Goal: Task Accomplishment & Management: Use online tool/utility

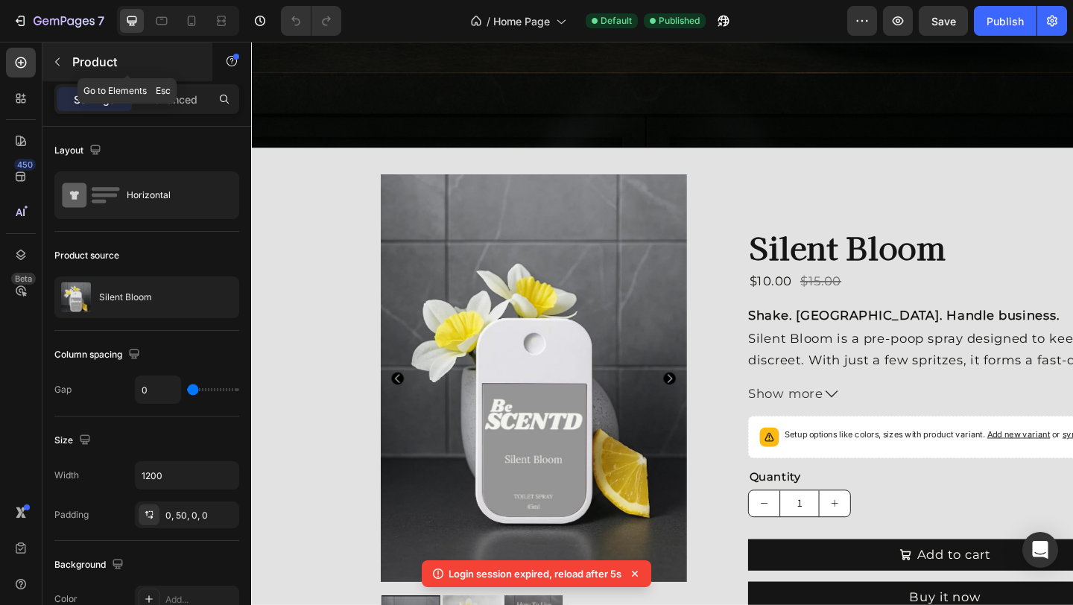
scroll to position [527, 0]
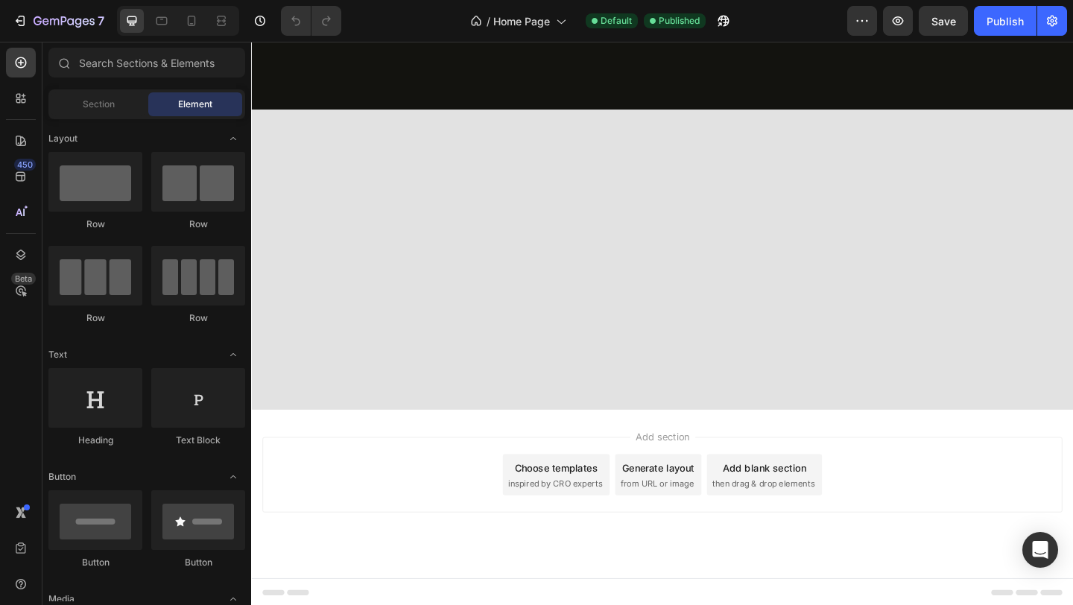
scroll to position [266, 0]
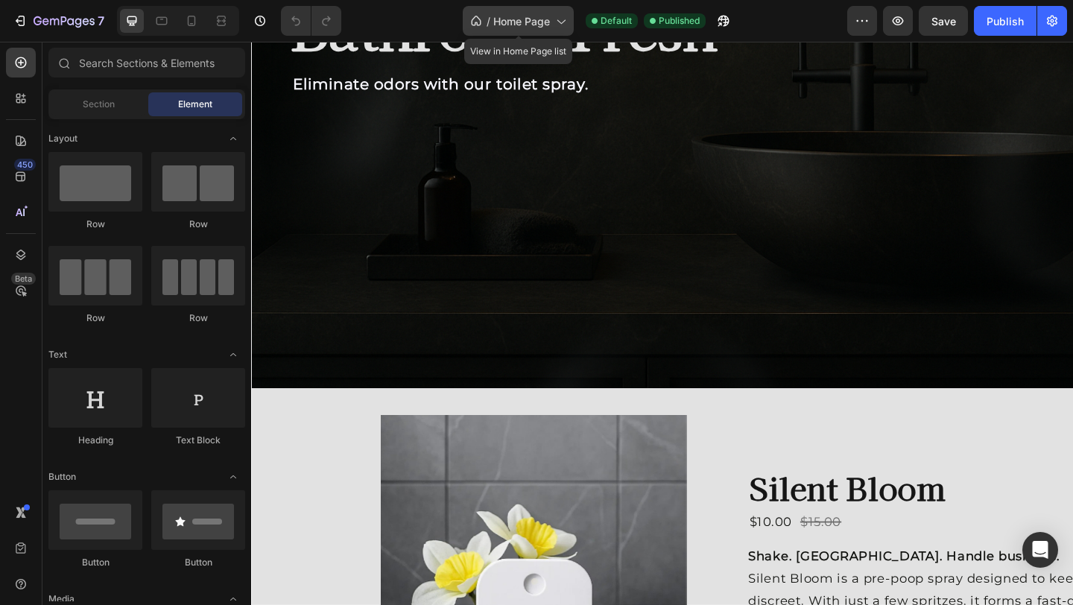
click at [561, 25] on icon at bounding box center [560, 20] width 15 height 15
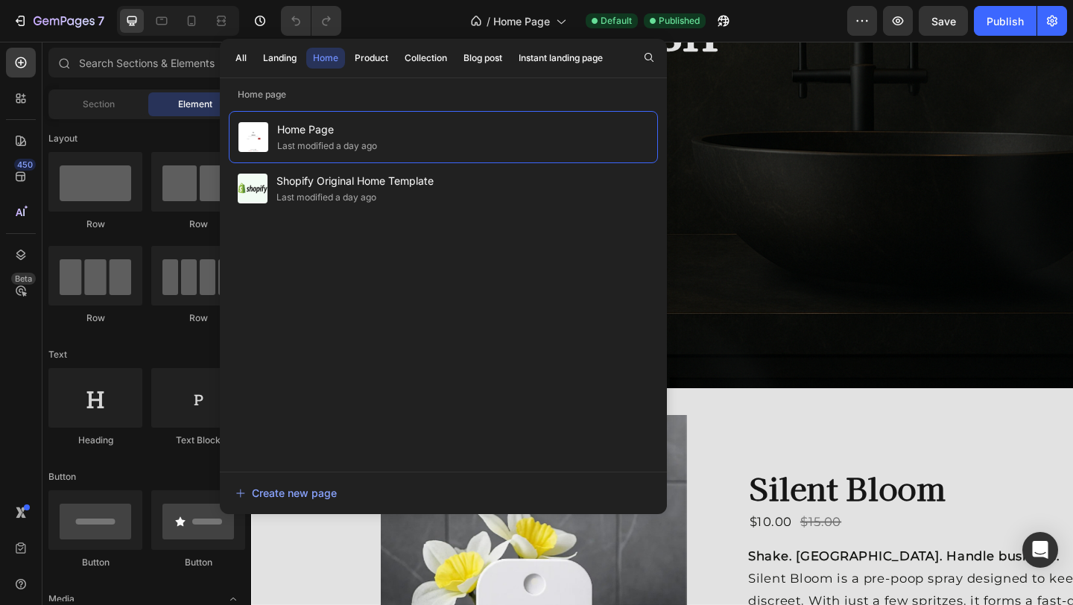
click at [663, 75] on div "All Landing Home Product Collection Blog post Instant landing page" at bounding box center [443, 58] width 447 height 39
click at [653, 68] on div "All Landing Home Product Collection Blog post Instant landing page" at bounding box center [443, 58] width 447 height 39
click at [652, 57] on icon "button" at bounding box center [649, 57] width 12 height 12
click at [305, 495] on div "Create new page" at bounding box center [285, 493] width 101 height 16
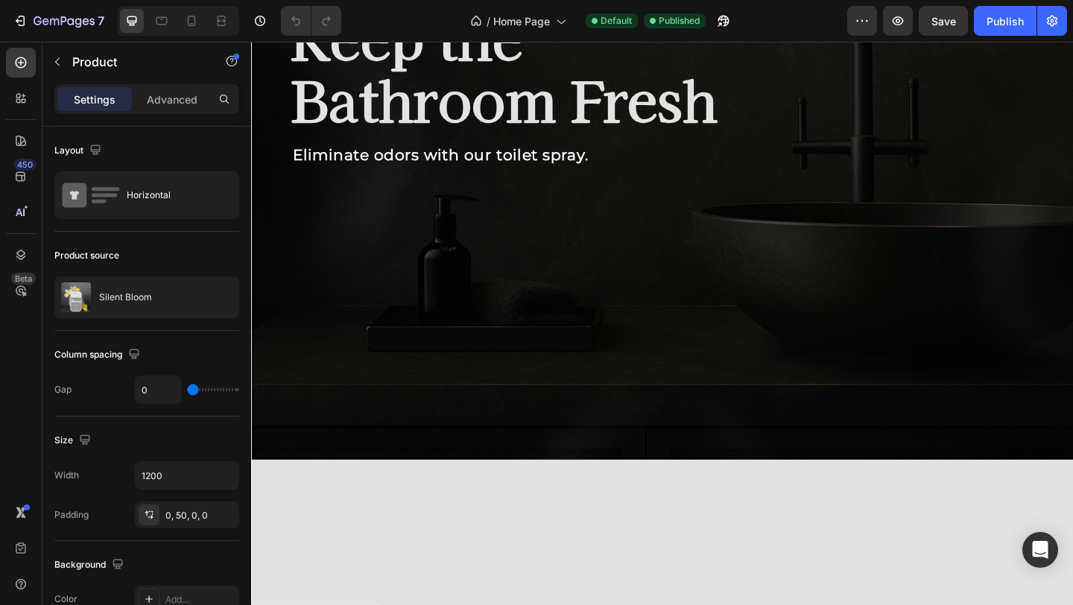
scroll to position [0, 0]
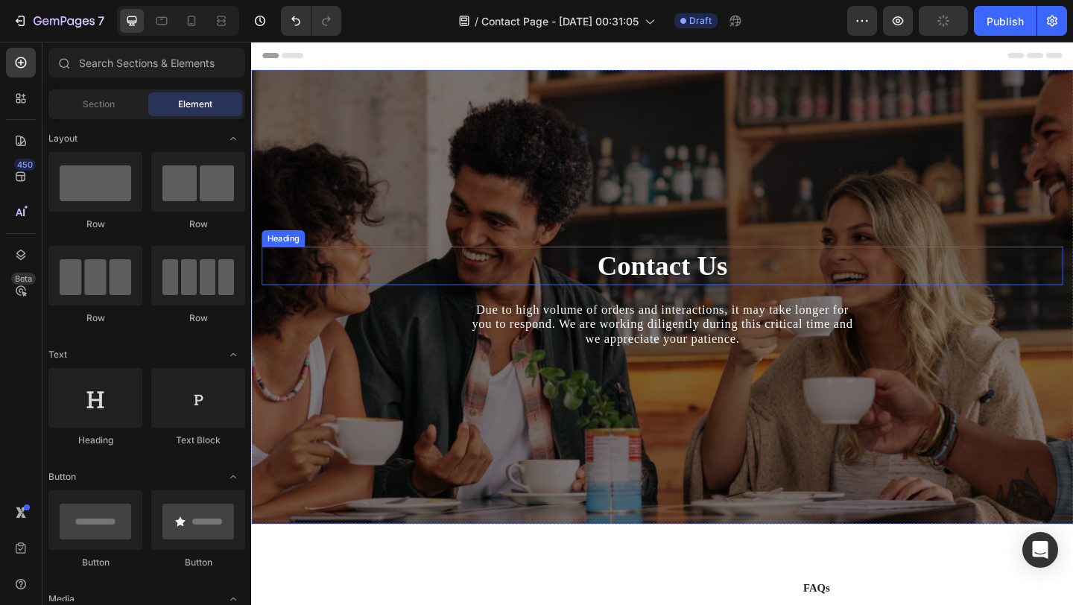
click at [670, 270] on p "Contact Us" at bounding box center [698, 285] width 869 height 39
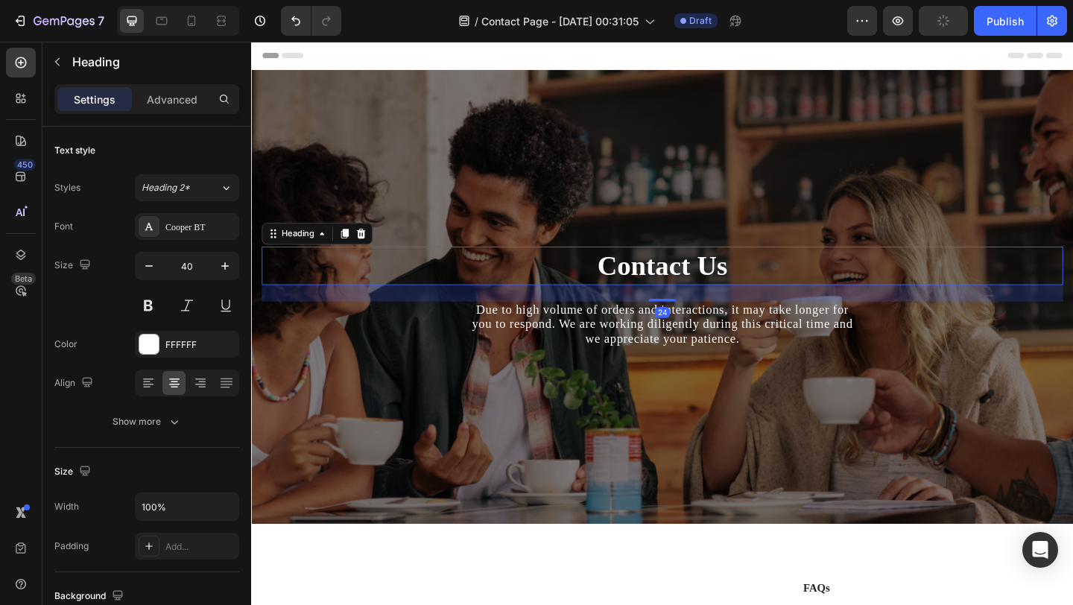
click at [636, 275] on p "Contact Us" at bounding box center [698, 285] width 869 height 39
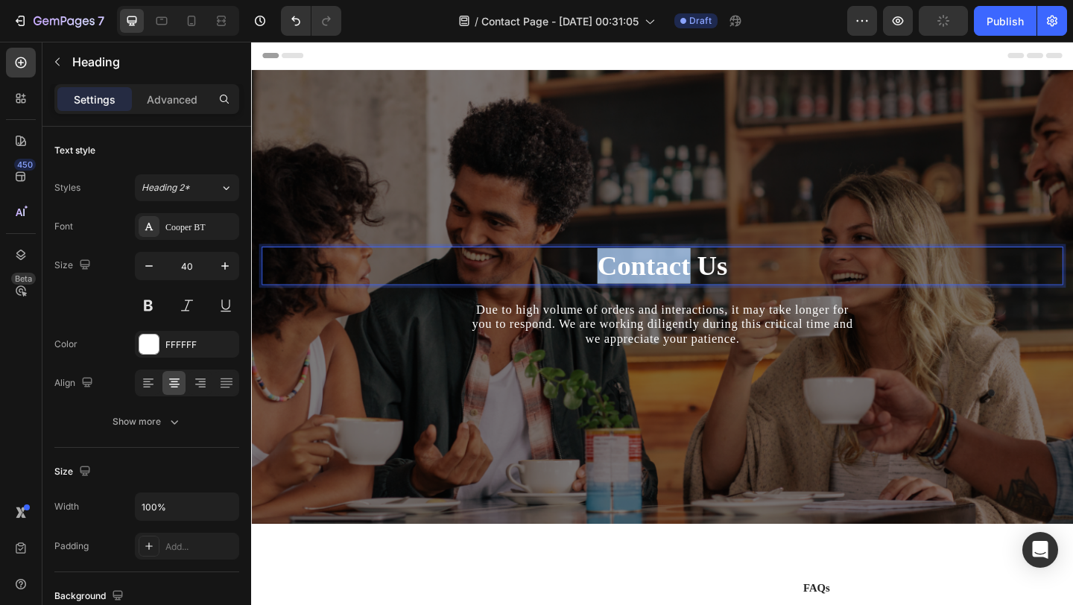
click at [635, 275] on p "Contact Us" at bounding box center [698, 285] width 869 height 39
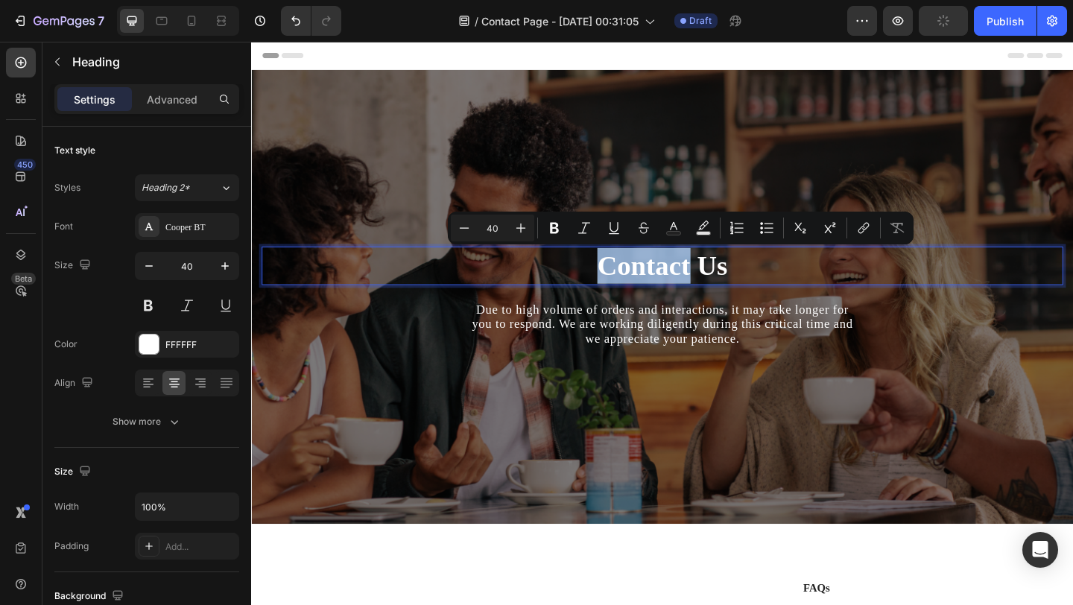
click at [635, 275] on p "Contact Us" at bounding box center [698, 285] width 869 height 39
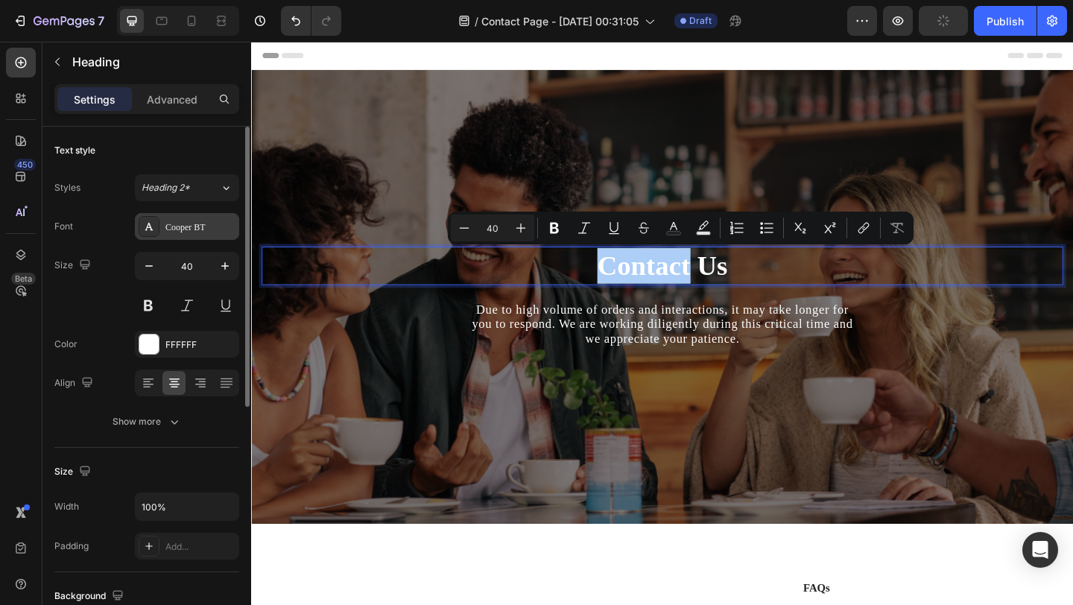
click at [174, 221] on div "Cooper BT" at bounding box center [200, 227] width 70 height 13
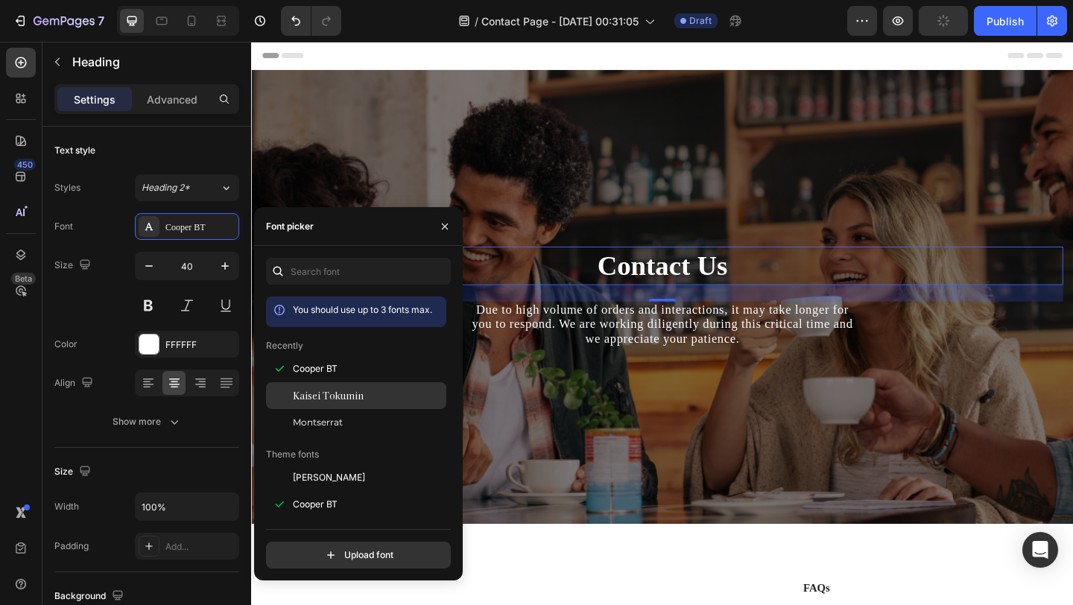
click at [394, 389] on div "Kaisei Tokumin" at bounding box center [368, 395] width 150 height 13
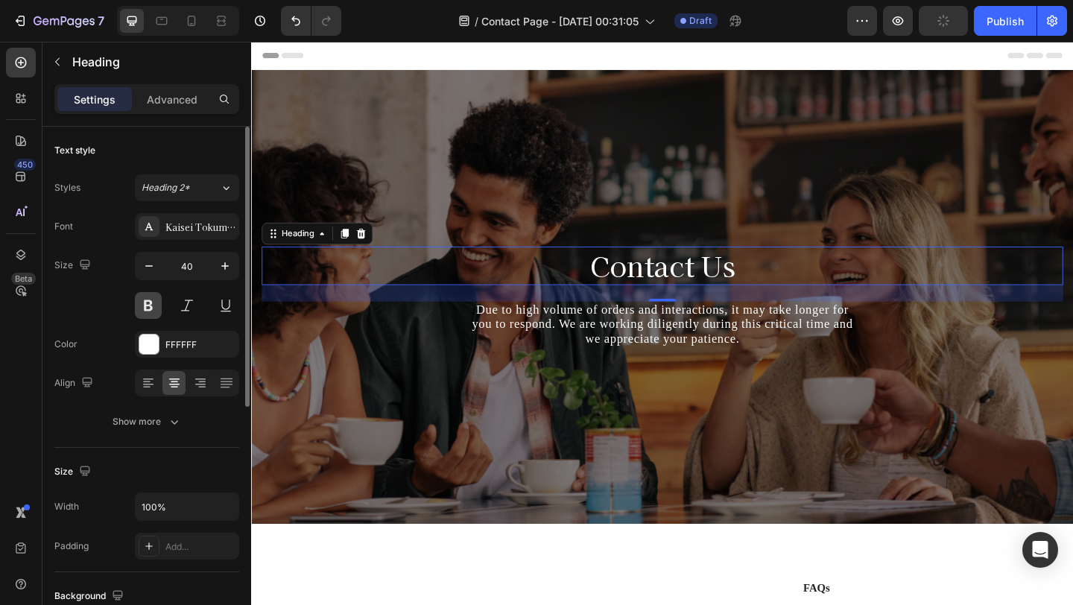
click at [156, 294] on button at bounding box center [148, 305] width 27 height 27
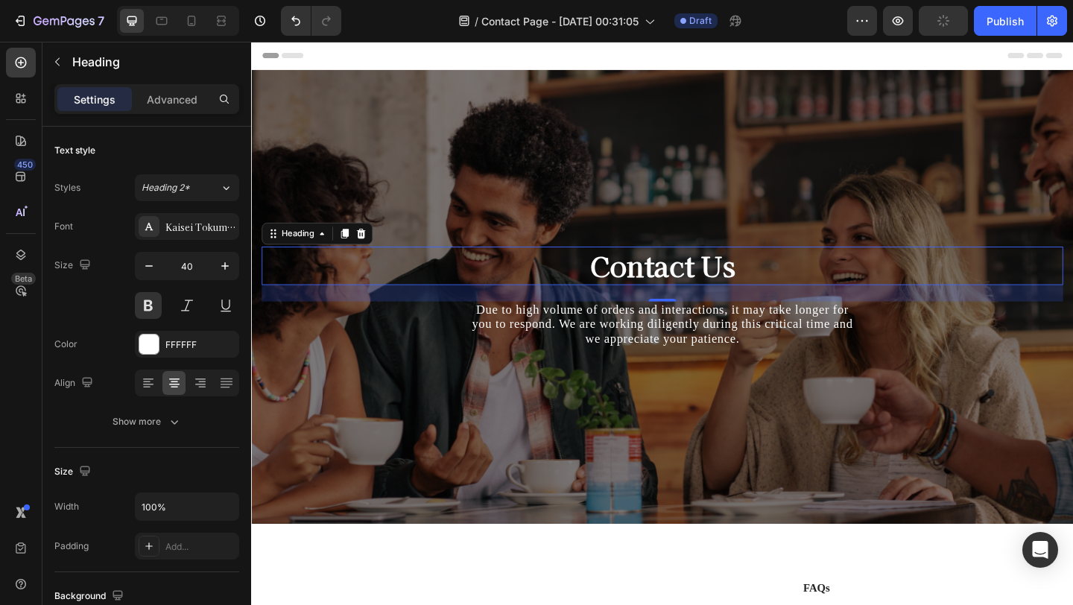
click at [717, 319] on div "24" at bounding box center [698, 315] width 872 height 18
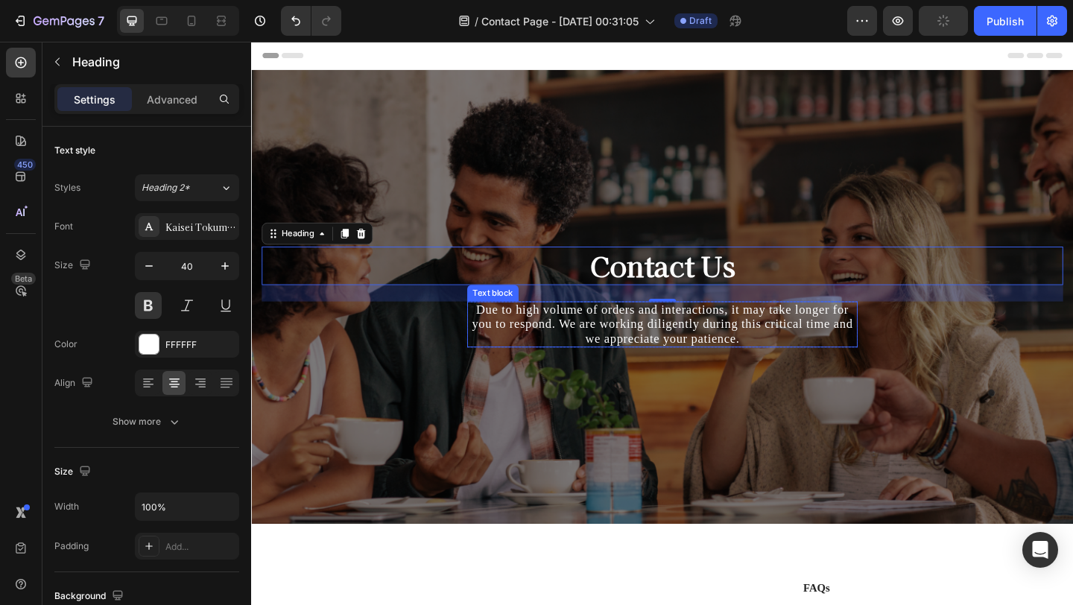
click at [717, 346] on p "Due to high volume of orders and interactions, it may take longer for you to re…" at bounding box center [698, 349] width 422 height 47
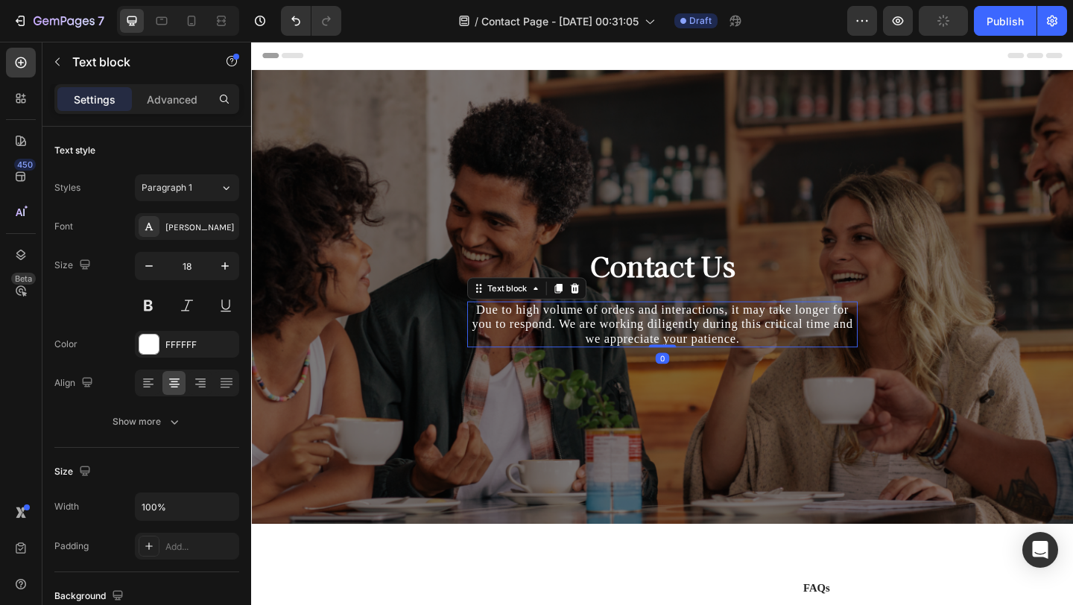
click at [717, 346] on p "Due to high volume of orders and interactions, it may take longer for you to re…" at bounding box center [698, 349] width 422 height 47
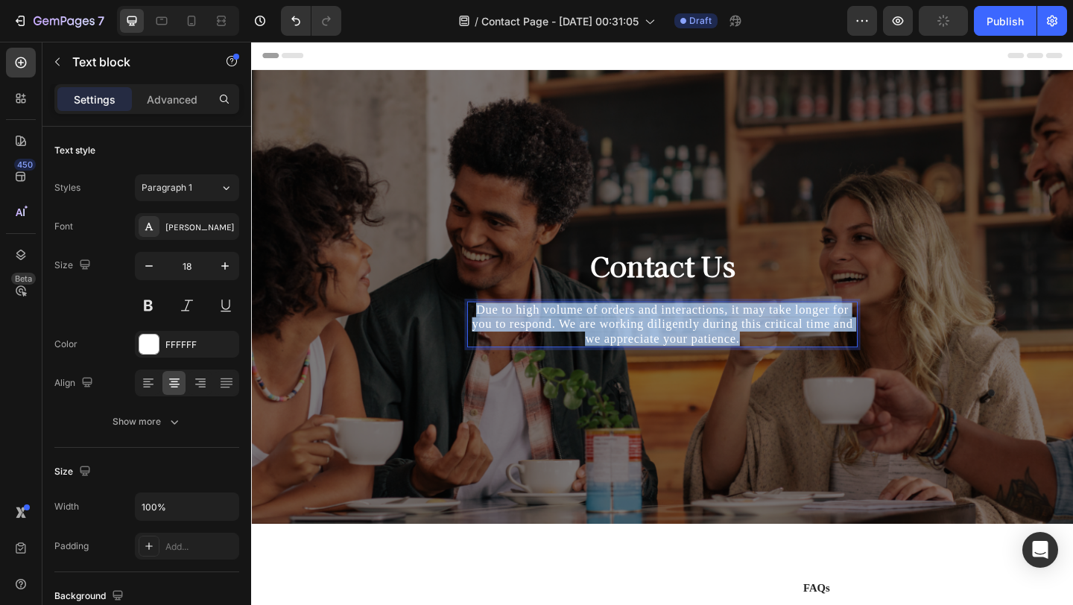
click at [717, 346] on p "Due to high volume of orders and interactions, it may take longer for you to re…" at bounding box center [698, 349] width 422 height 47
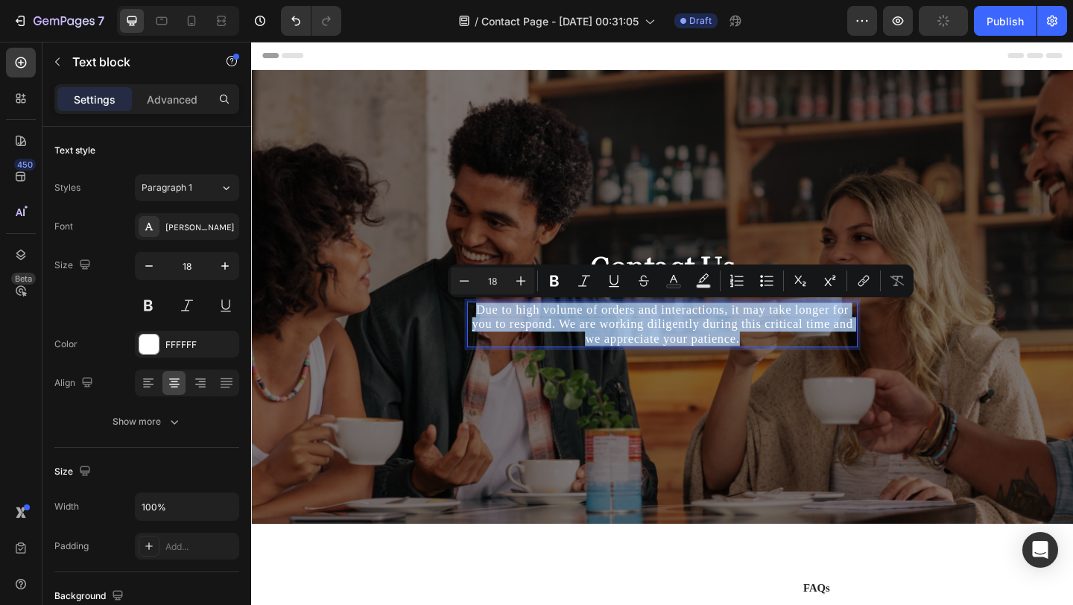
click at [717, 355] on p "Due to high volume of orders and interactions, it may take longer for you to re…" at bounding box center [698, 349] width 422 height 47
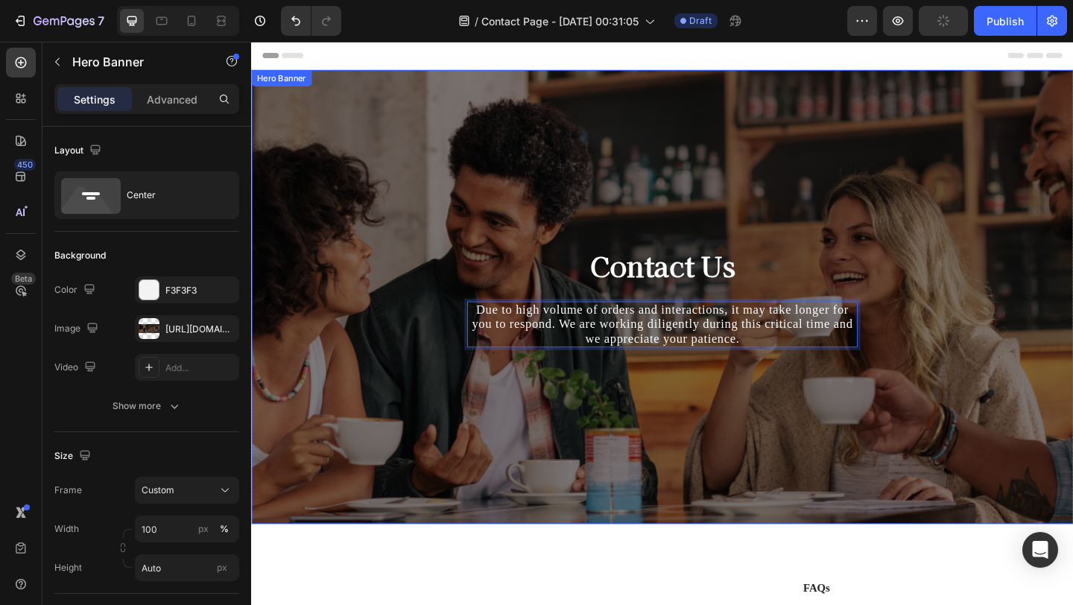
click at [875, 505] on div "Contact Us Heading Due to high volume of orders and interactions, it may take l…" at bounding box center [698, 319] width 872 height 446
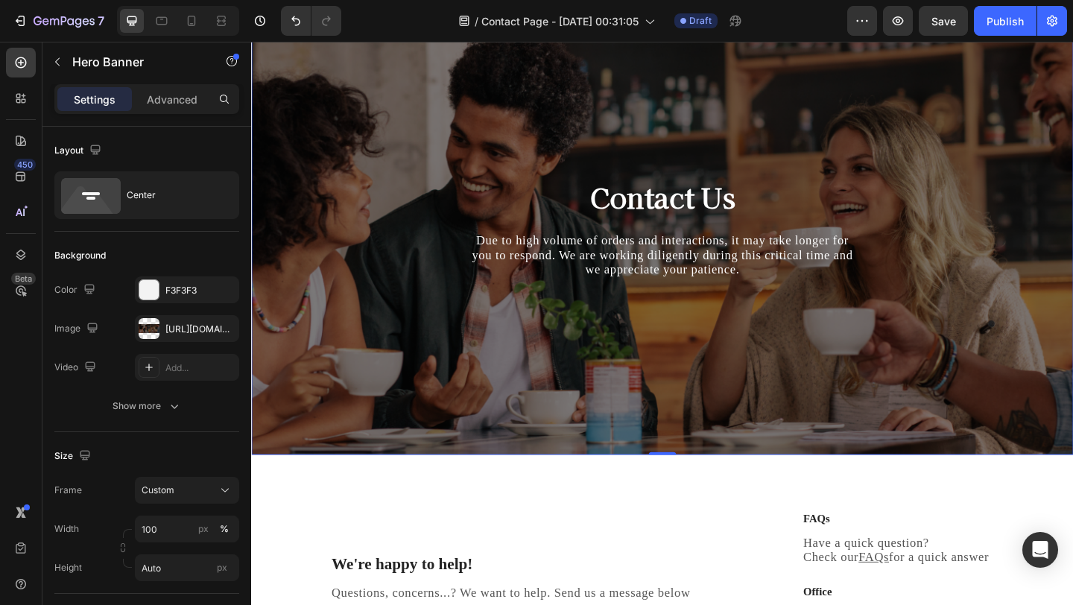
scroll to position [69, 0]
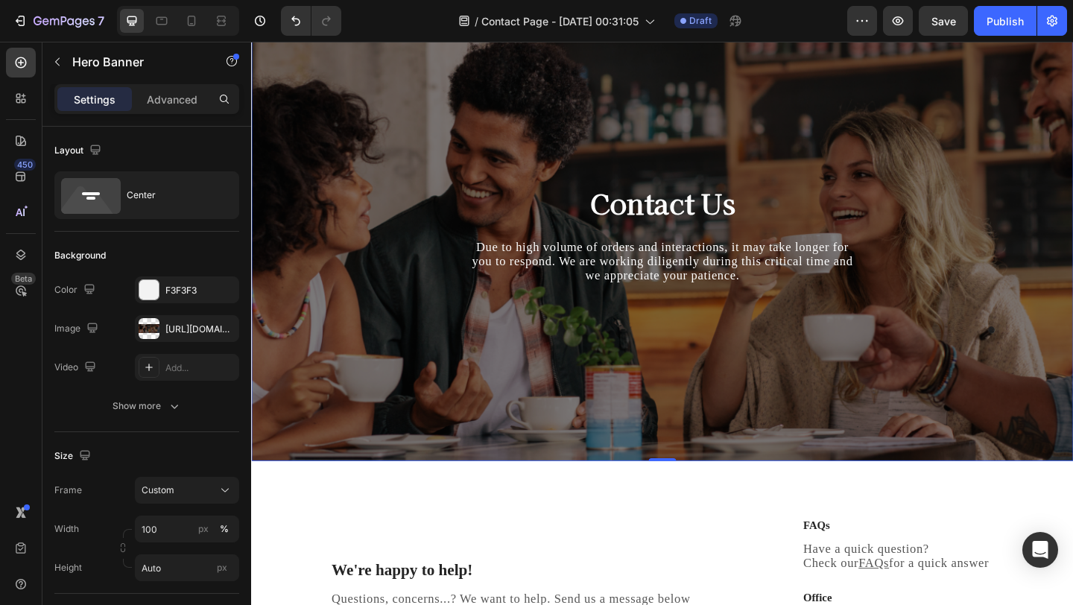
click at [821, 443] on div "Contact Us Heading Due to high volume of orders and interactions, it may take l…" at bounding box center [698, 251] width 872 height 446
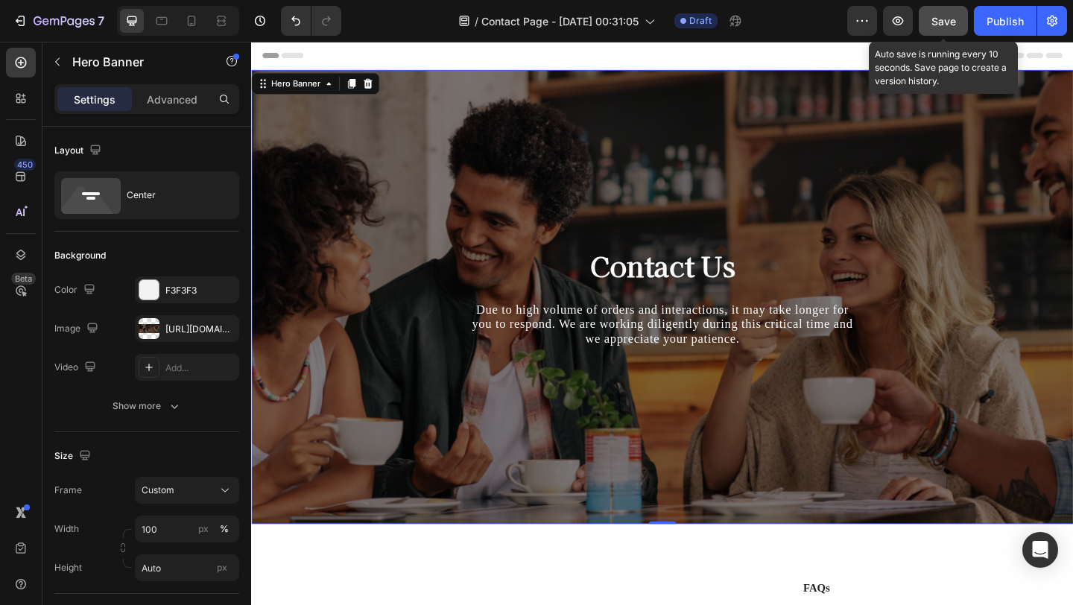
click at [952, 27] on span "Save" at bounding box center [943, 21] width 25 height 13
click at [771, 180] on div "Contact Us Heading Due to high volume of orders and interactions, it may take l…" at bounding box center [698, 319] width 872 height 446
click at [853, 175] on div "Contact Us Heading Due to high volume of orders and interactions, it may take l…" at bounding box center [698, 319] width 872 height 446
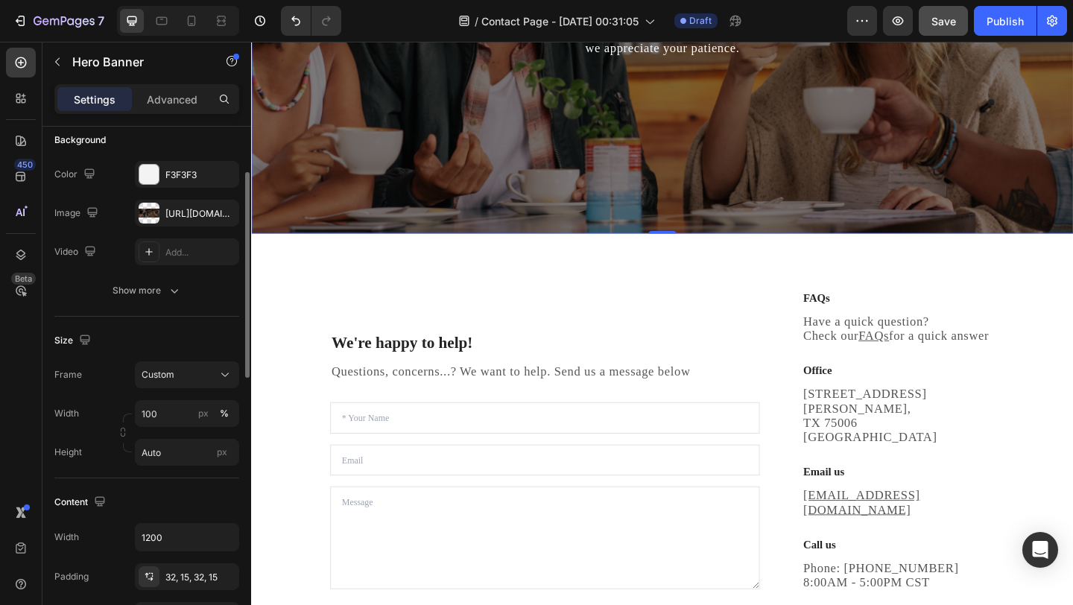
scroll to position [492, 0]
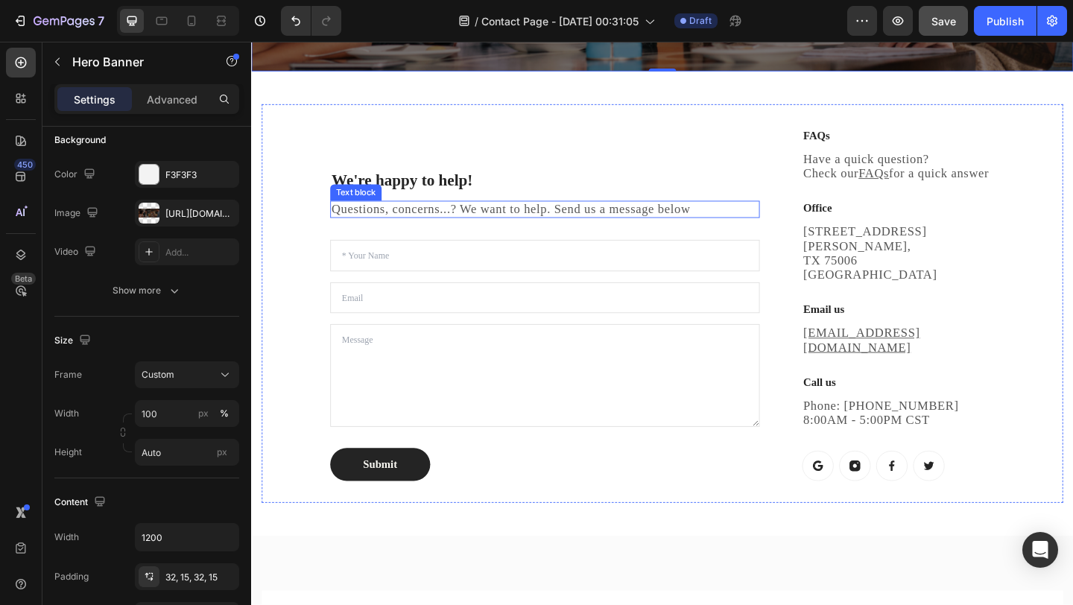
click at [449, 216] on p "Questions, concerns...? We want to help. Send us a message below" at bounding box center [570, 224] width 464 height 16
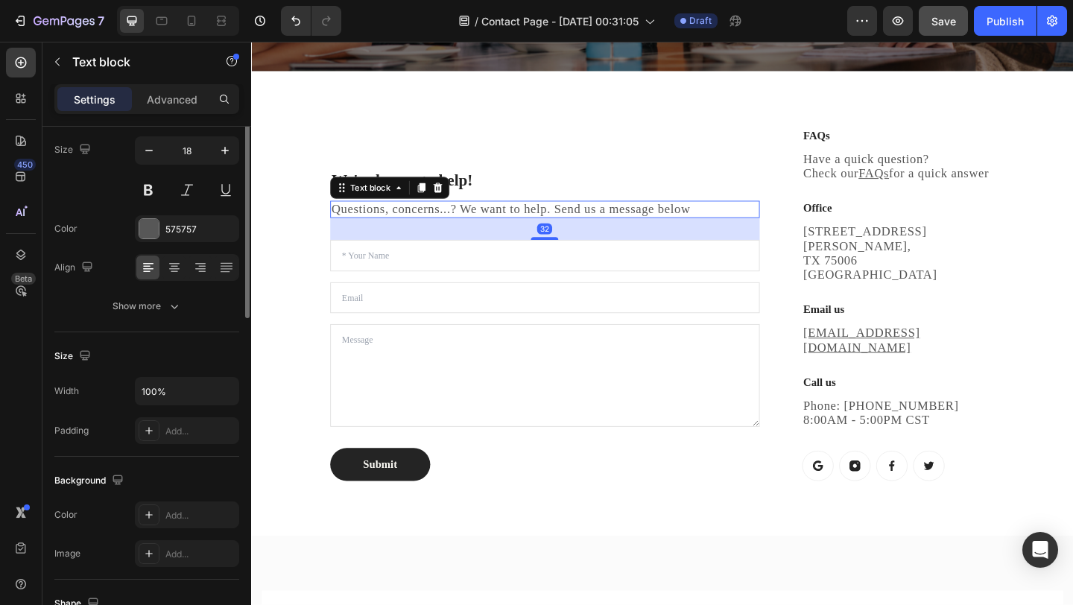
scroll to position [0, 0]
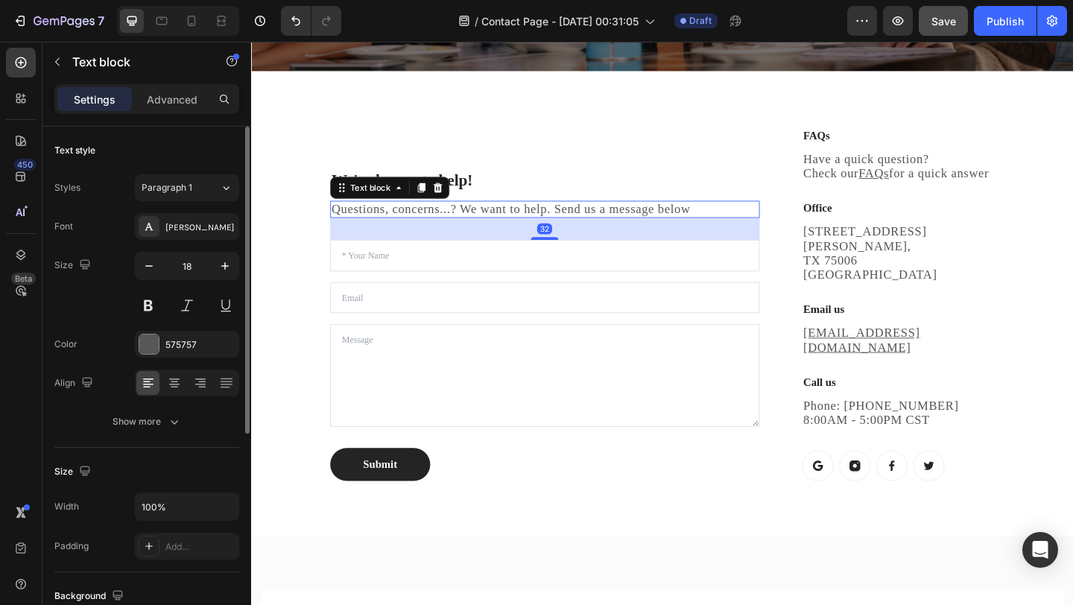
click at [451, 216] on p "Questions, concerns...? We want to help. Send us a message below" at bounding box center [570, 224] width 464 height 16
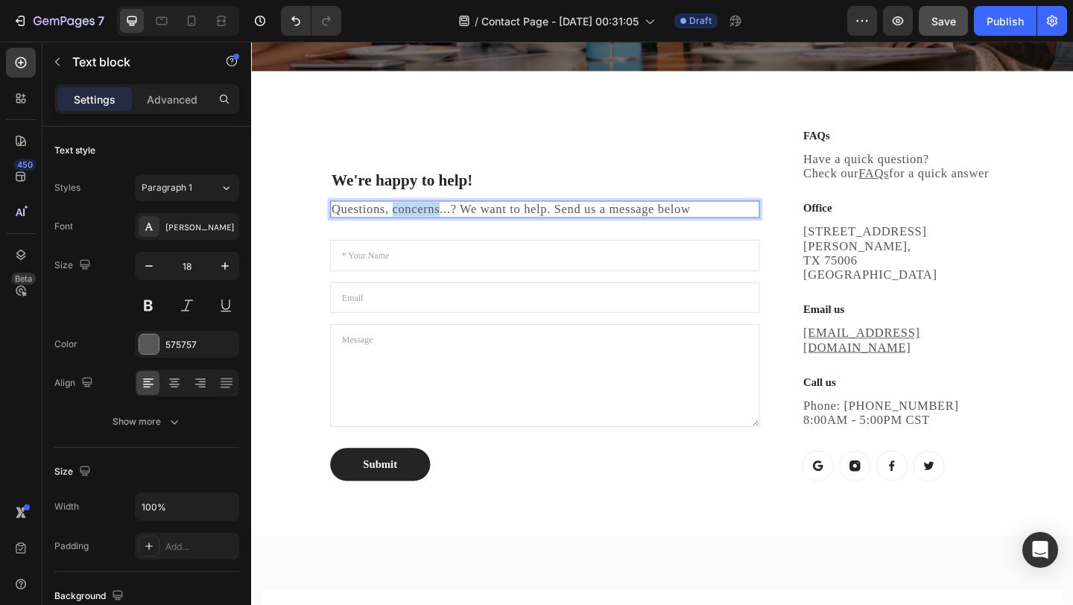
click at [451, 216] on p "Questions, concerns...? We want to help. Send us a message below" at bounding box center [570, 224] width 464 height 16
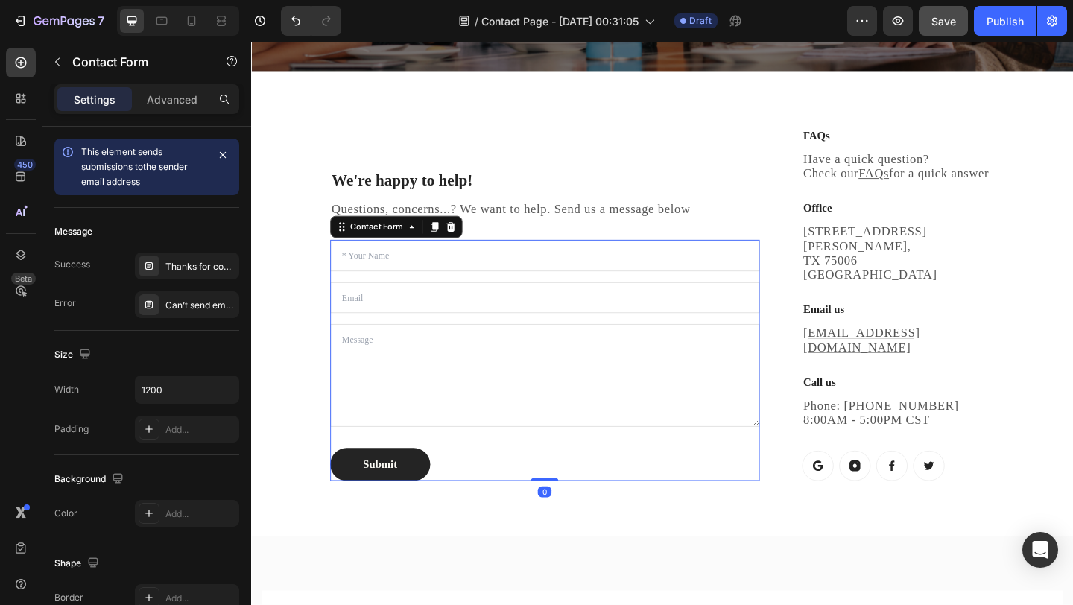
click at [439, 257] on div "Text Field Email Field Text Area Submit Submit Button Contact Form 0" at bounding box center [570, 388] width 467 height 262
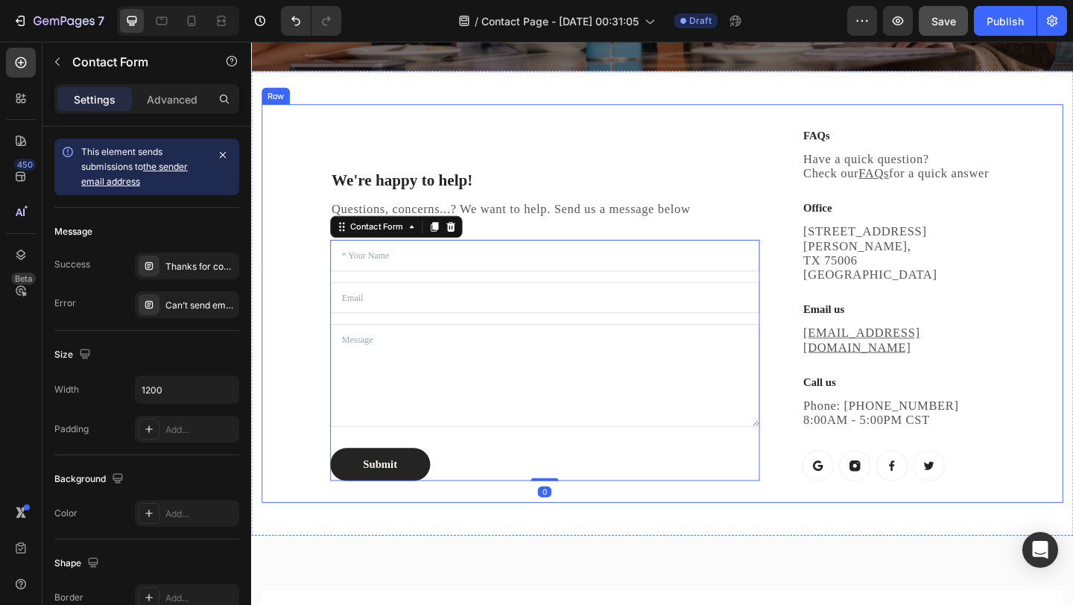
click at [424, 182] on p "We're happy to help!" at bounding box center [570, 193] width 464 height 22
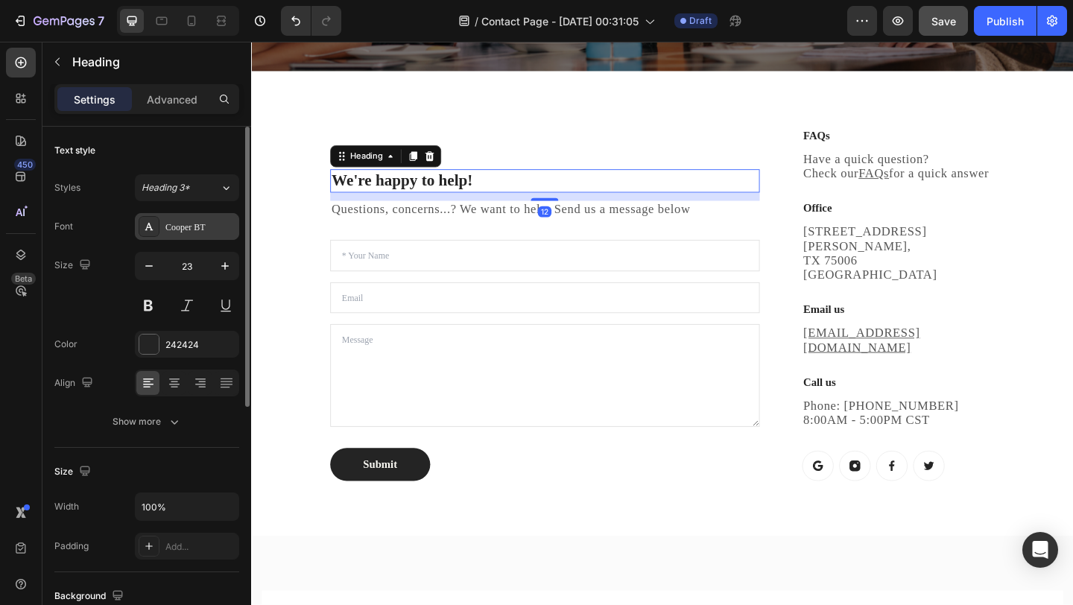
click at [217, 233] on div "Cooper BT" at bounding box center [200, 227] width 70 height 13
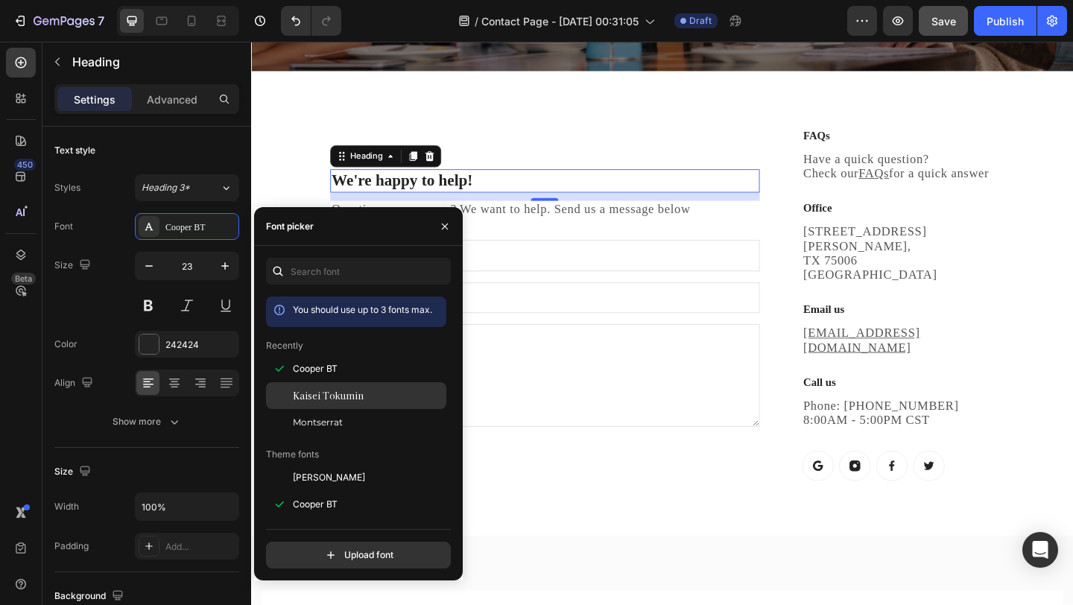
click at [357, 398] on span "Kaisei Tokumin" at bounding box center [328, 395] width 71 height 13
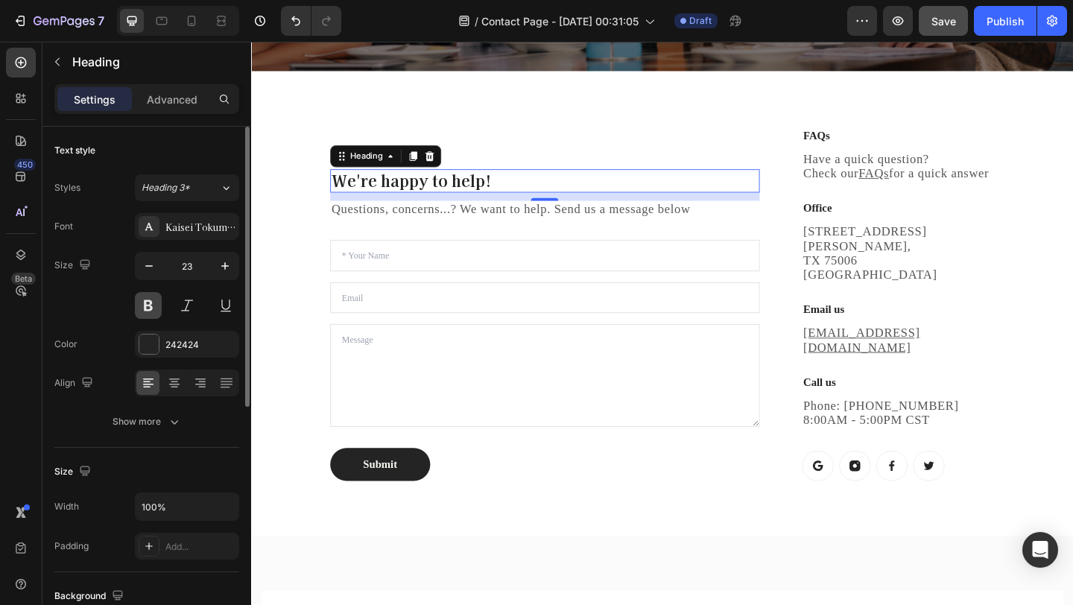
click at [148, 297] on button at bounding box center [148, 305] width 27 height 27
click at [157, 307] on button at bounding box center [148, 305] width 27 height 27
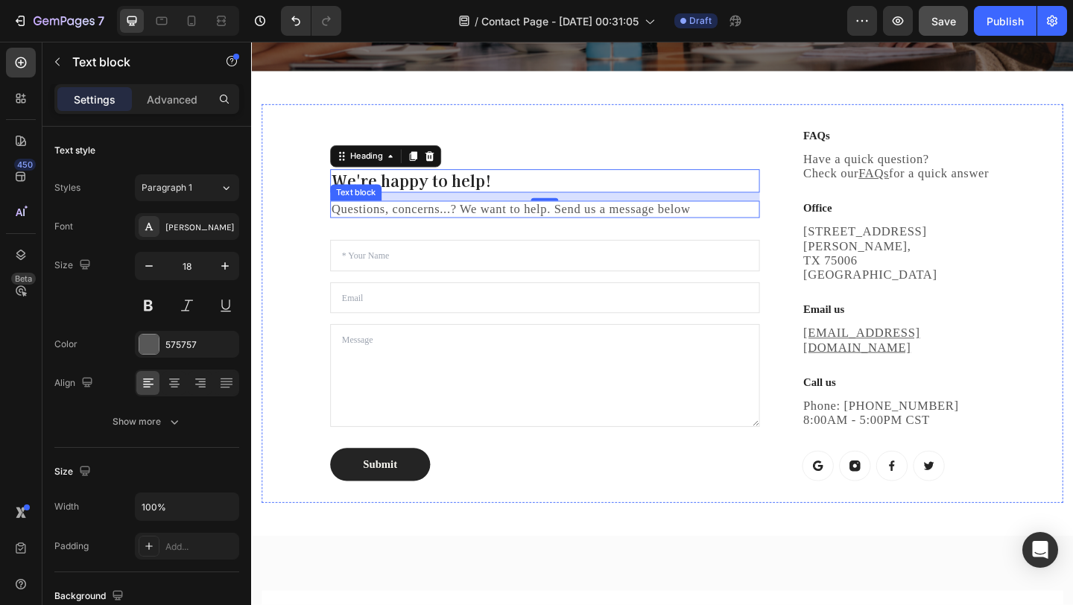
click at [475, 216] on p "Questions, concerns...? We want to help. Send us a message below" at bounding box center [570, 224] width 464 height 16
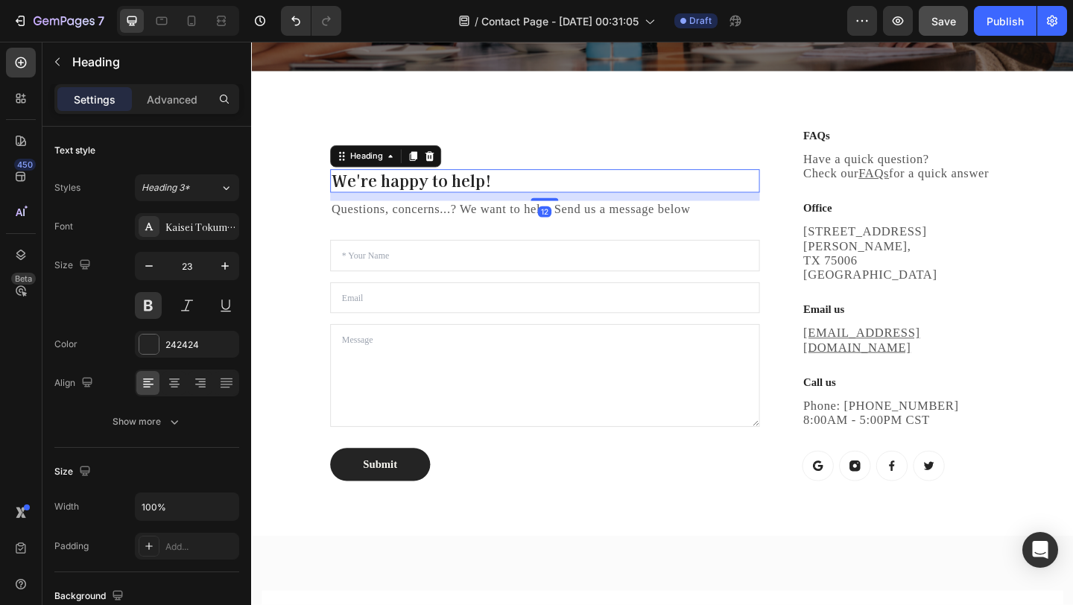
click at [515, 182] on p "We're happy to help!" at bounding box center [570, 193] width 464 height 22
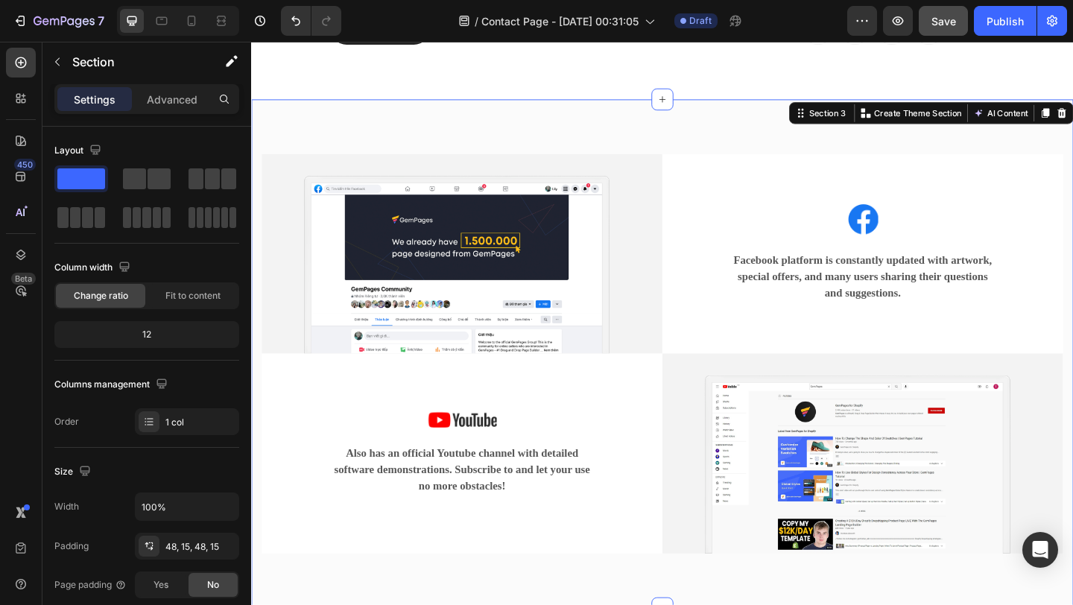
scroll to position [827, 0]
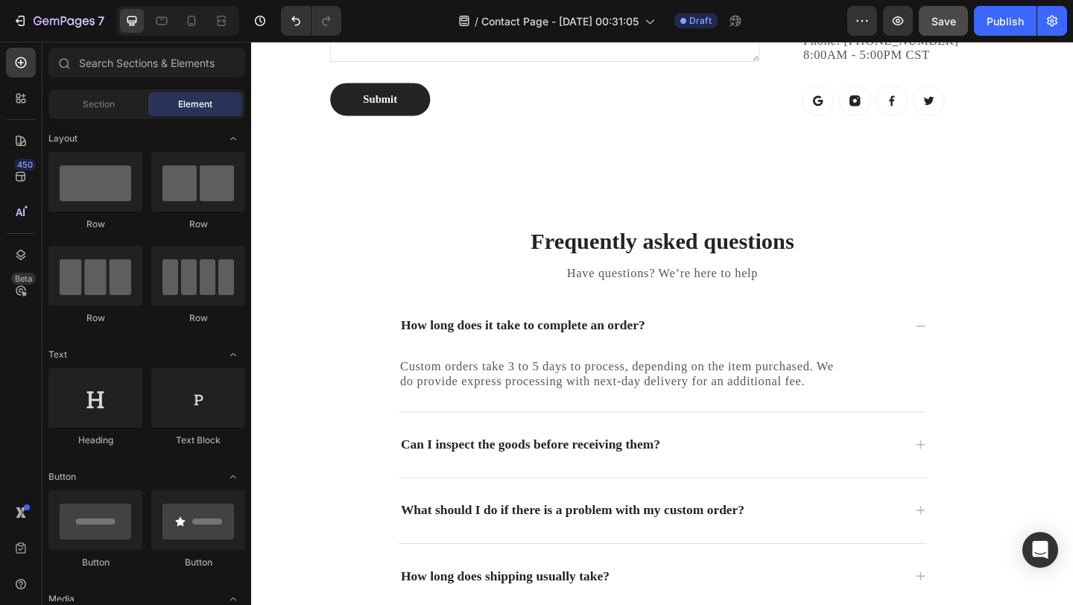
scroll to position [890, 0]
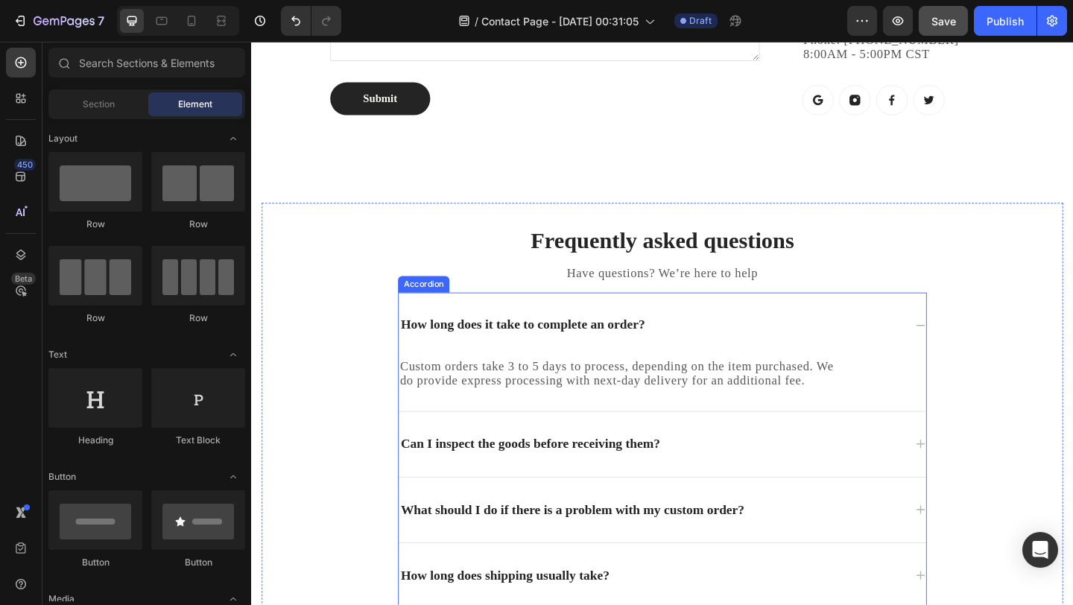
click at [952, 338] on div "How long does it take to complete an order?" at bounding box center [686, 349] width 550 height 23
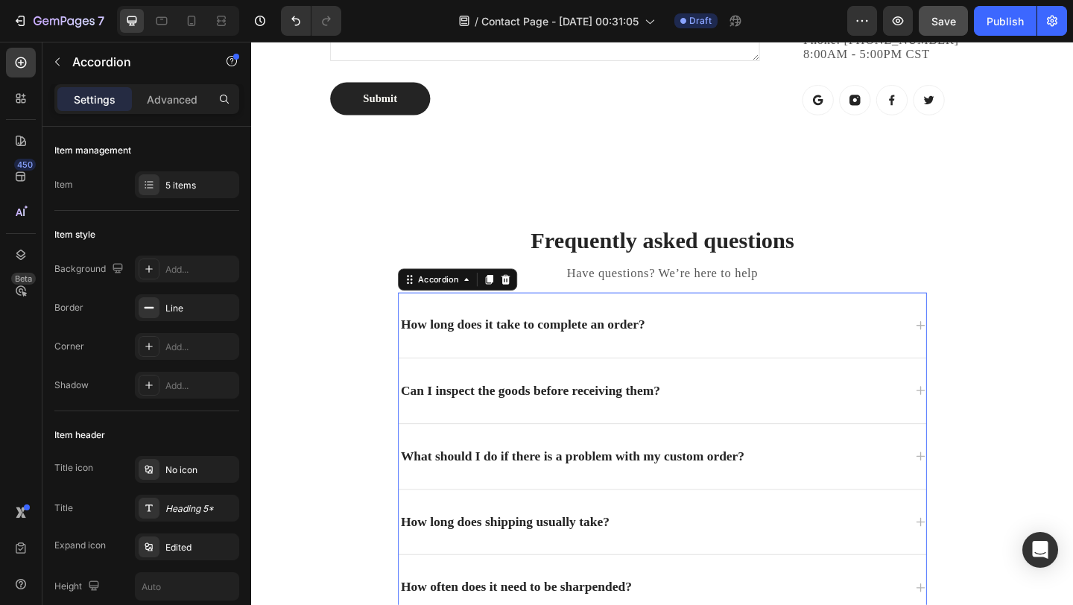
click at [952, 338] on div "How long does it take to complete an order?" at bounding box center [686, 349] width 550 height 23
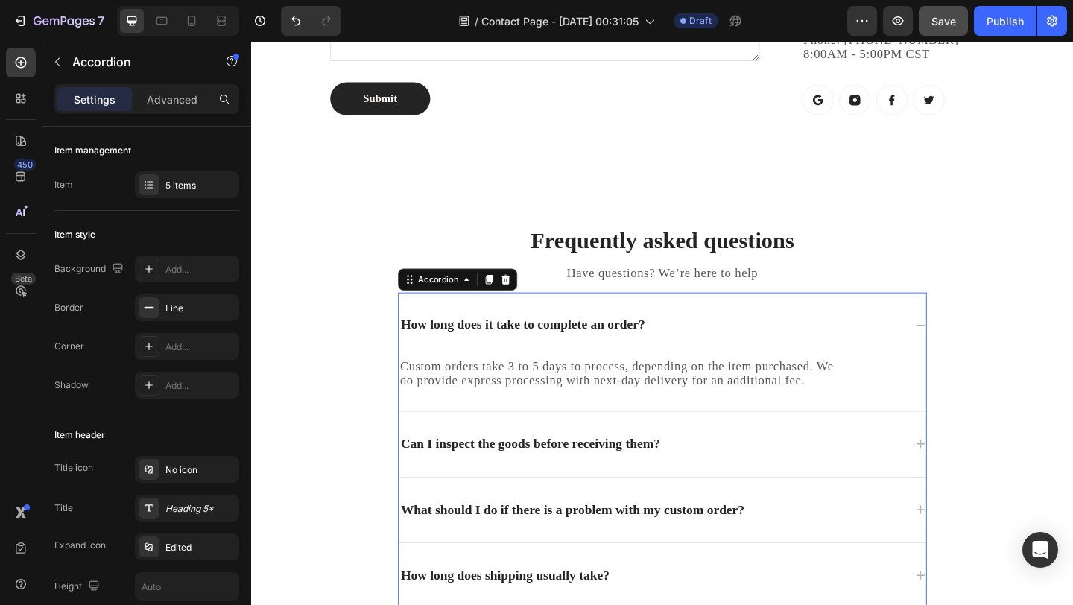
click at [952, 338] on div "How long does it take to complete an order?" at bounding box center [686, 349] width 550 height 23
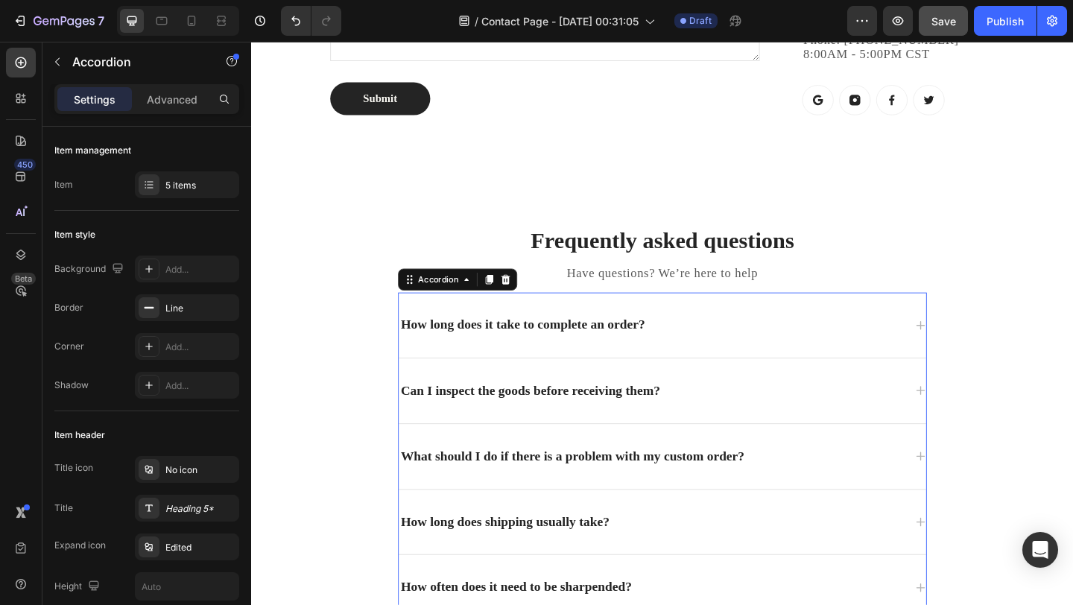
click at [720, 480] on div "What should I do if there is a problem with my custom order?" at bounding box center [698, 492] width 574 height 71
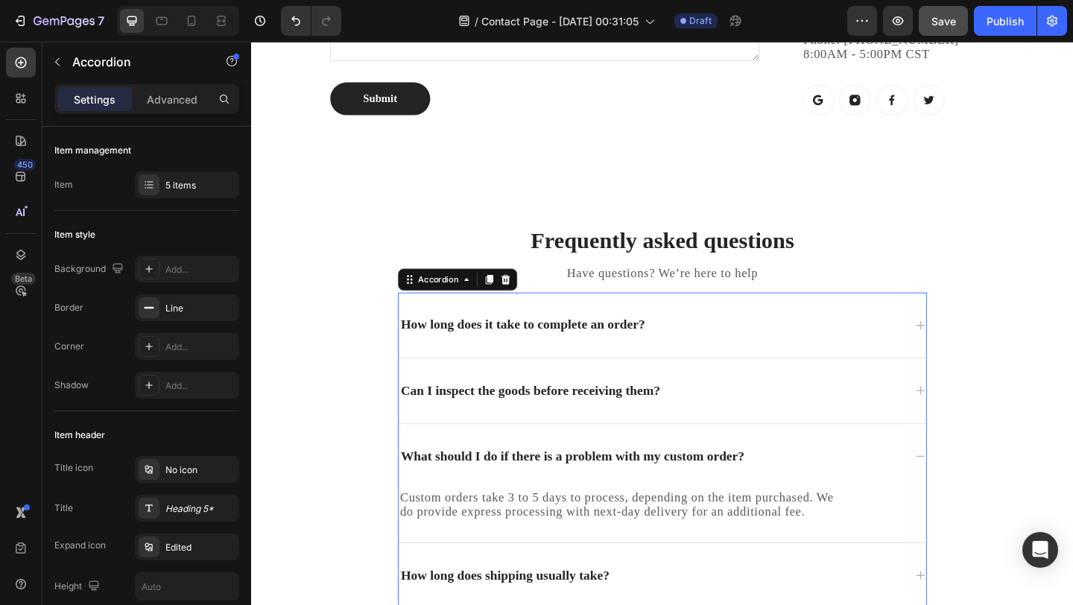
click at [851, 481] on div "What should I do if there is a problem with my custom order?" at bounding box center [686, 492] width 550 height 23
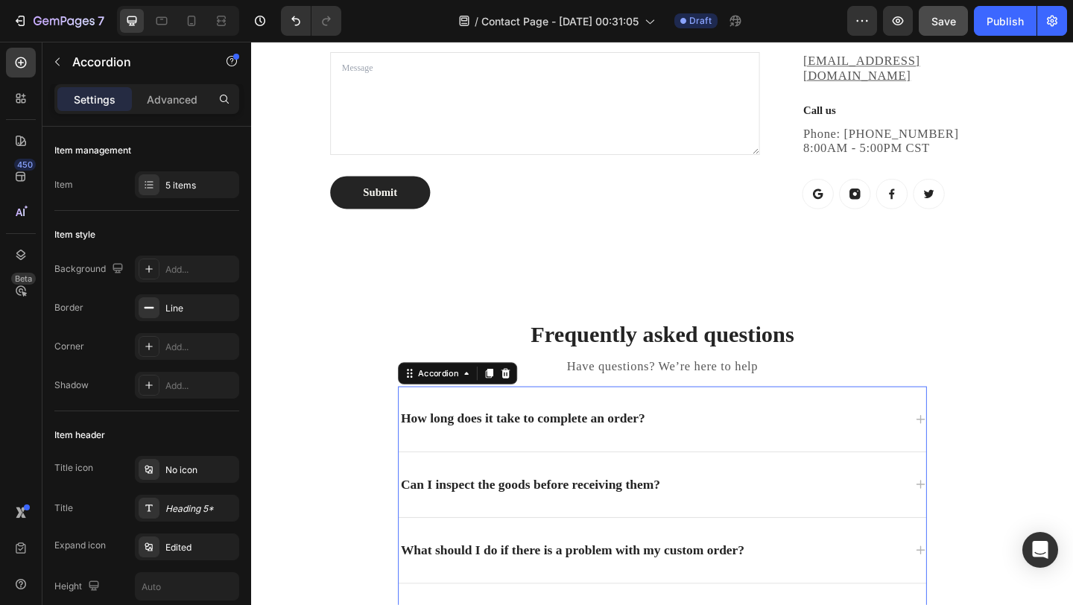
scroll to position [783, 0]
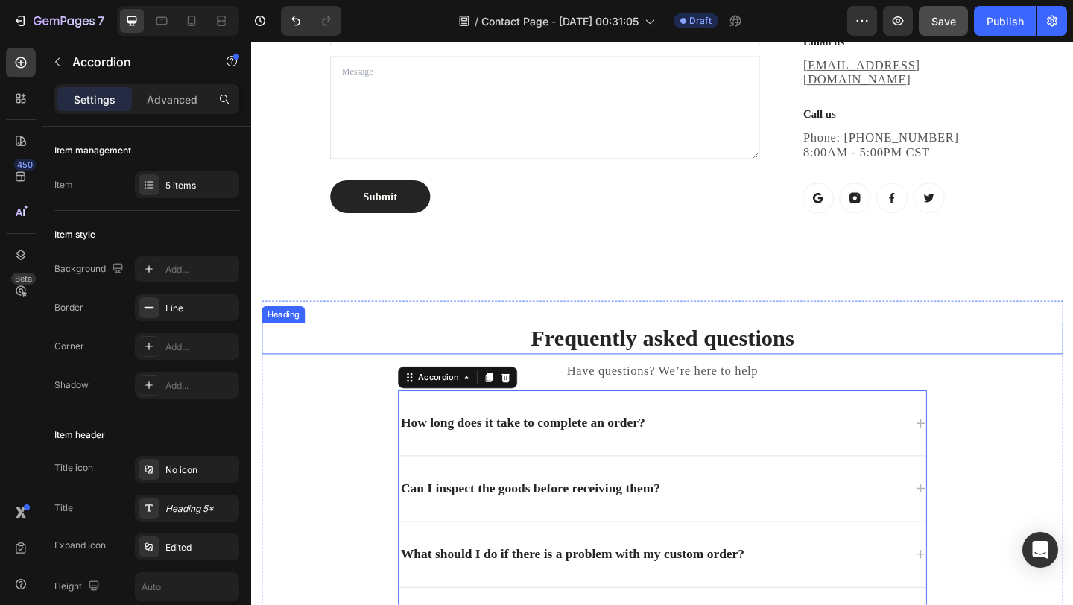
click at [950, 349] on p "Frequently asked questions" at bounding box center [698, 365] width 869 height 32
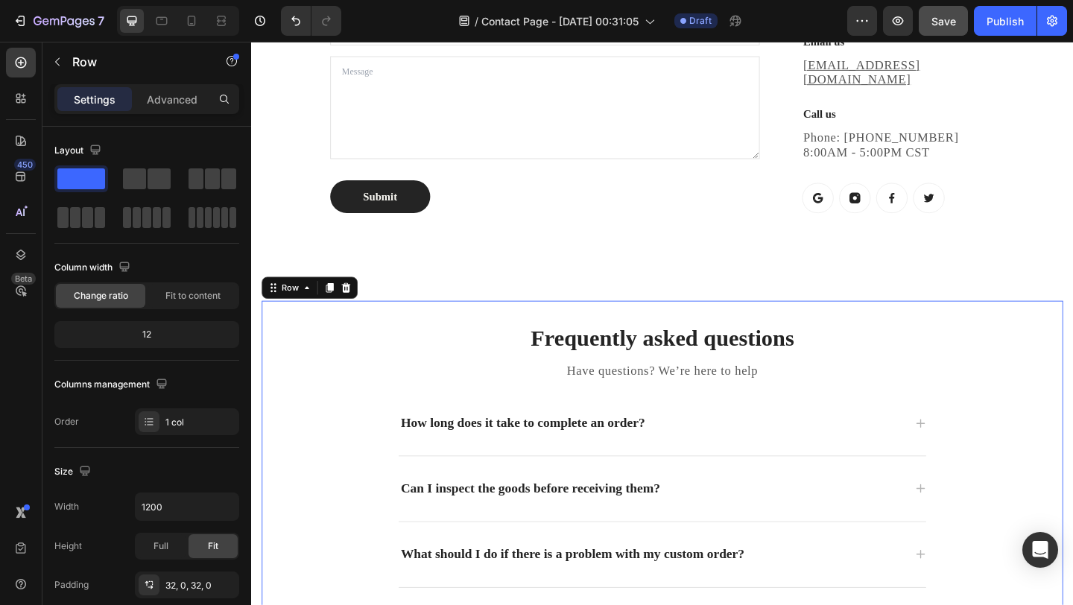
click at [953, 323] on div "Frequently asked questions Heading Have questions? We’re here to help Text bloc…" at bounding box center [698, 562] width 872 height 478
click at [358, 303] on icon at bounding box center [354, 309] width 12 height 12
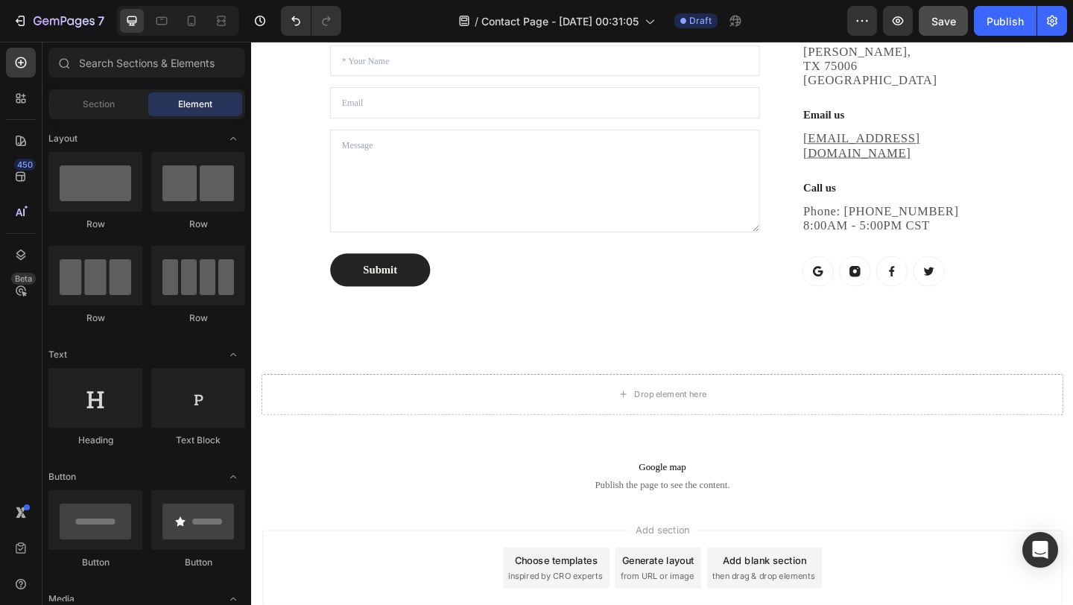
scroll to position [701, 0]
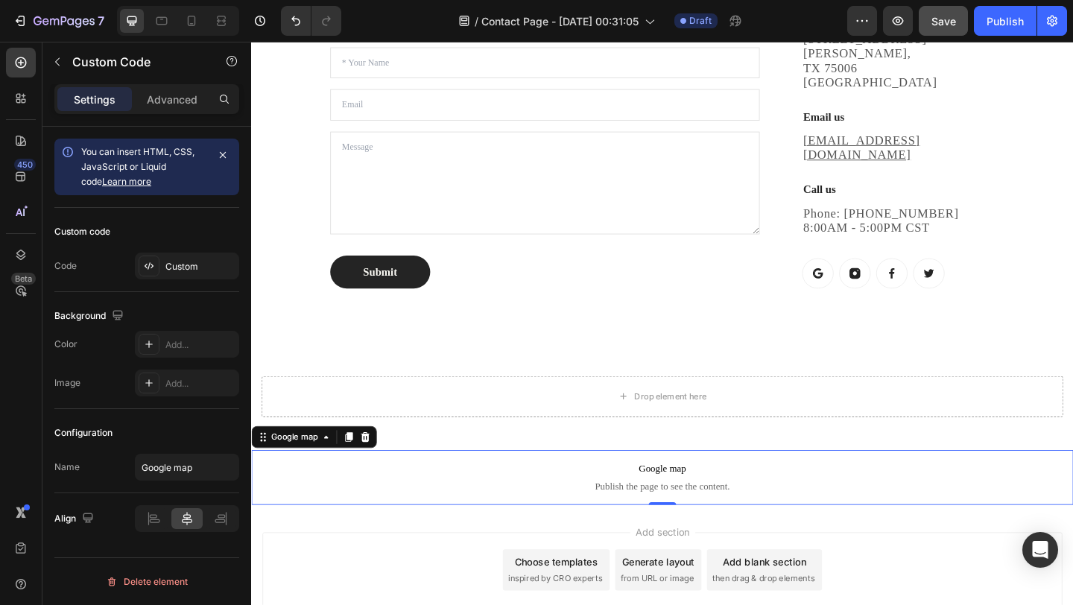
click at [504, 498] on span "Google map" at bounding box center [698, 507] width 894 height 18
click at [381, 463] on div at bounding box center [375, 472] width 18 height 18
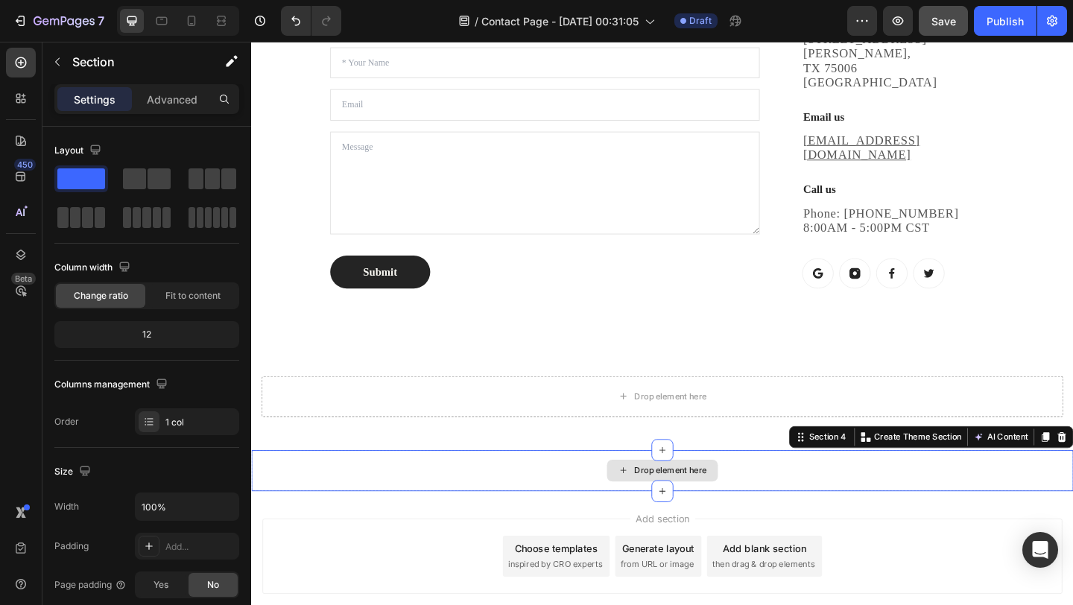
click at [1049, 486] on div "Drop element here" at bounding box center [698, 508] width 894 height 45
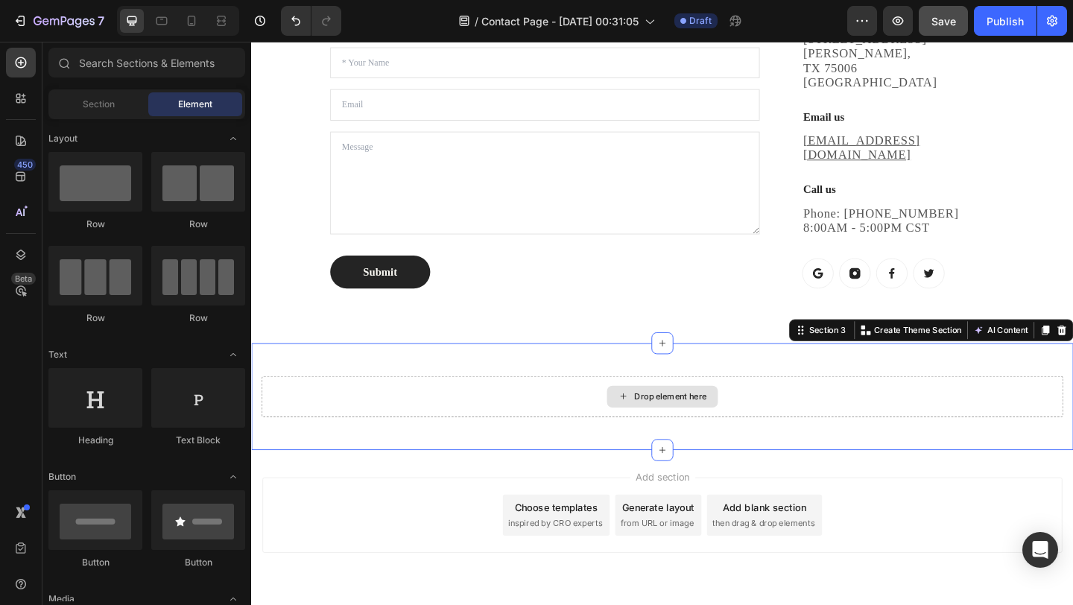
click at [1072, 405] on div "Drop element here" at bounding box center [698, 427] width 872 height 45
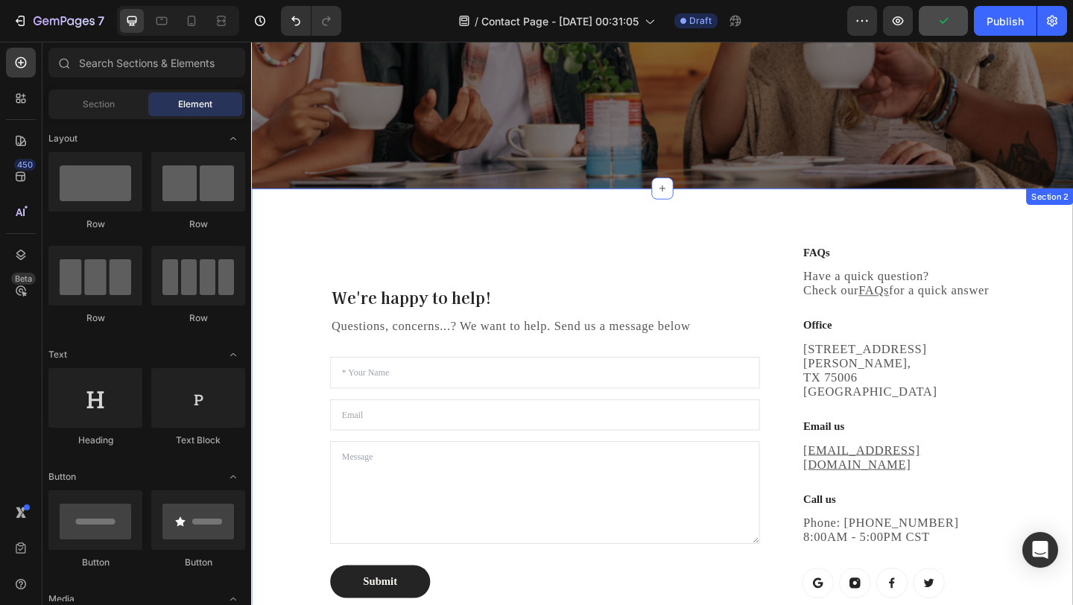
scroll to position [288, 0]
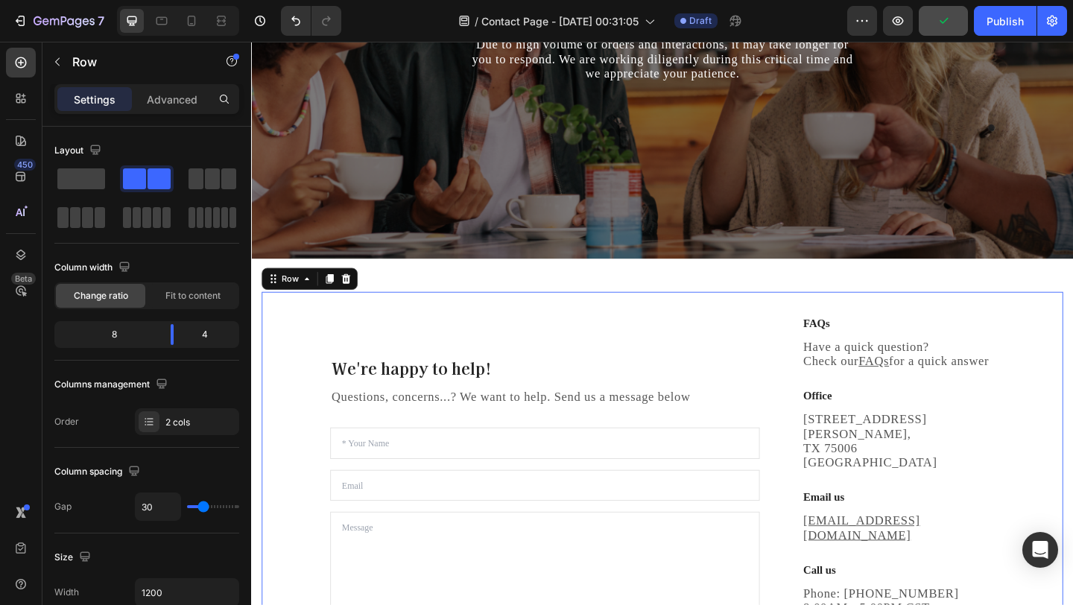
click at [778, 319] on div "We're happy to help! Heading Questions, concerns...? We want to help. Send us a…" at bounding box center [698, 531] width 872 height 434
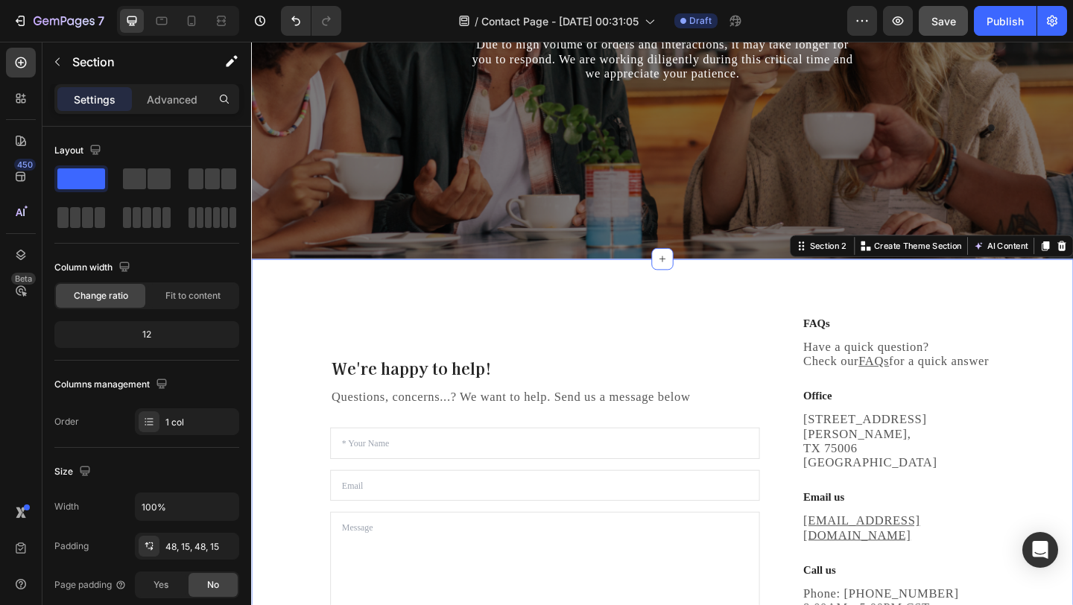
click at [805, 294] on div "We're happy to help! Heading Questions, concerns...? We want to help. Send us a…" at bounding box center [698, 530] width 894 height 505
click at [984, 393] on p "Have a quick question? Check our FAQs for a quick answer" at bounding box center [955, 381] width 206 height 31
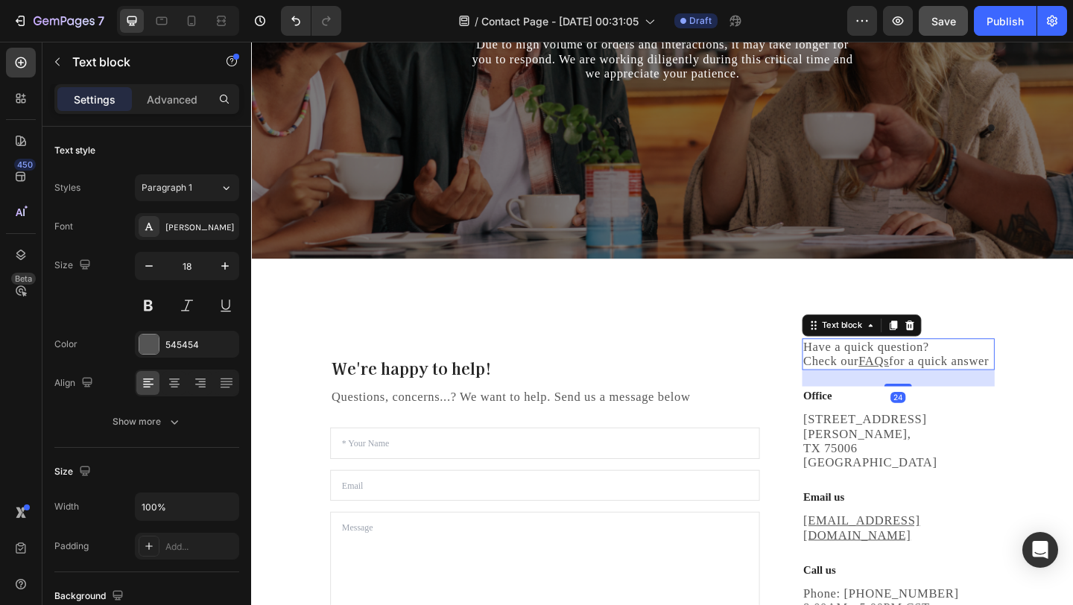
click at [971, 358] on div "Text block" at bounding box center [915, 350] width 130 height 24
click at [972, 346] on icon at bounding box center [967, 350] width 12 height 12
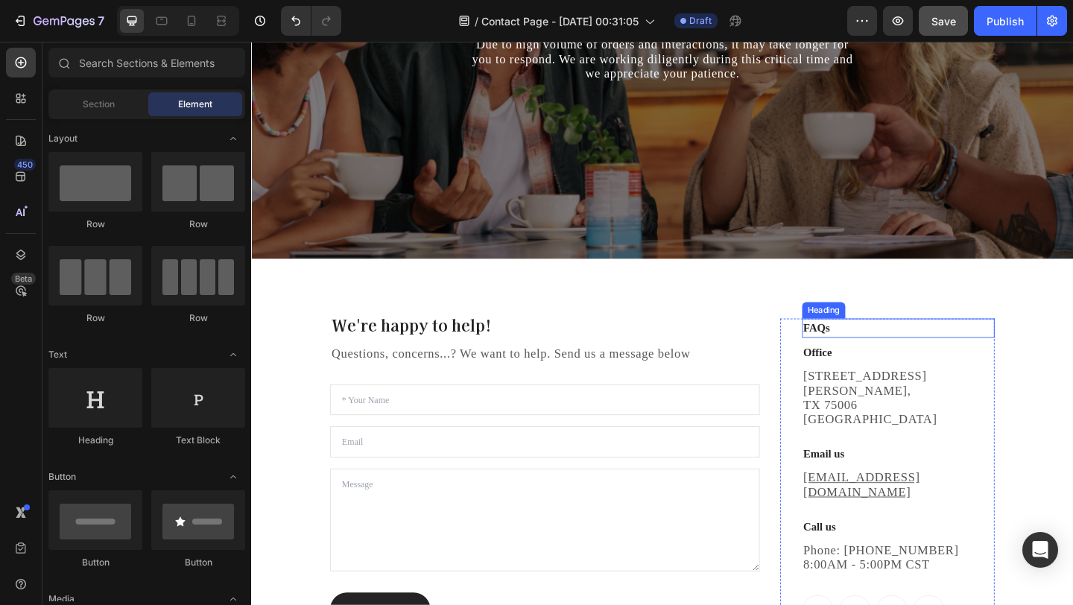
click at [896, 362] on p "FAQs" at bounding box center [955, 353] width 206 height 18
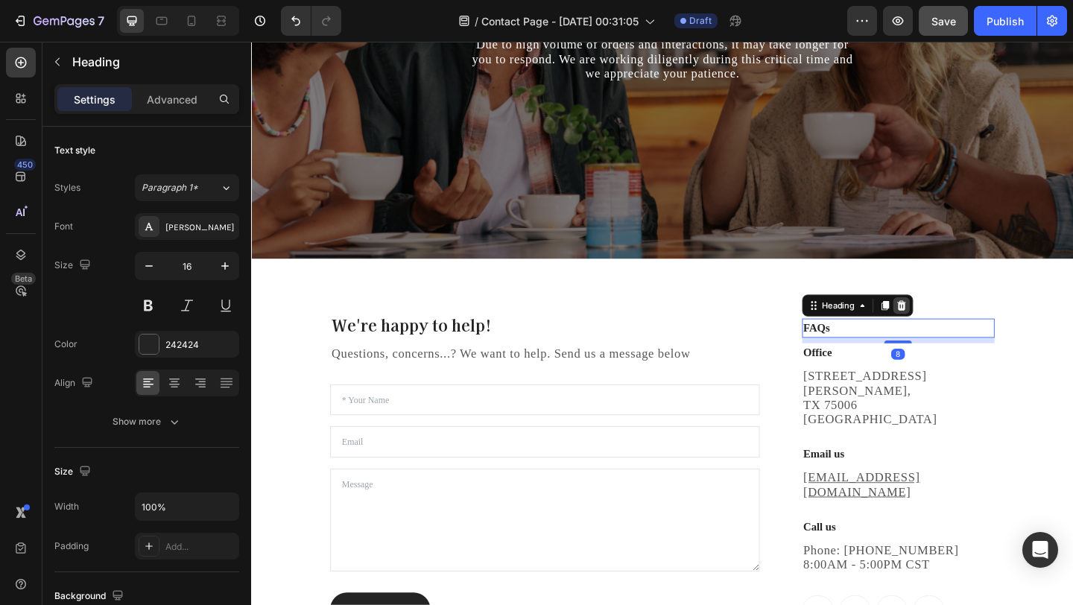
click at [966, 337] on div at bounding box center [958, 329] width 18 height 18
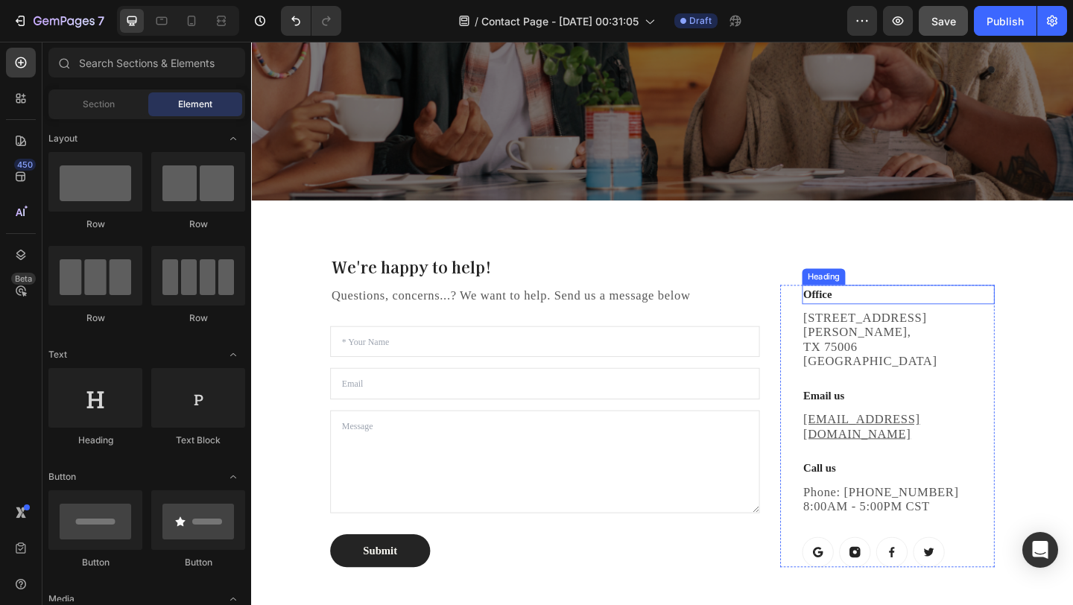
scroll to position [370, 0]
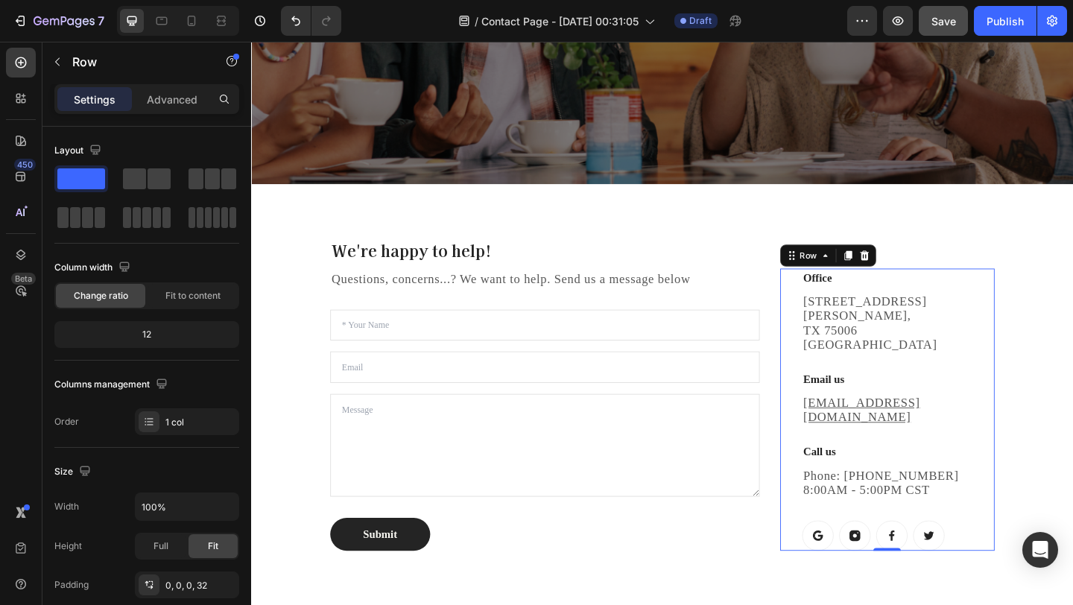
click at [1009, 403] on div "Office Heading 1520 Luna Road Carrollton, TX 75006 United States Text block Ema…" at bounding box center [954, 441] width 209 height 307
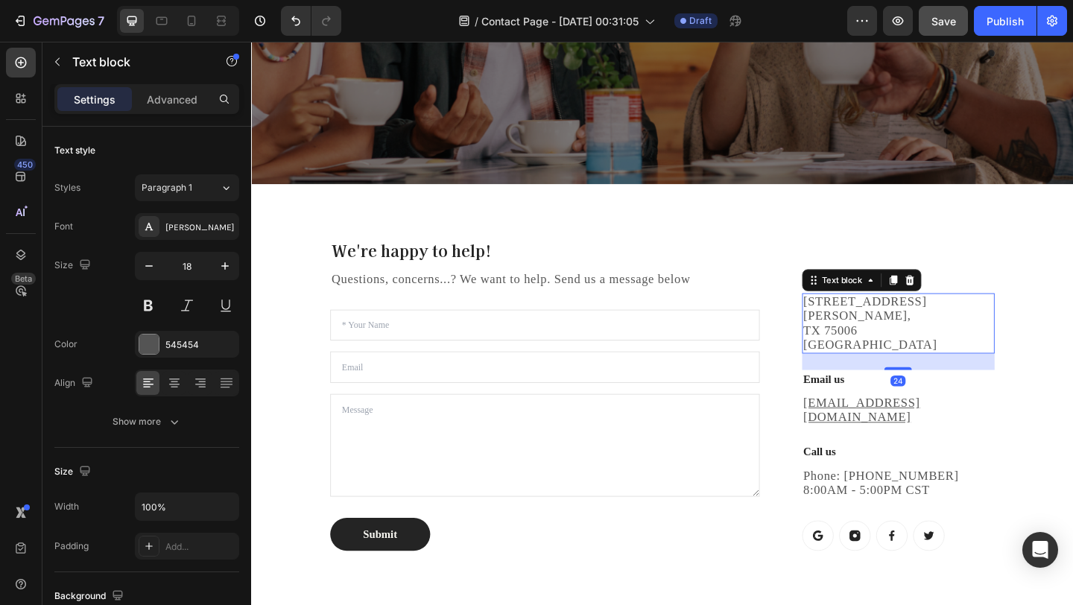
click at [970, 378] on p "1520 Luna Road Carrollton, TX 75006 United States" at bounding box center [955, 348] width 206 height 63
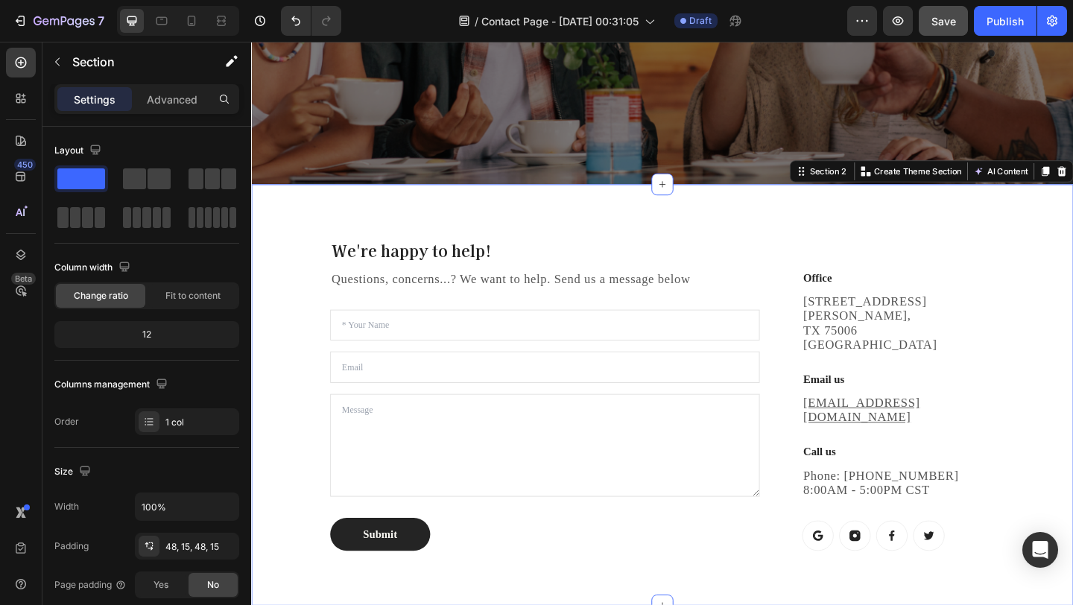
click at [1072, 226] on div "We're happy to help! Heading Questions, concerns...? We want to help. Send us a…" at bounding box center [698, 426] width 894 height 458
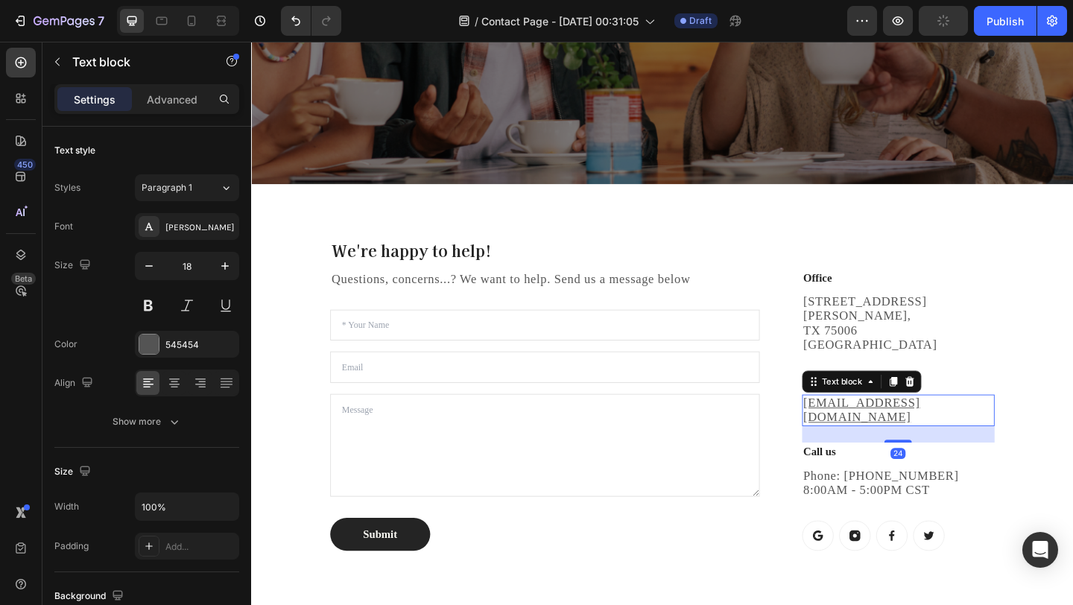
click at [1012, 442] on p "help@gempages.com" at bounding box center [955, 442] width 206 height 31
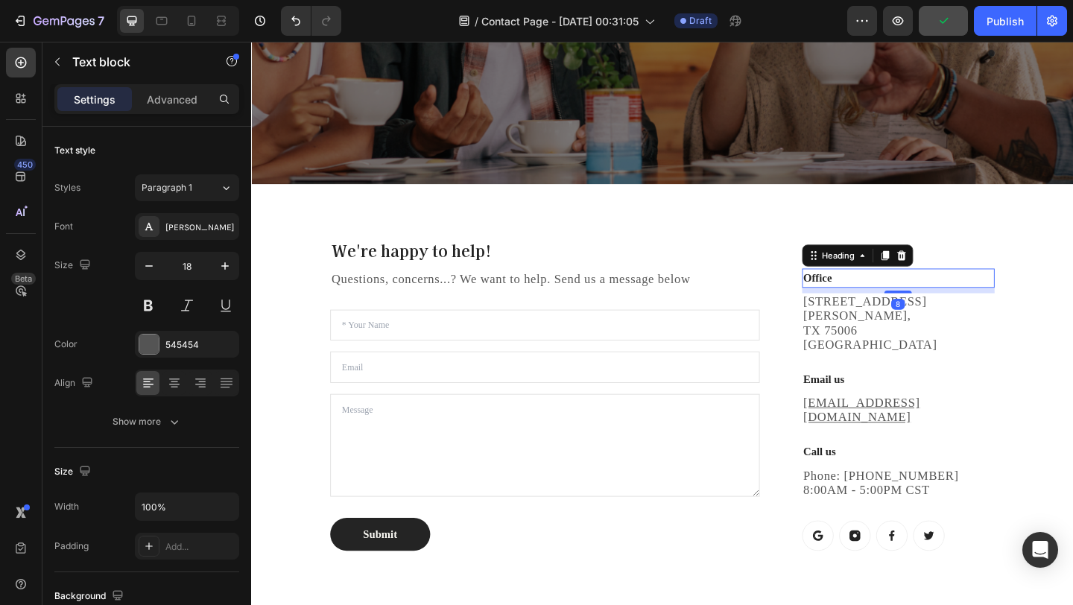
click at [994, 309] on h3 "Office" at bounding box center [954, 298] width 209 height 21
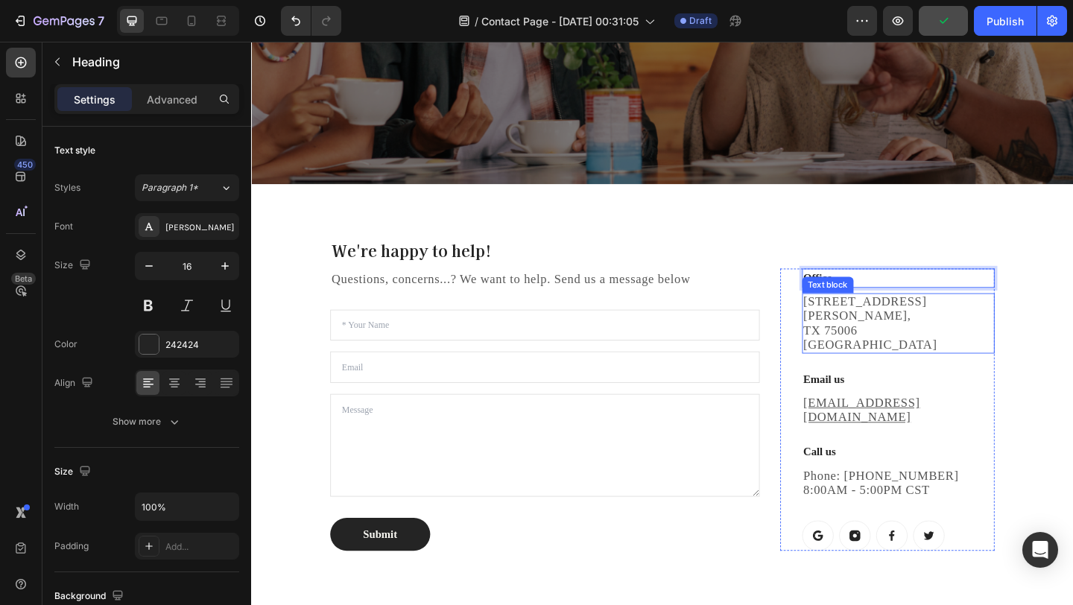
click at [993, 375] on p "1520 Luna Road Carrollton, TX 75006 United States" at bounding box center [955, 348] width 206 height 63
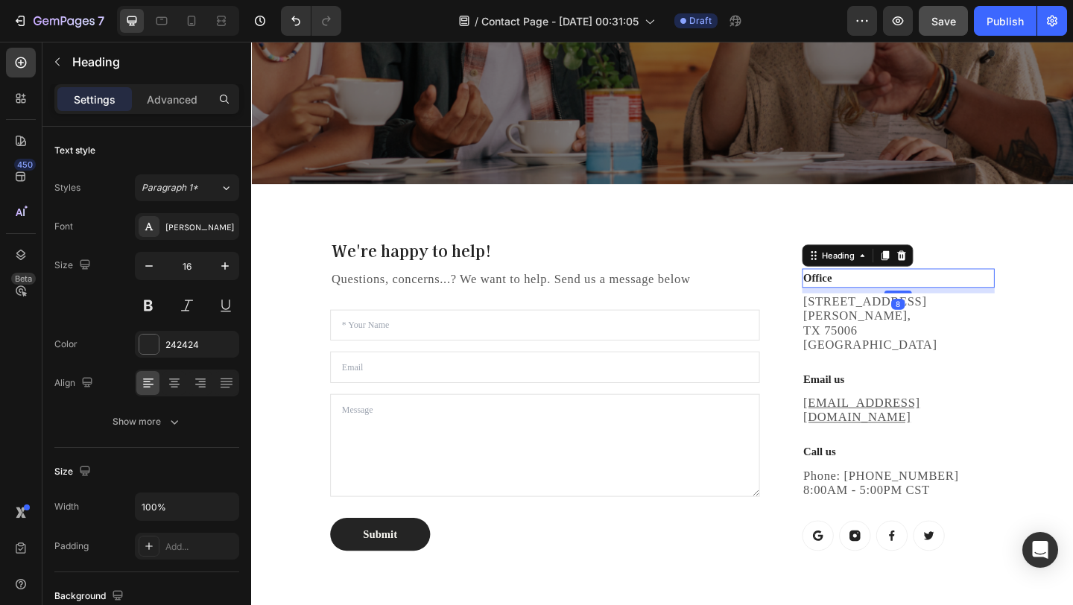
click at [1005, 308] on p "Office" at bounding box center [955, 299] width 206 height 18
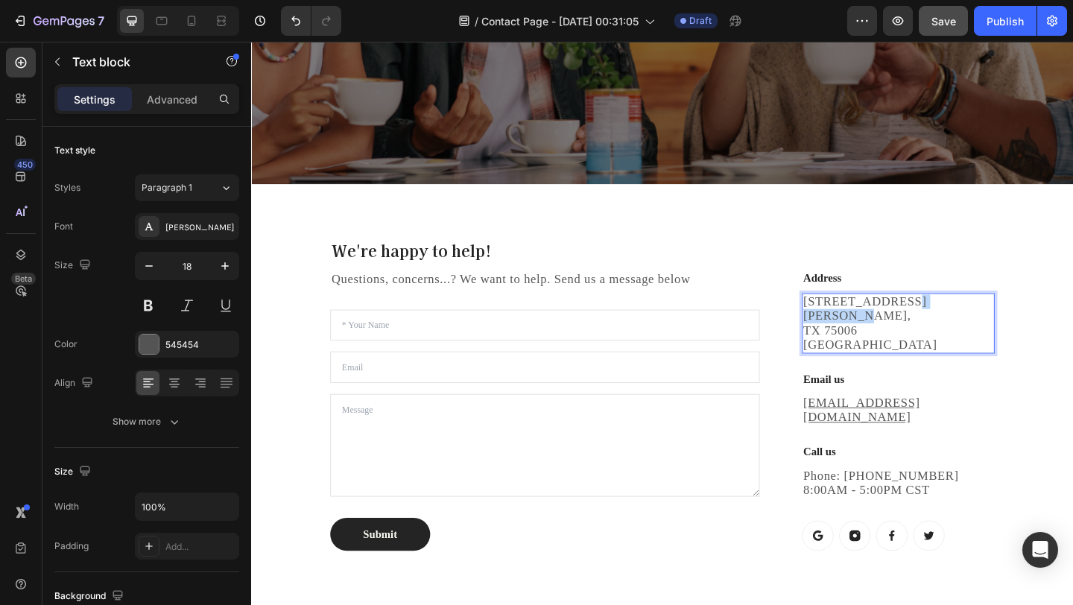
click at [986, 377] on p "1520 Luna Road Carrollton, TX 75006 United States" at bounding box center [955, 348] width 206 height 63
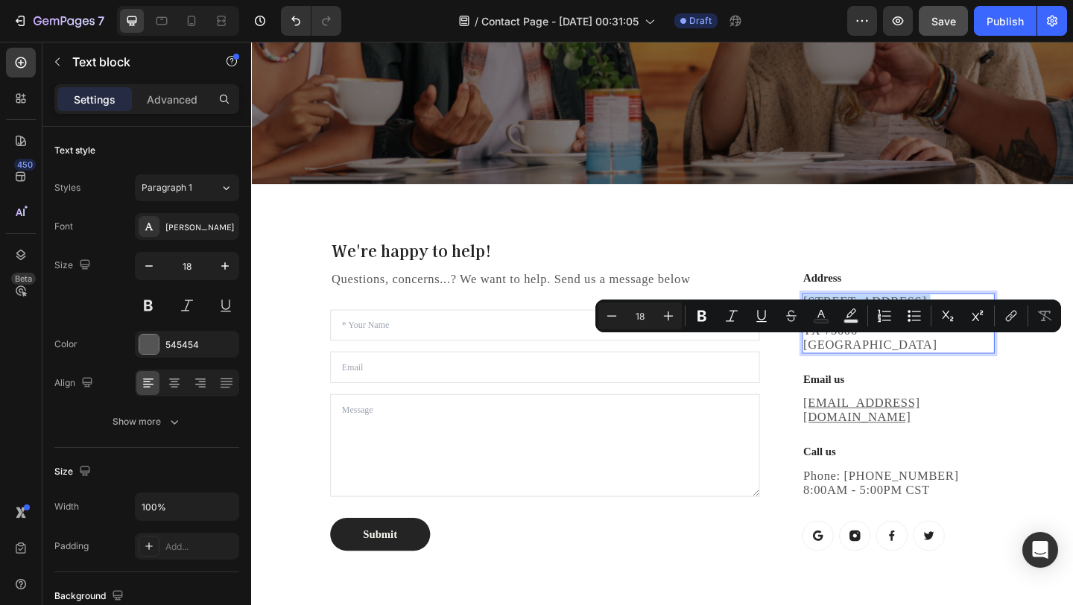
click at [986, 377] on p "1520 Luna Road Carrollton, TX 75006 United States" at bounding box center [955, 348] width 206 height 63
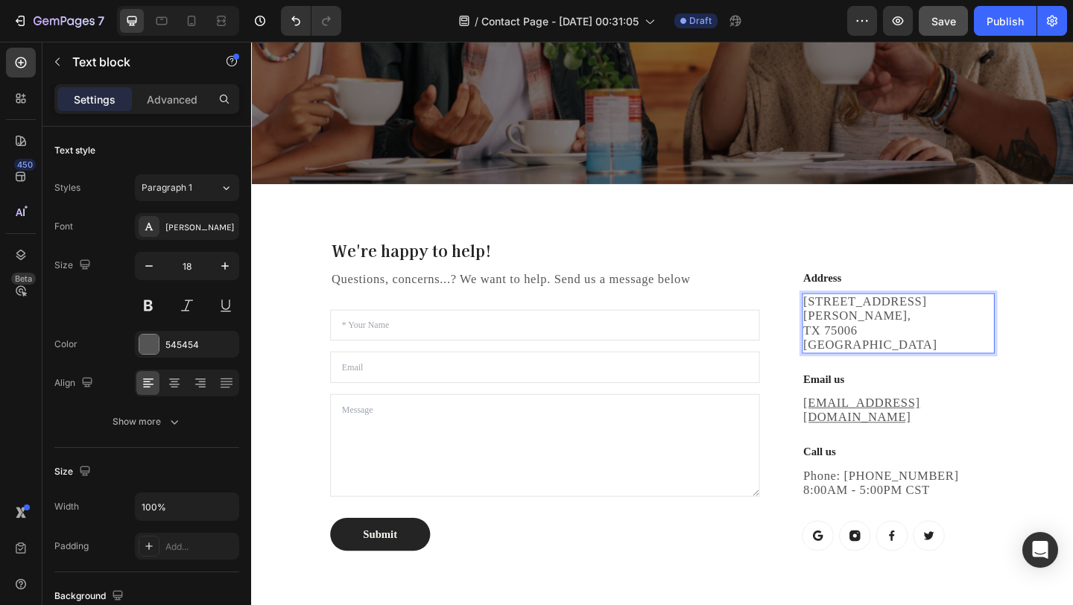
click at [1008, 379] on p "1520 Luna Road Carrollton, TX 75006 United States" at bounding box center [955, 348] width 206 height 63
click at [894, 308] on p "Address" at bounding box center [955, 299] width 206 height 18
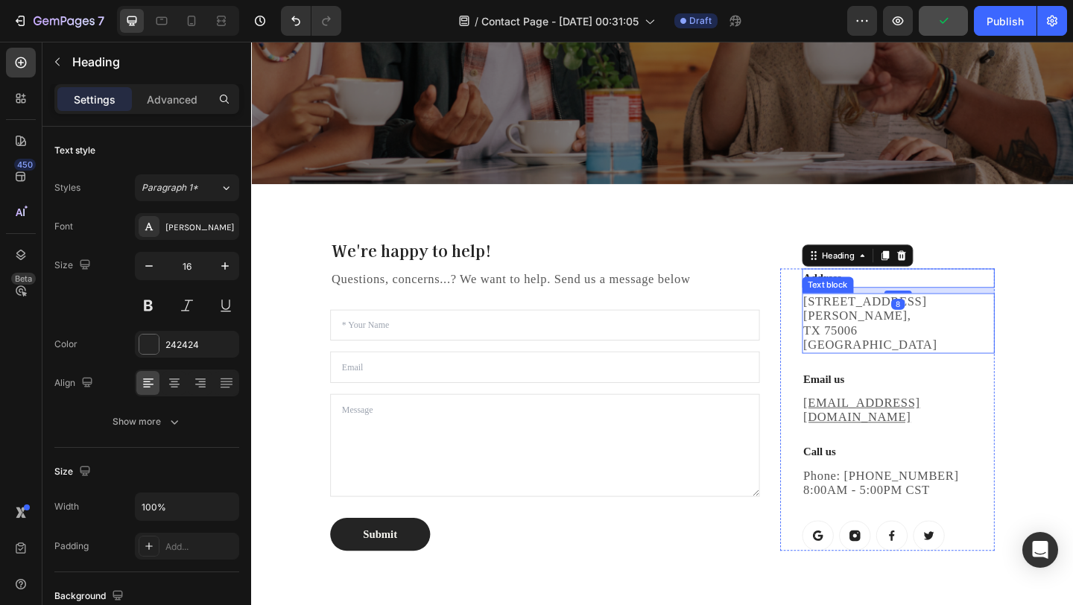
click at [924, 369] on p "1520 Luna Road Carrollton, TX 75006 United States" at bounding box center [955, 348] width 206 height 63
click at [908, 308] on p "Address" at bounding box center [955, 299] width 206 height 18
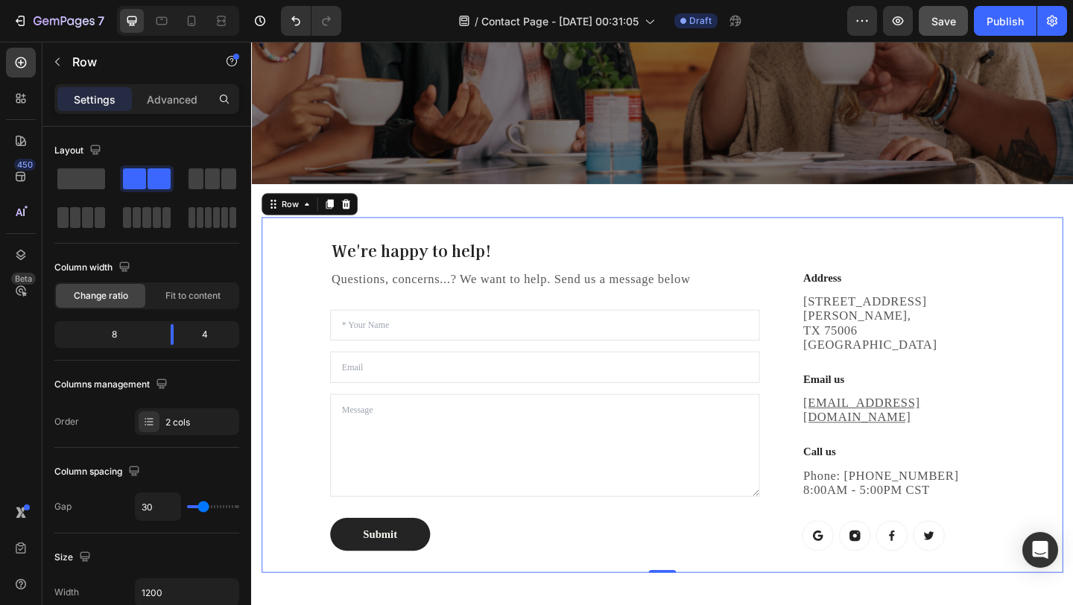
click at [1046, 325] on div "Address Heading 1520 Luna Road Carrollton, TX 75006 United States Text block Em…" at bounding box center [942, 425] width 233 height 339
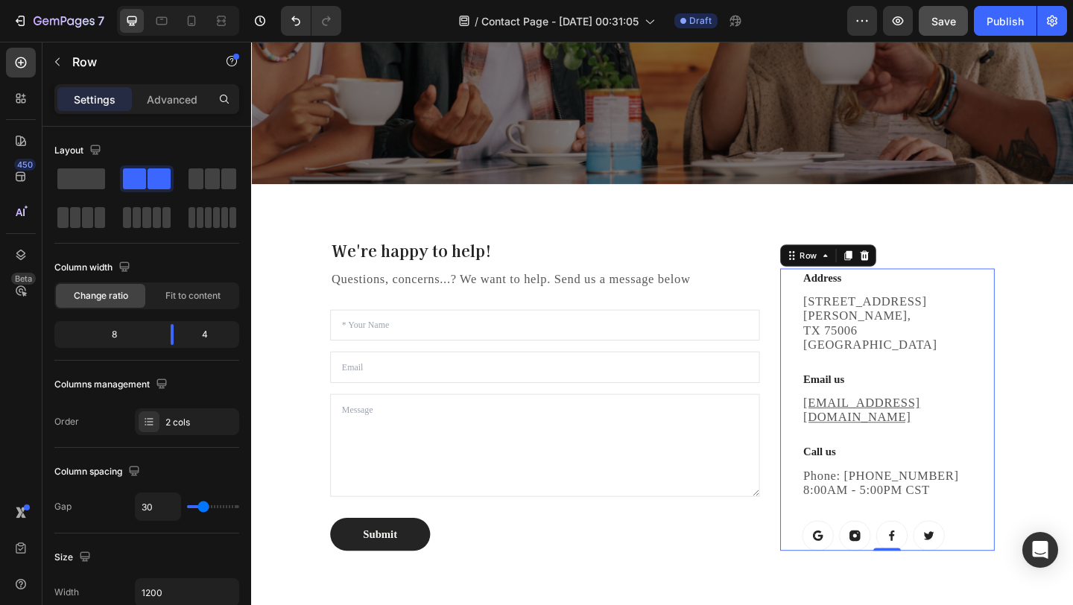
click at [831, 350] on div "Address Heading 1520 Luna Road Carrollton, TX 75006 United States Text block Em…" at bounding box center [942, 441] width 233 height 307
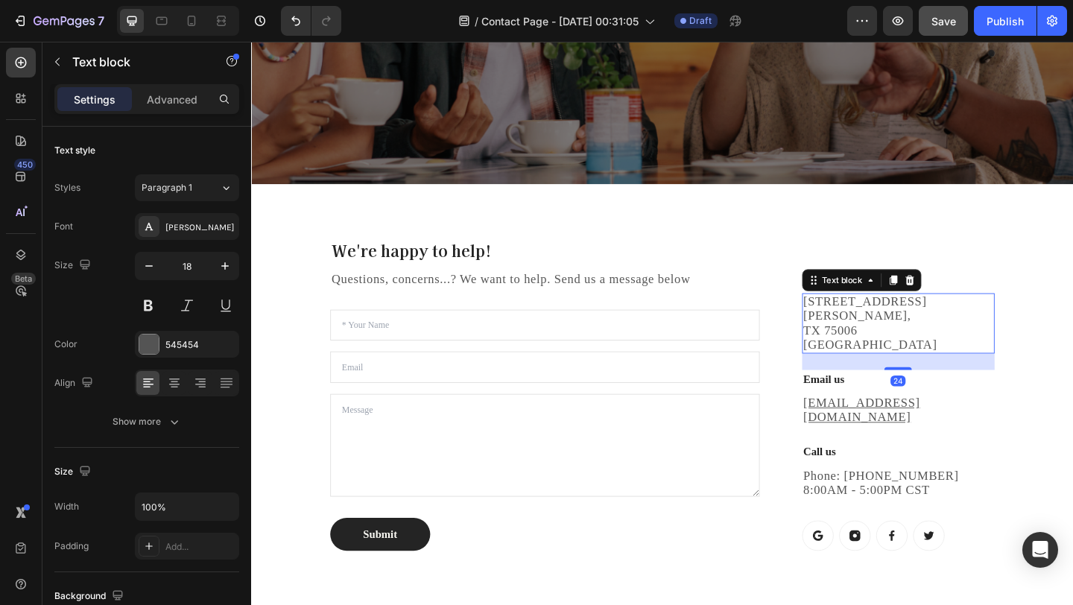
click at [1004, 379] on p "1520 Luna Road Carrollton, TX 75006 United States" at bounding box center [955, 348] width 206 height 63
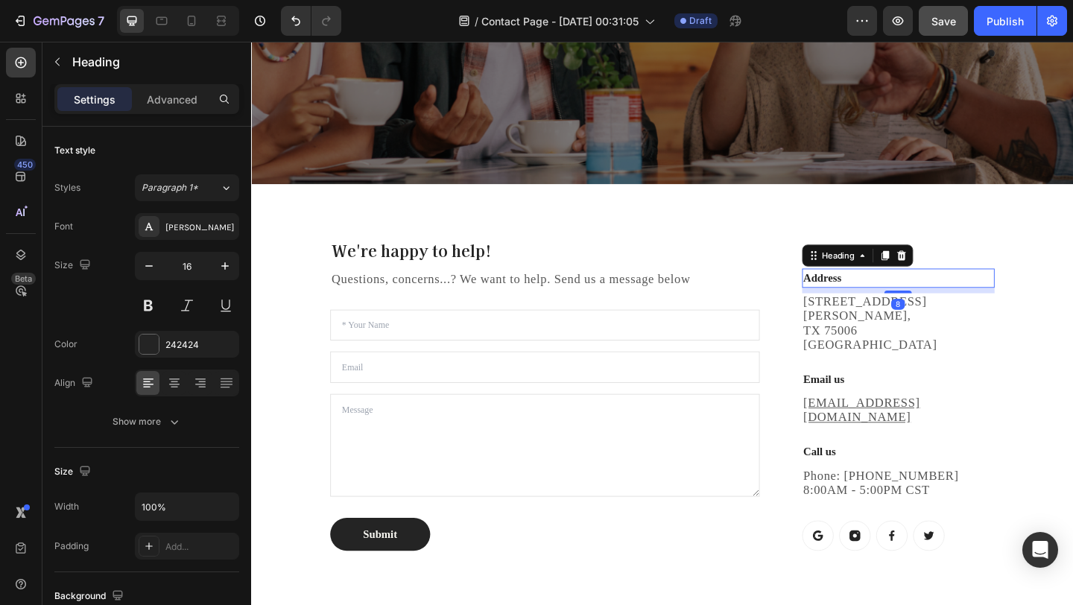
click at [923, 308] on p "Address" at bounding box center [955, 299] width 206 height 18
click at [957, 280] on icon at bounding box center [958, 274] width 12 height 12
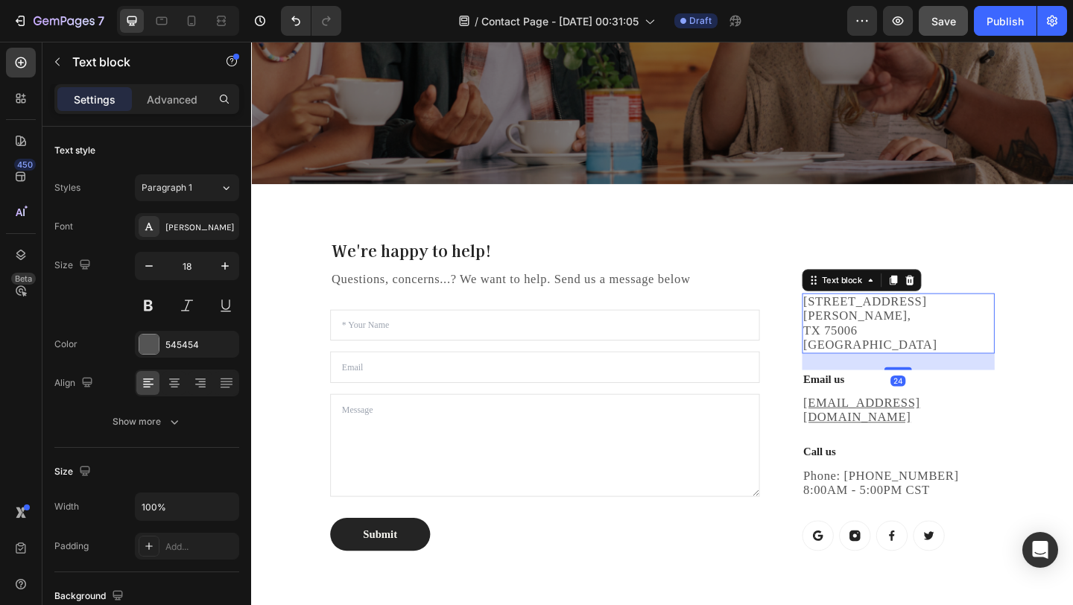
click at [983, 379] on p "1520 Luna Road Carrollton, TX 75006 United States" at bounding box center [955, 348] width 206 height 63
click at [980, 381] on div "1520 Luna Road Carrollton, TX 75006 United States" at bounding box center [954, 348] width 209 height 66
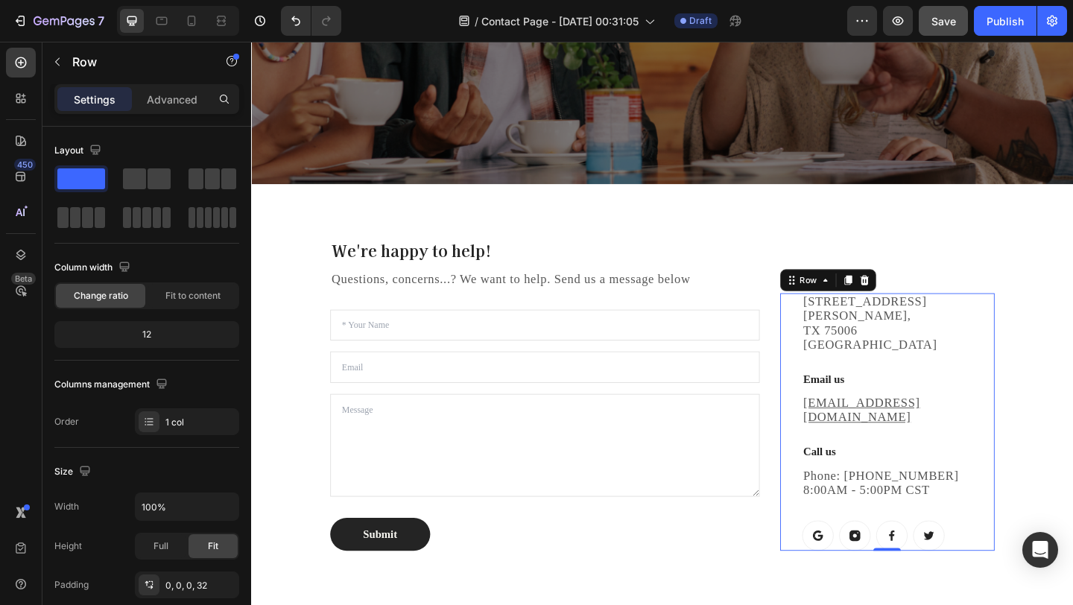
click at [1007, 468] on div "1520 Luna Road Carrollton, TX 75006 United States Text block Email us Heading h…" at bounding box center [954, 455] width 209 height 280
click at [916, 306] on icon at bounding box center [918, 301] width 10 height 10
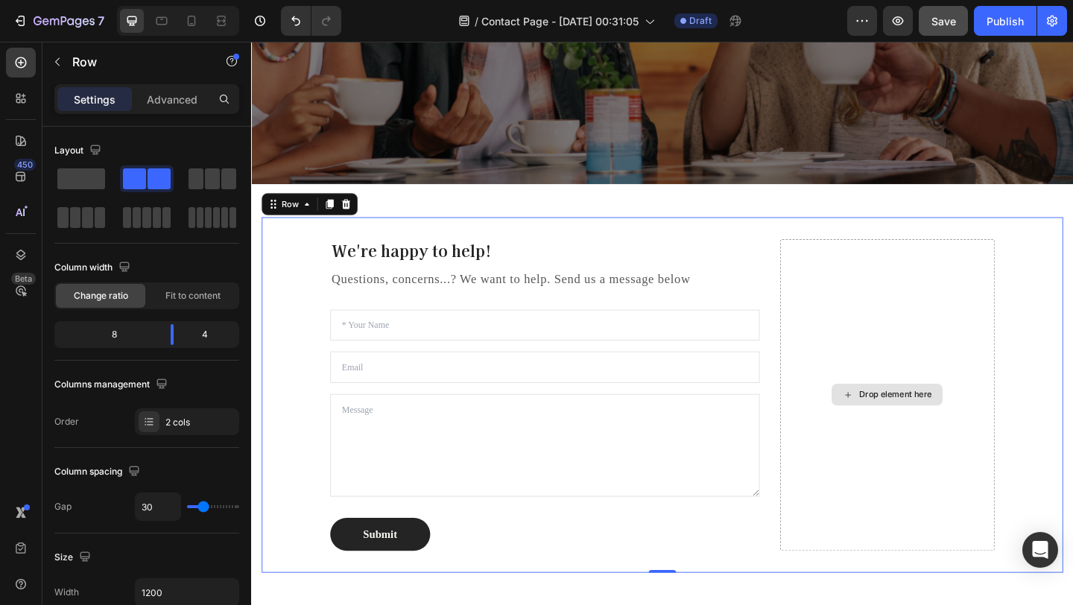
click at [856, 259] on div "Drop element here" at bounding box center [942, 425] width 233 height 339
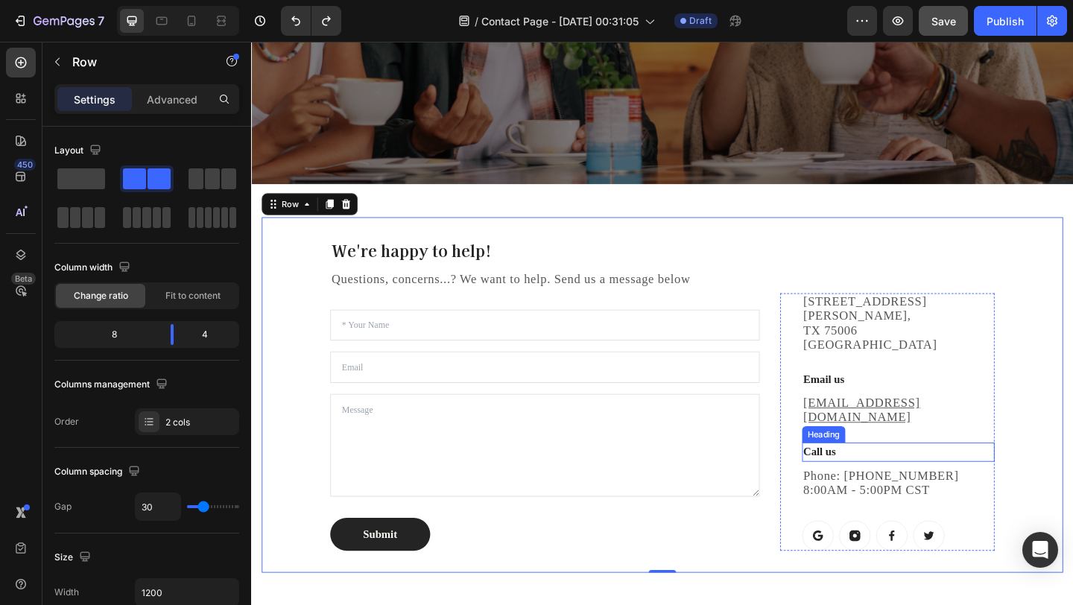
click at [941, 489] on p "Call us" at bounding box center [955, 488] width 206 height 18
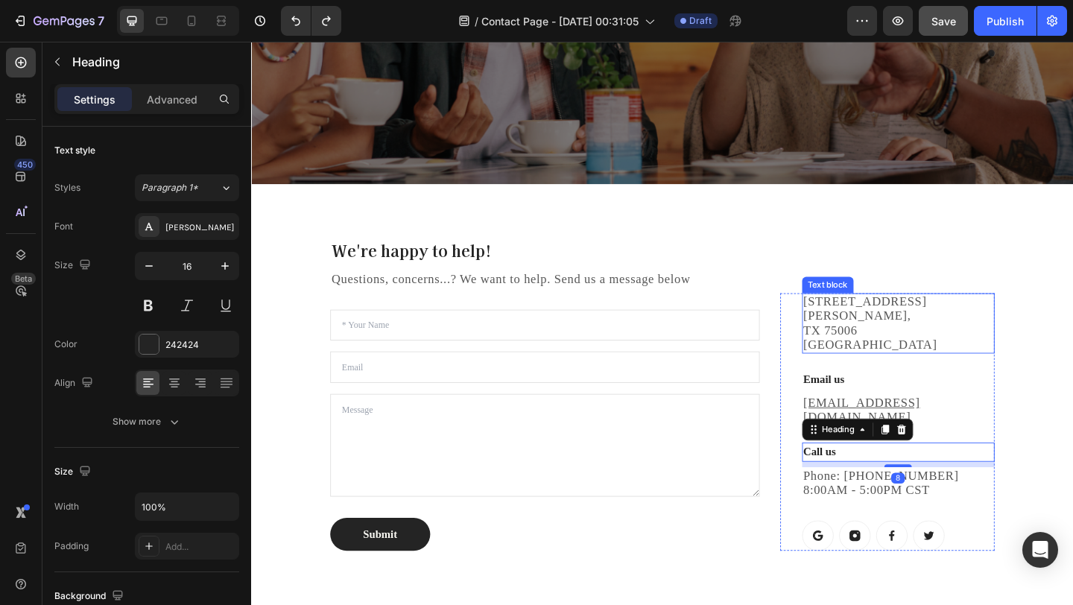
click at [942, 370] on p "1520 Luna Road Carrollton, TX 75006 United States" at bounding box center [955, 348] width 206 height 63
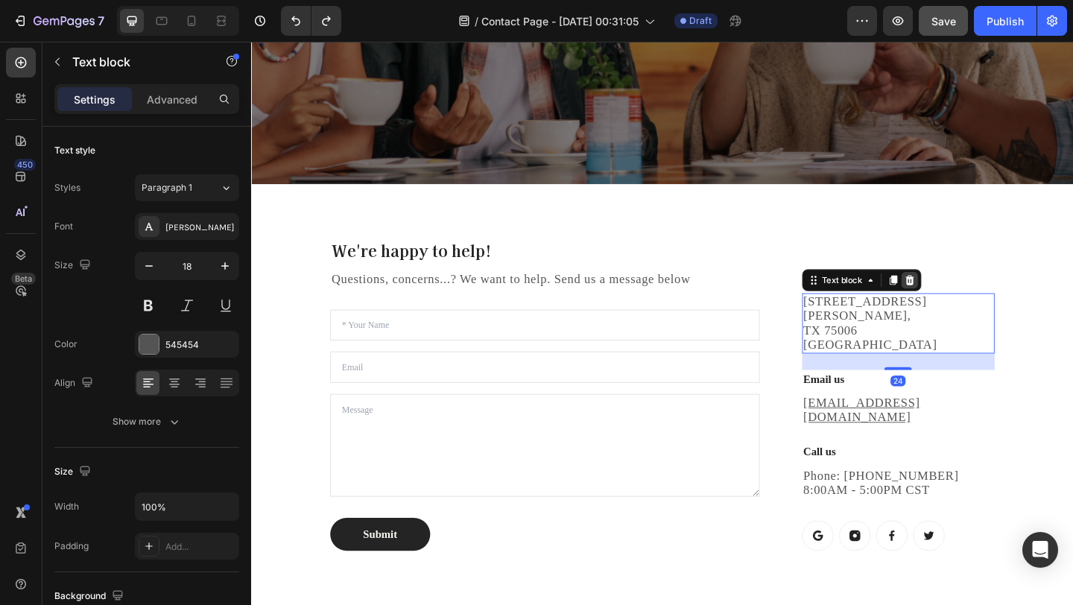
click at [968, 307] on icon at bounding box center [967, 301] width 12 height 12
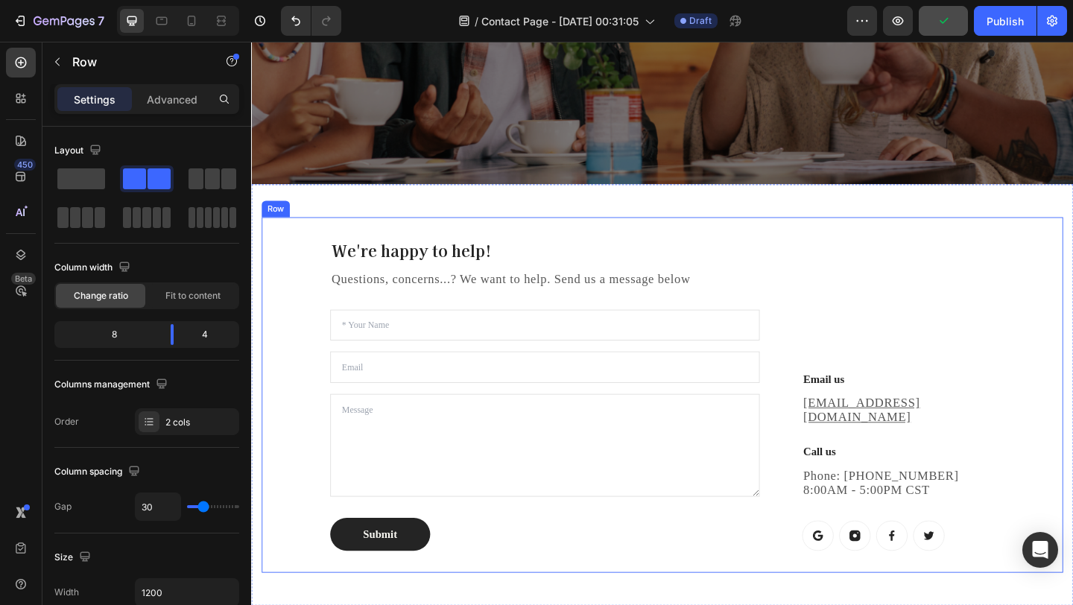
click at [945, 412] on div "Email us Heading help@gempages.com Text block Call us Heading Phone: 682-651-75…" at bounding box center [942, 425] width 233 height 339
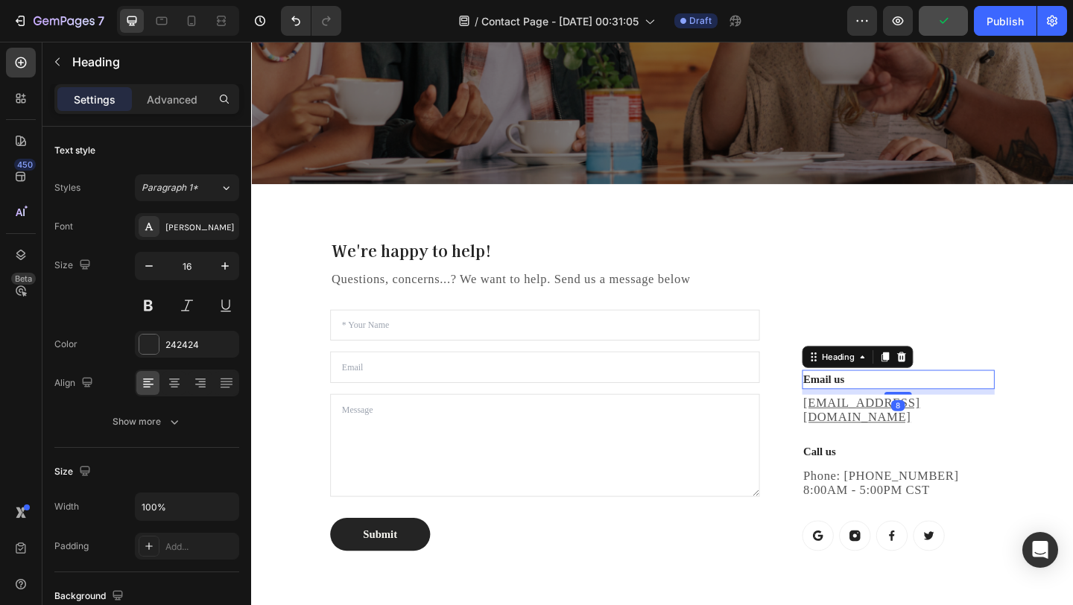
click at [945, 418] on p "Email us" at bounding box center [955, 409] width 206 height 18
click at [964, 418] on p "Email us" at bounding box center [955, 409] width 206 height 18
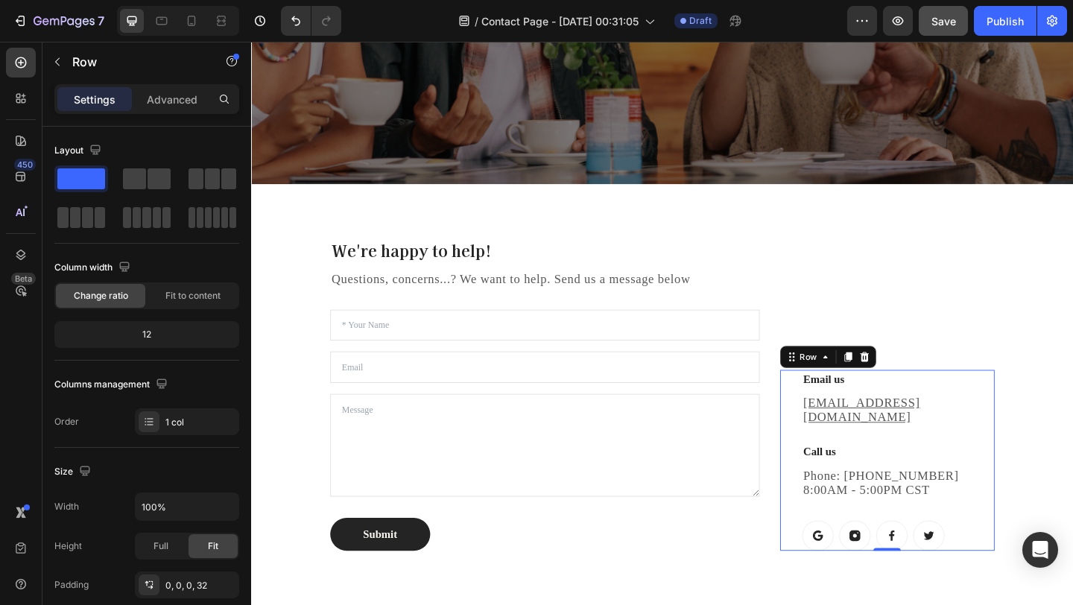
click at [917, 541] on div "Email us Heading help@gempages.com Text block Call us Heading Phone: 682-651-75…" at bounding box center [954, 497] width 209 height 197
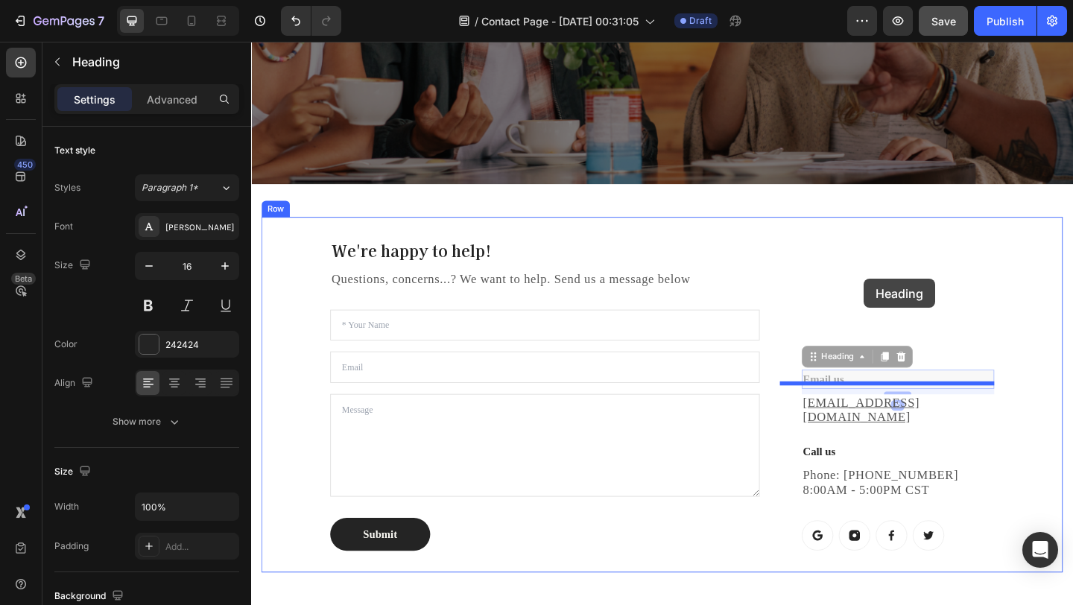
drag, startPoint x: 1047, startPoint y: 430, endPoint x: 917, endPoint y: 299, distance: 183.9
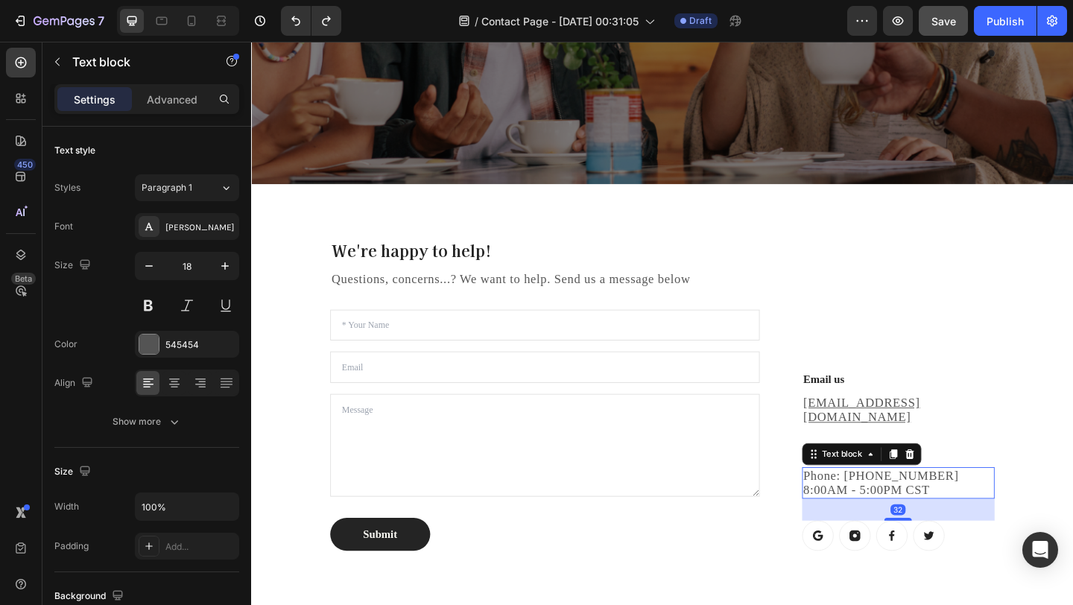
click at [1022, 513] on p "Phone: 682-651-7554 8:00AM - 5:00PM CST" at bounding box center [955, 521] width 206 height 31
click at [1027, 444] on p "help@gempages.com" at bounding box center [955, 442] width 206 height 31
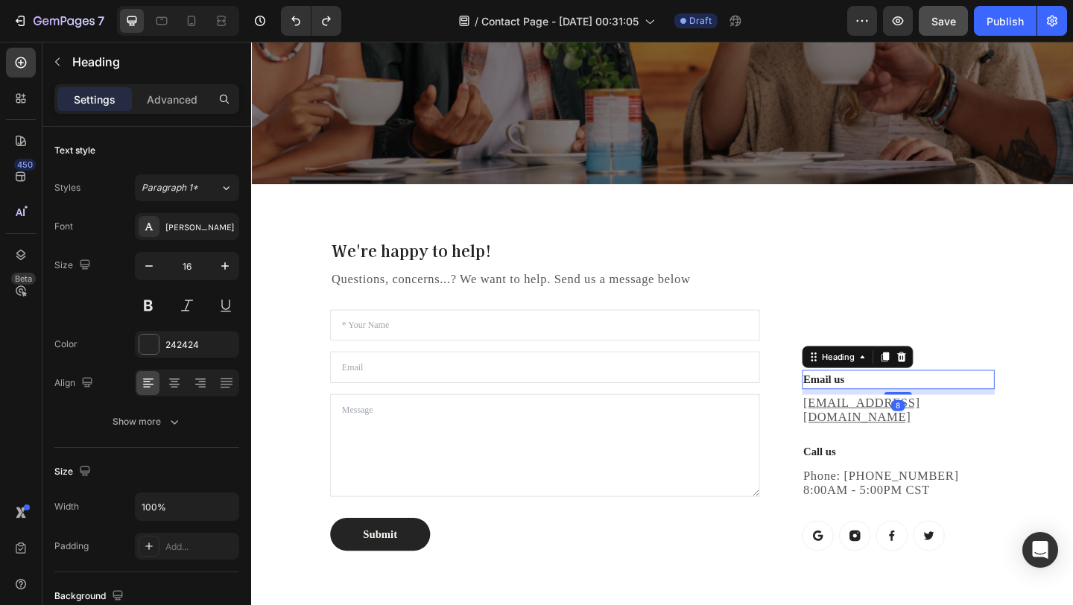
click at [1051, 418] on p "Email us" at bounding box center [955, 409] width 206 height 18
click at [1042, 466] on div "Email us Heading 8 help@gempages.com Text block Call us Heading Phone: 682-651-…" at bounding box center [954, 497] width 209 height 197
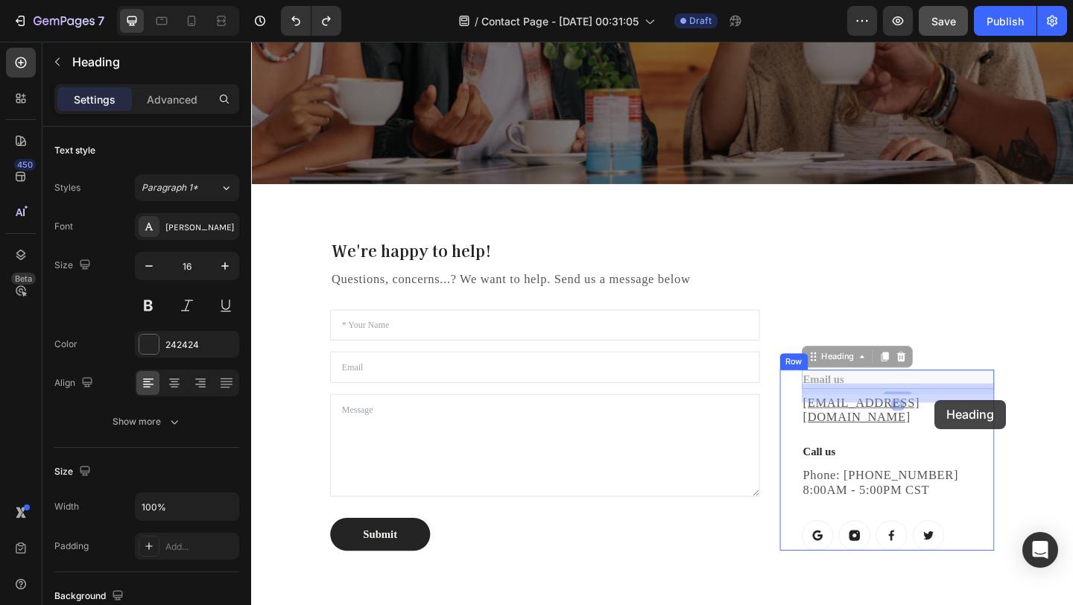
drag, startPoint x: 1045, startPoint y: 432, endPoint x: 995, endPoint y: 431, distance: 49.9
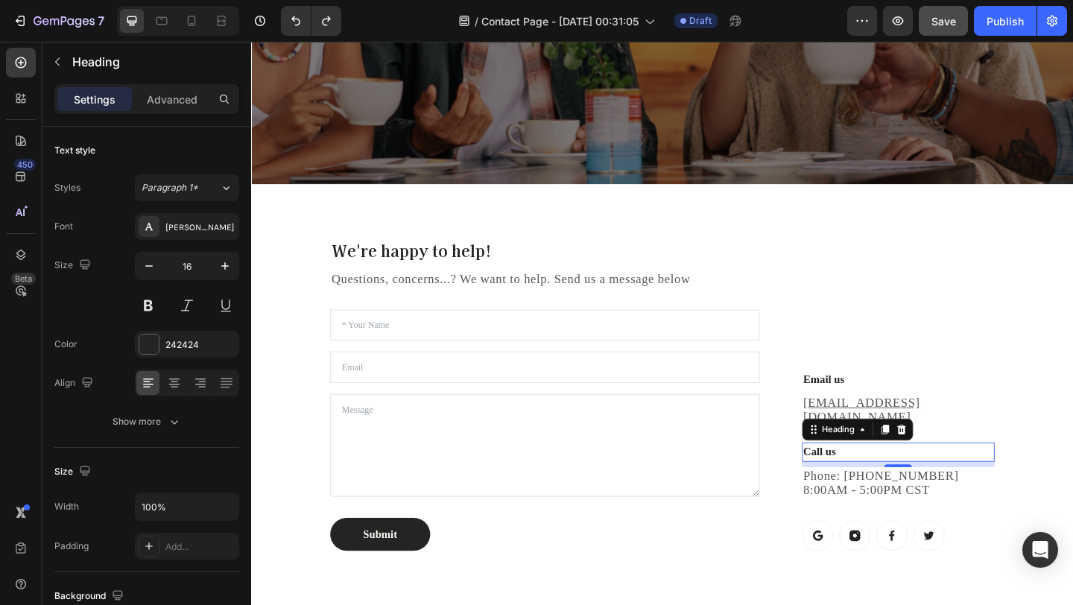
click at [1019, 486] on p "Call us" at bounding box center [955, 488] width 206 height 18
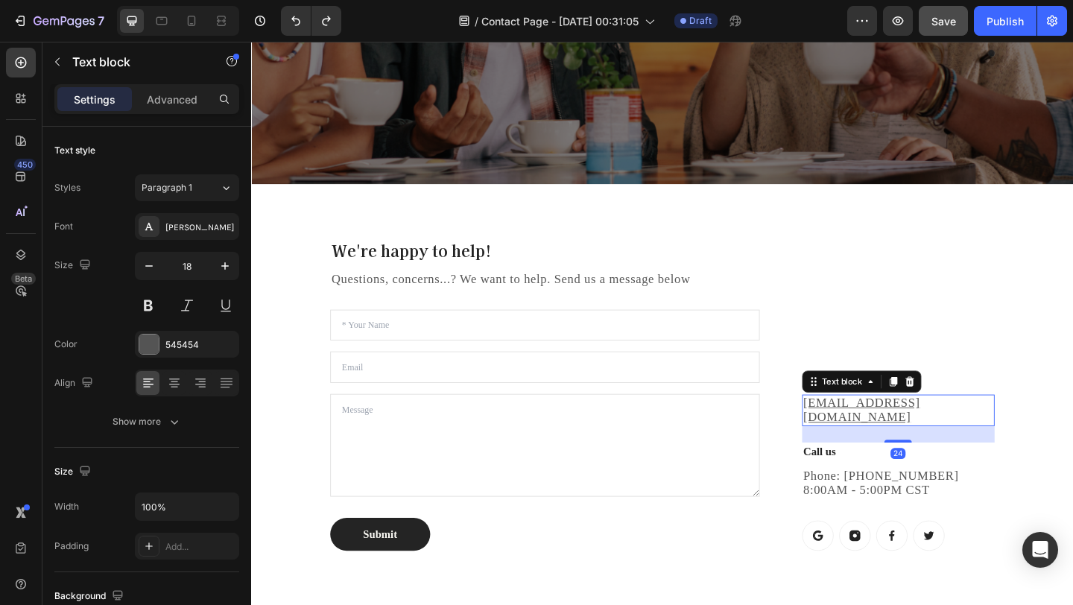
click at [1051, 444] on p "help@gempages.com" at bounding box center [955, 442] width 206 height 31
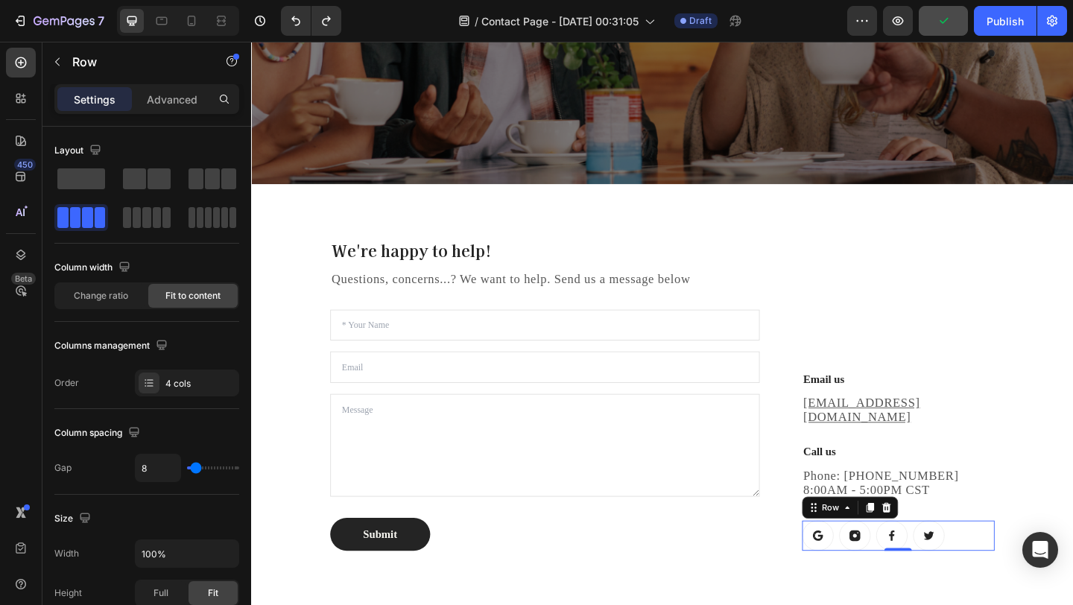
click at [1047, 562] on div "Button Button Button Button Row 0" at bounding box center [954, 578] width 209 height 33
click at [1046, 539] on div "Email us Heading help@gempages.com Text block Call us Heading Phone: 682-651-75…" at bounding box center [954, 497] width 209 height 197
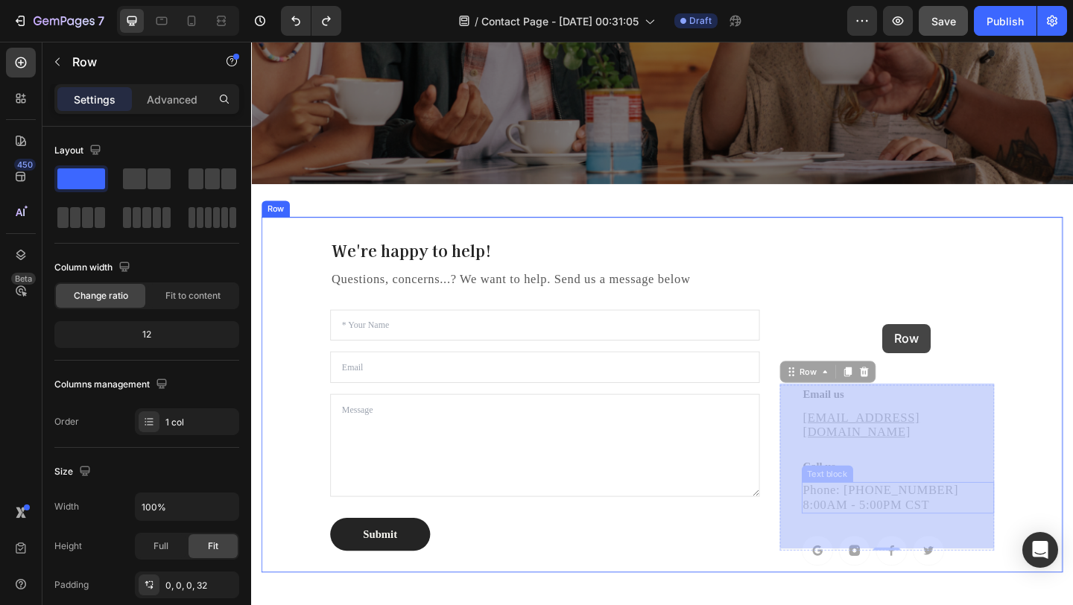
drag, startPoint x: 1041, startPoint y: 546, endPoint x: 938, endPoint y: 345, distance: 225.9
click at [938, 345] on div "Header Contact Us Heading Due to high volume of orders and interactions, it may…" at bounding box center [698, 270] width 894 height 1197
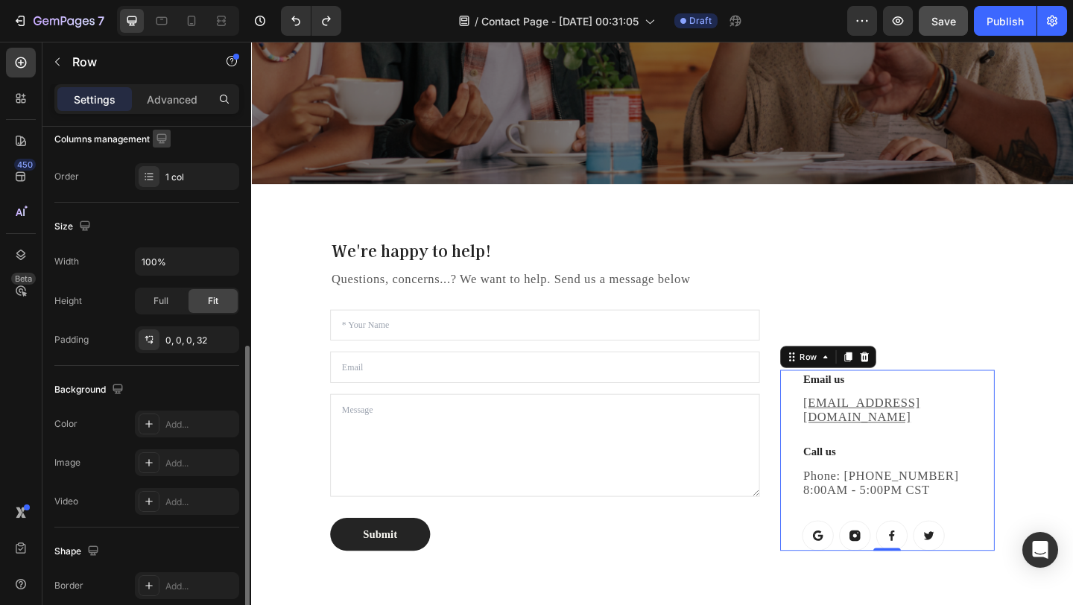
scroll to position [316, 0]
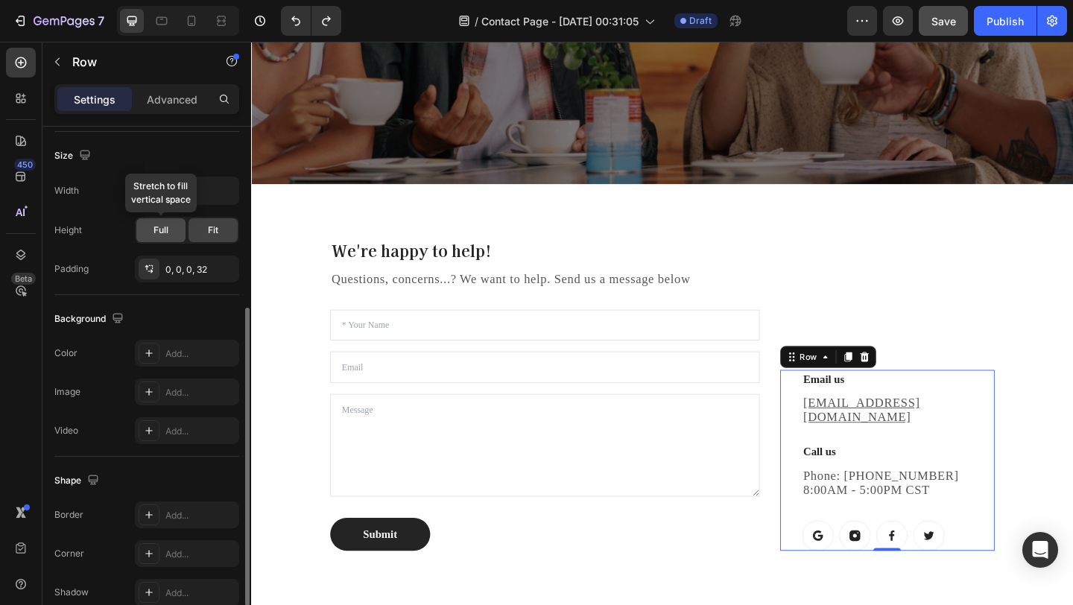
click at [153, 231] on div "Full" at bounding box center [160, 230] width 49 height 24
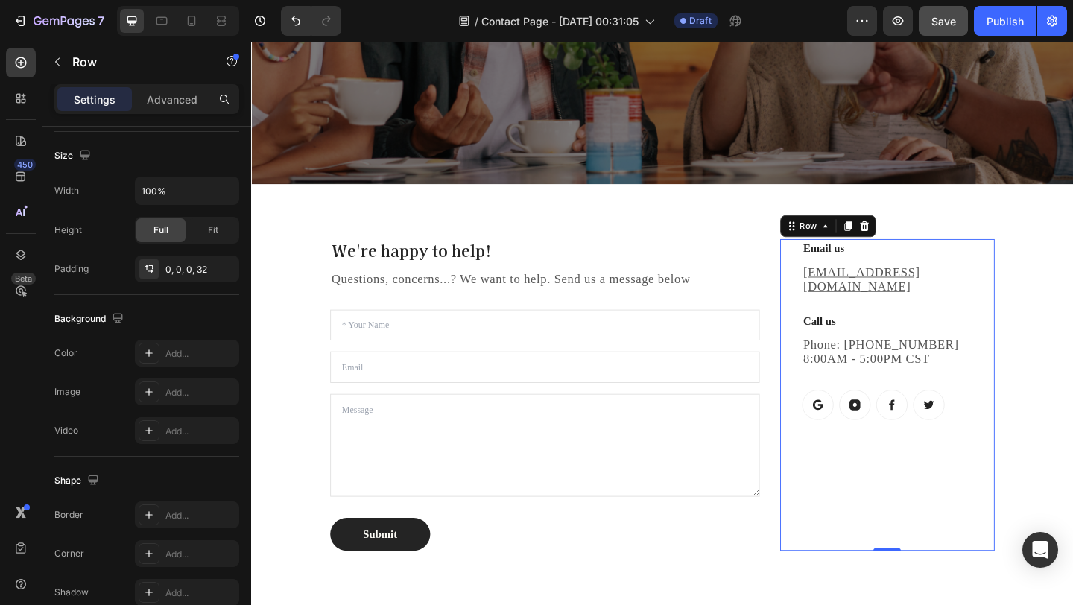
click at [942, 498] on div "Email us Heading help@gempages.com Text block Call us Heading Phone: 682-651-75…" at bounding box center [954, 425] width 209 height 339
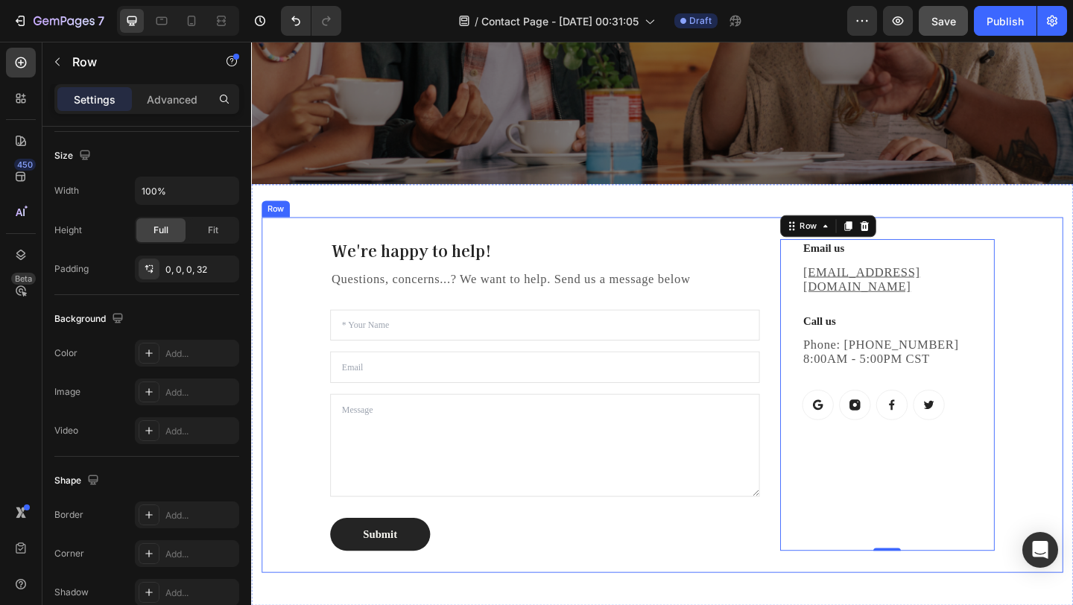
click at [1072, 270] on div "We're happy to help! Heading Questions, concerns...? We want to help. Send us a…" at bounding box center [698, 425] width 872 height 387
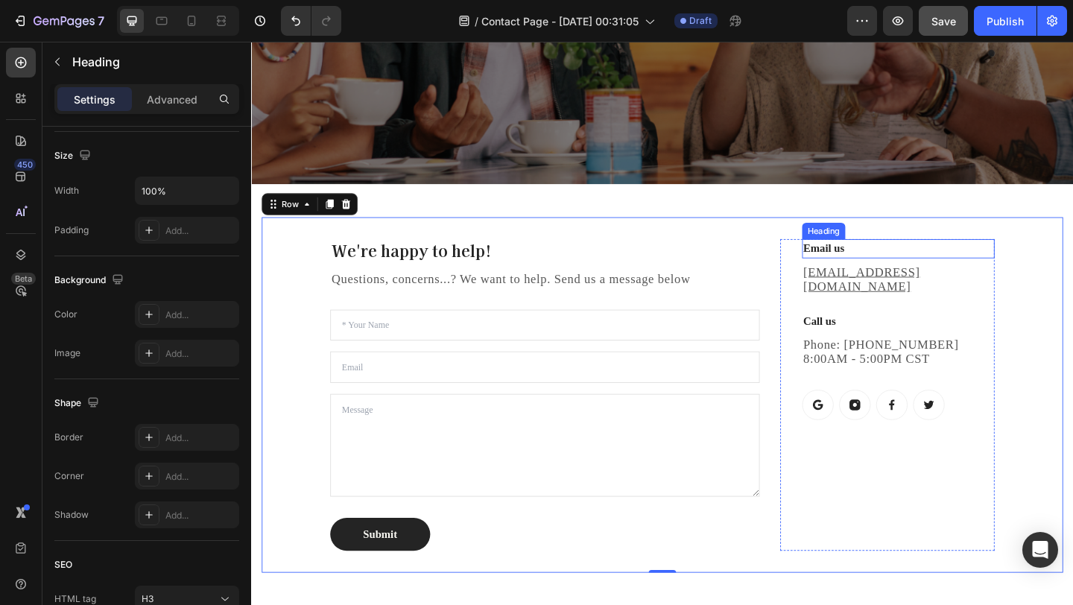
click at [908, 262] on p "Email us" at bounding box center [955, 267] width 206 height 18
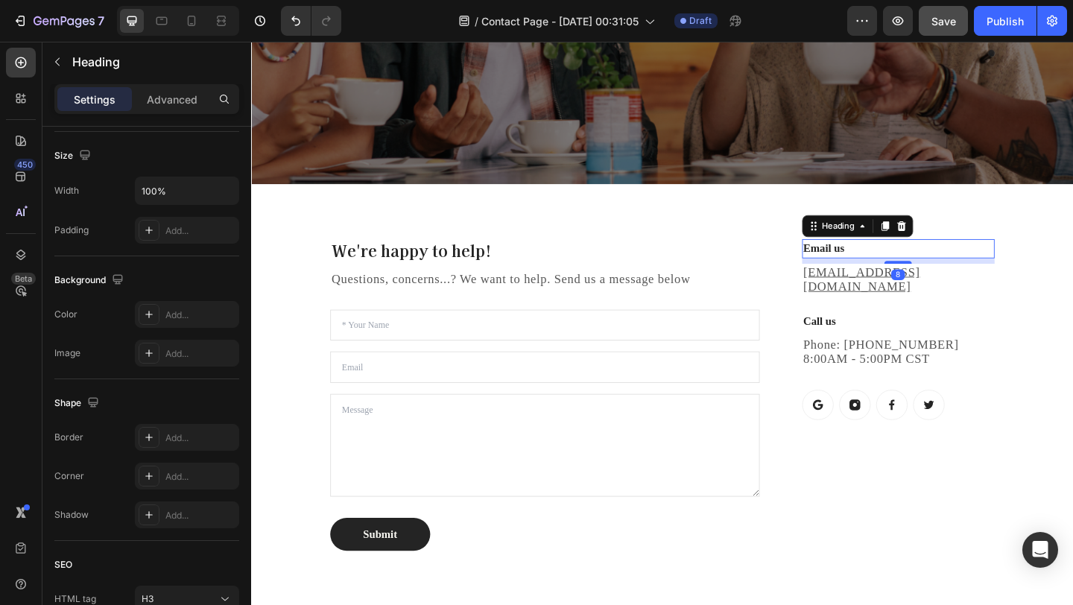
scroll to position [0, 0]
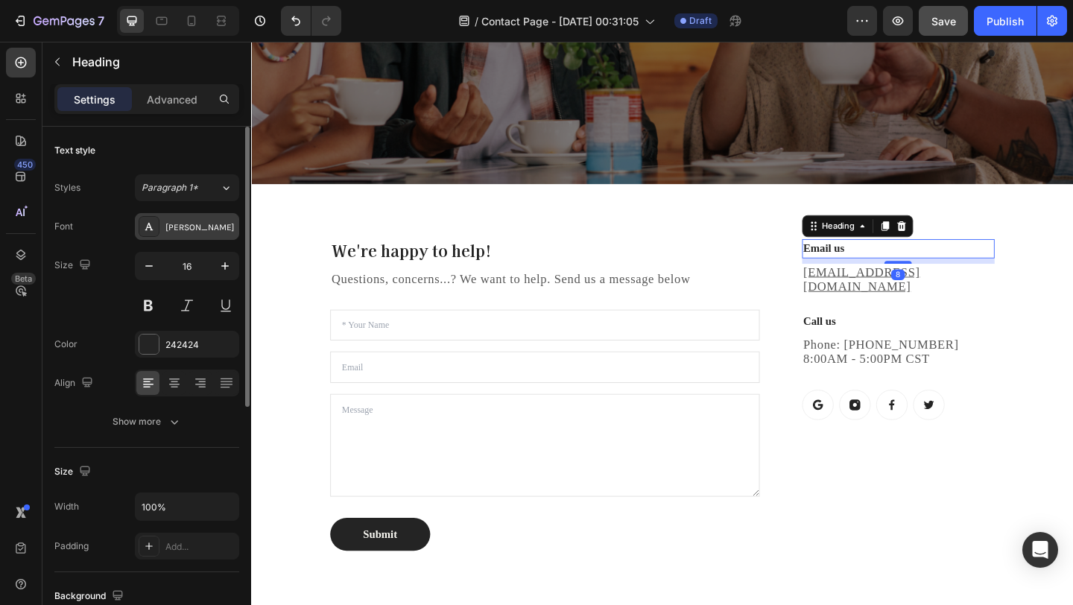
click at [204, 229] on div "Karla" at bounding box center [200, 227] width 70 height 13
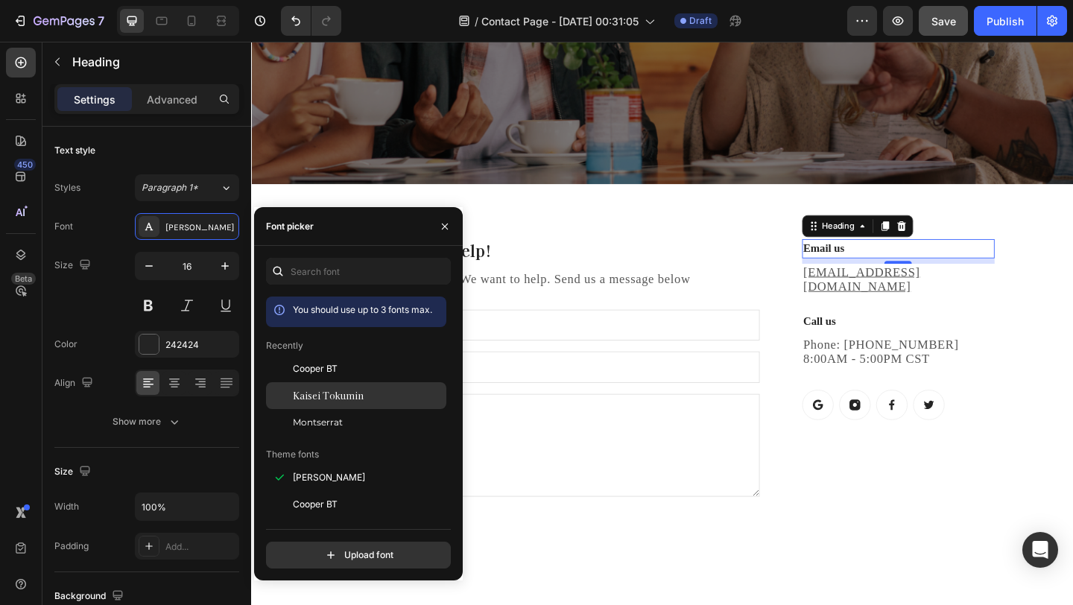
click at [357, 397] on span "Kaisei Tokumin" at bounding box center [328, 395] width 71 height 13
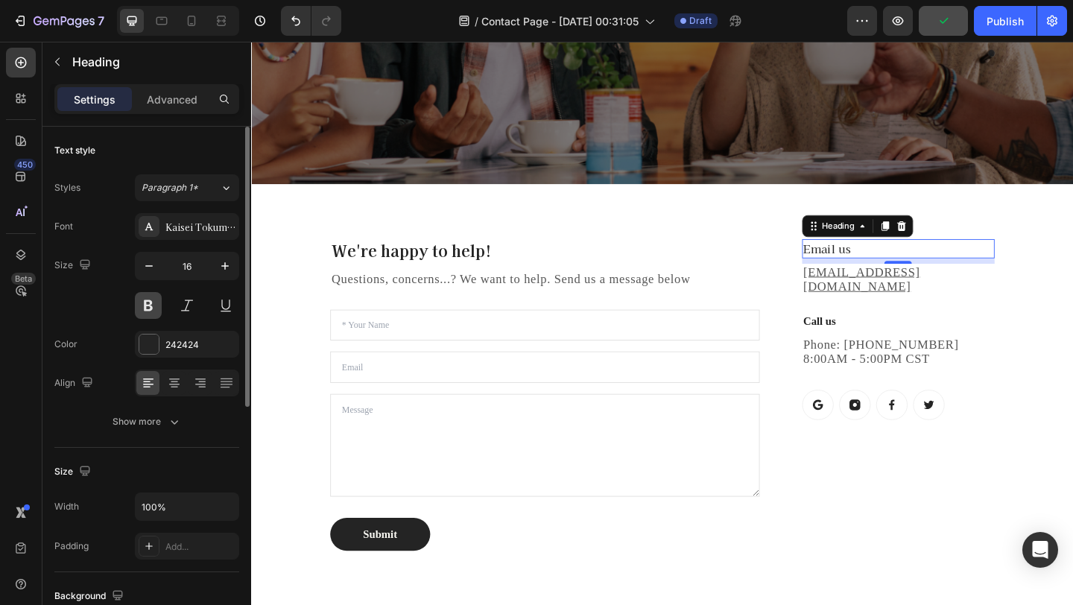
click at [150, 305] on button at bounding box center [148, 305] width 27 height 27
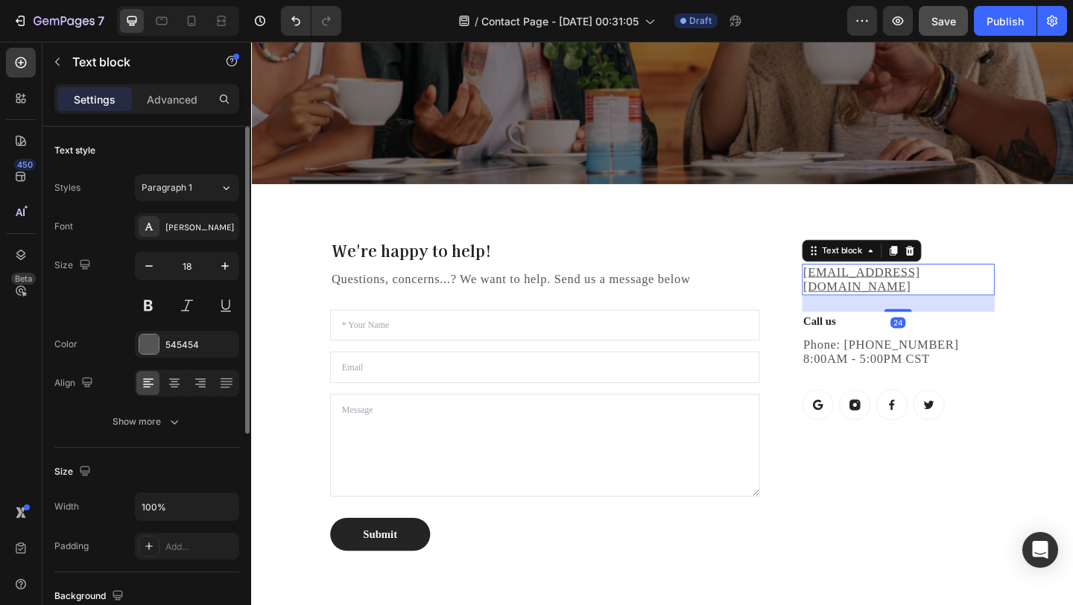
click at [995, 291] on p "help@gempages.com" at bounding box center [955, 300] width 206 height 31
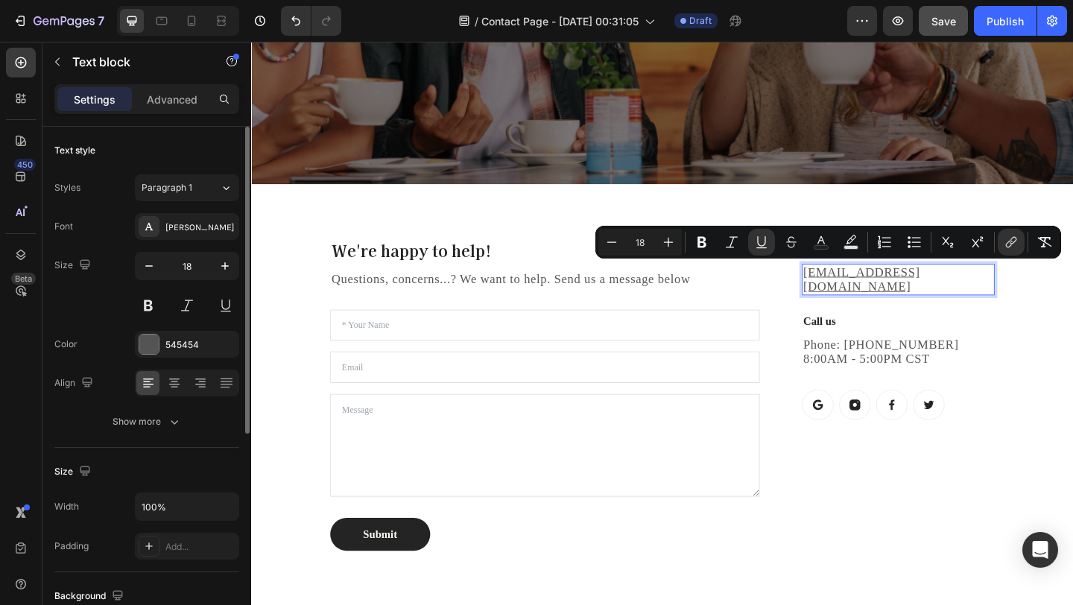
click at [995, 291] on p "help@gempages.com" at bounding box center [955, 300] width 206 height 31
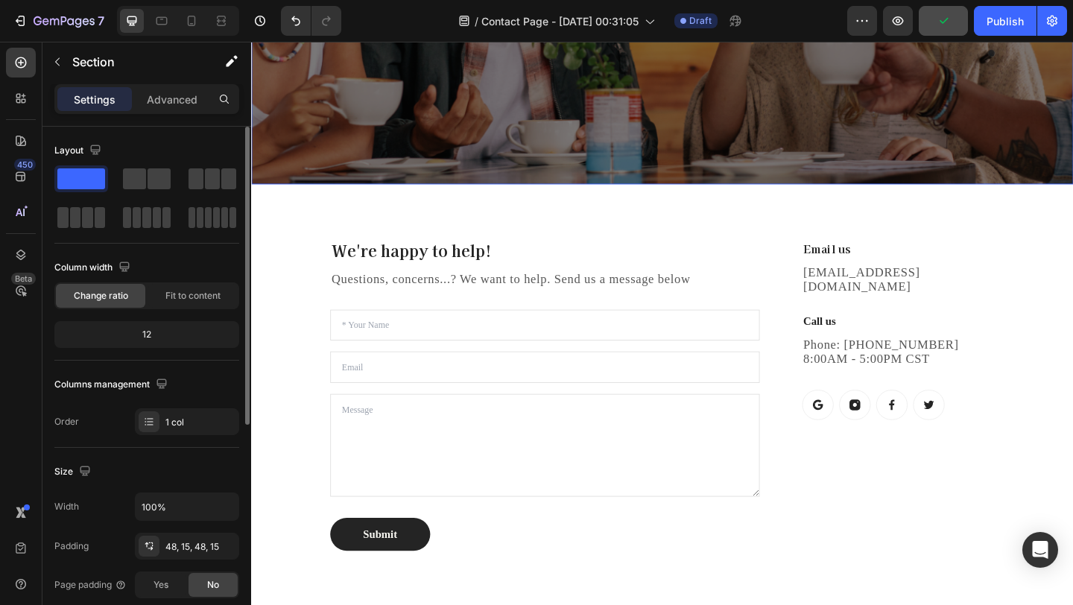
click at [999, 208] on div "We're happy to help! Heading Questions, concerns...? We want to help. Send us a…" at bounding box center [698, 426] width 894 height 458
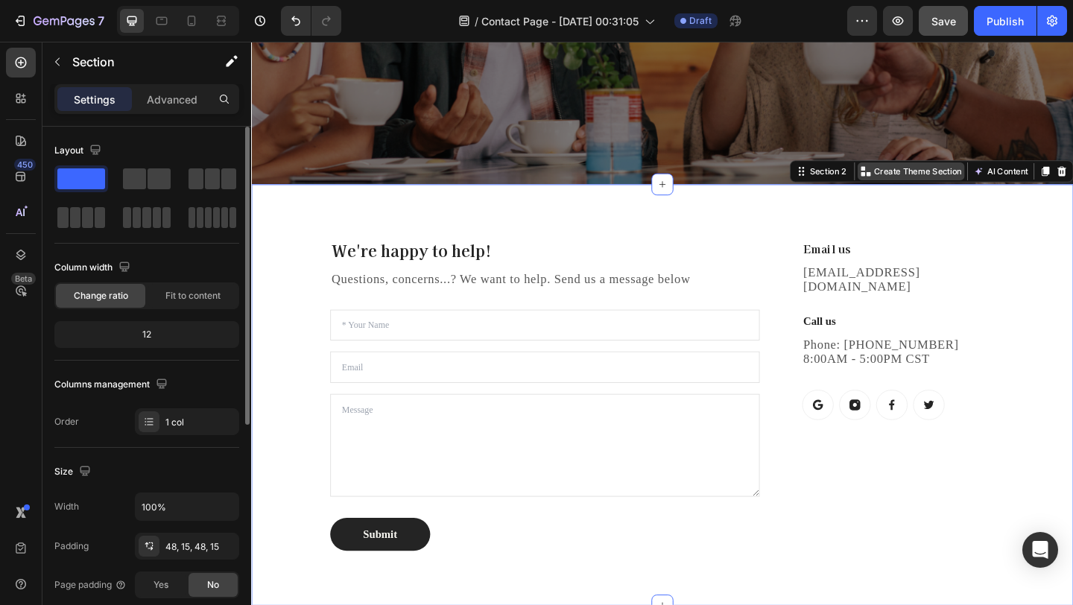
click at [981, 178] on p "Create Theme Section" at bounding box center [975, 182] width 95 height 13
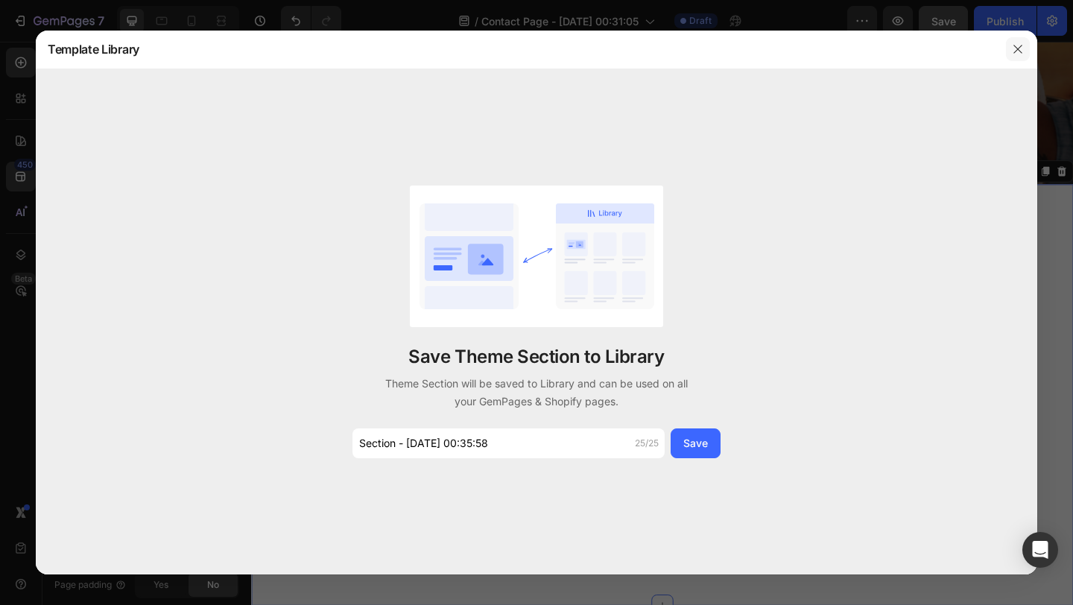
click at [1013, 55] on button "button" at bounding box center [1018, 49] width 24 height 24
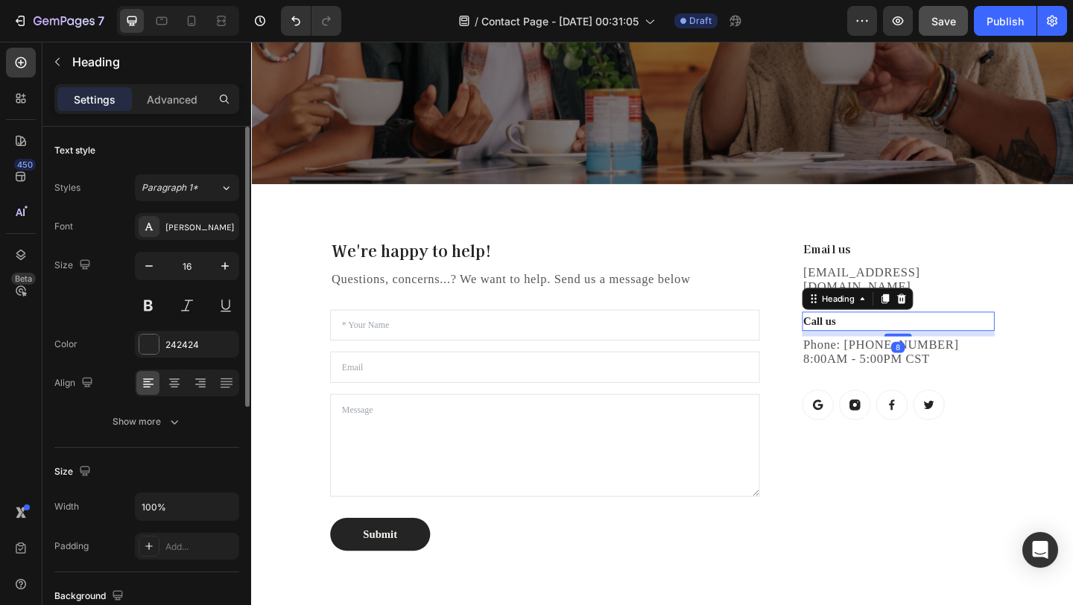
click at [994, 337] on p "Call us" at bounding box center [955, 346] width 206 height 18
click at [983, 364] on p "Phone: 682-651-7554 8:00AM - 5:00PM CST" at bounding box center [955, 379] width 206 height 31
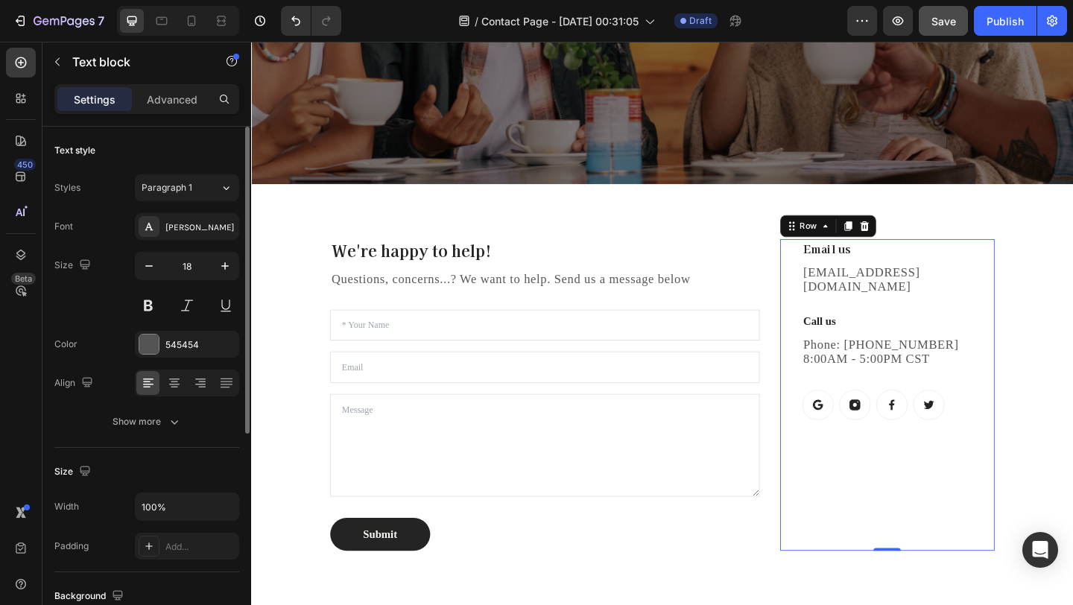
click at [1011, 341] on div "Email us Heading bescentd@gmail.com Text block Call us Heading Phone: 682-651-7…" at bounding box center [954, 425] width 209 height 339
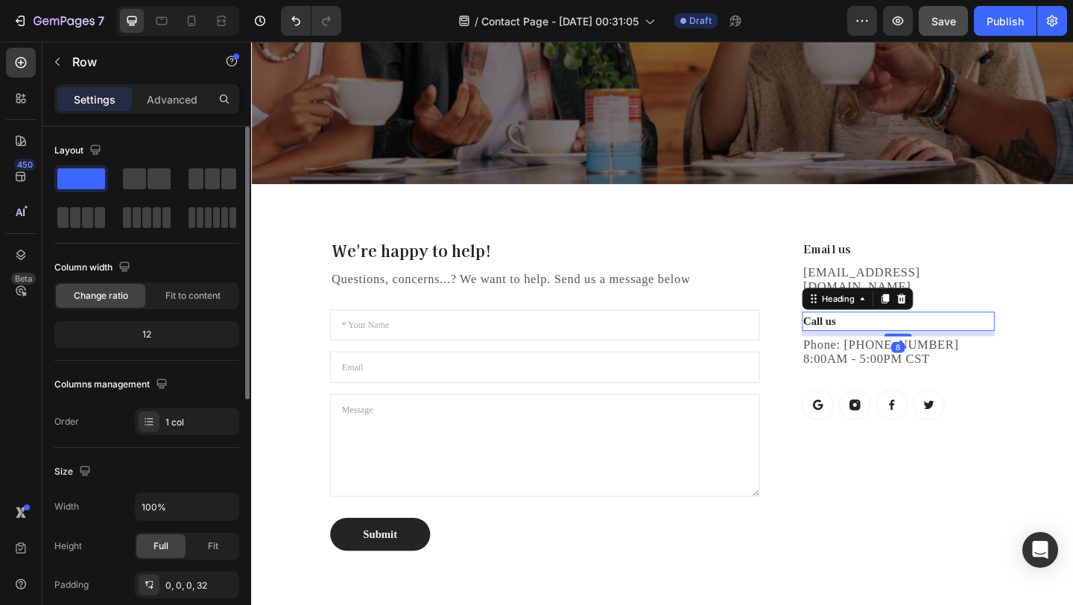
click at [1021, 337] on p "Call us" at bounding box center [955, 346] width 206 height 18
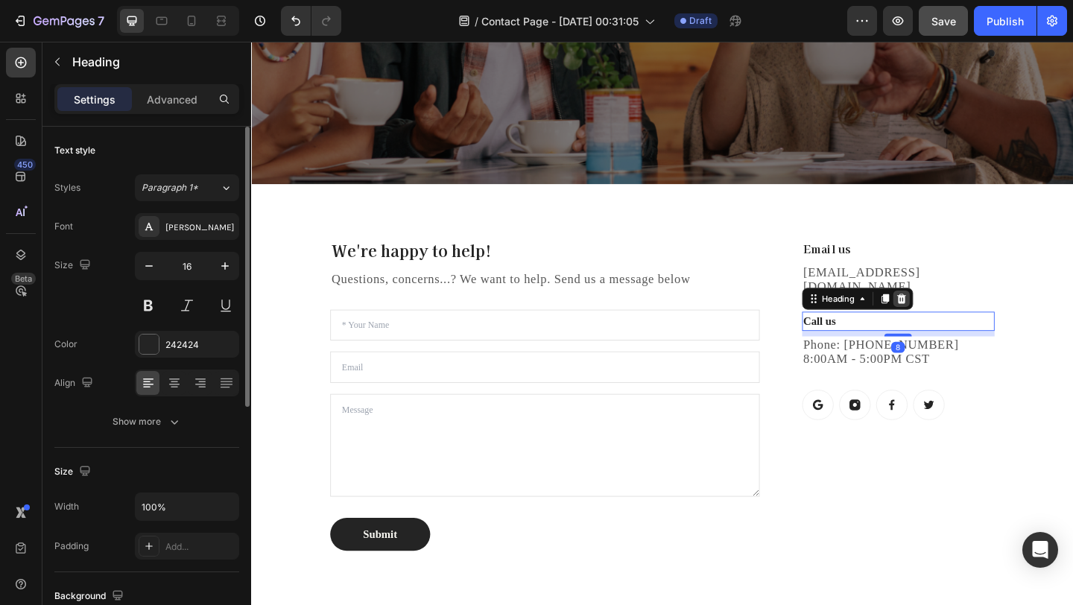
click at [958, 316] on icon at bounding box center [958, 321] width 10 height 10
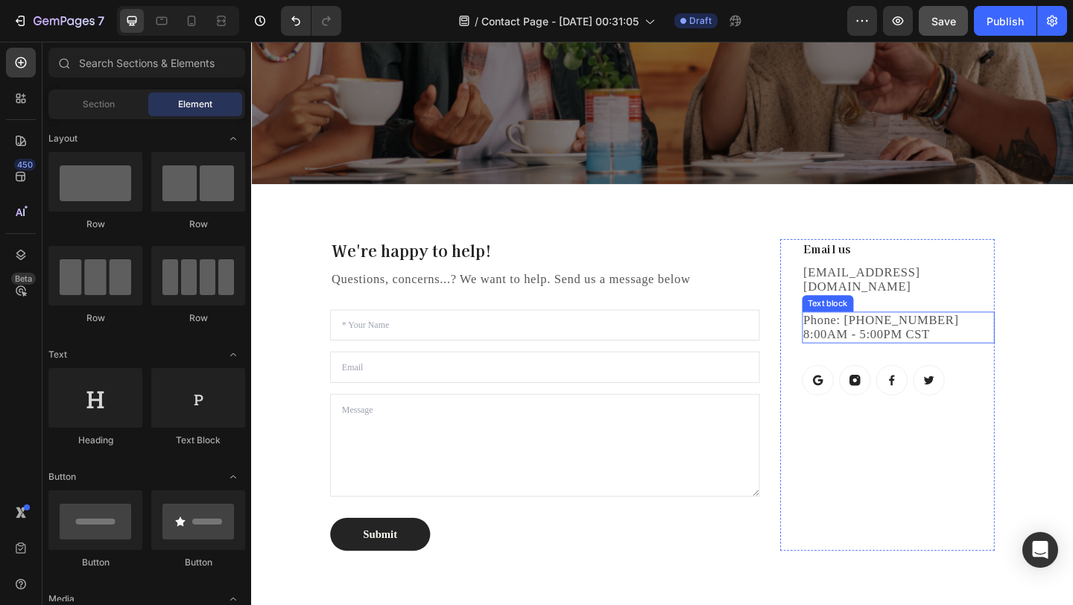
click at [971, 340] on p "Phone: 682-651-7554 8:00AM - 5:00PM CST" at bounding box center [955, 352] width 206 height 31
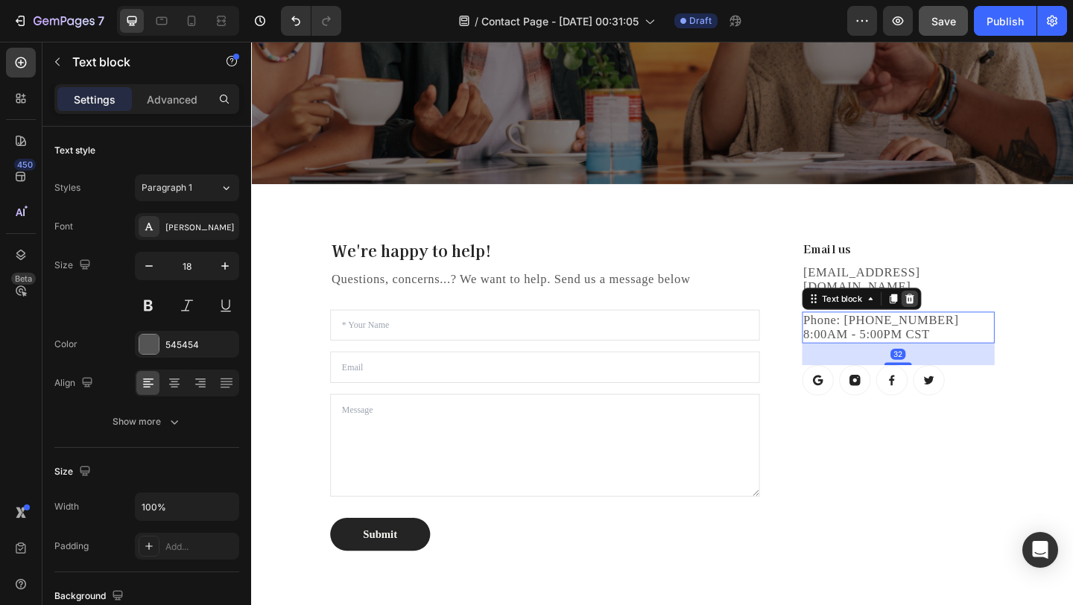
click at [966, 316] on icon at bounding box center [967, 321] width 10 height 10
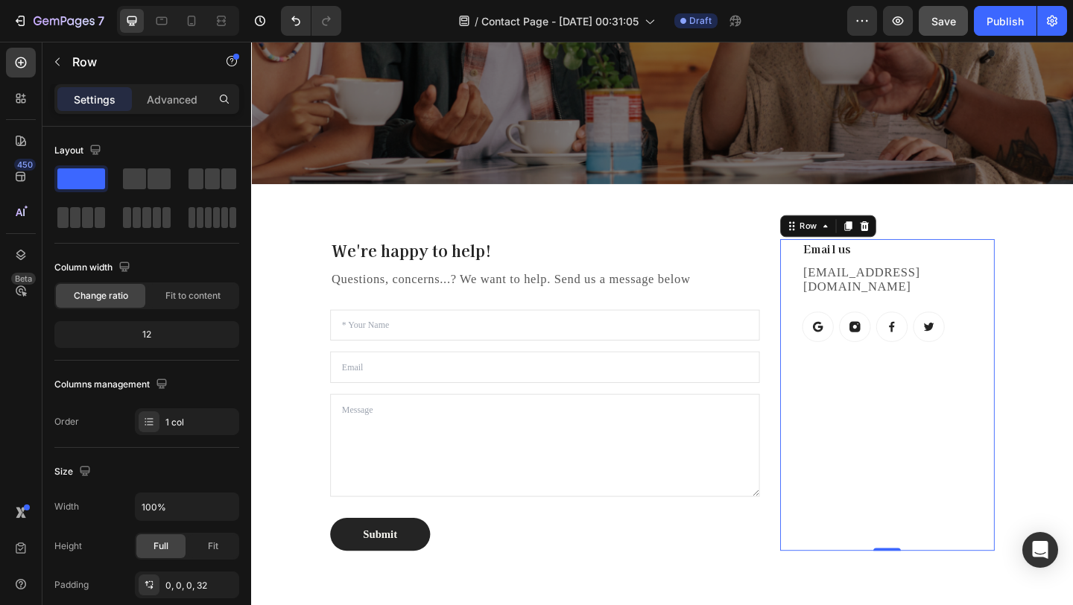
click at [964, 385] on div "Email us Heading bescentd@gmail.com Text block Button Button Button Button Row" at bounding box center [954, 425] width 209 height 339
click at [1021, 281] on div "Email us Heading bescentd@gmail.com Text block Button Button Button Button Row" at bounding box center [954, 425] width 209 height 339
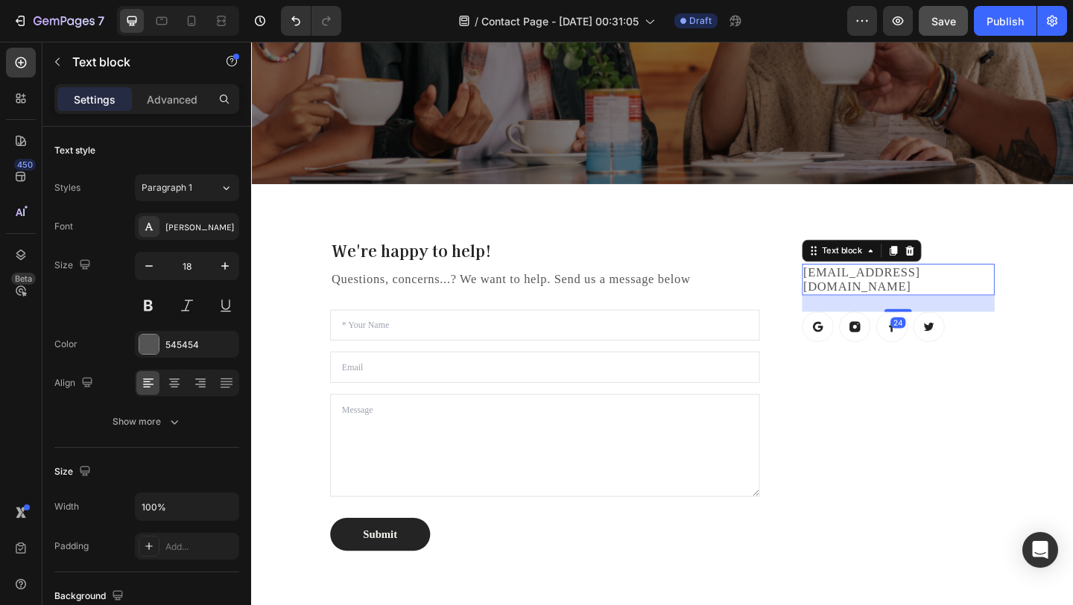
click at [989, 290] on p "[EMAIL_ADDRESS][DOMAIN_NAME]" at bounding box center [955, 300] width 206 height 31
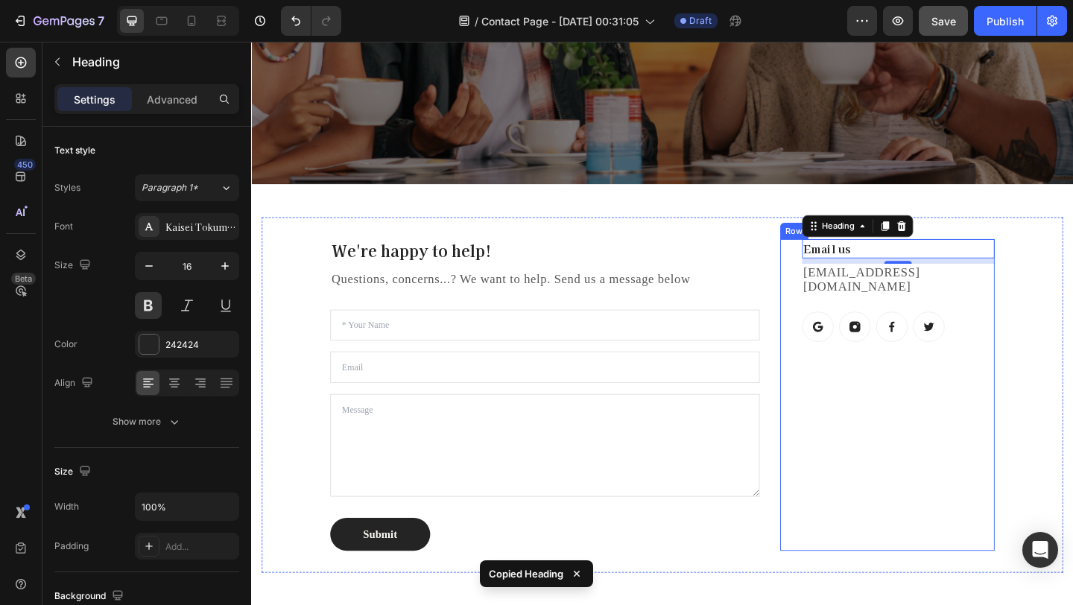
click at [969, 302] on div "Email us Heading 8 bescentd@gmail.com Text block Button Button Button Button Ro…" at bounding box center [942, 425] width 233 height 339
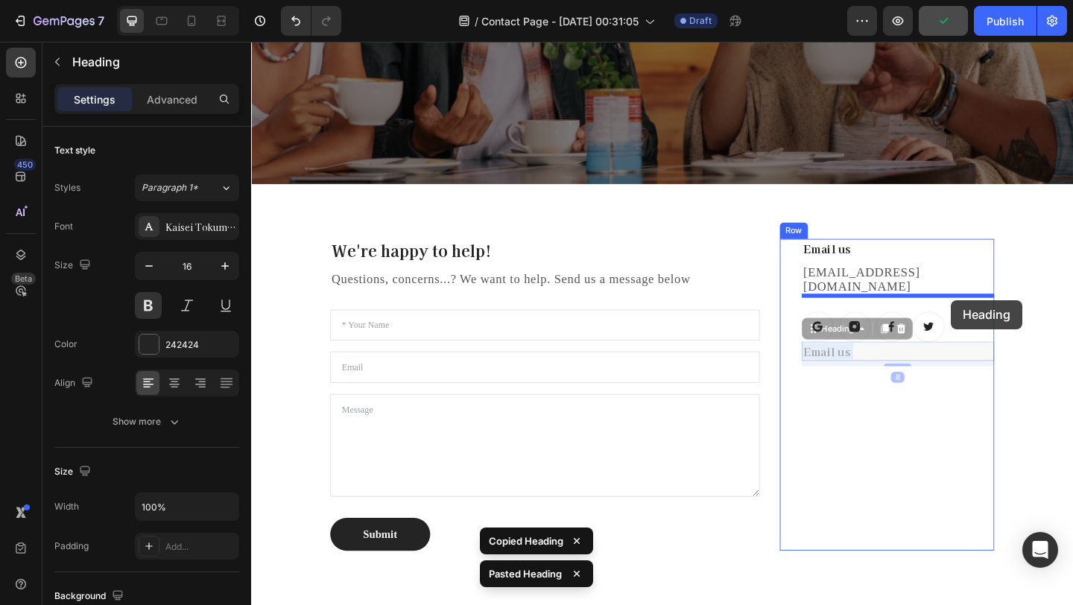
drag, startPoint x: 1012, startPoint y: 360, endPoint x: 1012, endPoint y: 323, distance: 37.3
click at [1012, 323] on div "Header Contact Us Heading Due to high volume of orders and interactions, it may…" at bounding box center [698, 270] width 894 height 1197
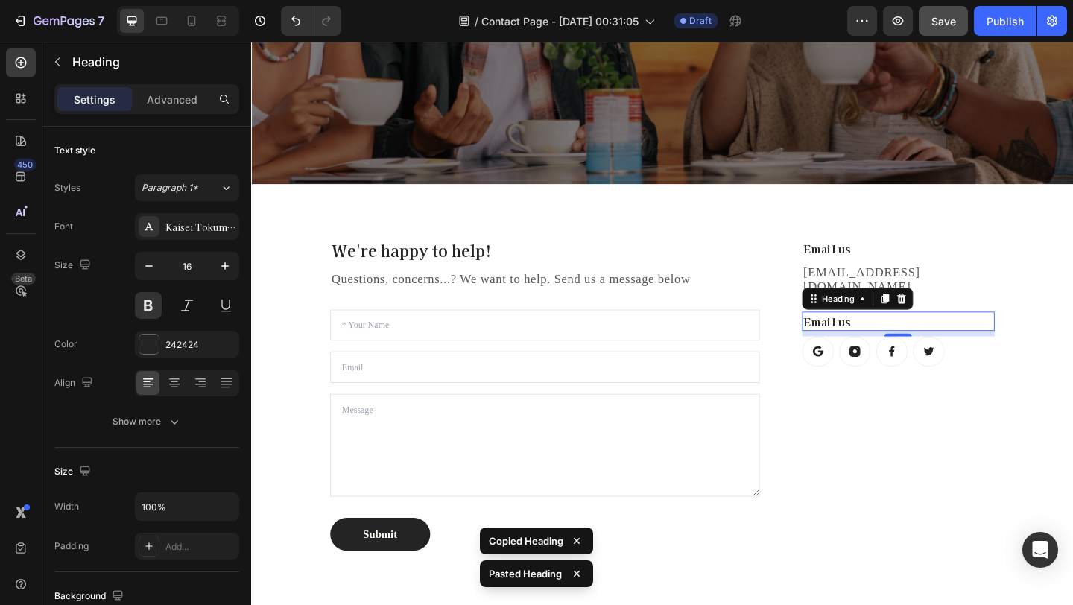
click at [939, 335] on h3 "Email us" at bounding box center [954, 345] width 209 height 21
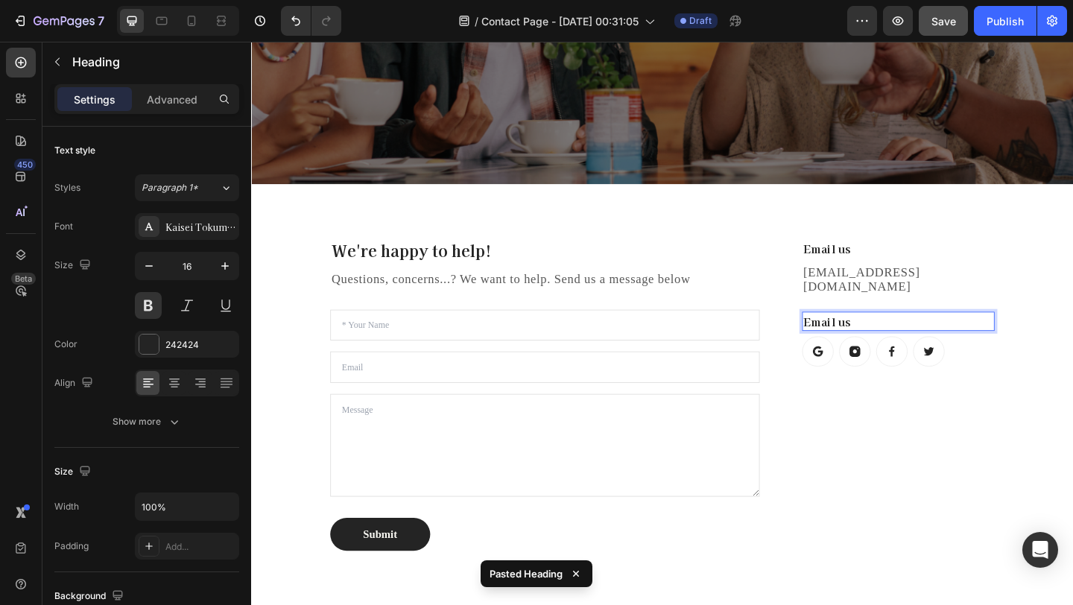
click at [931, 337] on p "Email us" at bounding box center [955, 346] width 206 height 18
click at [974, 337] on p "Connect with us" at bounding box center [955, 346] width 206 height 18
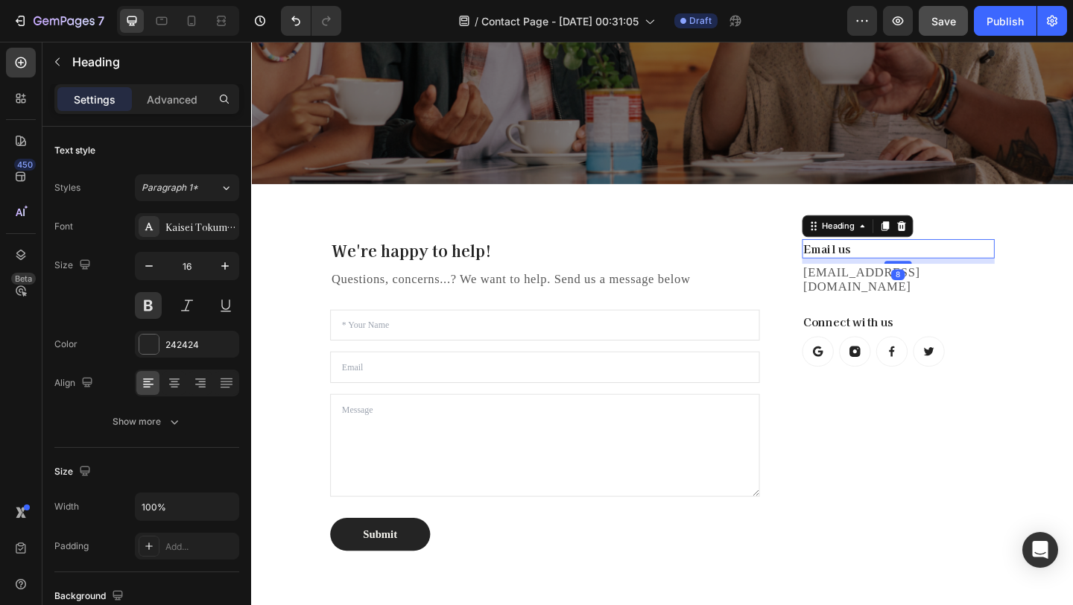
click at [910, 262] on p "Email us" at bounding box center [955, 267] width 206 height 18
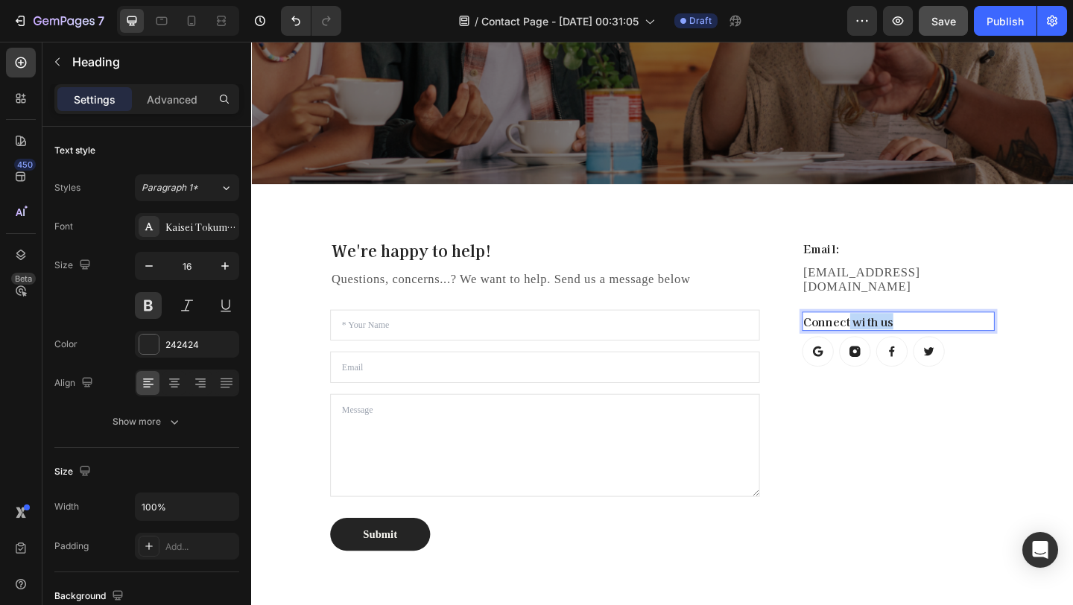
drag, startPoint x: 975, startPoint y: 325, endPoint x: 898, endPoint y: 329, distance: 76.8
click at [898, 337] on p "Connect with us" at bounding box center [955, 346] width 206 height 18
click at [905, 434] on div "Email: Heading bescentd@gmail.com Text block Connect: Heading 8 Button Button B…" at bounding box center [954, 425] width 209 height 339
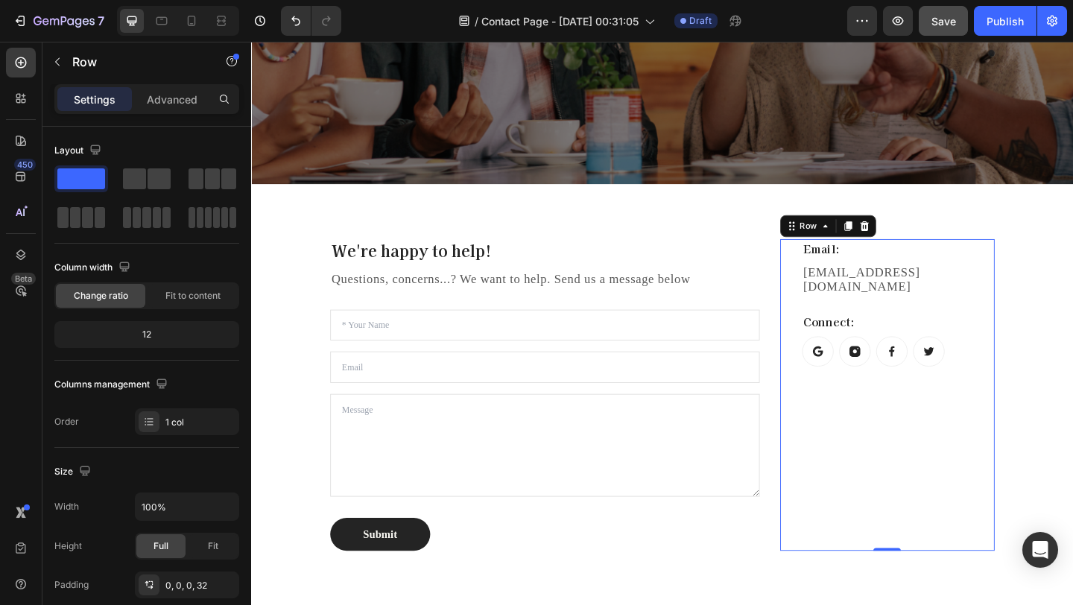
click at [930, 314] on div "Email: Heading bescentd@gmail.com Text block Connect: Heading Button Button But…" at bounding box center [954, 425] width 209 height 339
click at [909, 341] on div "Email: Heading bescentd@gmail.com Text block Connect: Heading Button Button But…" at bounding box center [954, 425] width 209 height 339
click at [877, 337] on p "Connect:" at bounding box center [955, 346] width 206 height 18
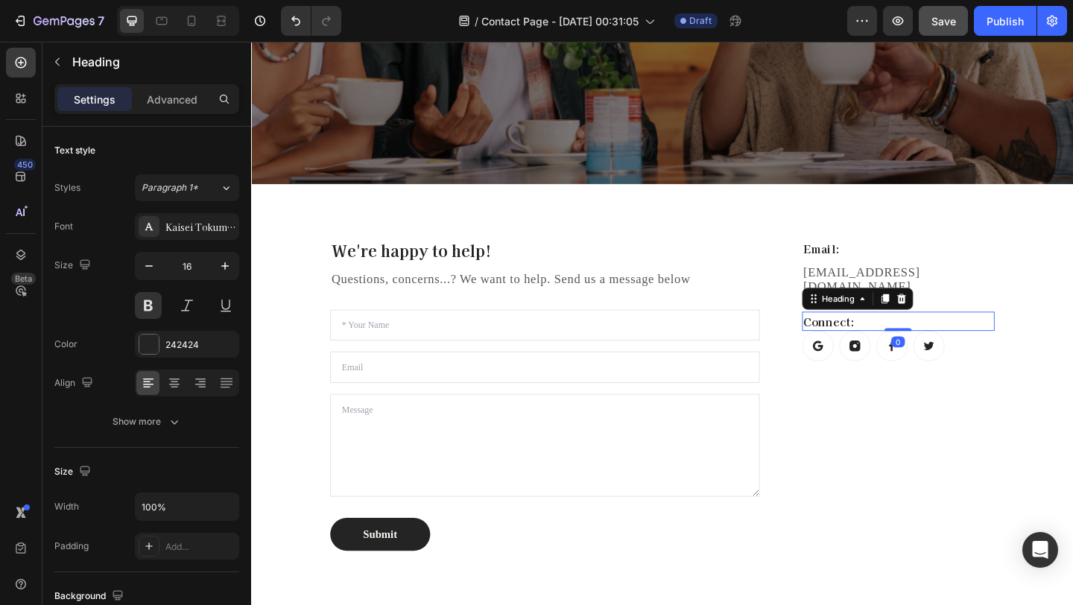
drag, startPoint x: 965, startPoint y: 343, endPoint x: 965, endPoint y: 314, distance: 29.1
click at [965, 335] on div "Connect: Heading 0" at bounding box center [954, 345] width 209 height 21
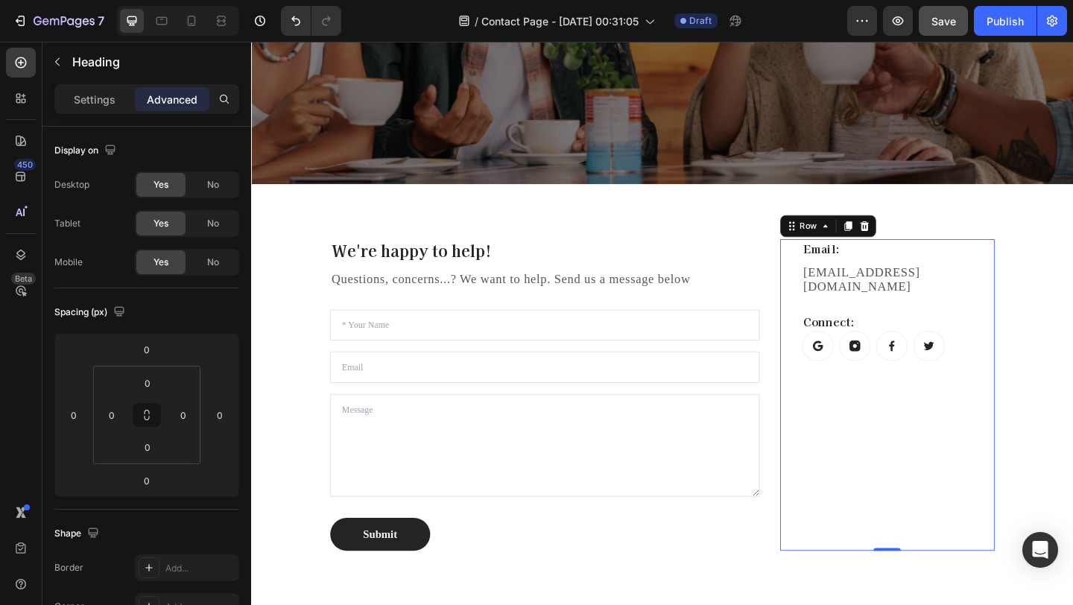
click at [951, 451] on div "Email: Heading bescentd@gmail.com Text block Connect: Heading Button Button But…" at bounding box center [954, 425] width 209 height 339
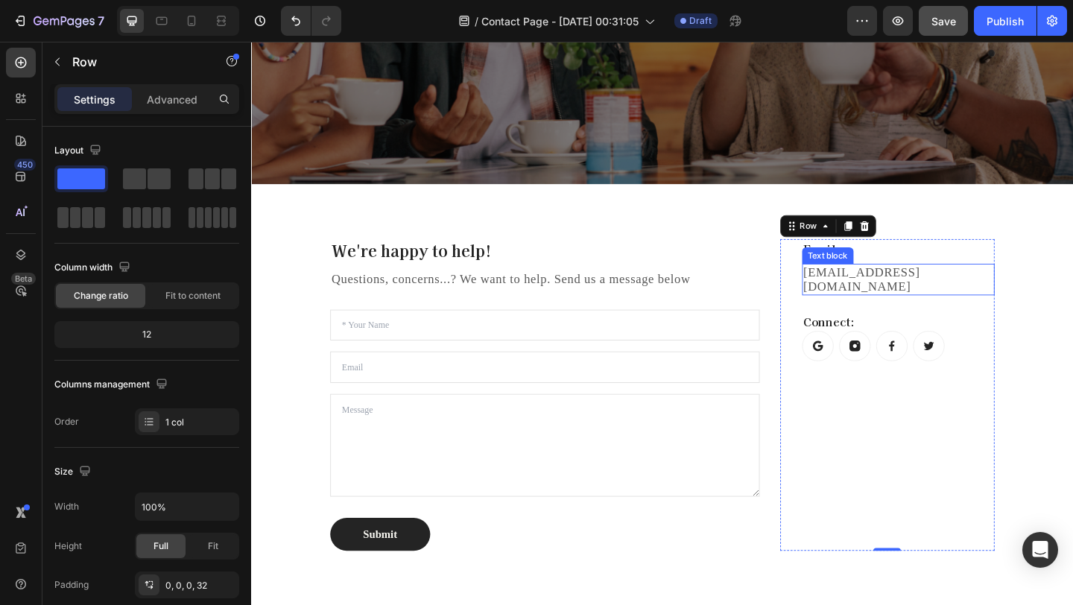
click at [907, 283] on div "[EMAIL_ADDRESS][DOMAIN_NAME]" at bounding box center [954, 300] width 209 height 34
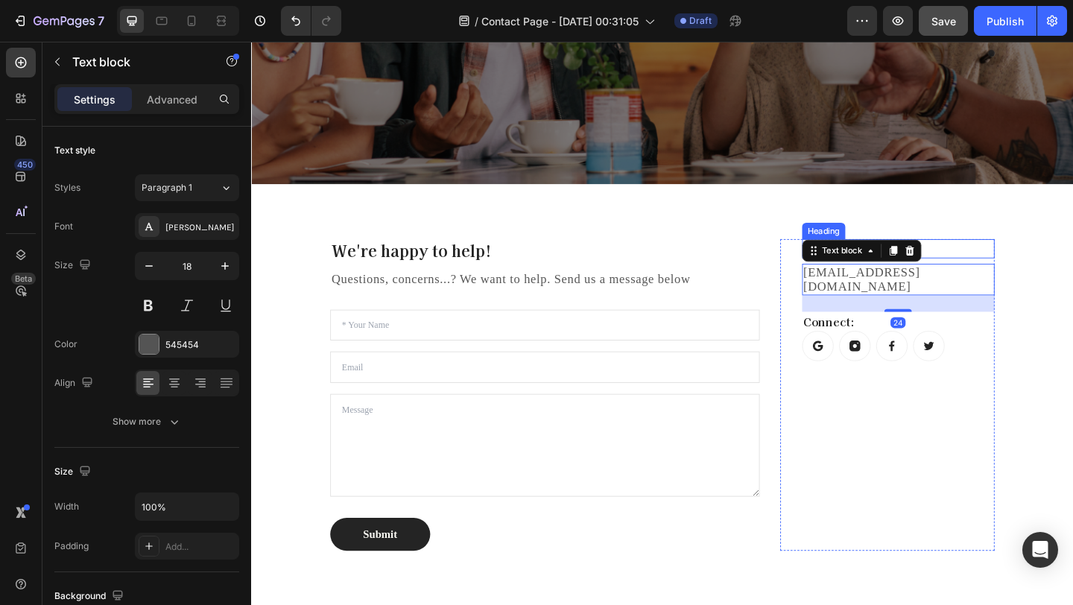
click at [1042, 271] on p "Email:" at bounding box center [955, 267] width 206 height 18
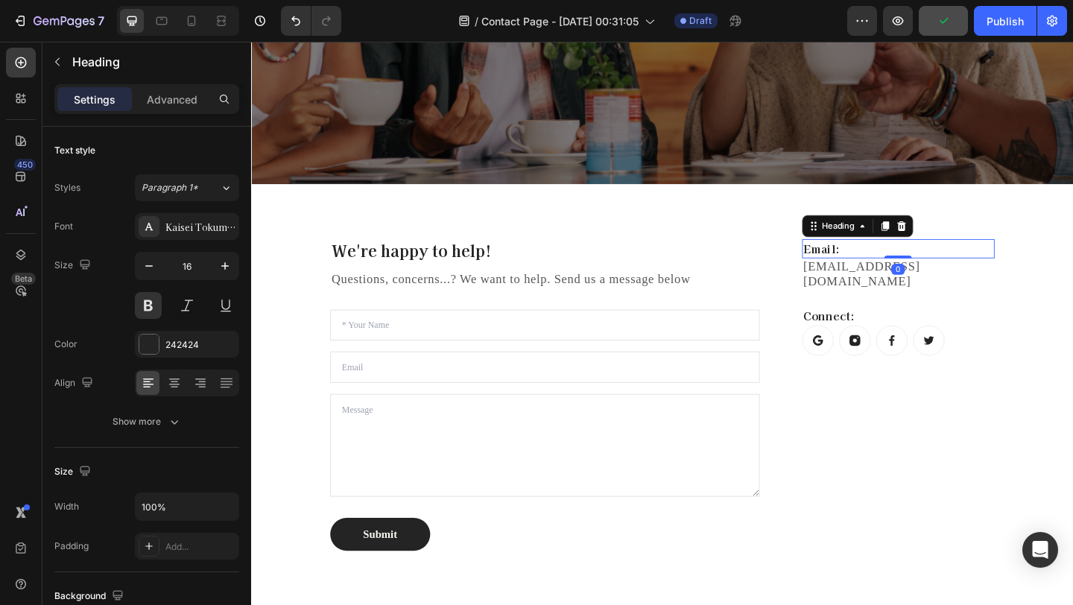
drag, startPoint x: 952, startPoint y: 279, endPoint x: 996, endPoint y: 199, distance: 91.7
click at [996, 199] on div "We're happy to help! Heading Questions, concerns...? We want to help. Send us a…" at bounding box center [698, 426] width 894 height 458
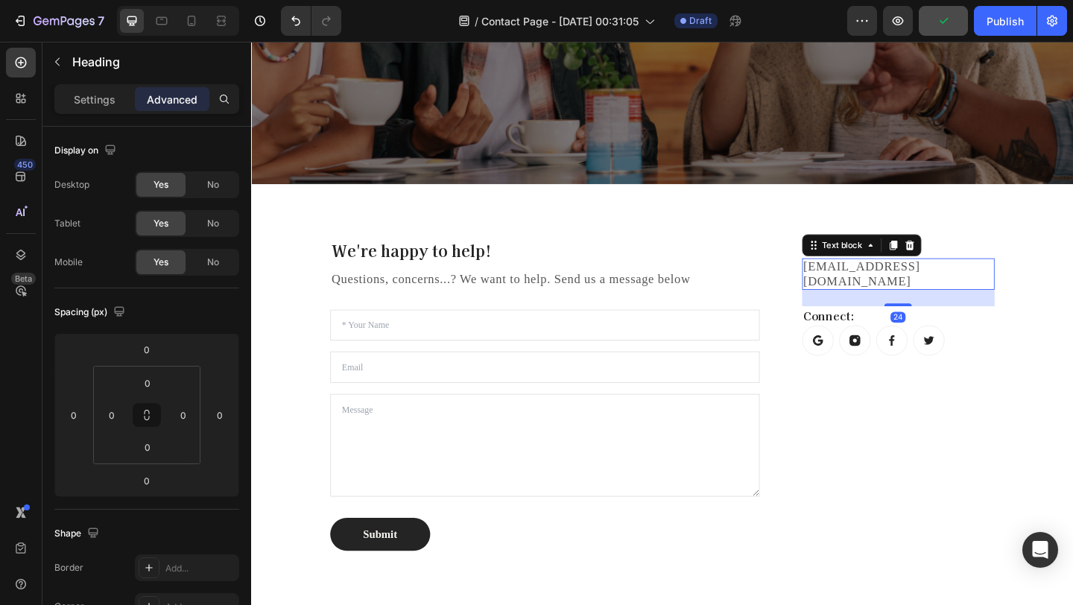
click at [1020, 285] on p "[EMAIL_ADDRESS][DOMAIN_NAME]" at bounding box center [955, 294] width 206 height 31
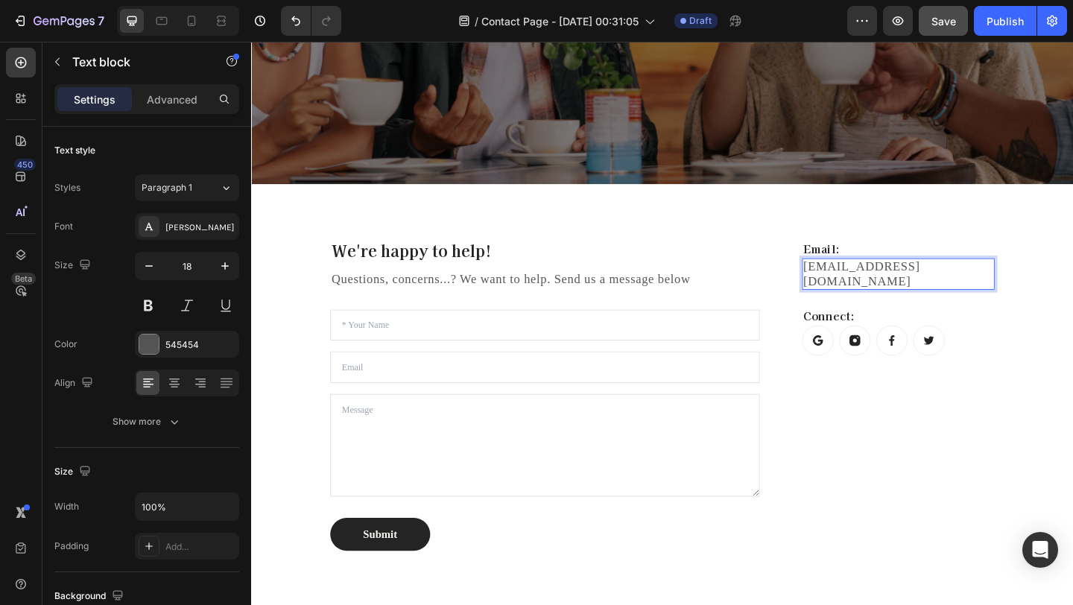
click at [991, 283] on p "[EMAIL_ADDRESS][DOMAIN_NAME]" at bounding box center [955, 294] width 206 height 31
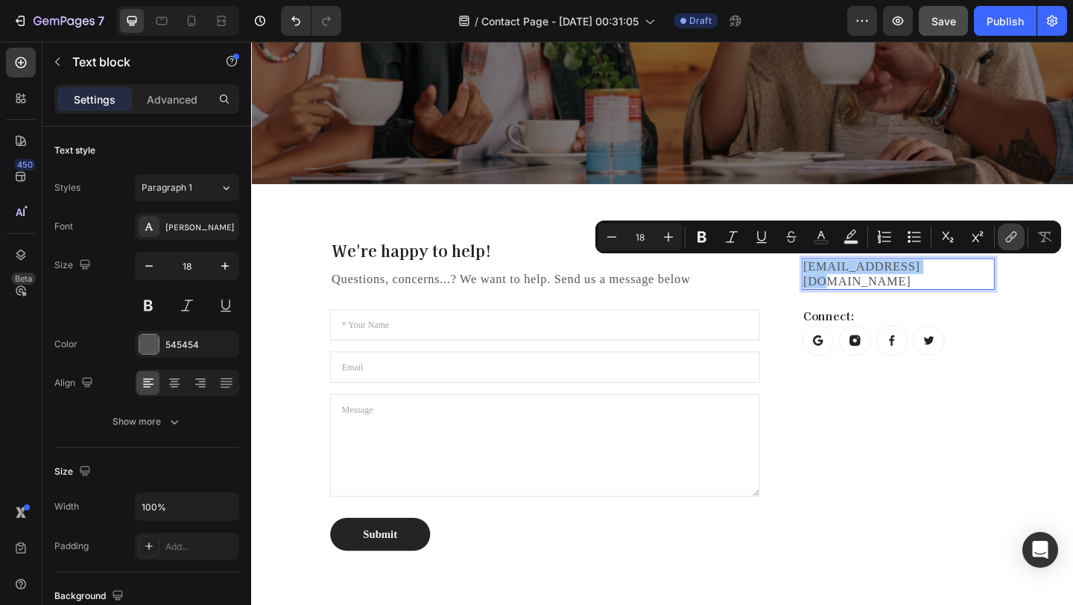
click at [1008, 232] on icon "Editor contextual toolbar" at bounding box center [1011, 236] width 15 height 15
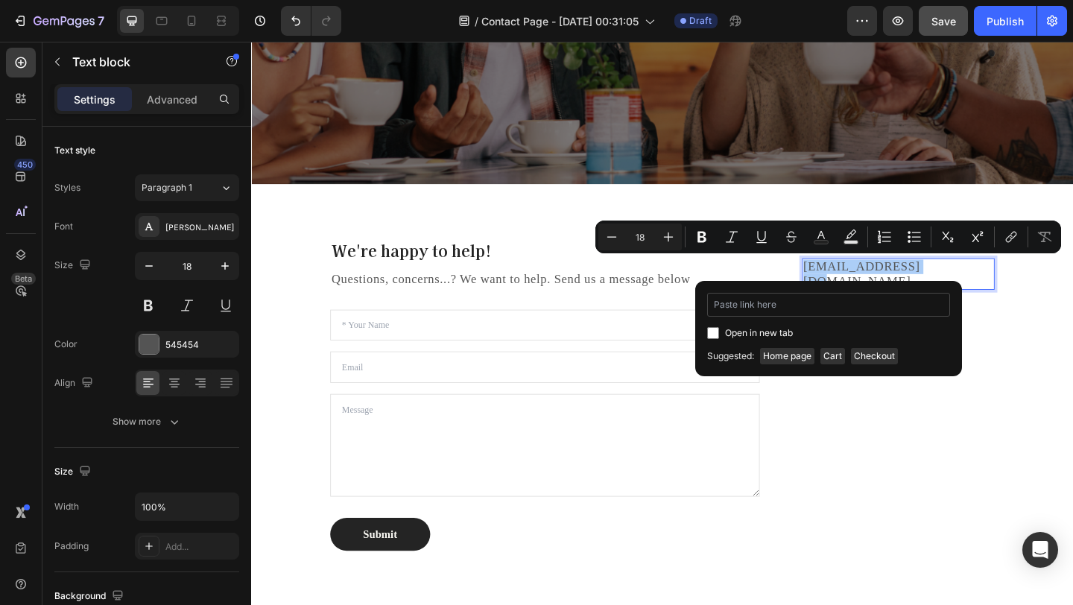
click at [758, 310] on input "Editor contextual toolbar" at bounding box center [828, 305] width 243 height 24
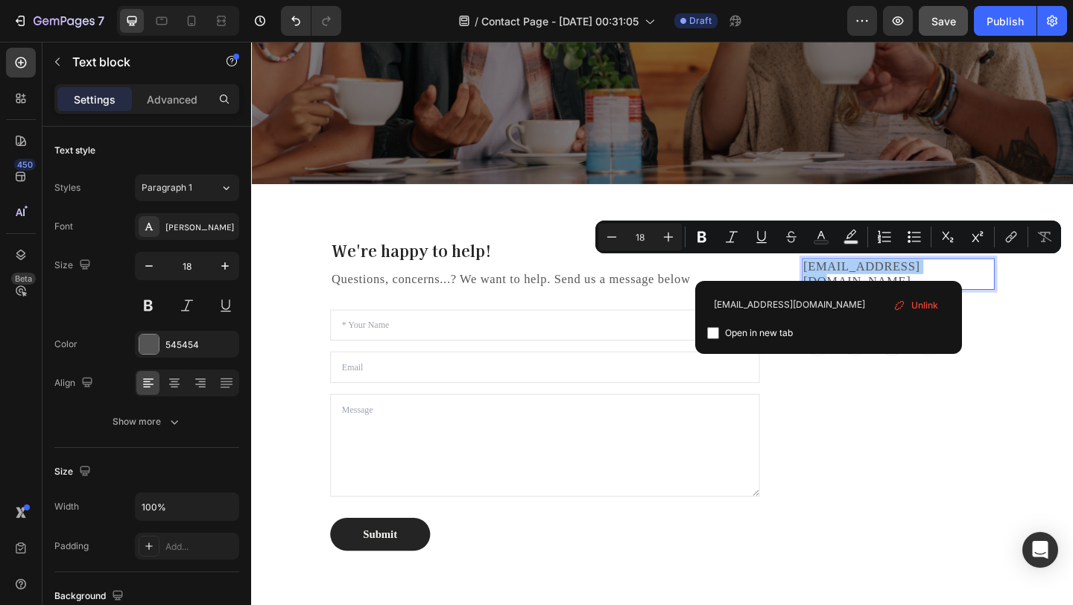
type input "[EMAIL_ADDRESS][DOMAIN_NAME]"
click at [748, 335] on span "Open in new tab" at bounding box center [759, 333] width 68 height 18
checkbox input "true"
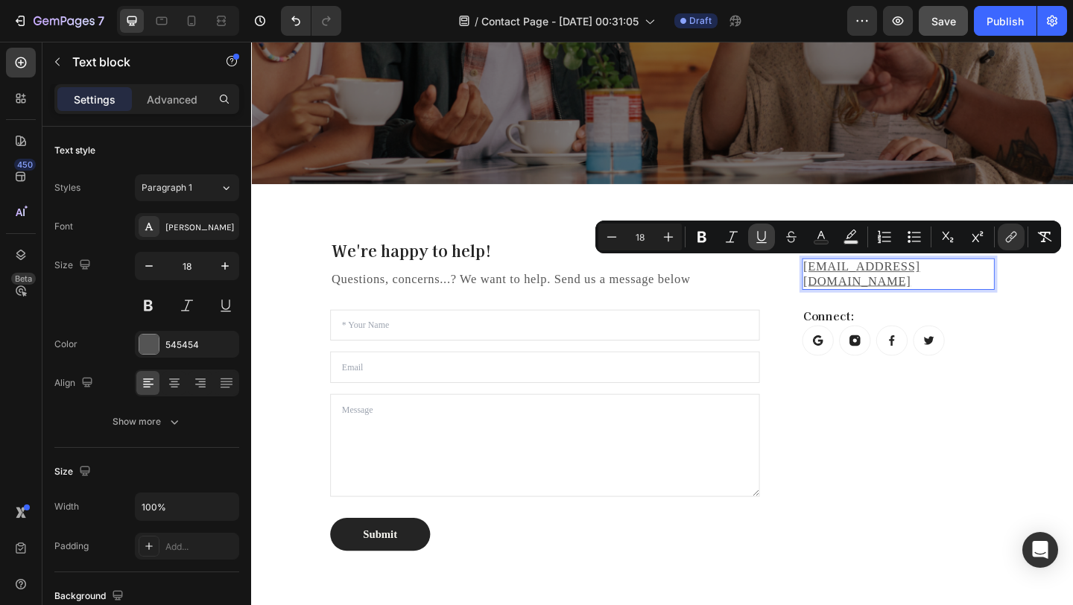
click at [766, 234] on icon "Editor contextual toolbar" at bounding box center [761, 236] width 15 height 15
click at [827, 234] on icon "Editor contextual toolbar" at bounding box center [821, 236] width 15 height 15
type input "545454"
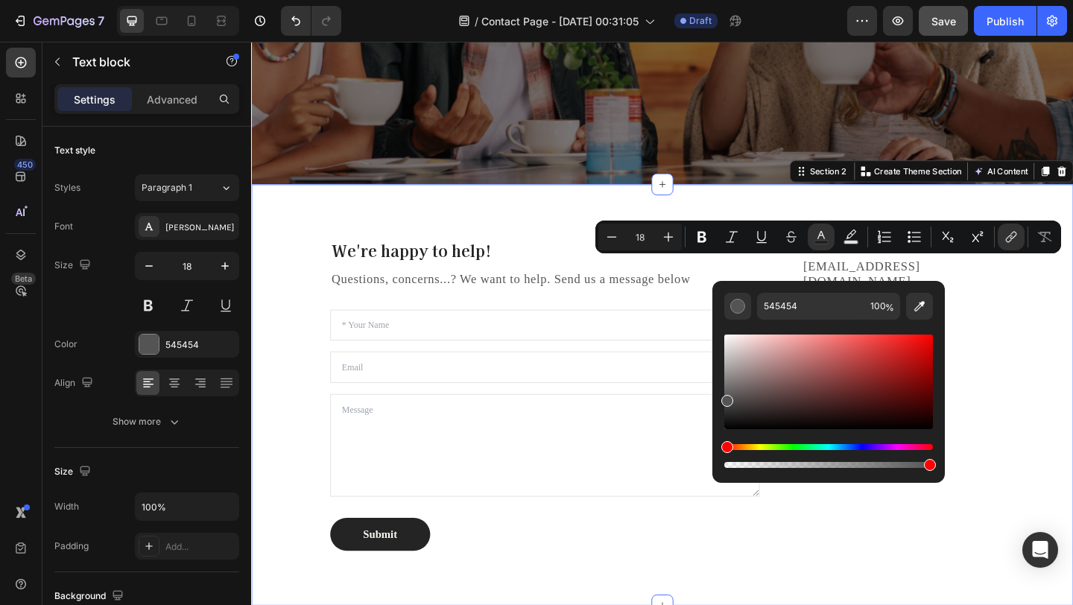
click at [1072, 378] on div "We're happy to help! Heading Questions, concerns...? We want to help. Send us a…" at bounding box center [698, 426] width 894 height 458
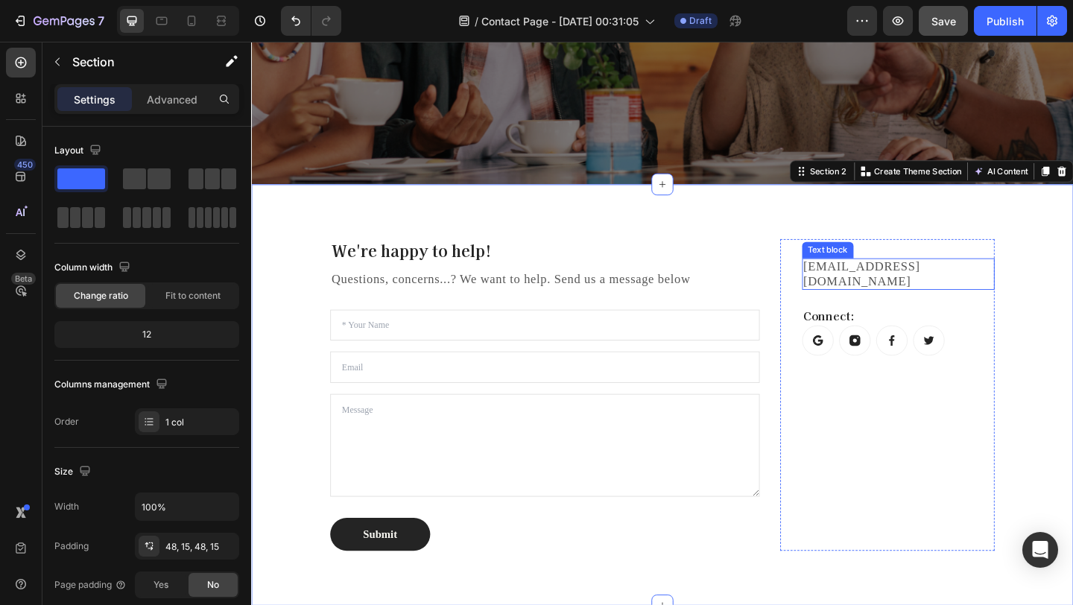
click at [909, 287] on link "[EMAIL_ADDRESS][DOMAIN_NAME]" at bounding box center [915, 294] width 127 height 31
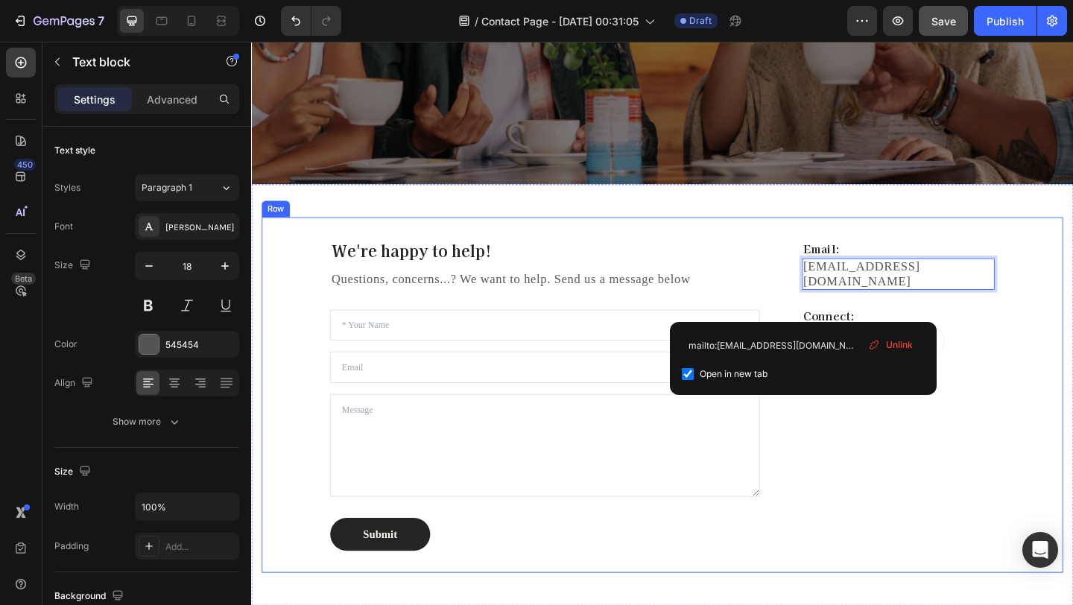
click at [1066, 361] on div "We're happy to help! Heading Questions, concerns...? We want to help. Send us a…" at bounding box center [698, 425] width 872 height 387
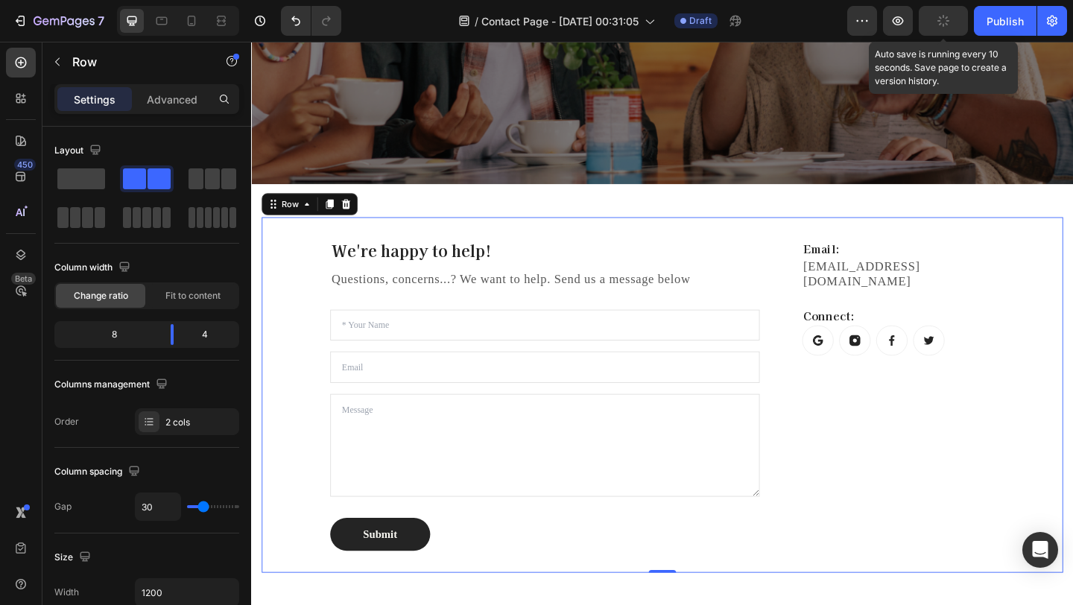
click at [956, 10] on button "button" at bounding box center [943, 21] width 49 height 30
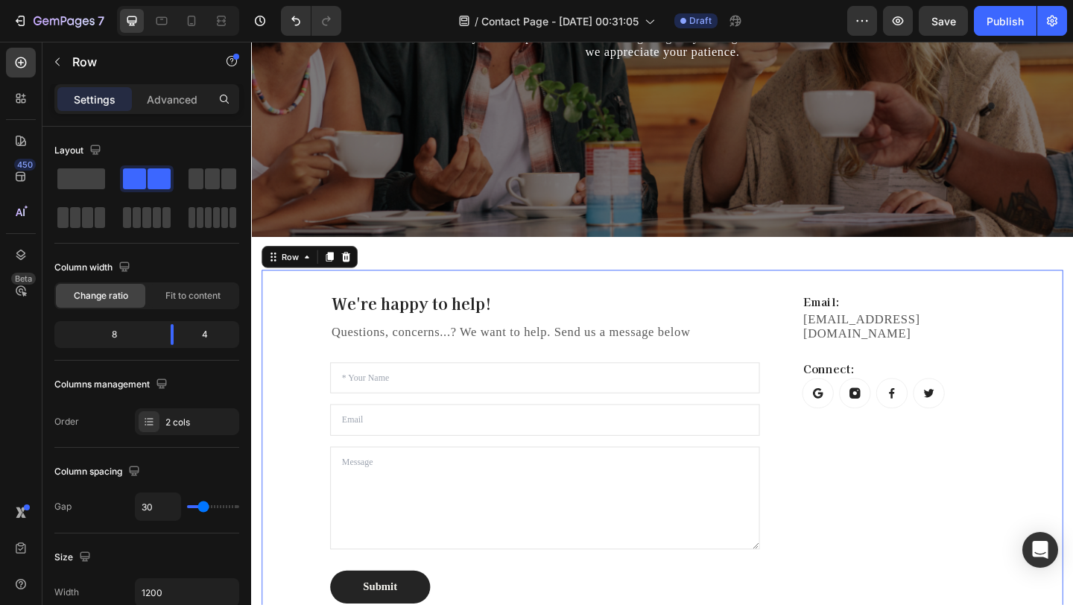
scroll to position [324, 0]
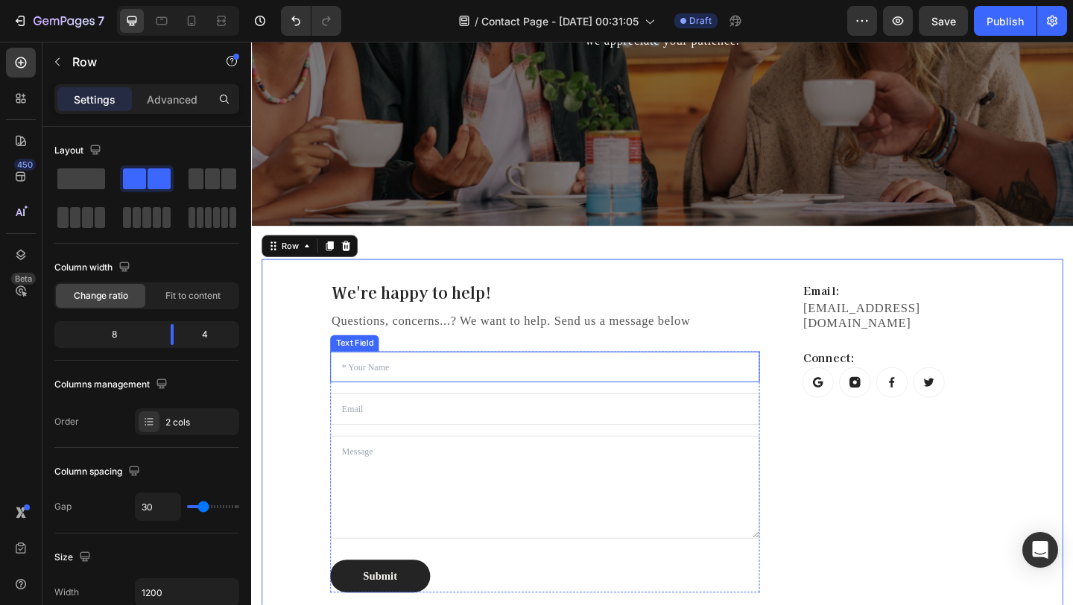
click at [594, 393] on input "text" at bounding box center [570, 395] width 467 height 34
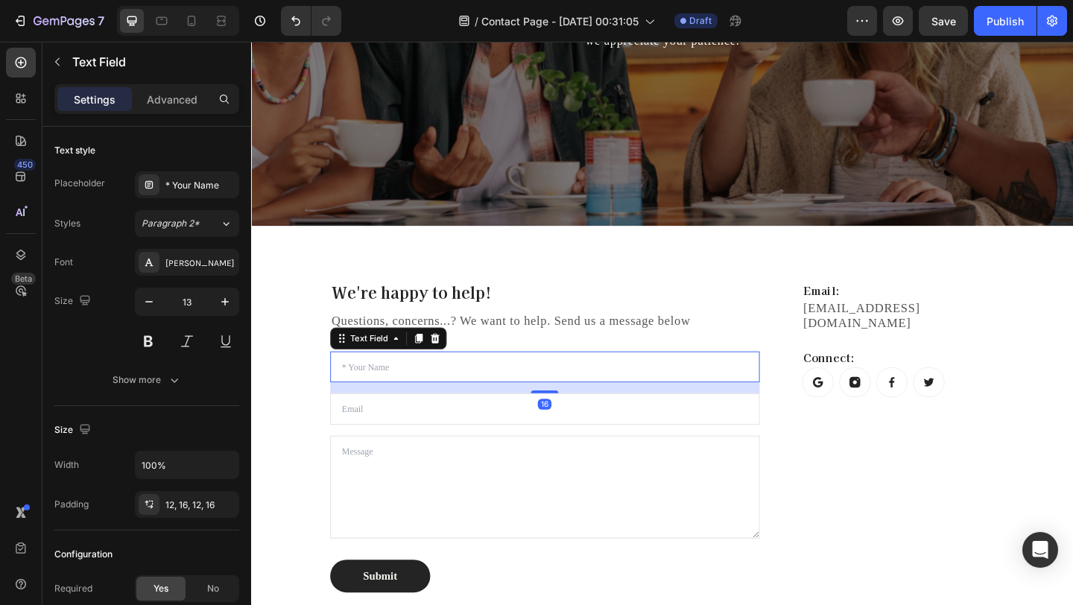
click at [551, 398] on input "text" at bounding box center [570, 395] width 467 height 34
click at [509, 410] on input "text" at bounding box center [570, 395] width 467 height 34
click at [507, 404] on input "text" at bounding box center [570, 395] width 467 height 34
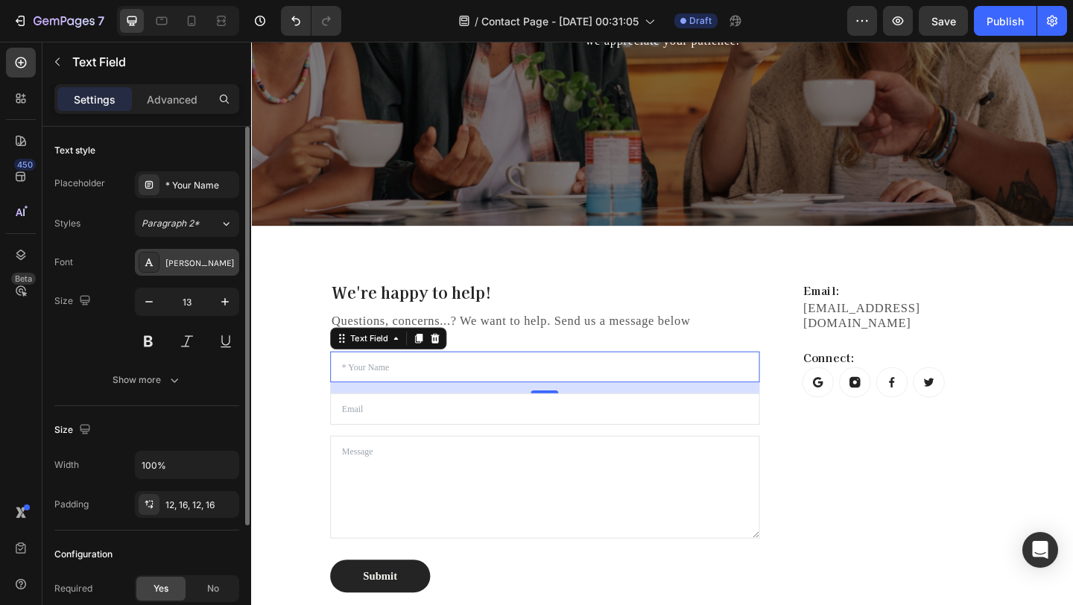
click at [181, 253] on div "Karla" at bounding box center [187, 262] width 104 height 27
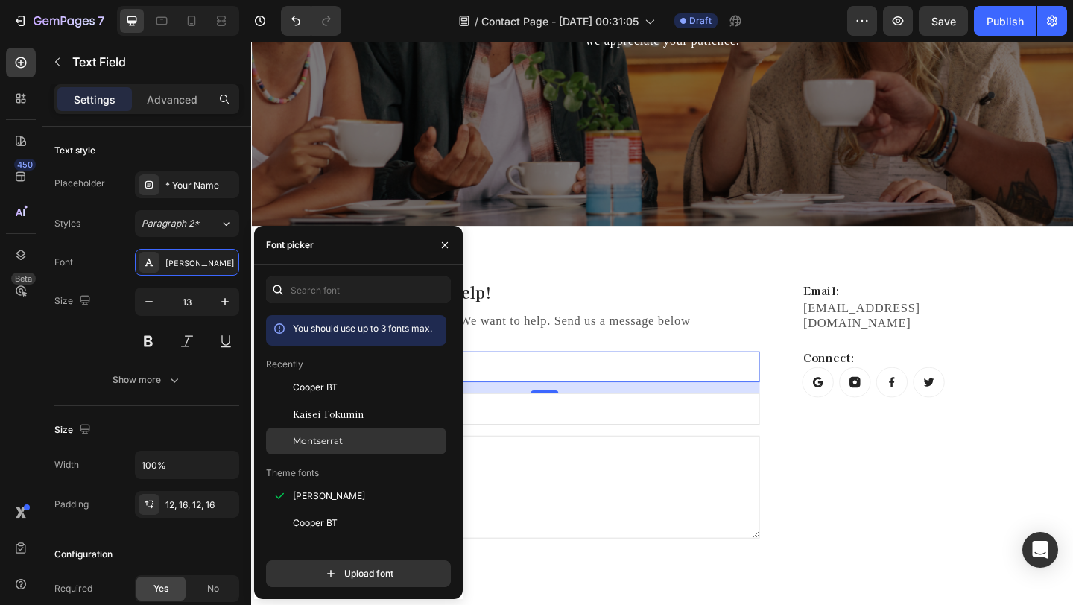
click at [375, 431] on div "Montserrat" at bounding box center [356, 441] width 180 height 27
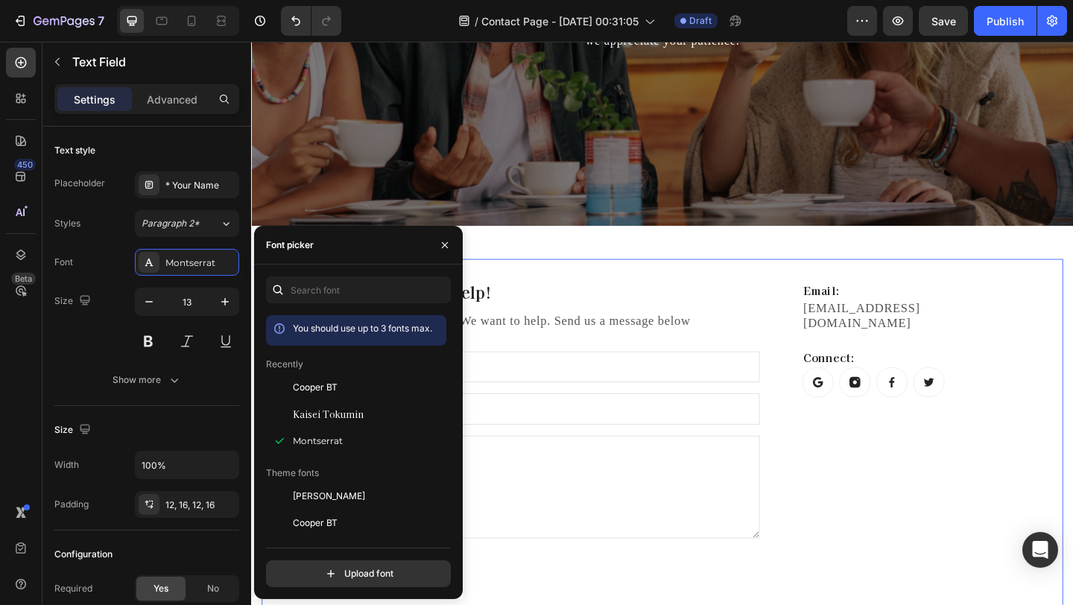
click at [642, 285] on div "We're happy to help! Heading Questions, concerns...? We want to help. Send us a…" at bounding box center [698, 471] width 872 height 387
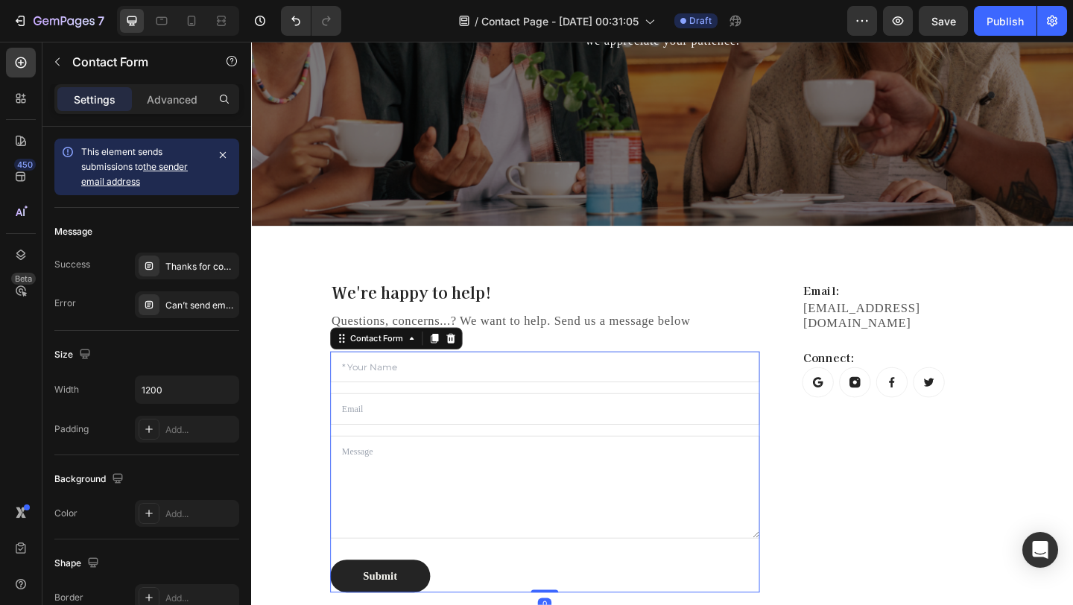
click at [484, 413] on div "Text Field Email Field Text Area Submit Submit Button Contact Form 0" at bounding box center [570, 509] width 467 height 262
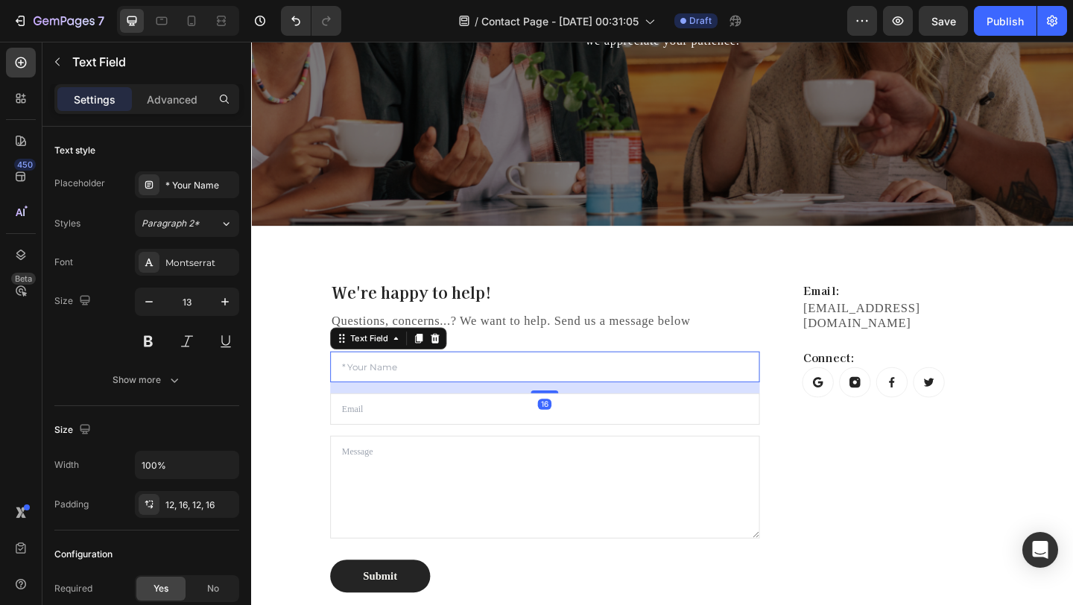
click at [484, 396] on input "text" at bounding box center [570, 395] width 467 height 34
click at [465, 449] on input "email" at bounding box center [570, 441] width 467 height 34
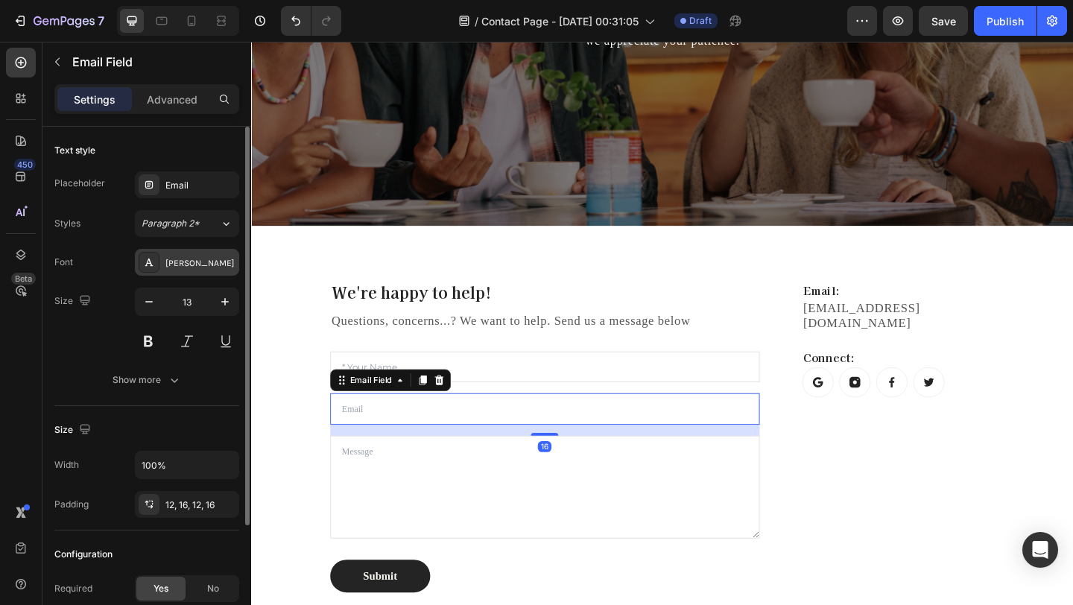
click at [197, 267] on div "Karla" at bounding box center [200, 262] width 70 height 13
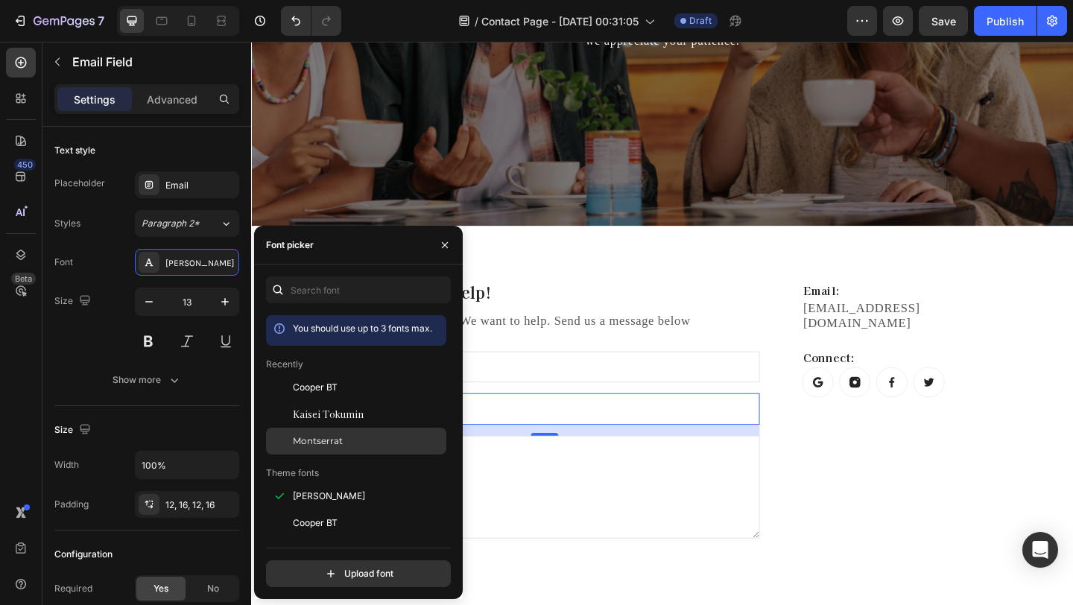
click at [381, 439] on div "Montserrat" at bounding box center [368, 440] width 150 height 13
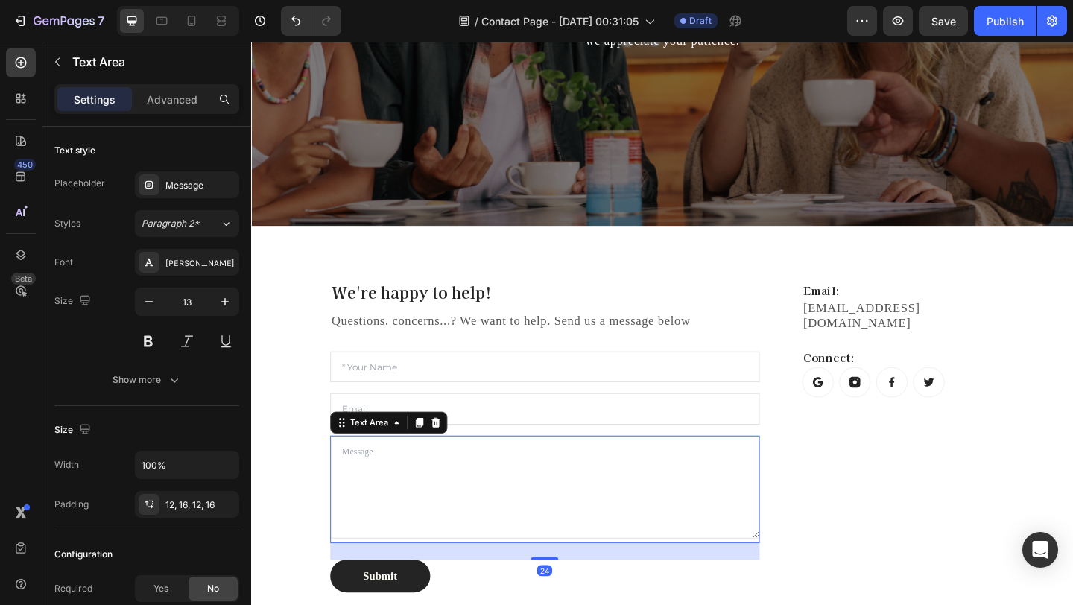
click at [627, 497] on textarea at bounding box center [570, 526] width 467 height 112
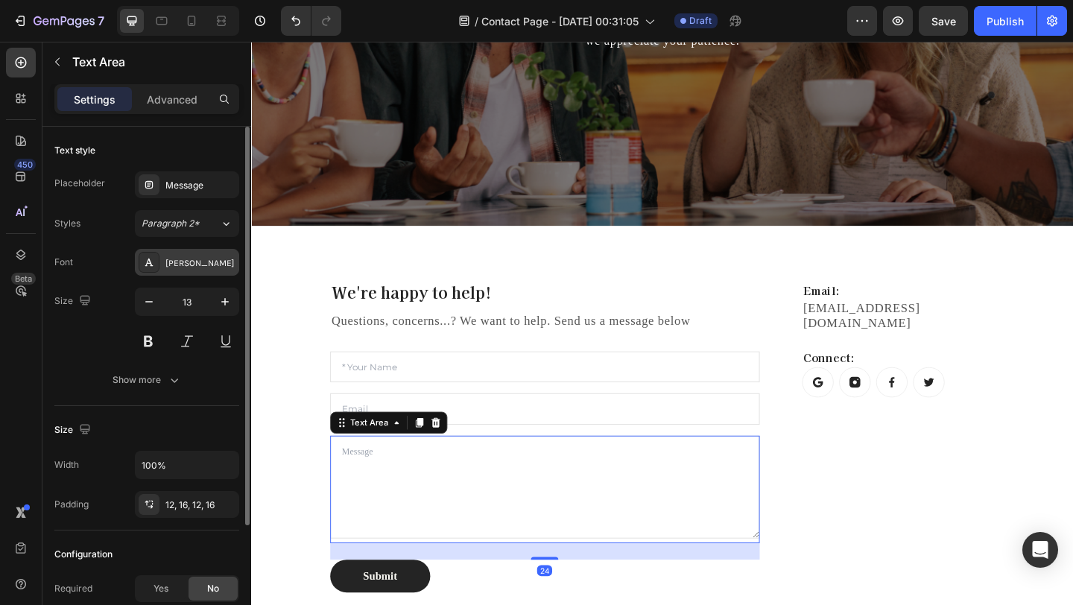
click at [212, 259] on div "Karla" at bounding box center [200, 262] width 70 height 13
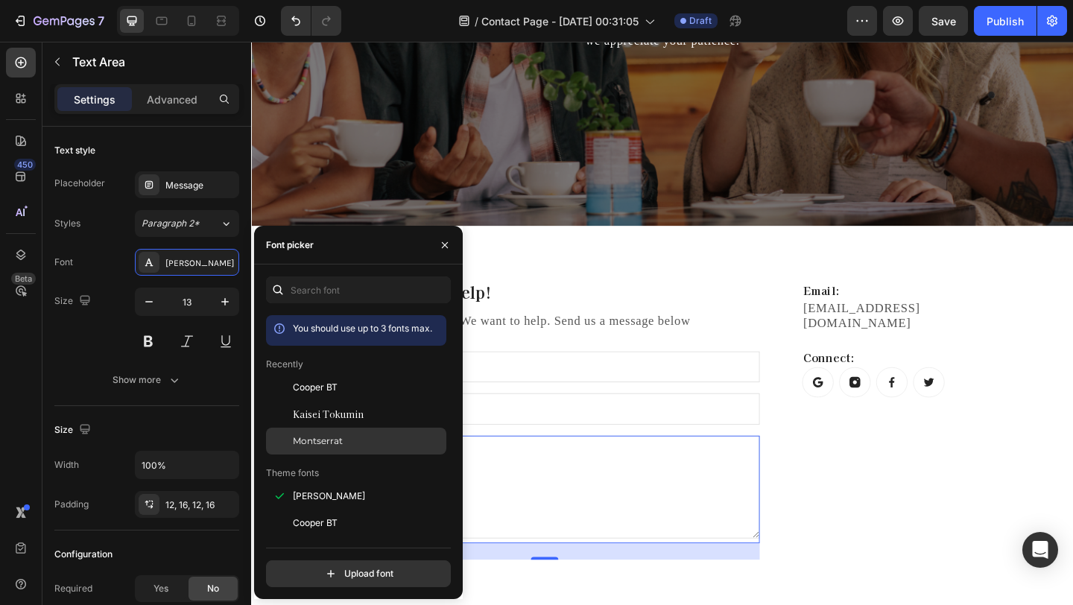
click at [359, 440] on div "Montserrat" at bounding box center [368, 440] width 150 height 13
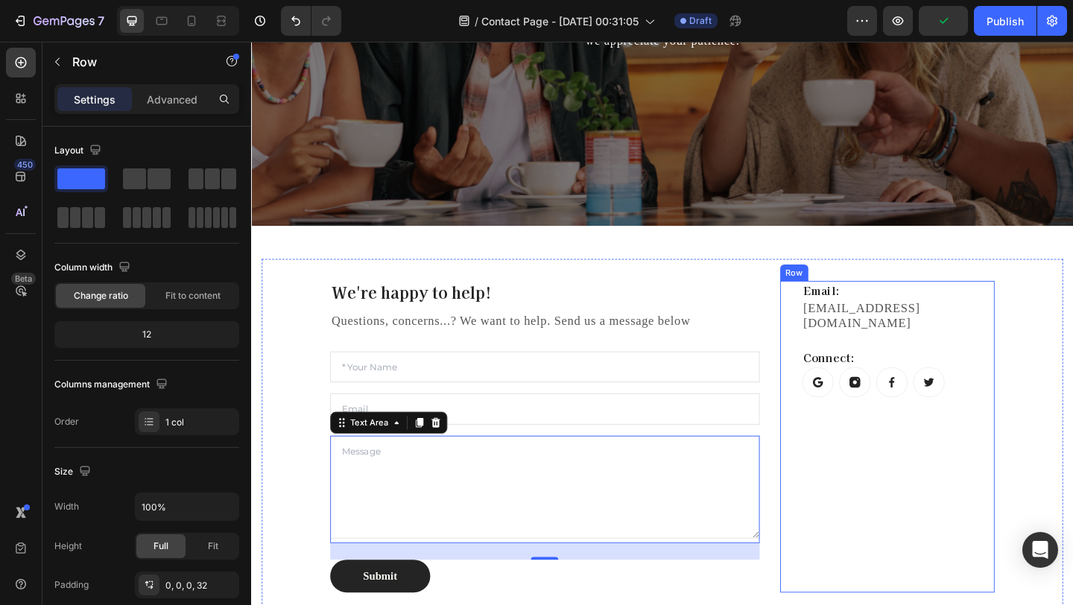
click at [995, 476] on div "Email: Heading bescentd@gmail.com Text block Connect: Heading Button Button But…" at bounding box center [954, 471] width 209 height 339
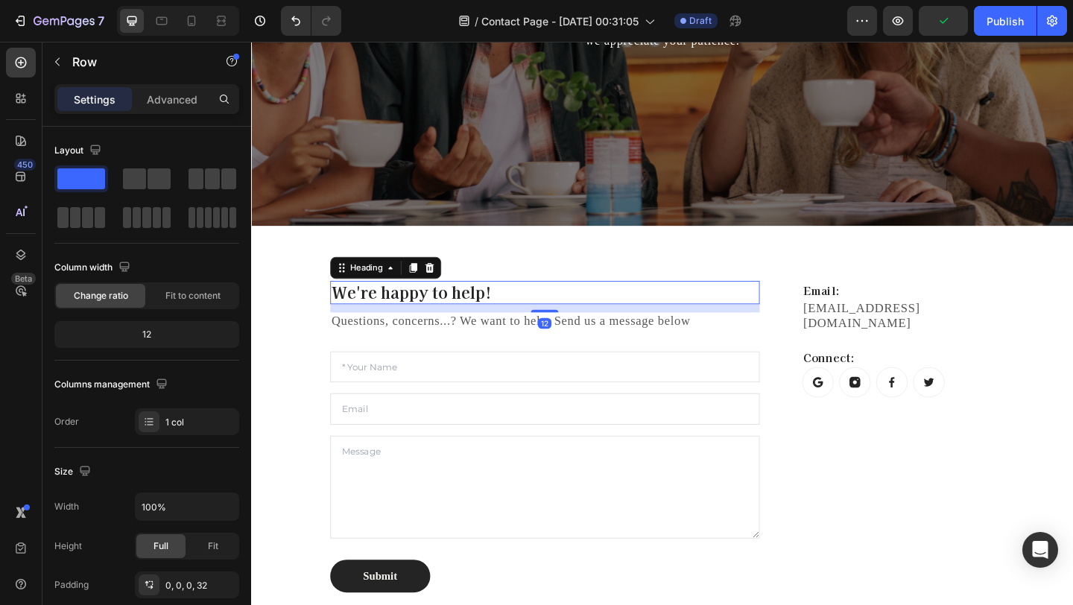
click at [589, 320] on p "We're happy to help!" at bounding box center [570, 314] width 464 height 22
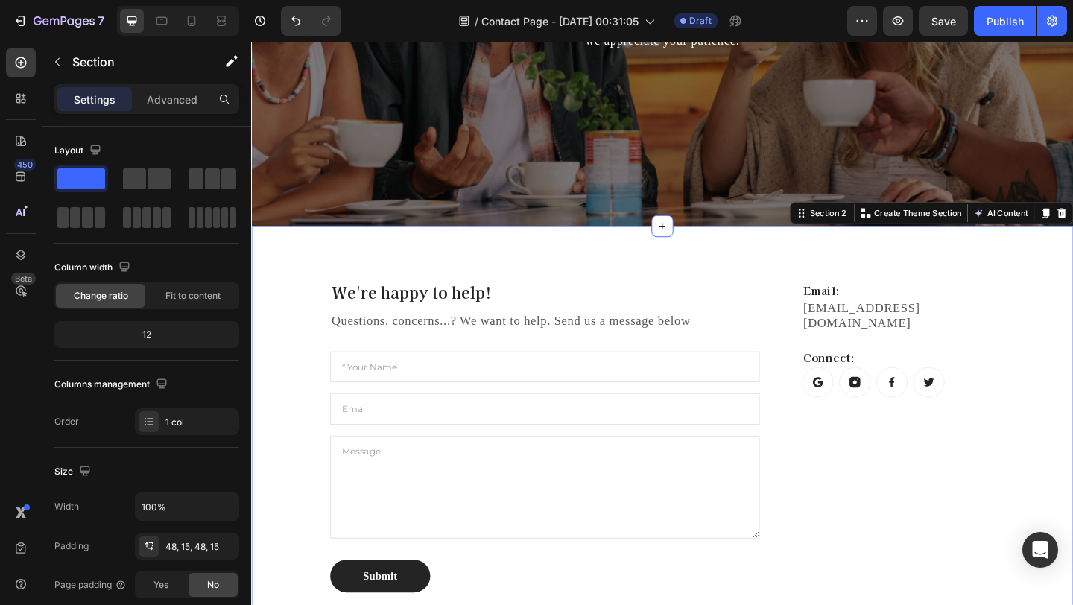
click at [676, 276] on div "We're happy to help! Heading Questions, concerns...? We want to help. Send us a…" at bounding box center [698, 471] width 894 height 458
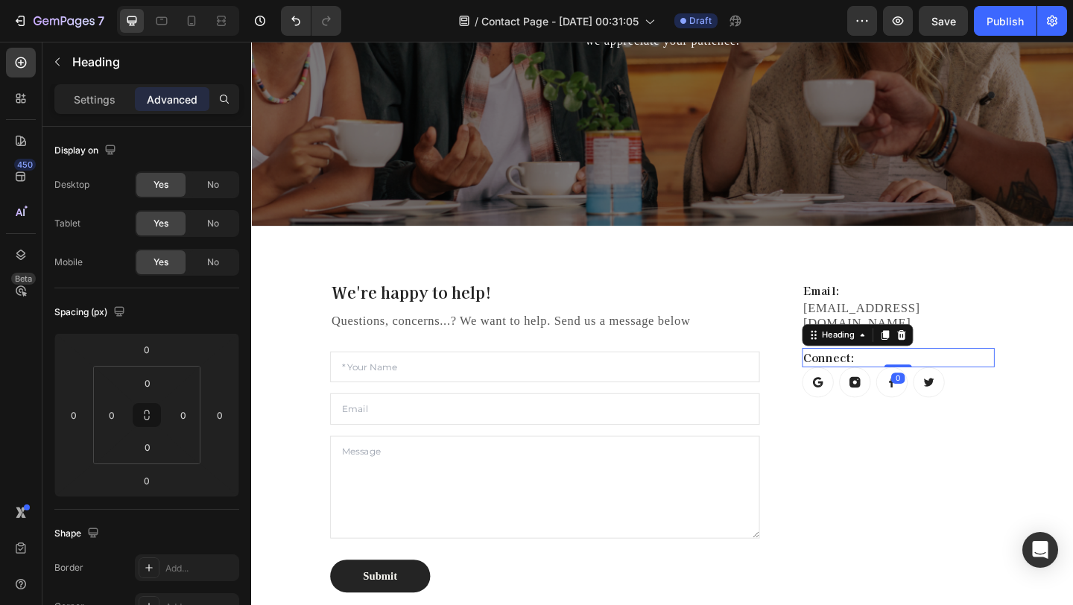
click at [913, 376] on p "Connect:" at bounding box center [955, 385] width 206 height 18
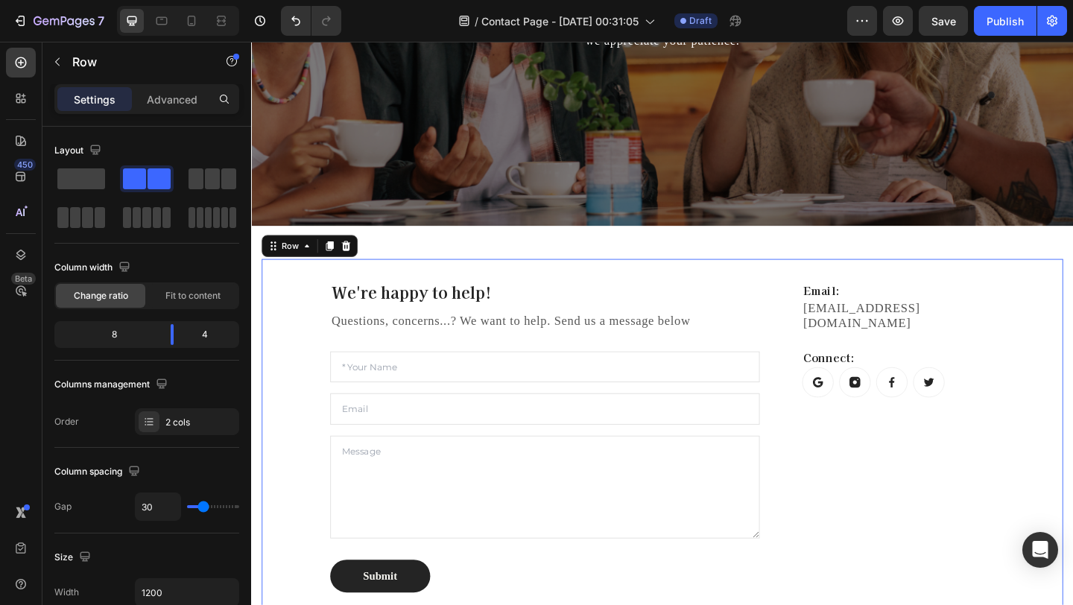
click at [1005, 296] on div "We're happy to help! Heading Questions, concerns...? We want to help. Send us a…" at bounding box center [698, 471] width 872 height 387
click at [995, 309] on p "Email:" at bounding box center [955, 312] width 206 height 18
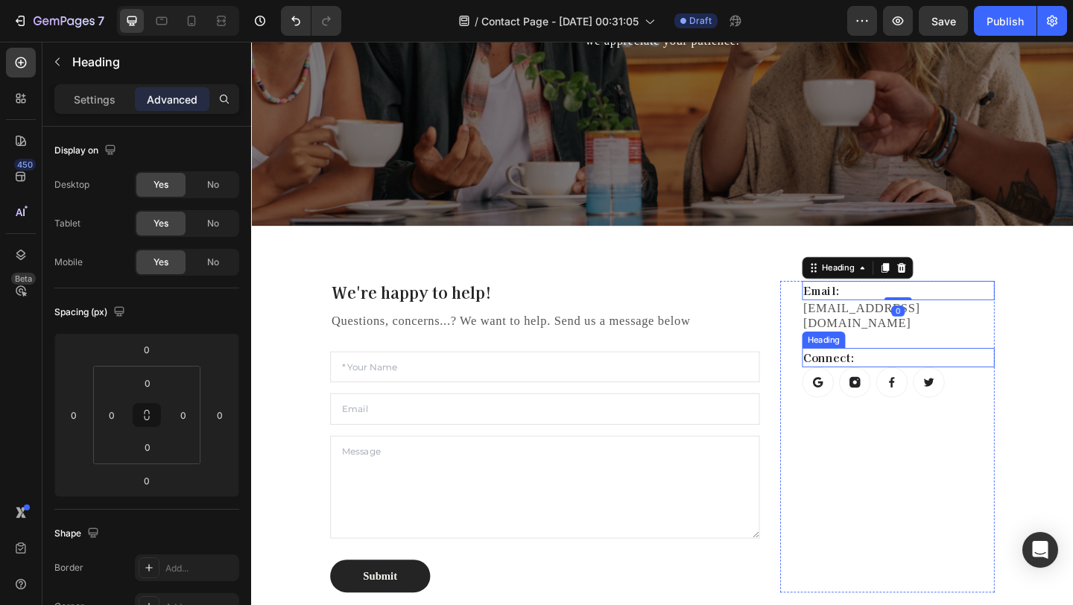
click at [980, 376] on p "Connect:" at bounding box center [955, 385] width 206 height 18
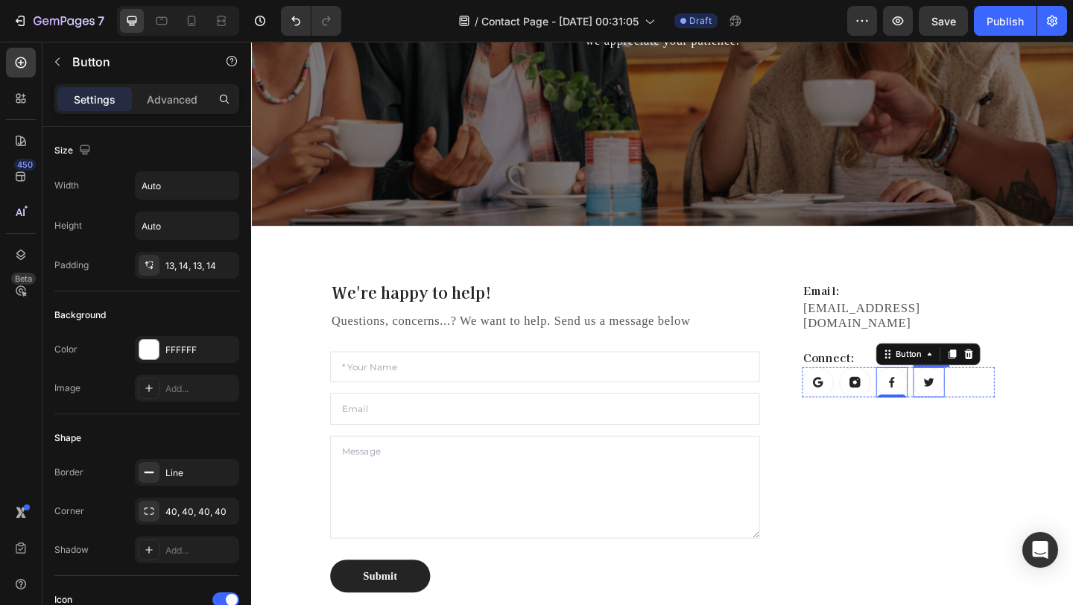
click at [989, 402] on link at bounding box center [988, 412] width 34 height 33
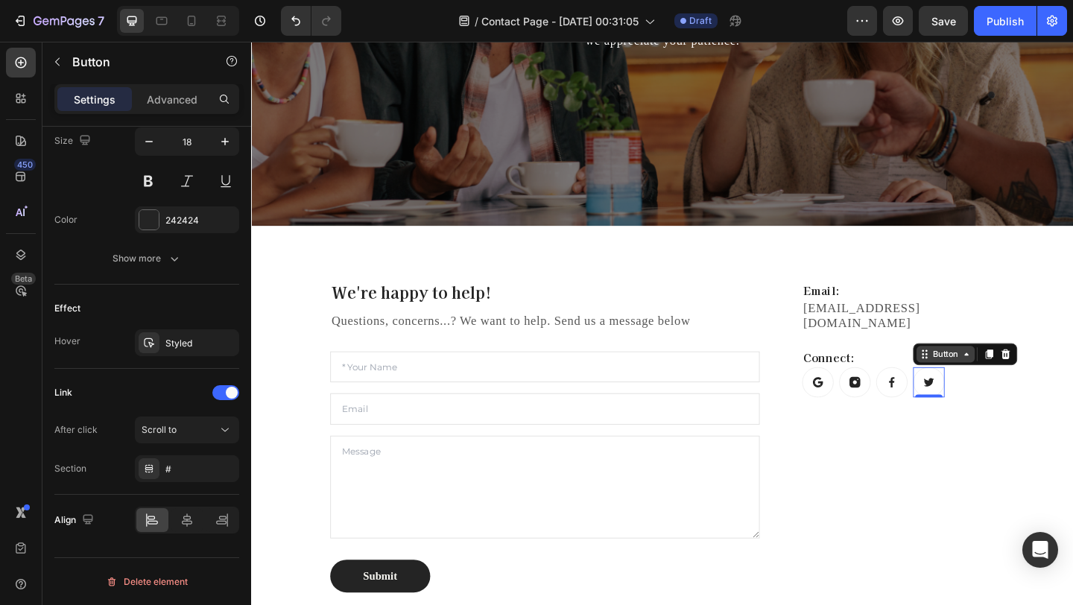
click at [1032, 375] on icon at bounding box center [1029, 381] width 12 height 12
drag, startPoint x: 186, startPoint y: 347, endPoint x: 126, endPoint y: 396, distance: 76.8
click at [175, 440] on button "Scroll to" at bounding box center [187, 429] width 104 height 27
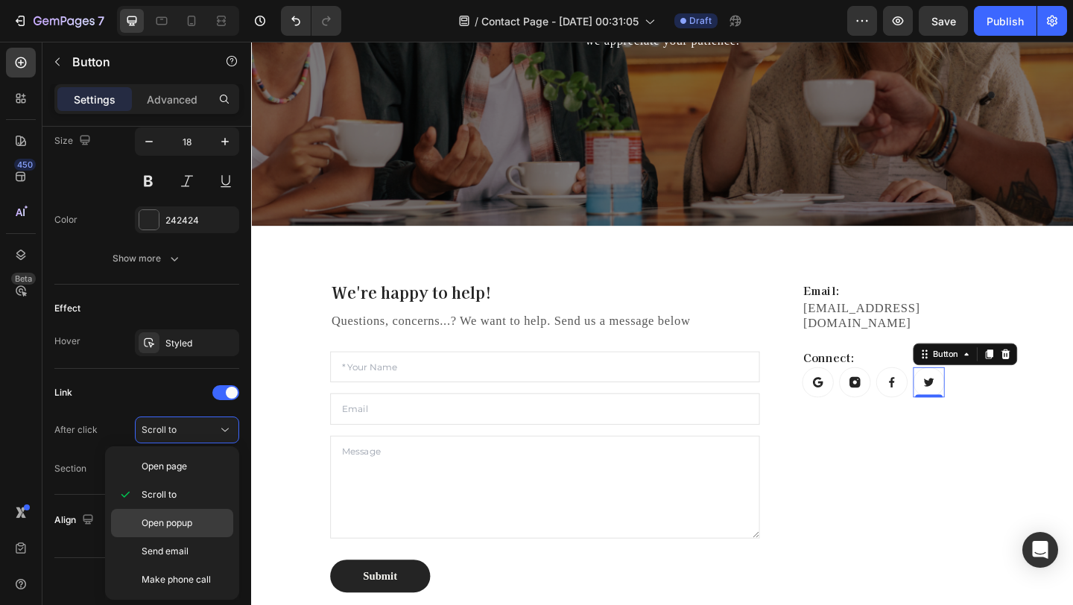
click at [180, 525] on span "Open popup" at bounding box center [167, 522] width 51 height 13
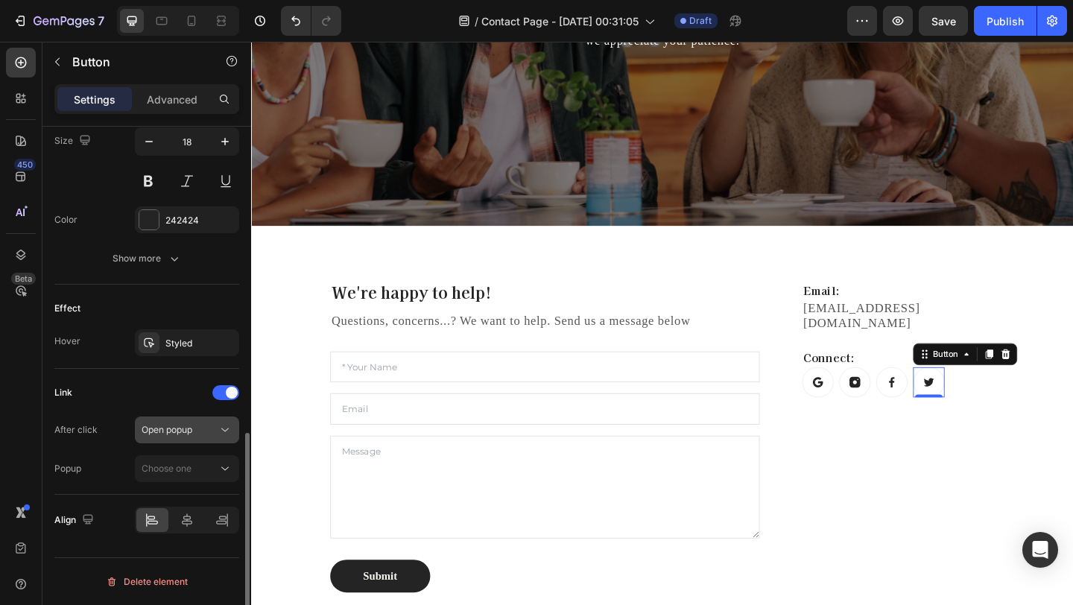
click at [183, 428] on span "Open popup" at bounding box center [167, 429] width 51 height 11
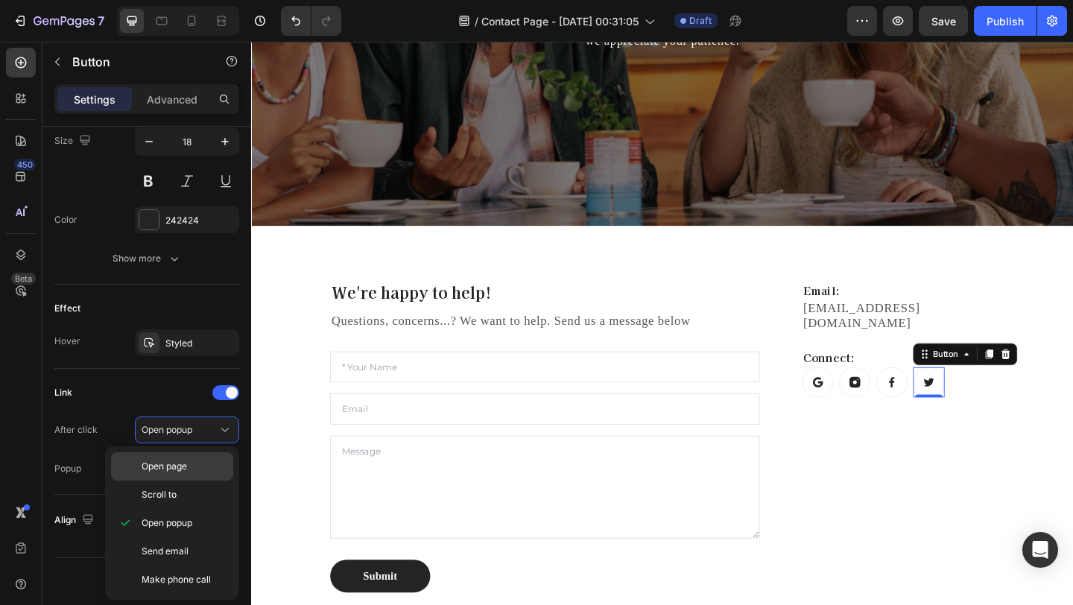
click at [208, 481] on div "Open page" at bounding box center [172, 495] width 122 height 28
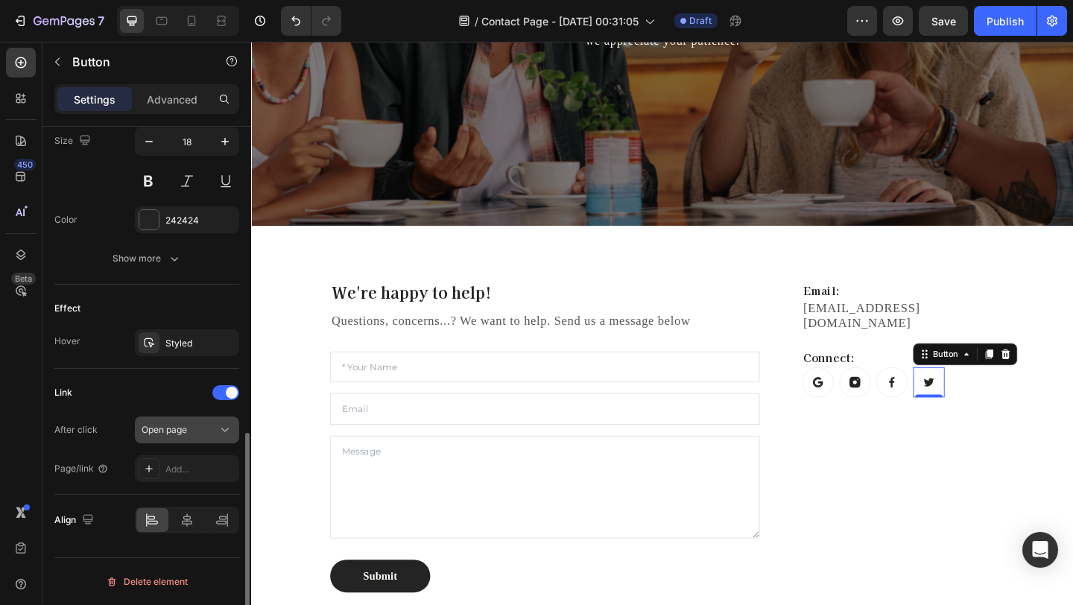
click at [180, 425] on span "Open page" at bounding box center [164, 429] width 45 height 11
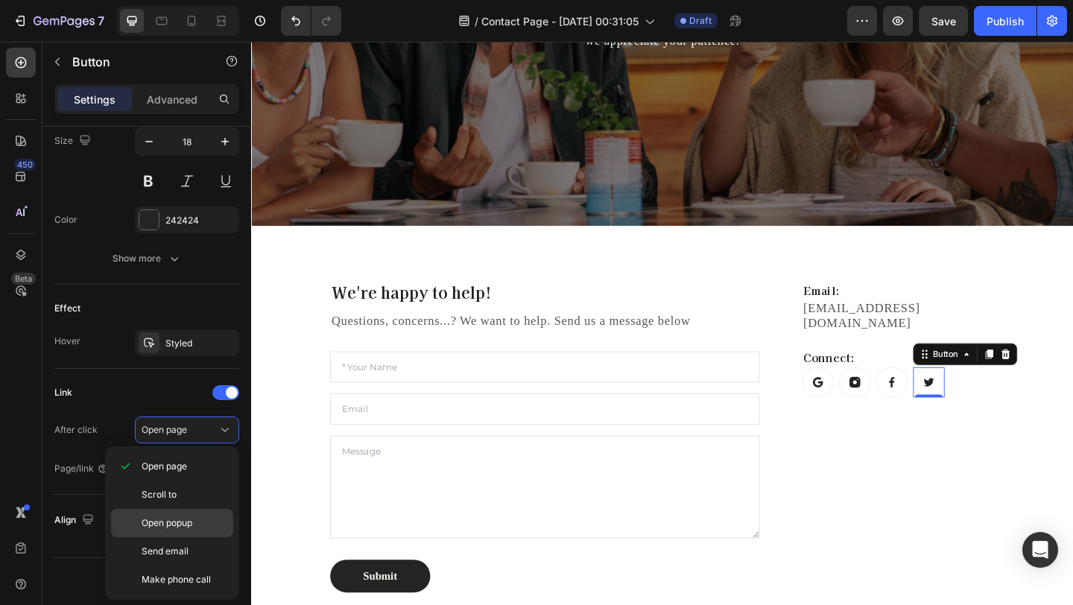
click at [201, 517] on p "Open popup" at bounding box center [184, 522] width 85 height 13
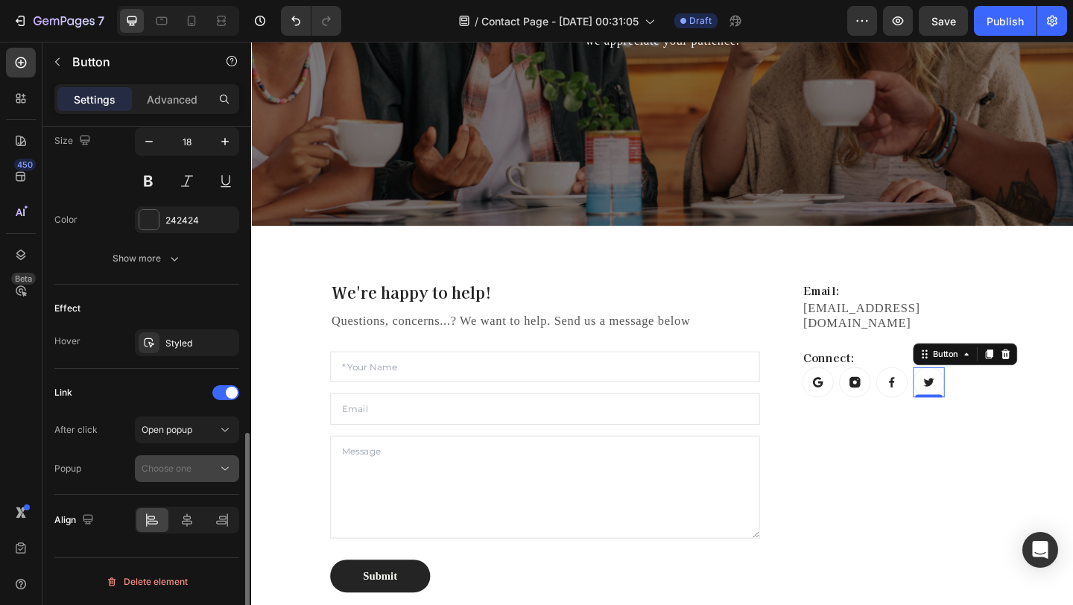
click at [203, 466] on div "Choose one" at bounding box center [180, 468] width 76 height 13
click at [195, 428] on div "Open popup" at bounding box center [180, 429] width 76 height 13
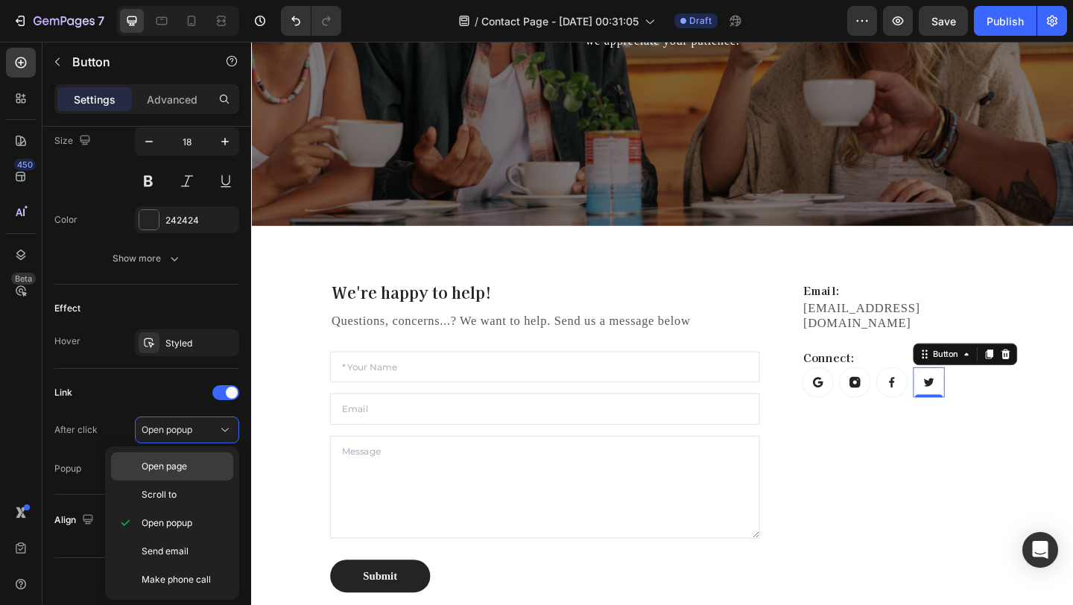
click at [197, 481] on div "Open page" at bounding box center [172, 495] width 122 height 28
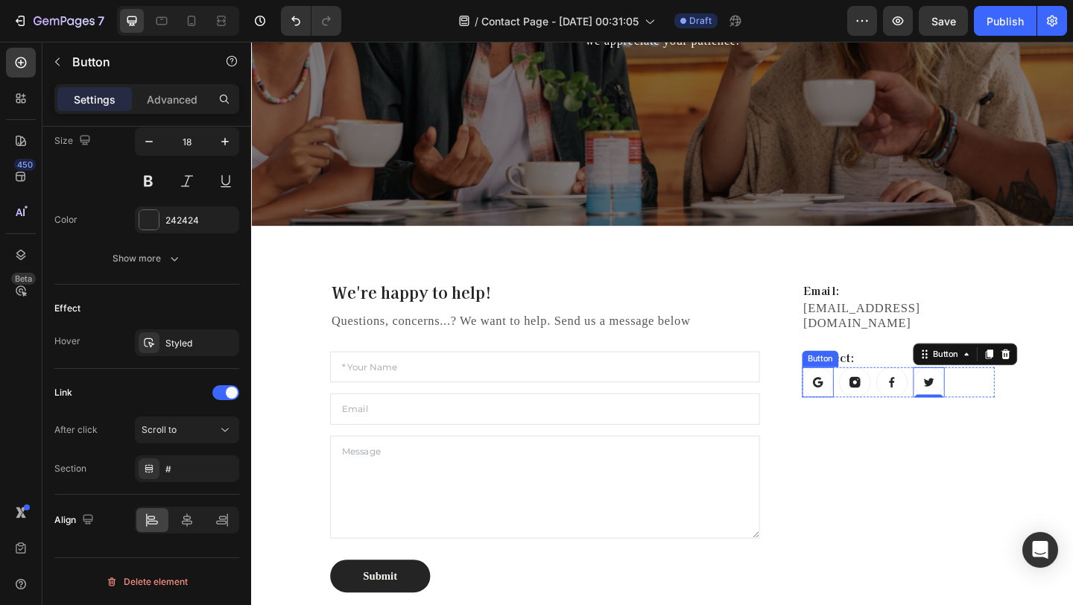
click at [874, 396] on link at bounding box center [867, 412] width 34 height 33
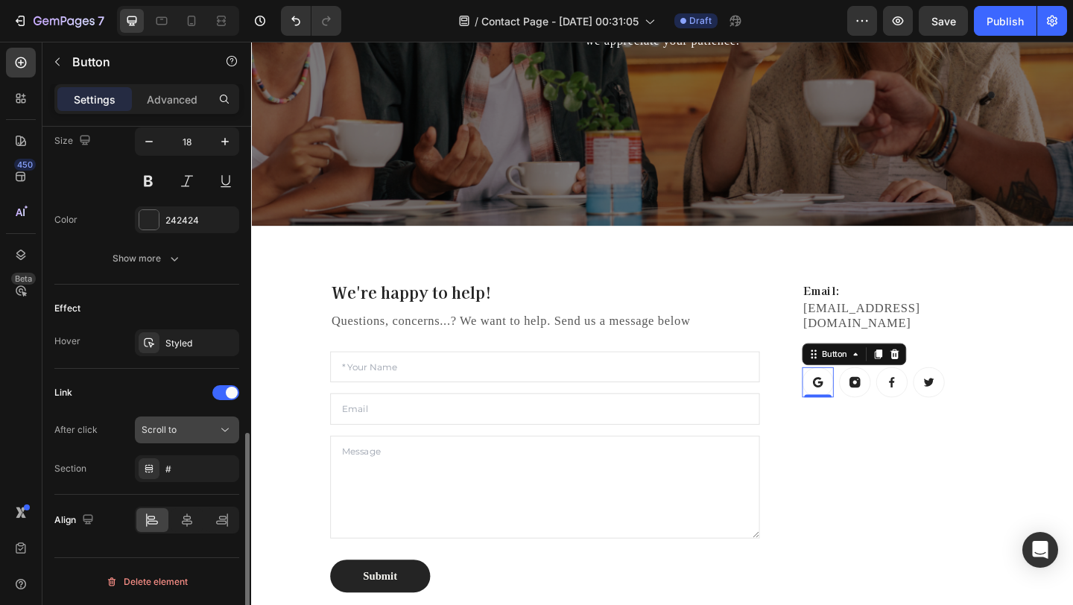
click at [175, 429] on span "Scroll to" at bounding box center [159, 429] width 35 height 11
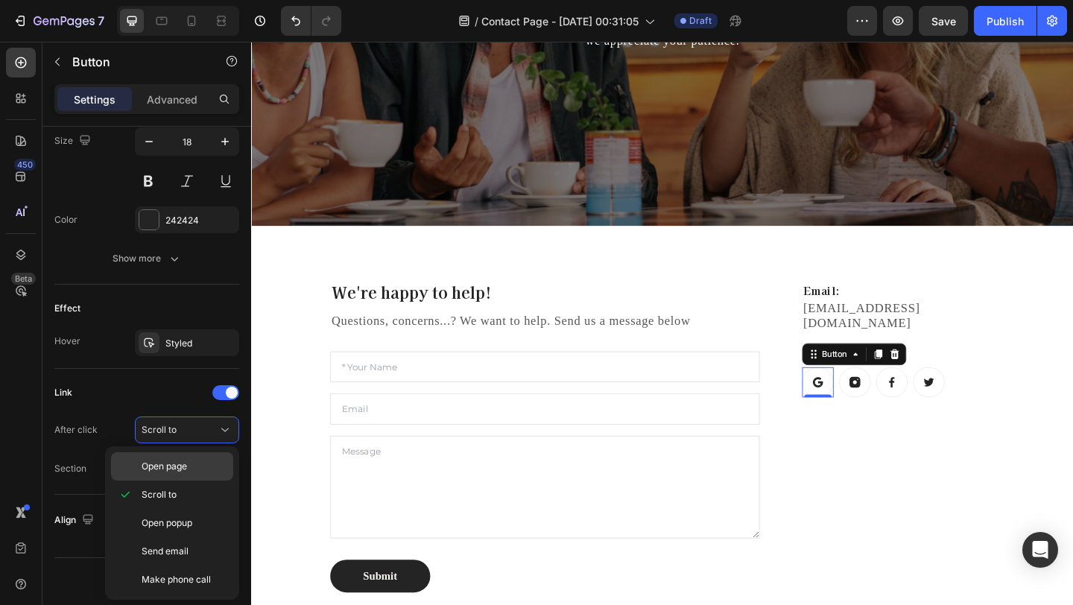
click at [188, 469] on p "Open page" at bounding box center [184, 466] width 85 height 13
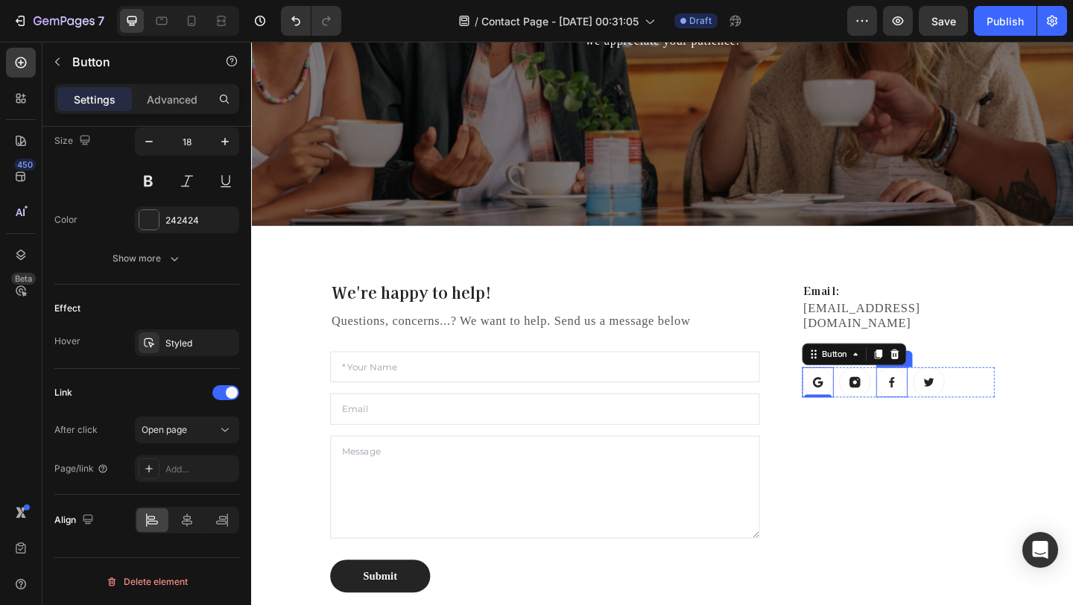
click at [907, 402] on link at bounding box center [907, 412] width 34 height 33
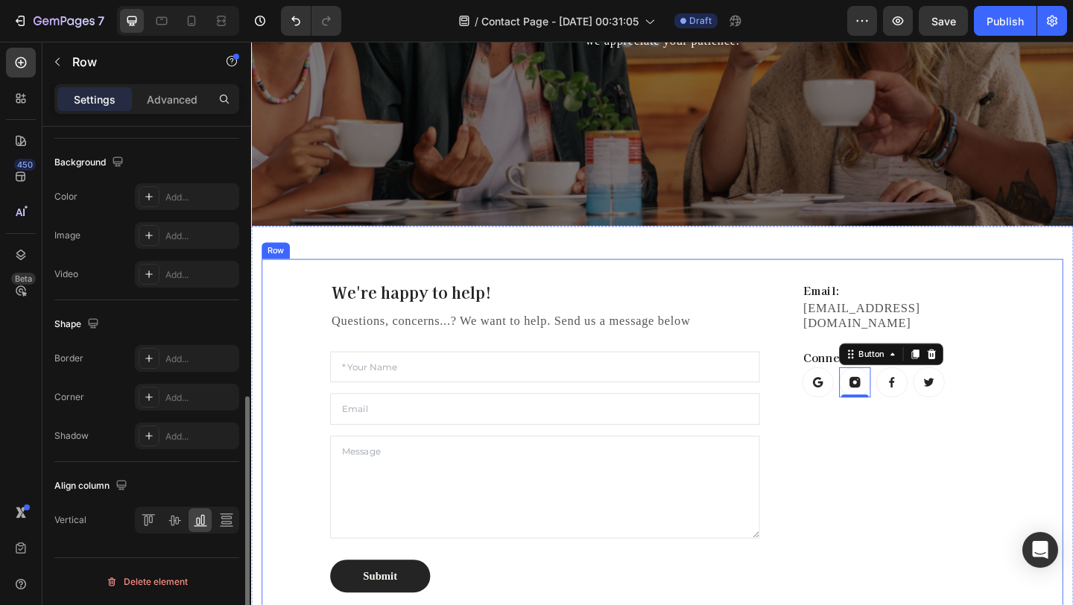
click at [589, 293] on div "We're happy to help! Heading Questions, concerns...? We want to help. Send us a…" at bounding box center [698, 471] width 872 height 387
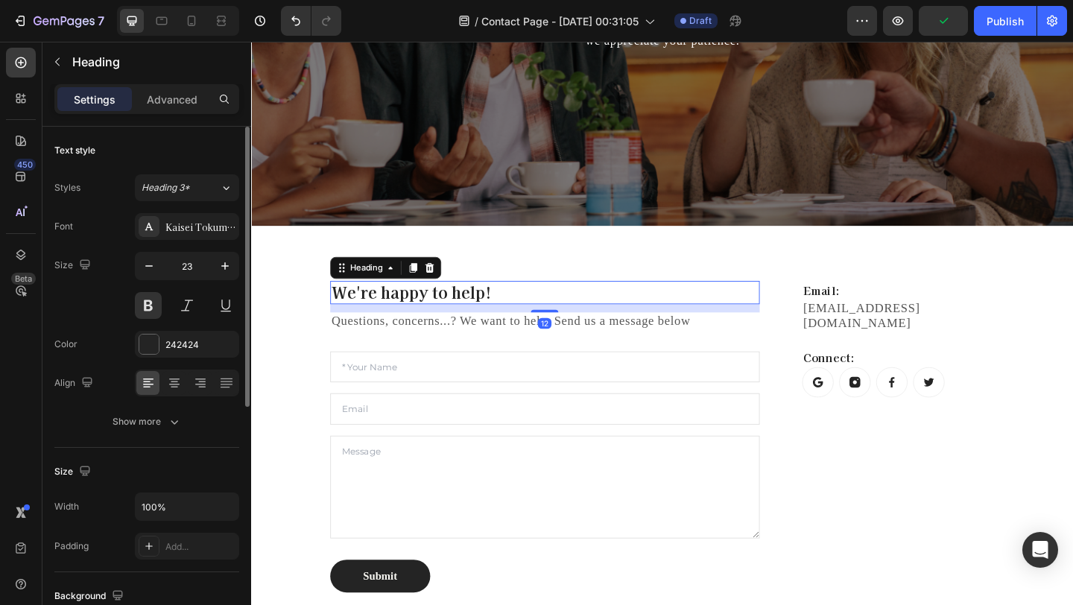
click at [516, 325] on div "We're happy to help! Heading 12" at bounding box center [570, 314] width 467 height 25
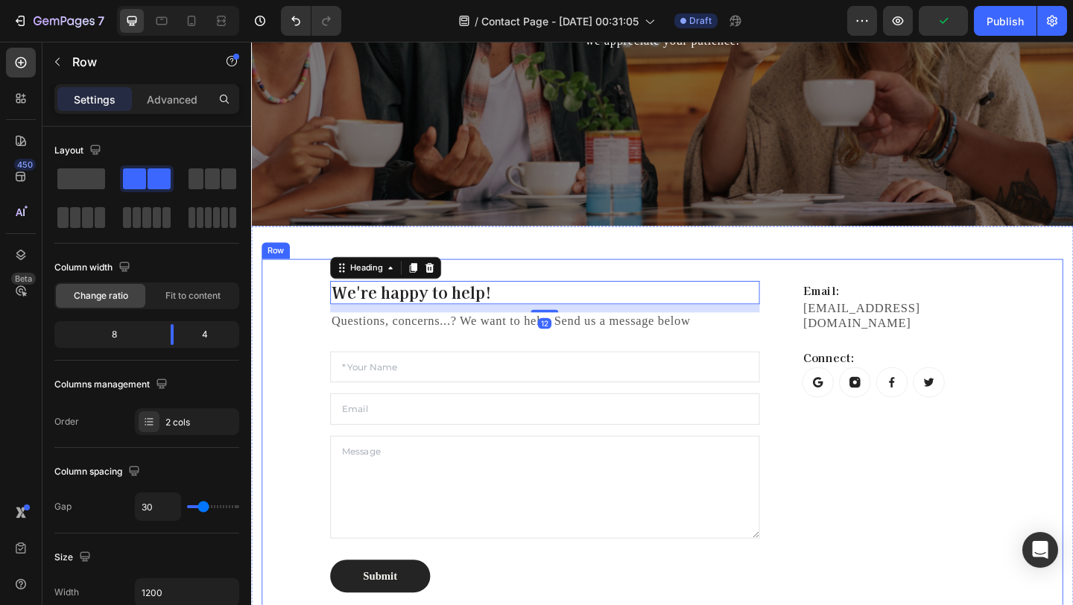
click at [574, 362] on div "We're happy to help! Heading 12 Questions, concerns...? We want to help. Send u…" at bounding box center [570, 471] width 467 height 339
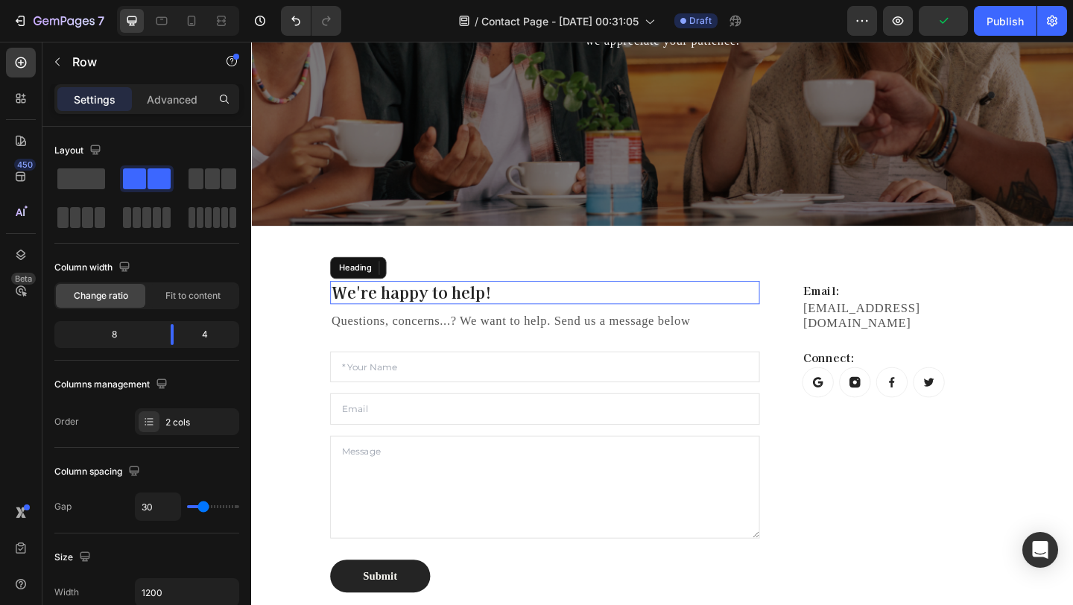
click at [568, 317] on p "We're happy to help!" at bounding box center [570, 314] width 464 height 22
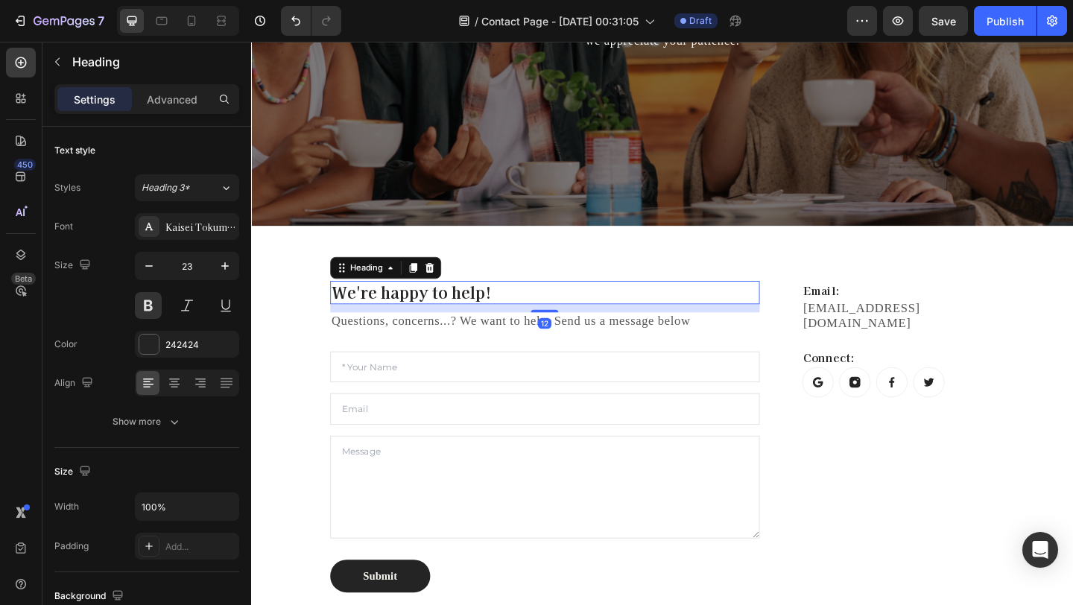
click at [547, 306] on p "We're happy to help!" at bounding box center [570, 314] width 464 height 22
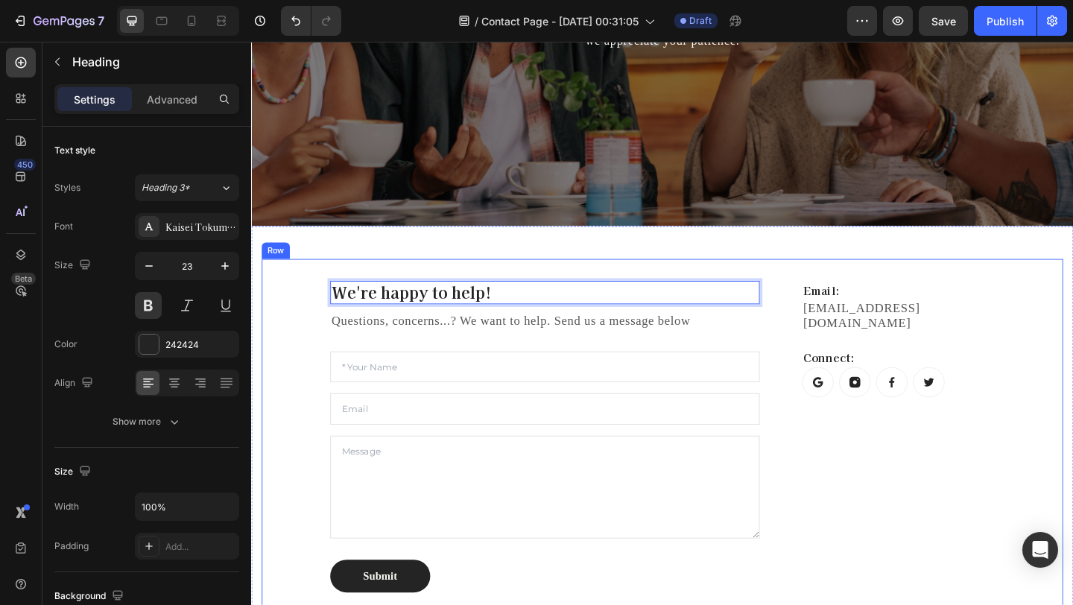
click at [563, 340] on p "Questions, concerns...? We want to help. Send us a message below" at bounding box center [570, 345] width 464 height 16
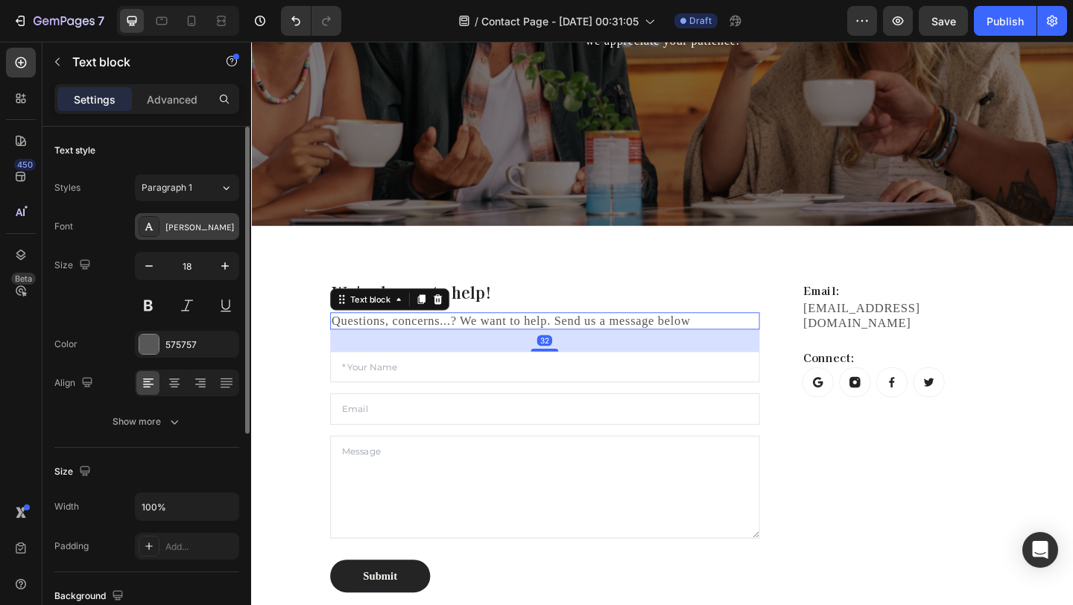
click at [206, 221] on div "Karla" at bounding box center [200, 227] width 70 height 13
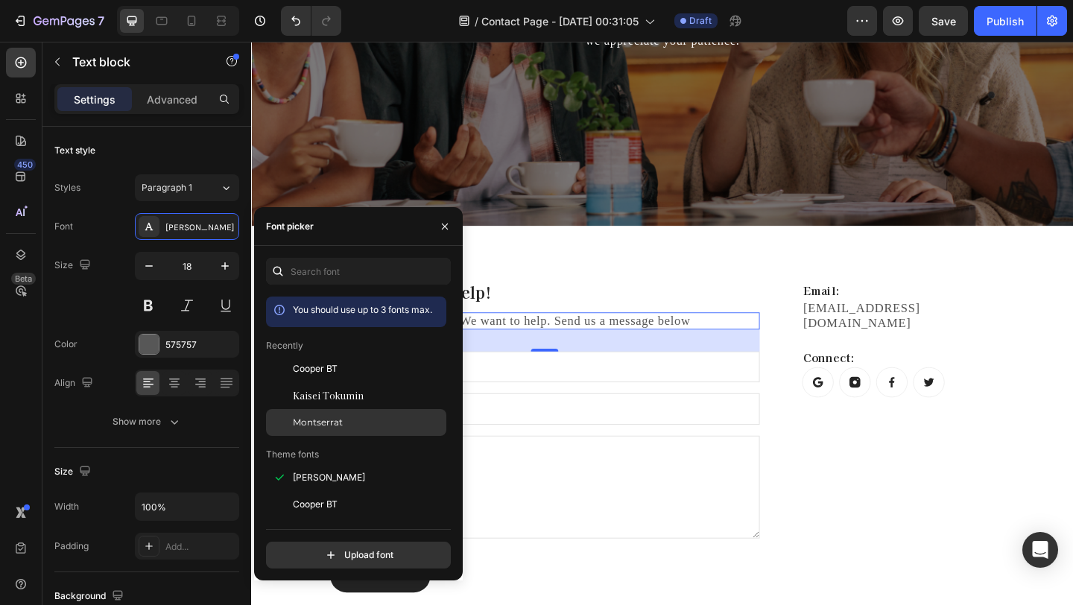
click at [382, 419] on div "Montserrat" at bounding box center [368, 422] width 150 height 13
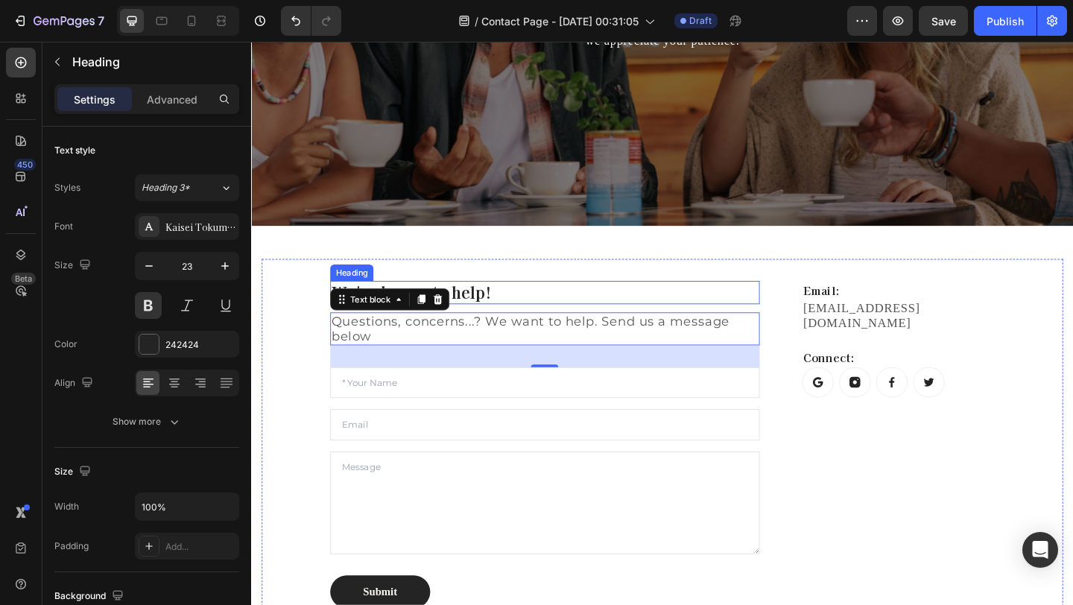
click at [747, 308] on p "We're happy to help!" at bounding box center [570, 314] width 464 height 22
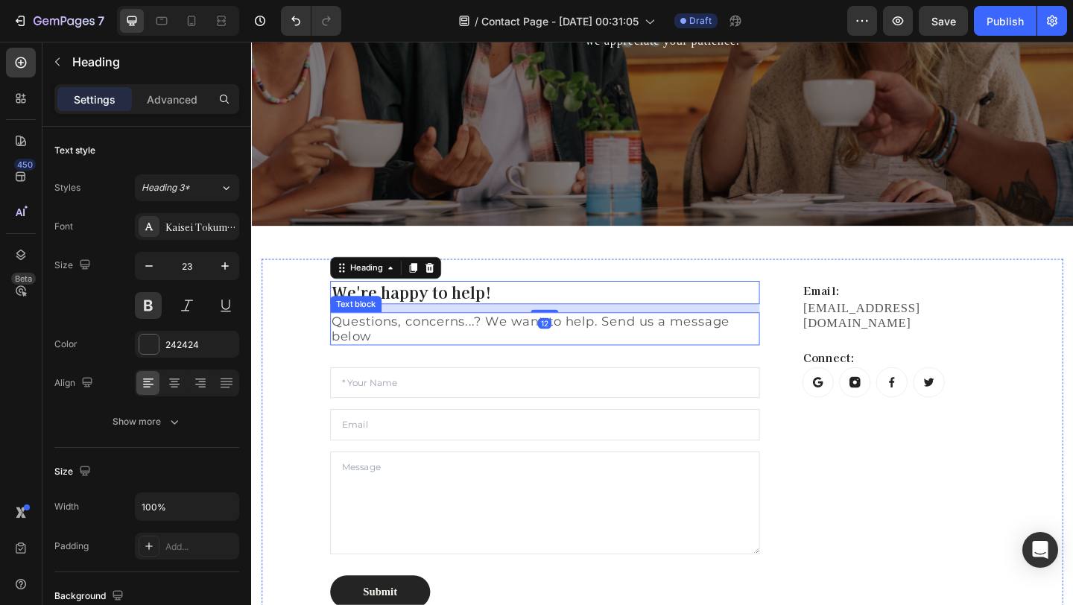
click at [706, 355] on p "Questions, concerns...? We want to help. Send us a message below" at bounding box center [570, 353] width 464 height 33
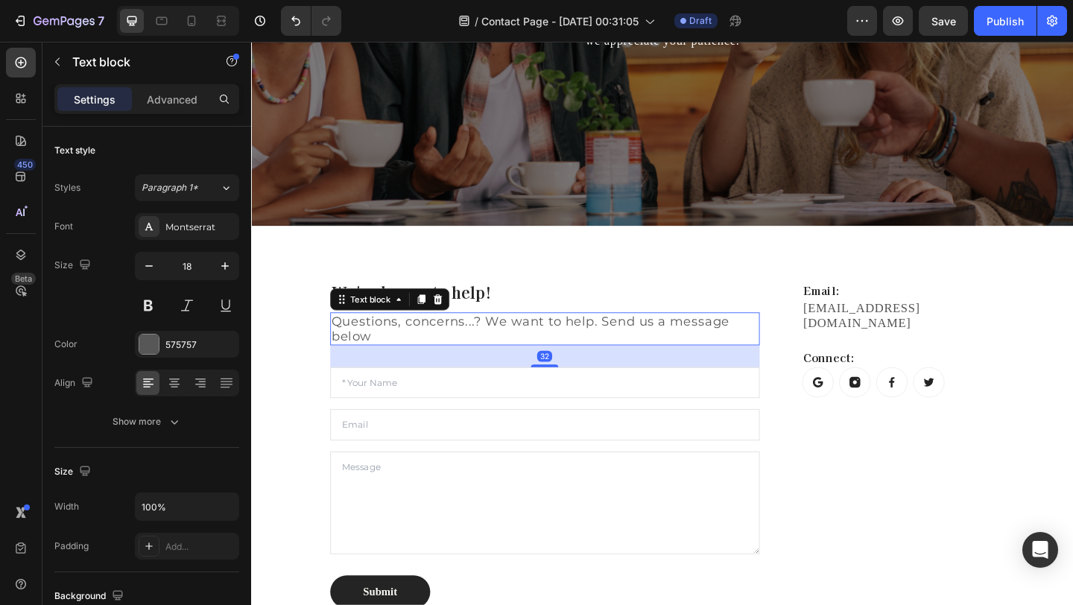
click at [633, 347] on p "Questions, concerns...? We want to help. Send us a message below" at bounding box center [570, 353] width 464 height 33
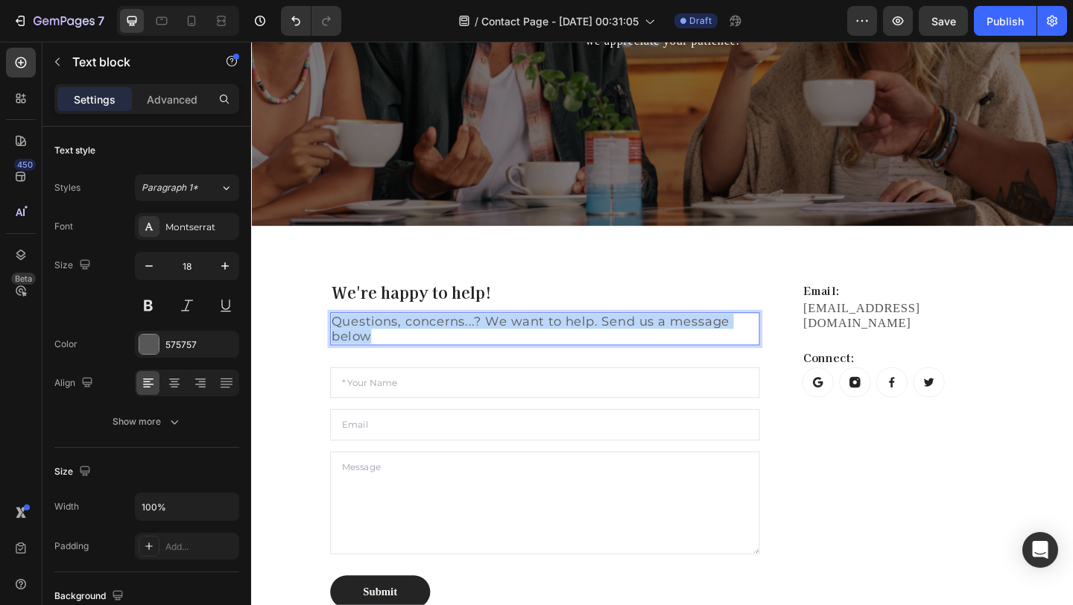
click at [633, 347] on p "Questions, concerns...? We want to help. Send us a message below" at bounding box center [570, 353] width 464 height 33
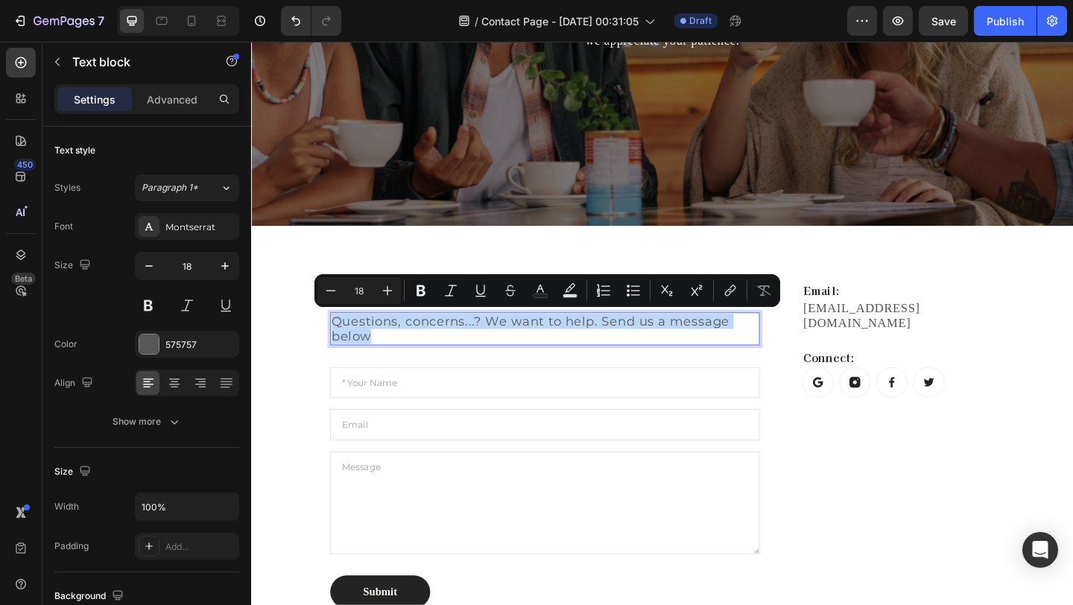
click at [633, 347] on p "Questions, concerns...? We want to help. Send us a message below" at bounding box center [570, 353] width 464 height 33
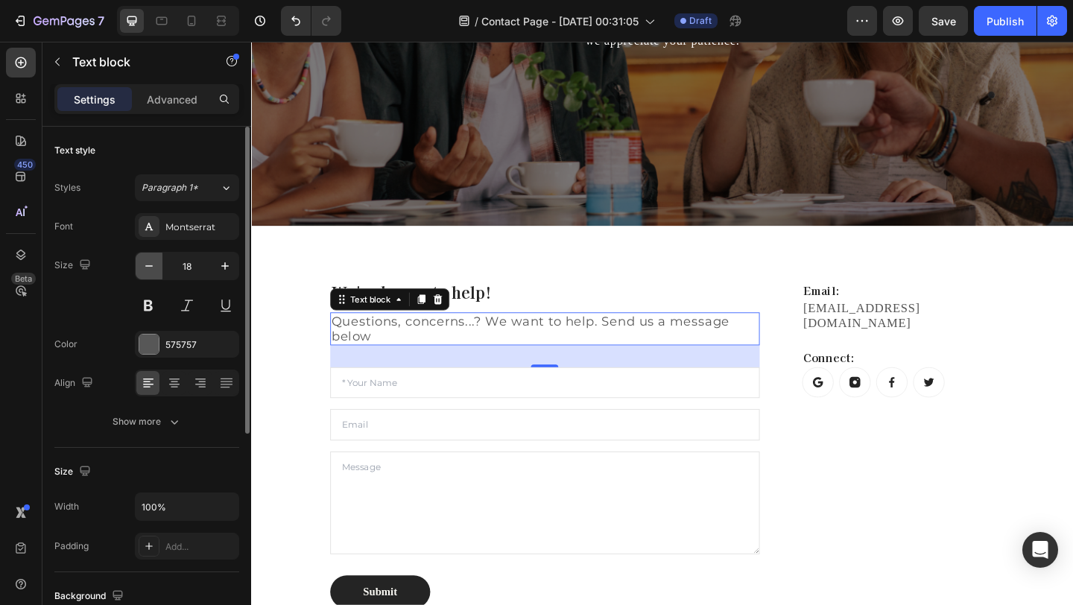
click at [138, 259] on button "button" at bounding box center [149, 266] width 27 height 27
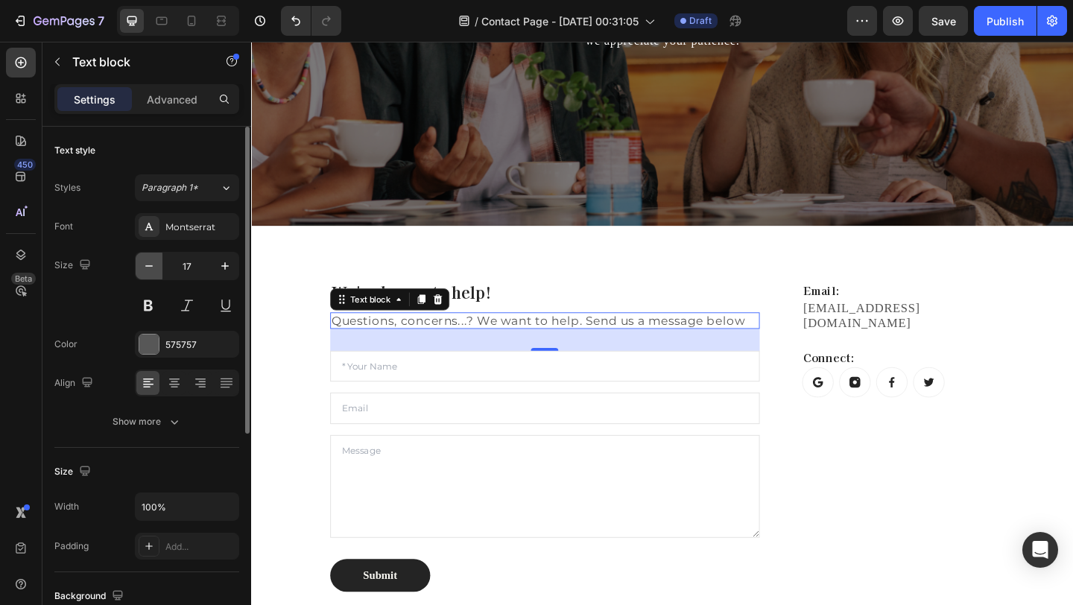
click at [145, 259] on icon "button" at bounding box center [149, 266] width 15 height 15
type input "15"
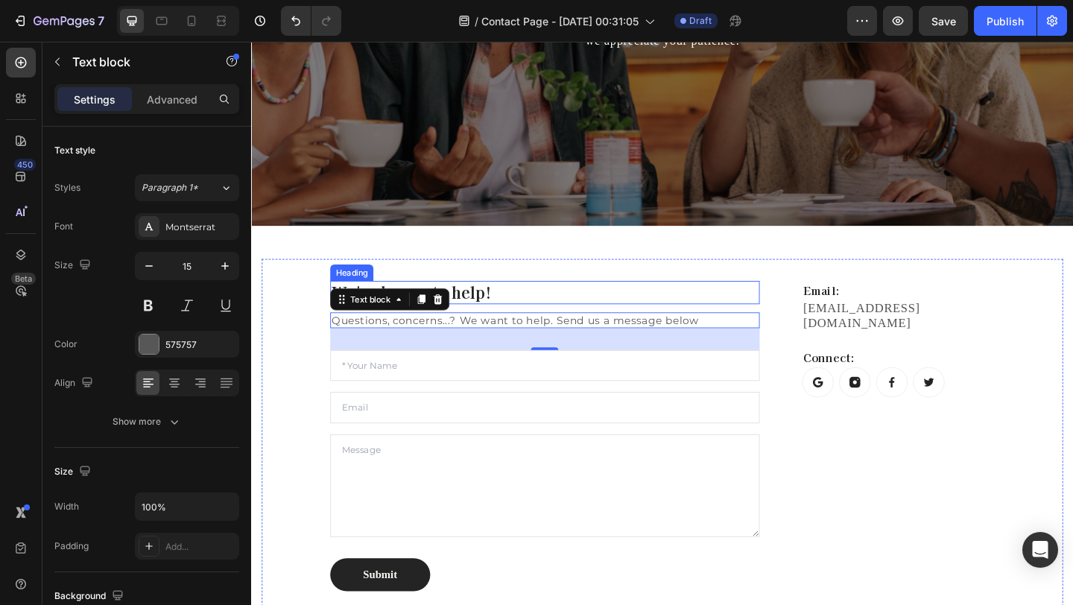
click at [647, 303] on p "We're happy to help!" at bounding box center [570, 314] width 464 height 22
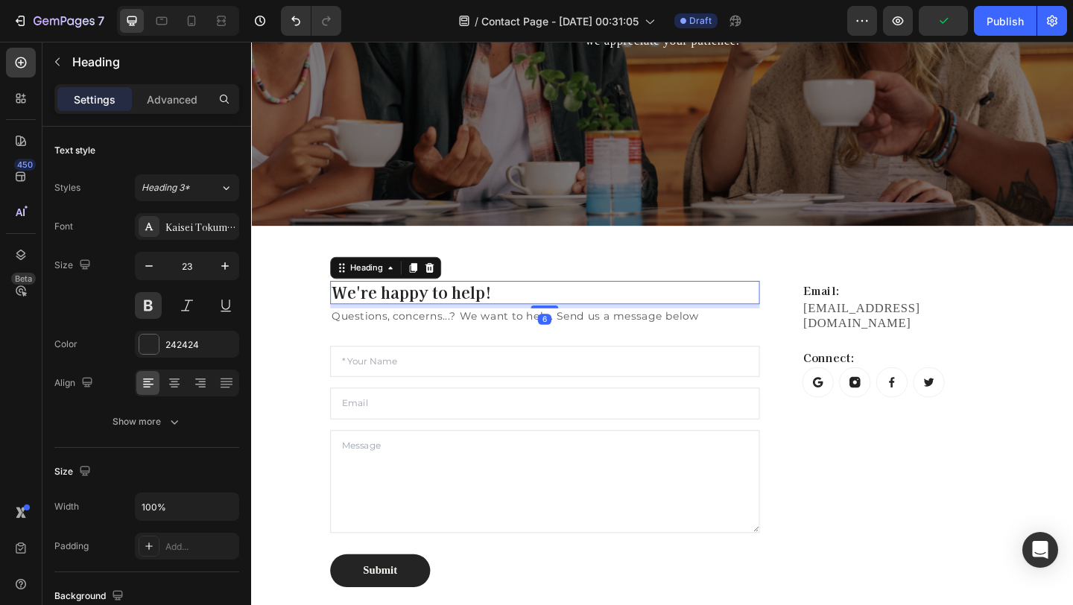
click at [570, 329] on div at bounding box center [570, 330] width 30 height 3
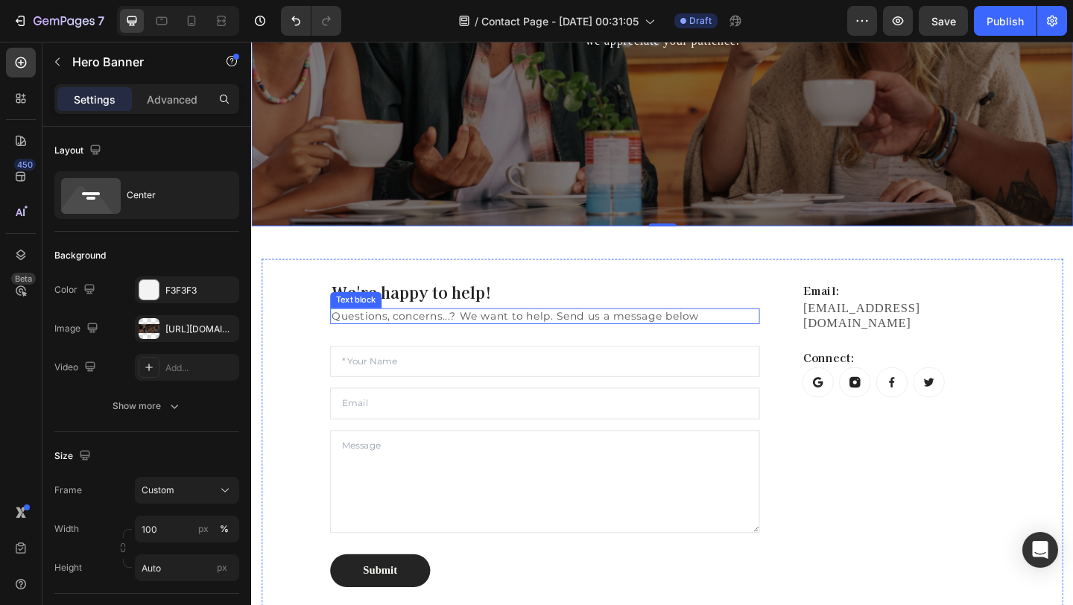
click at [476, 332] on div "Questions, concerns...? We want to help. Send us a message below" at bounding box center [570, 340] width 467 height 17
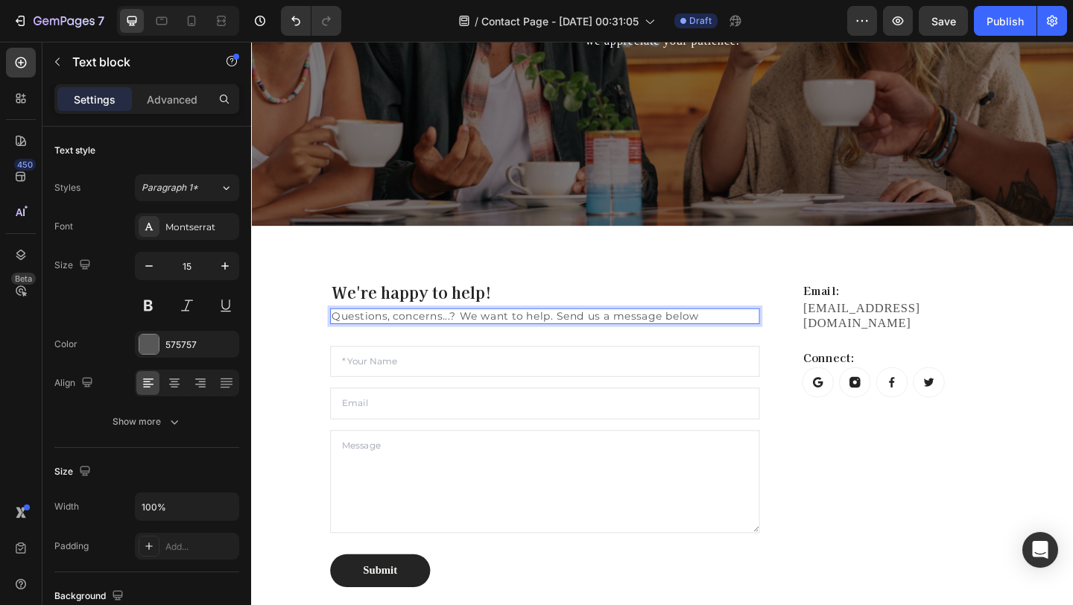
click at [761, 340] on p "Questions, concerns...? We want to help. Send us a message below" at bounding box center [570, 340] width 464 height 14
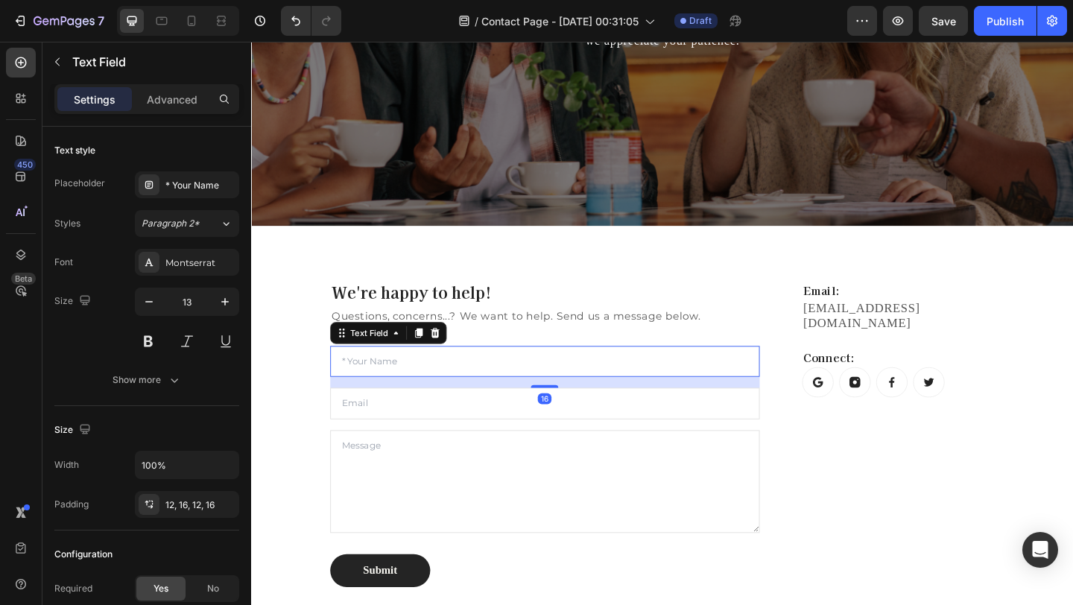
click at [747, 385] on input "text" at bounding box center [570, 390] width 467 height 34
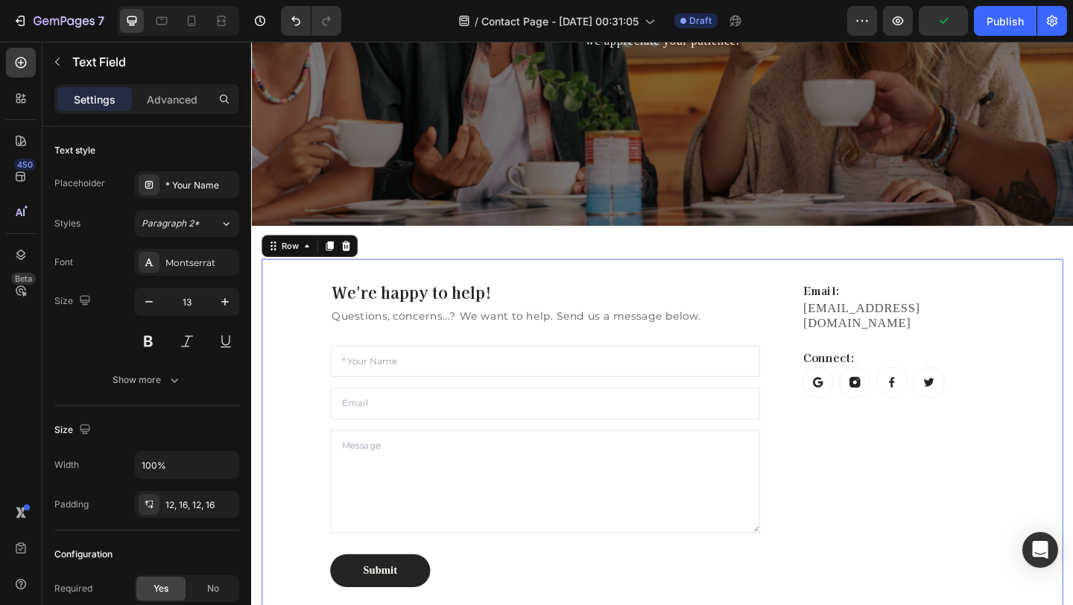
click at [734, 288] on div "We're happy to help! Heading Questions, concerns...? We want to help. Send us a…" at bounding box center [698, 468] width 872 height 381
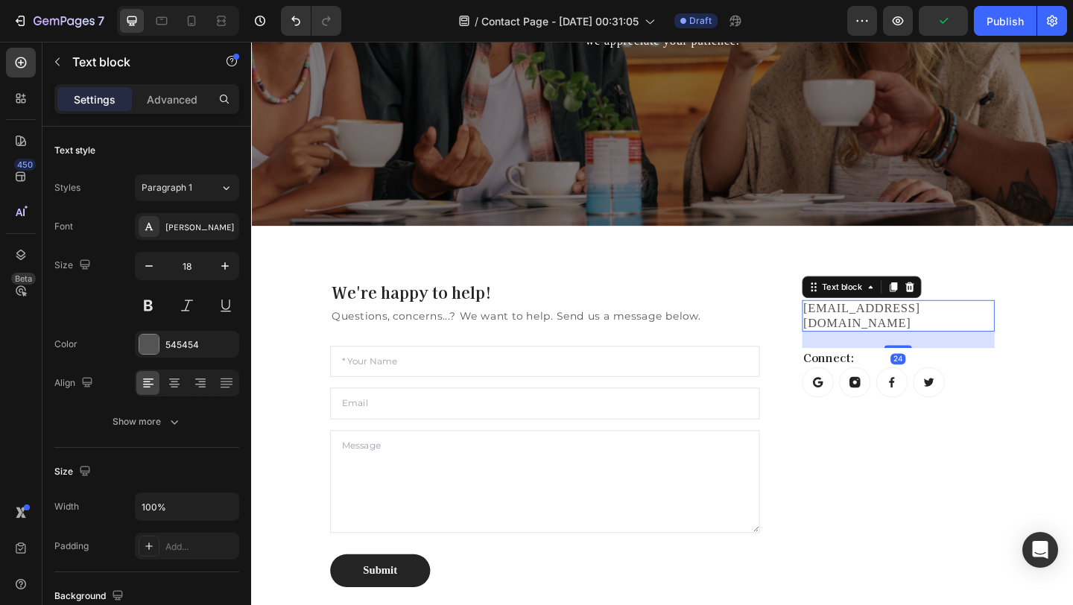
click at [952, 327] on link "[EMAIL_ADDRESS][DOMAIN_NAME]" at bounding box center [915, 339] width 127 height 31
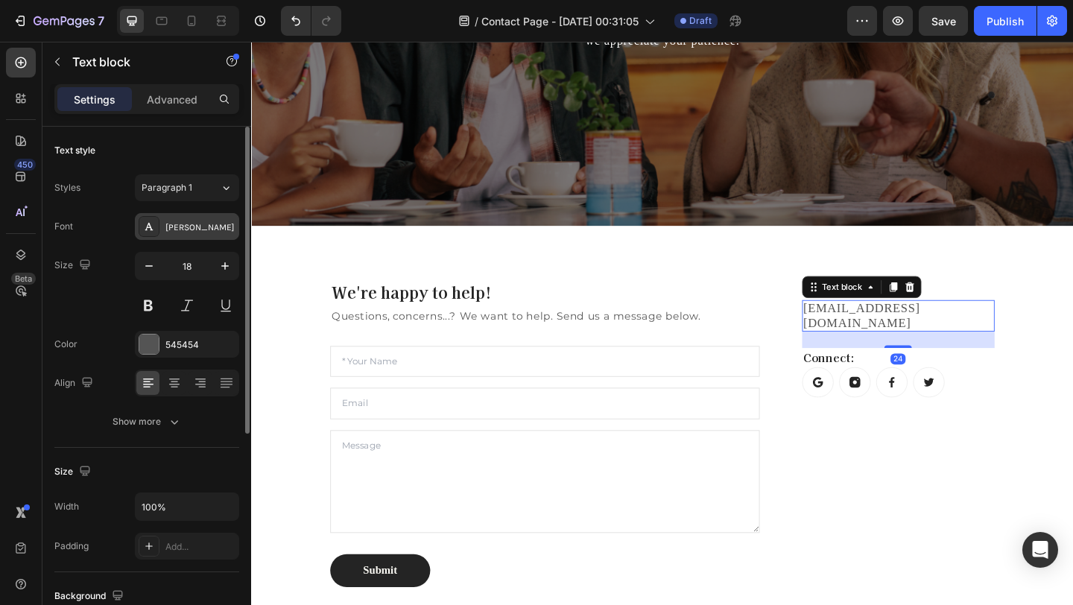
click at [190, 238] on div "Karla" at bounding box center [187, 226] width 104 height 27
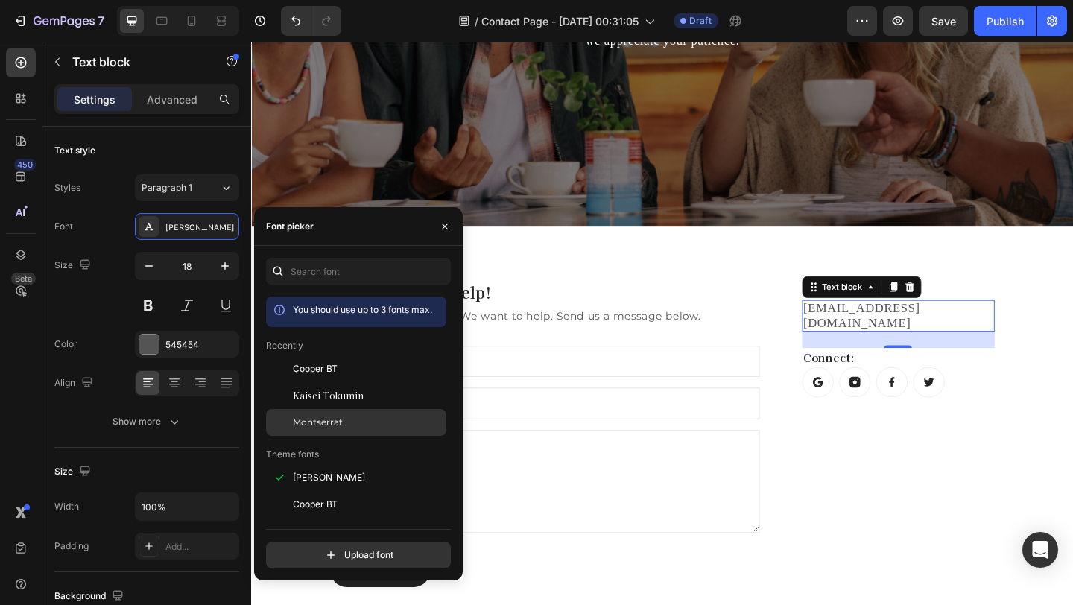
click at [343, 425] on div "Montserrat" at bounding box center [368, 422] width 150 height 13
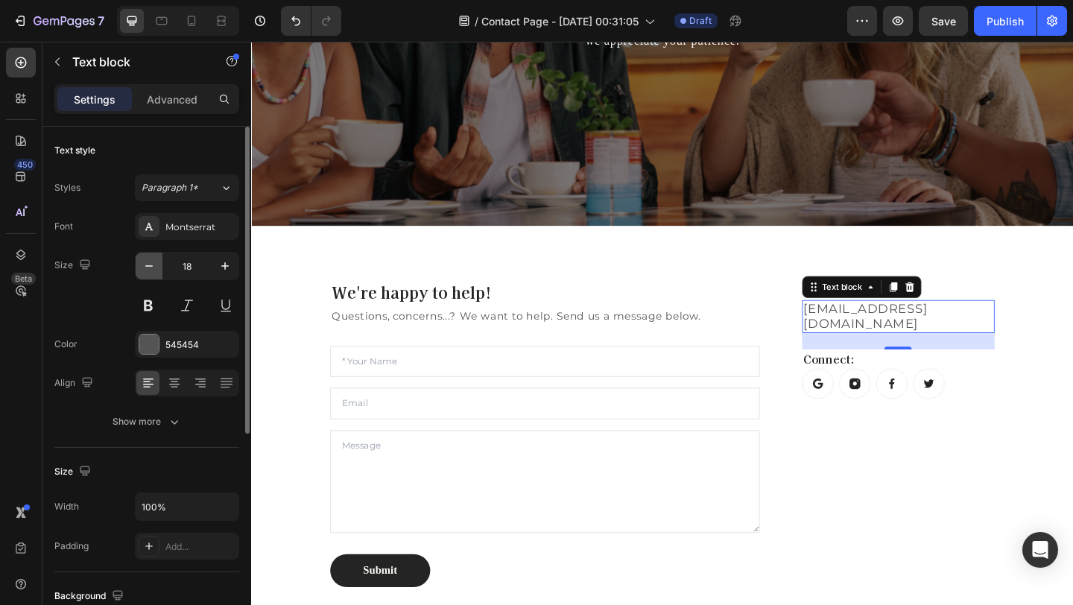
click at [150, 266] on icon "button" at bounding box center [148, 265] width 7 height 1
type input "14"
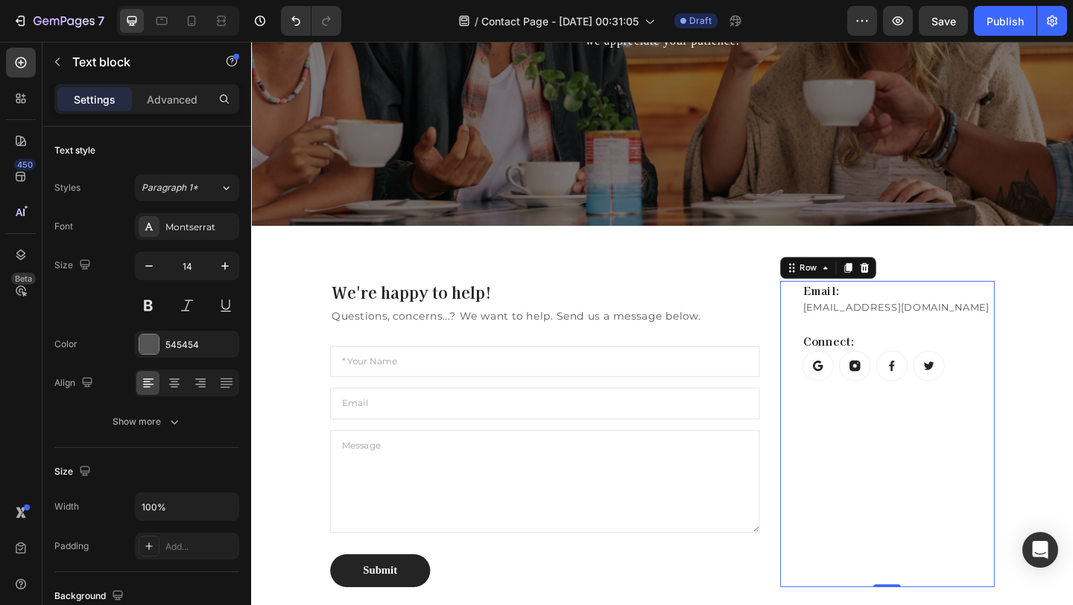
click at [1010, 446] on div "Email: Heading bescentd@gmail.com Text block Connect: Heading Button Button But…" at bounding box center [954, 468] width 209 height 333
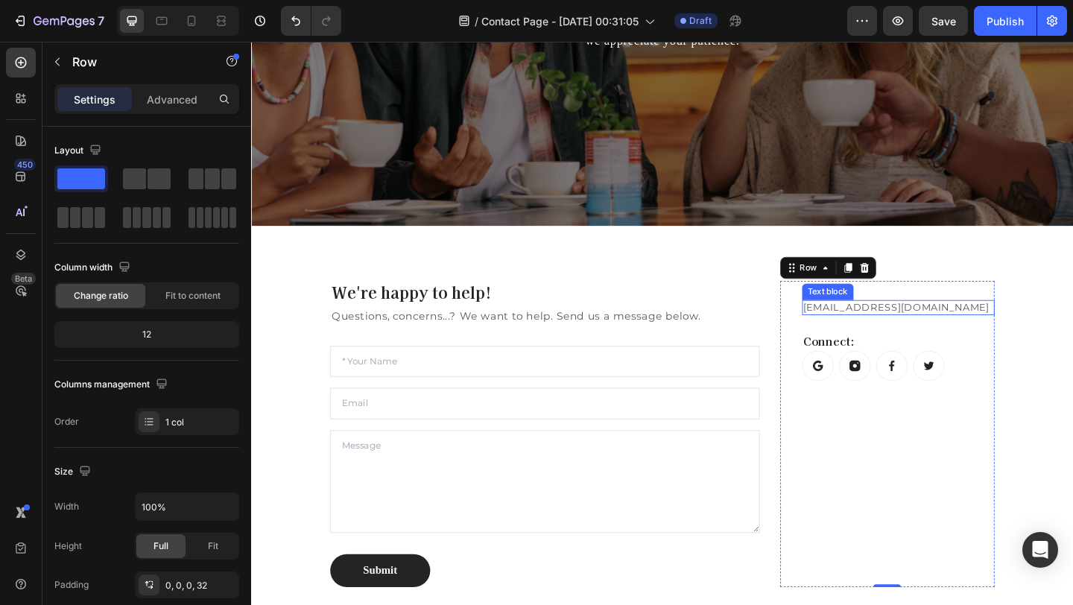
click at [951, 325] on link "[EMAIL_ADDRESS][DOMAIN_NAME]" at bounding box center [953, 330] width 202 height 13
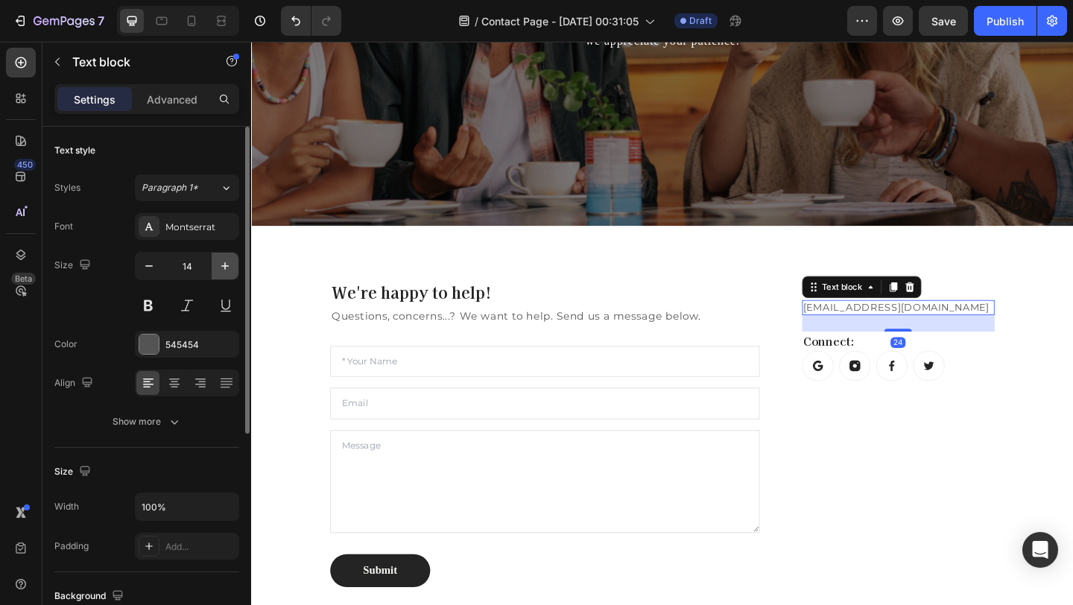
click at [221, 261] on icon "button" at bounding box center [225, 266] width 15 height 15
type input "15"
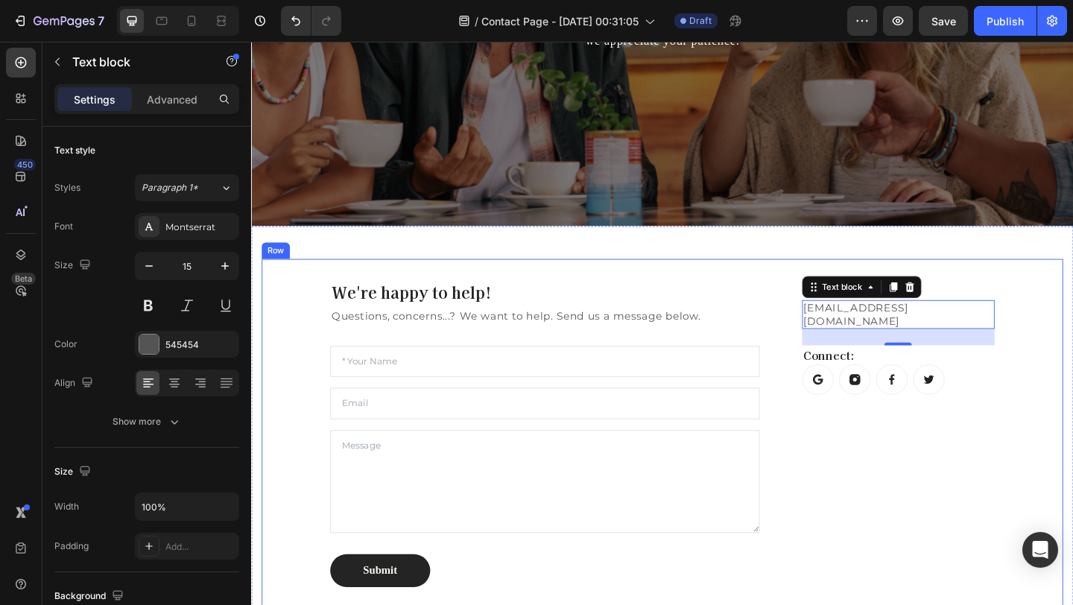
click at [1072, 457] on div "We're happy to help! Heading Questions, concerns...? We want to help. Send us a…" at bounding box center [698, 468] width 872 height 381
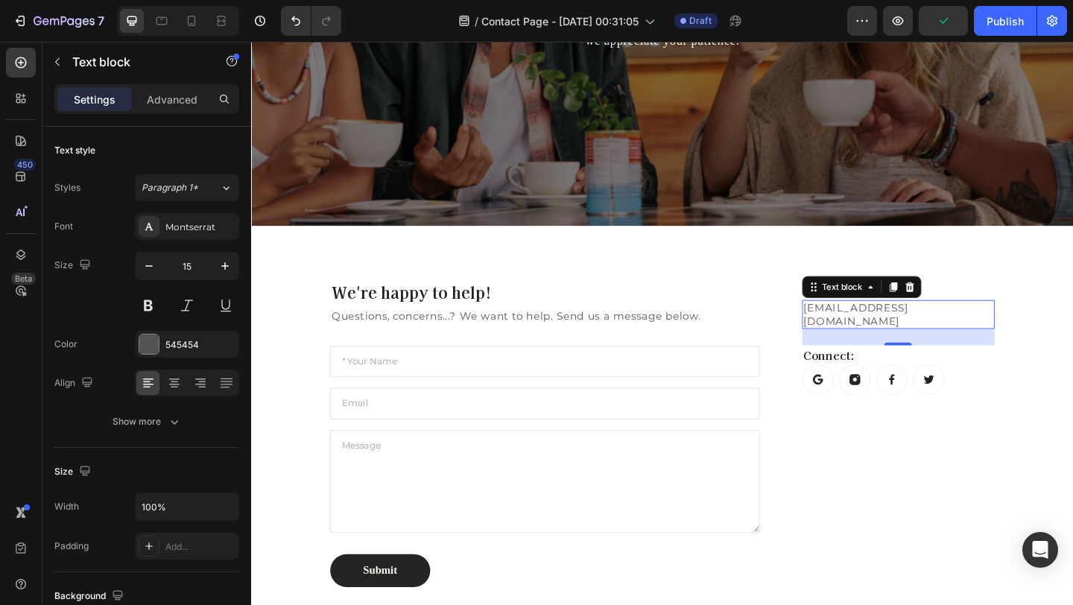
click at [960, 331] on link "[EMAIL_ADDRESS][DOMAIN_NAME]" at bounding box center [909, 338] width 114 height 28
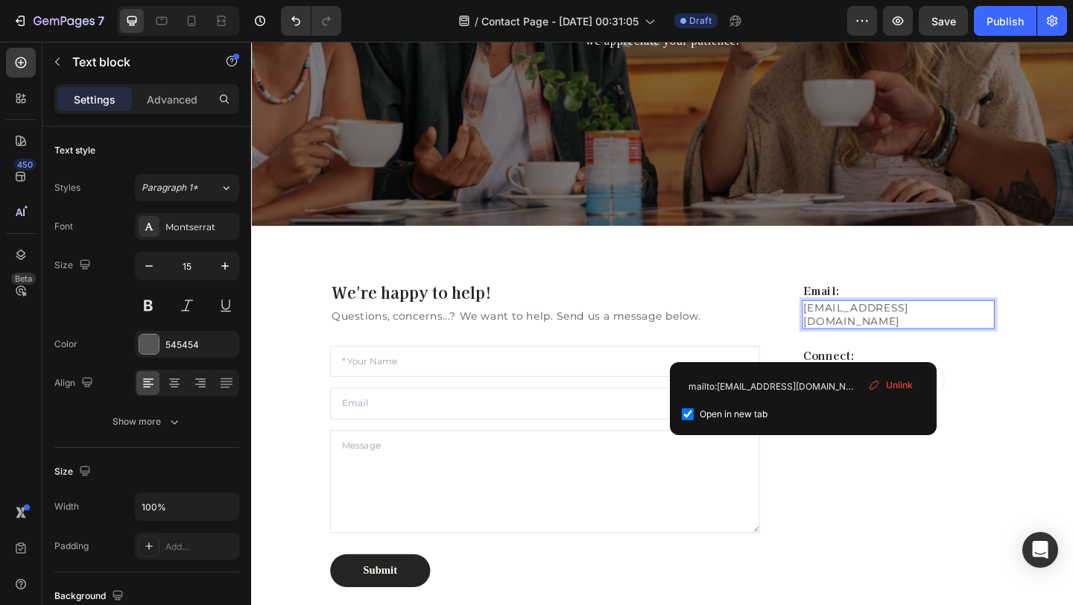
click at [930, 326] on link "[EMAIL_ADDRESS][DOMAIN_NAME]" at bounding box center [909, 338] width 114 height 28
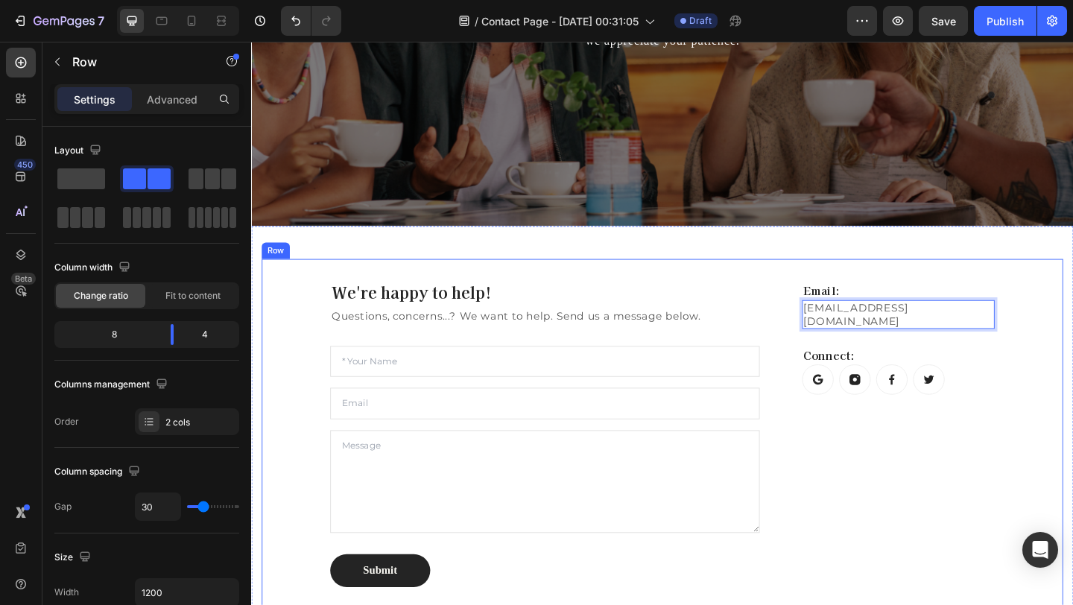
click at [1072, 361] on div "We're happy to help! Heading Questions, concerns...? We want to help. Send us a…" at bounding box center [698, 468] width 872 height 381
click at [860, 332] on link "[EMAIL_ADDRESS][DOMAIN_NAME]" at bounding box center [909, 338] width 114 height 28
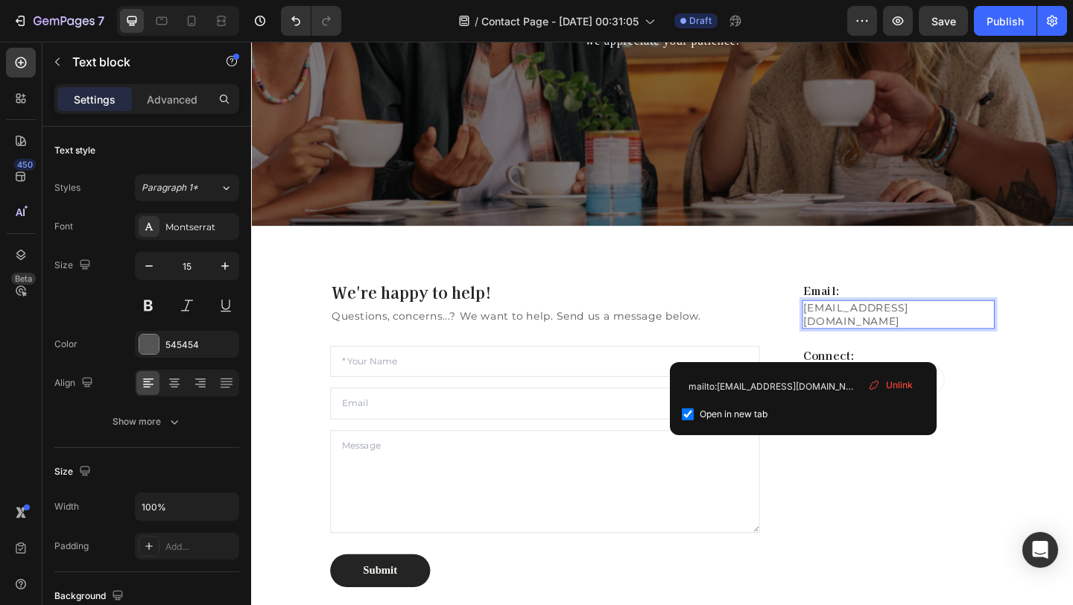
click at [869, 329] on link "[EMAIL_ADDRESS][DOMAIN_NAME]" at bounding box center [909, 338] width 114 height 28
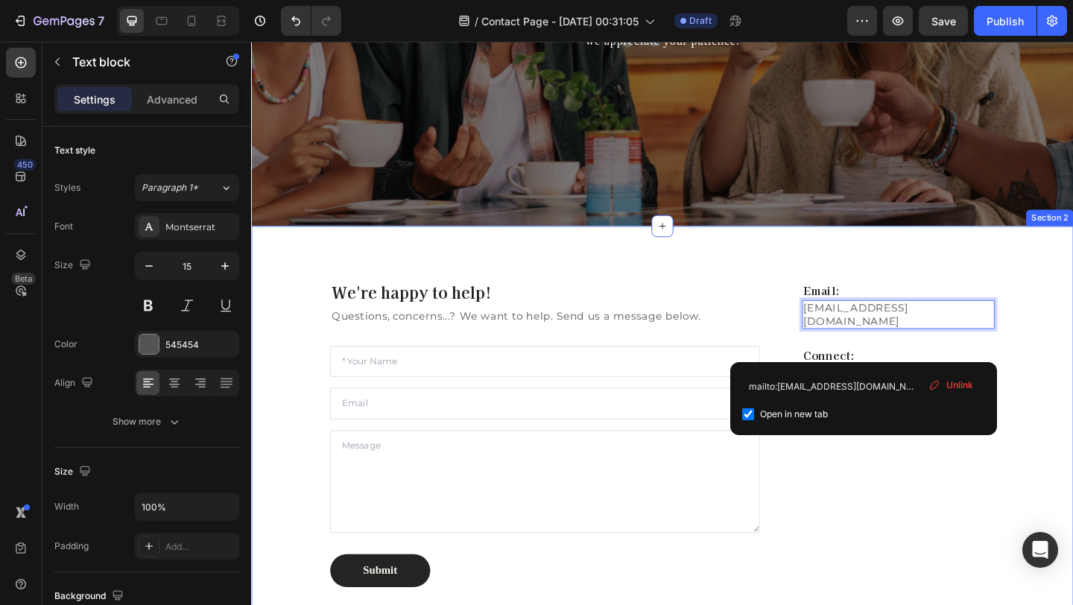
click at [954, 262] on div "We're happy to help! Heading Questions, concerns...? We want to help. Send us a…" at bounding box center [698, 468] width 894 height 452
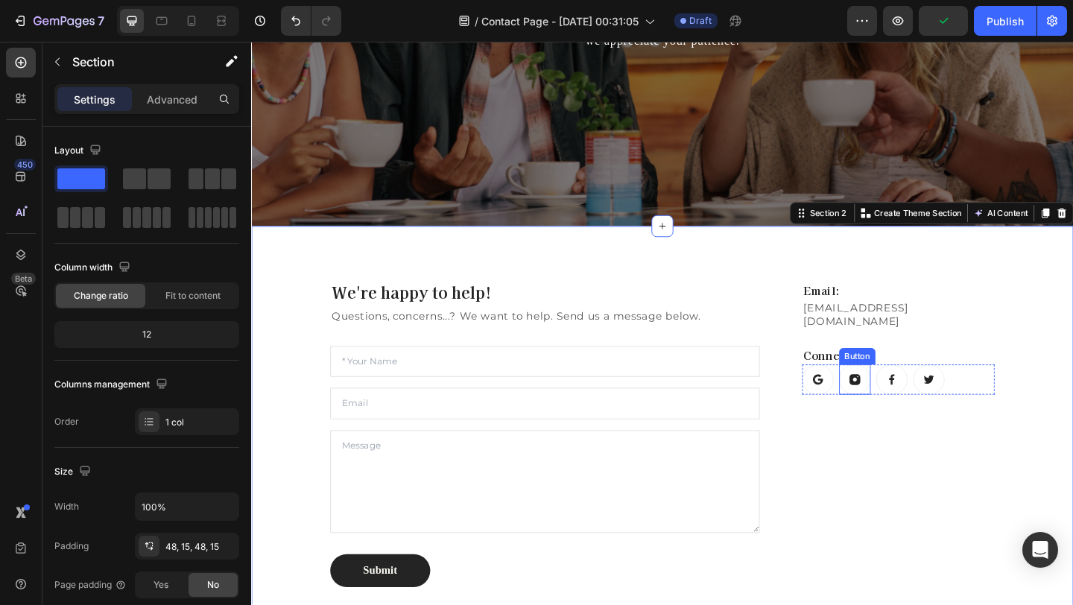
click at [914, 393] on link at bounding box center [907, 409] width 34 height 33
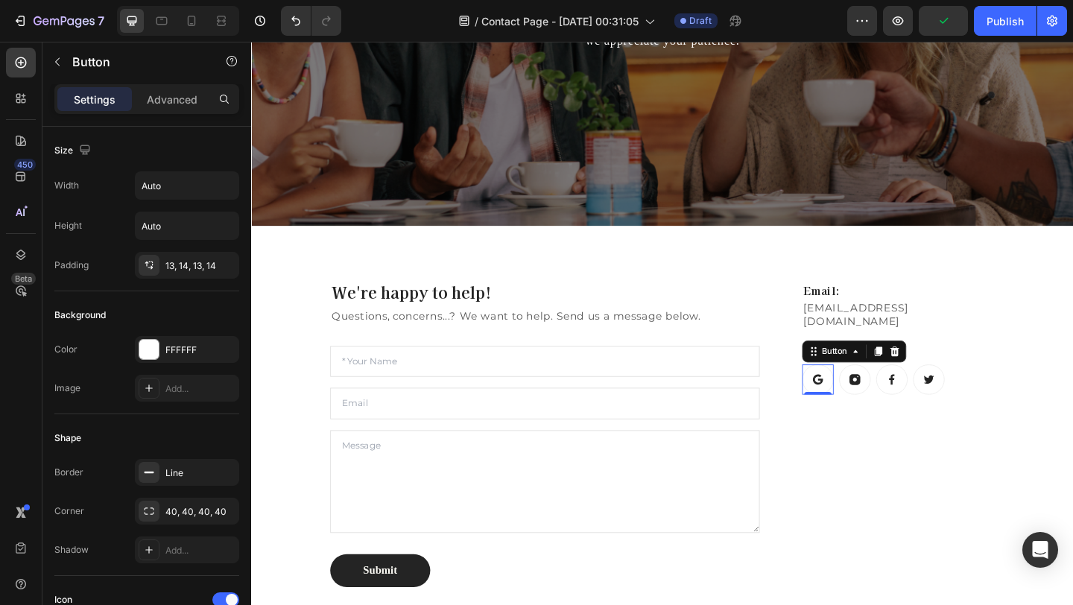
click at [874, 393] on button at bounding box center [867, 409] width 34 height 33
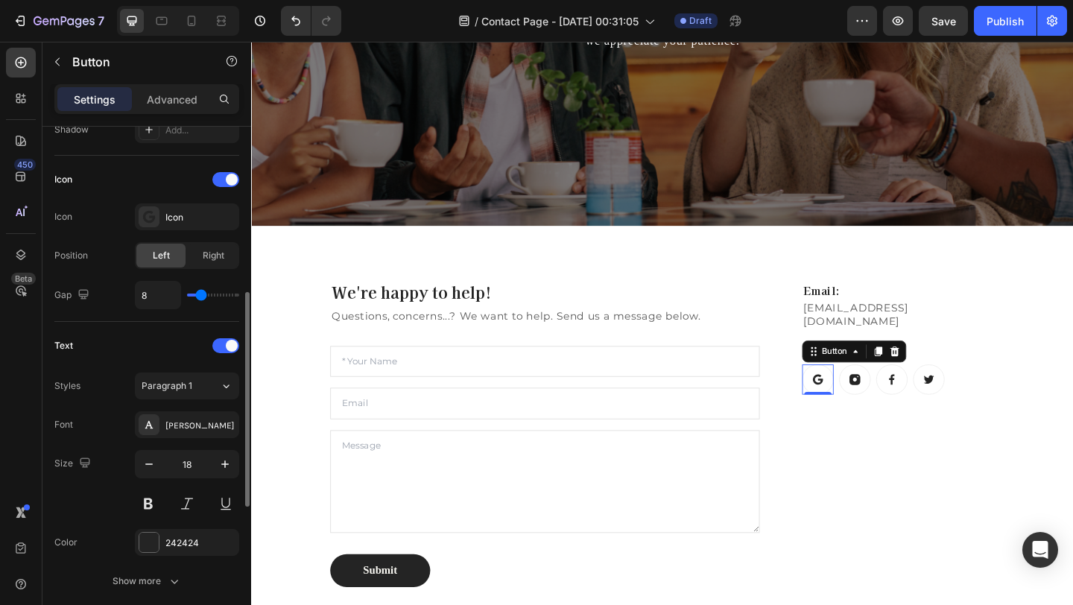
scroll to position [402, 0]
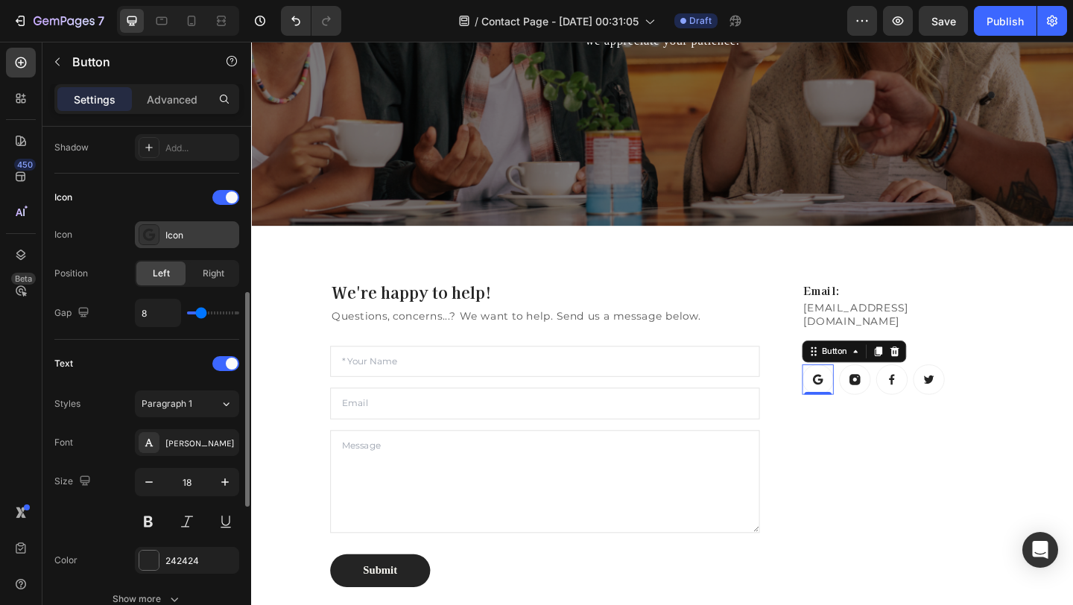
click at [181, 231] on div "Icon" at bounding box center [200, 235] width 70 height 13
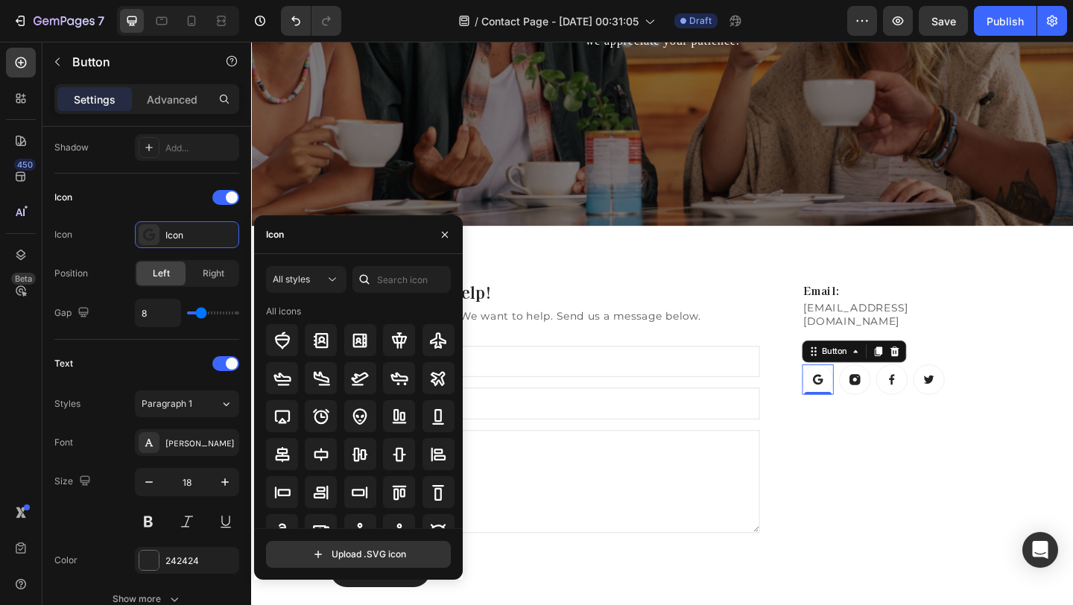
click at [340, 226] on div "Icon" at bounding box center [358, 234] width 209 height 39
click at [428, 272] on input "text" at bounding box center [401, 279] width 98 height 27
type input "x"
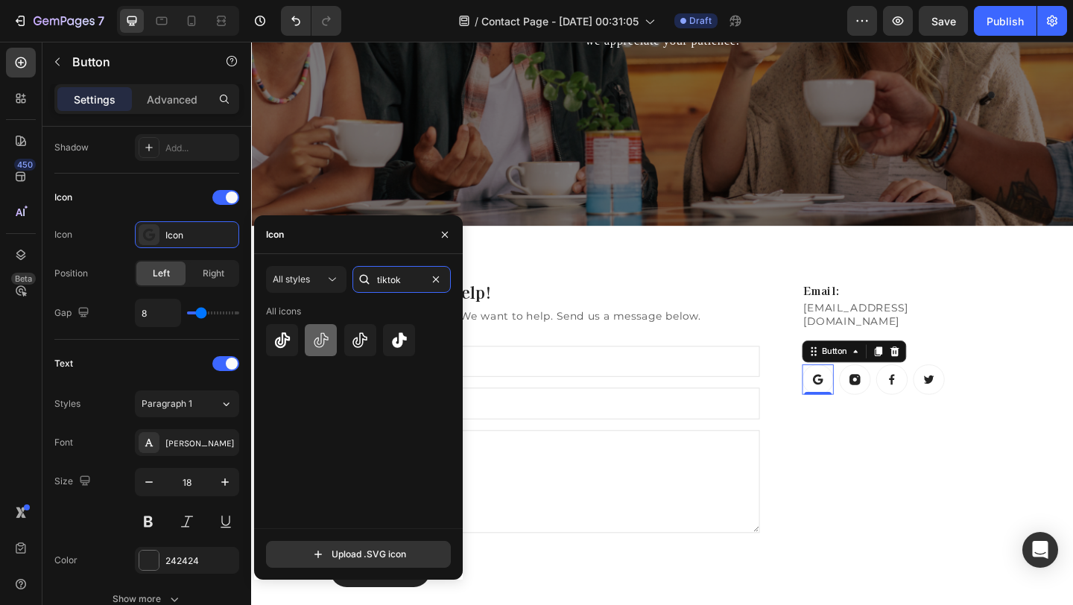
type input "tiktok"
click at [321, 334] on icon at bounding box center [321, 339] width 14 height 15
click at [270, 324] on div at bounding box center [282, 340] width 32 height 32
click at [363, 339] on icon at bounding box center [360, 339] width 15 height 15
click at [396, 342] on icon at bounding box center [399, 339] width 15 height 15
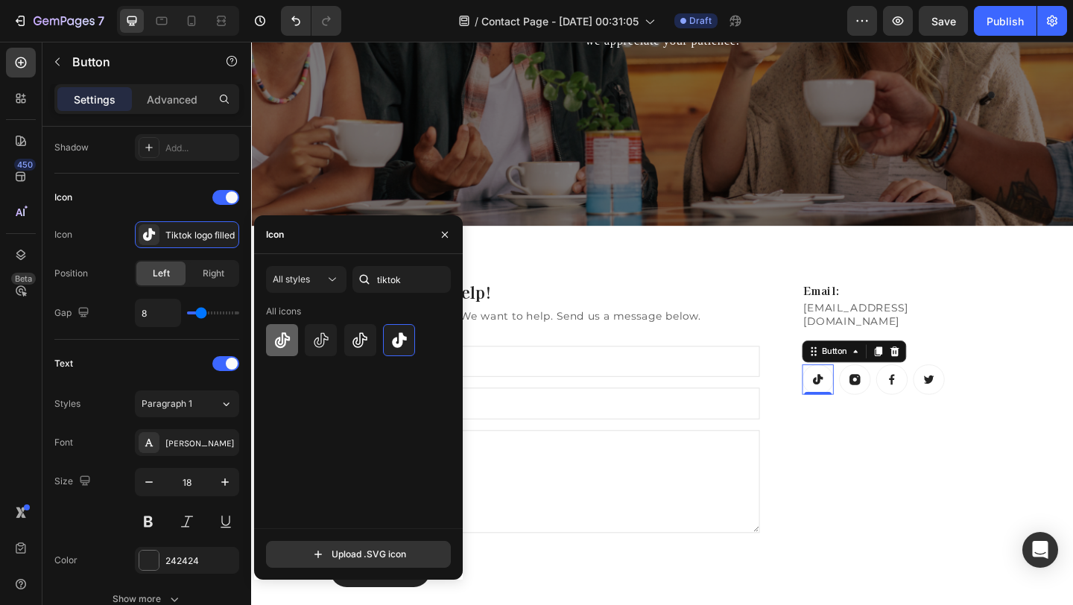
click at [288, 335] on icon at bounding box center [282, 341] width 18 height 18
click at [324, 337] on icon at bounding box center [321, 341] width 18 height 18
click at [352, 343] on icon at bounding box center [360, 341] width 18 height 18
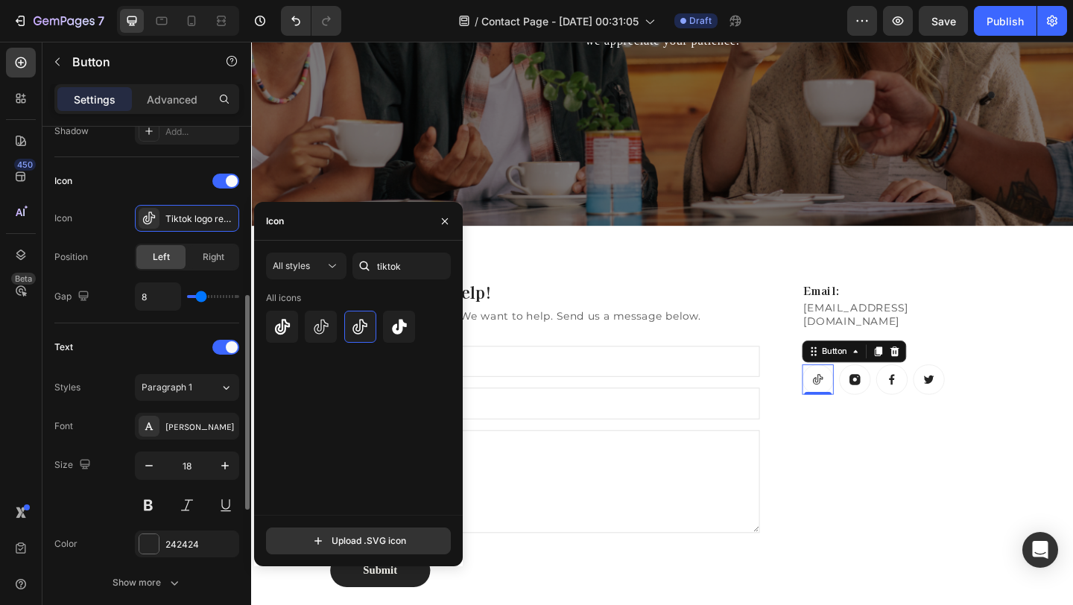
scroll to position [410, 0]
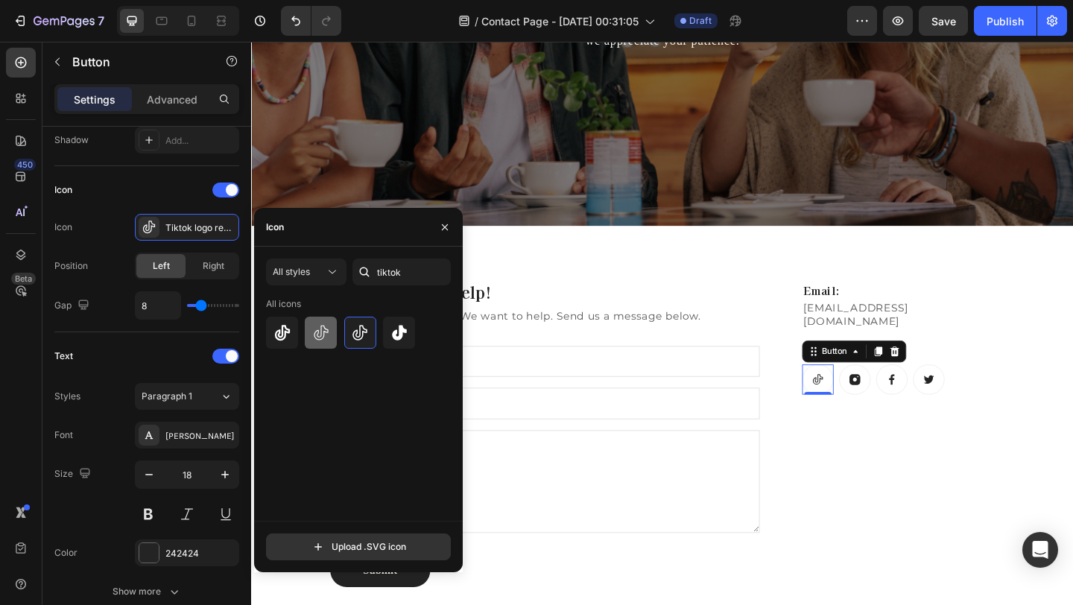
click at [335, 343] on div at bounding box center [321, 333] width 32 height 32
click at [303, 338] on div at bounding box center [360, 333] width 189 height 32
click at [279, 331] on icon at bounding box center [281, 333] width 15 height 16
click at [404, 335] on icon at bounding box center [399, 333] width 18 height 18
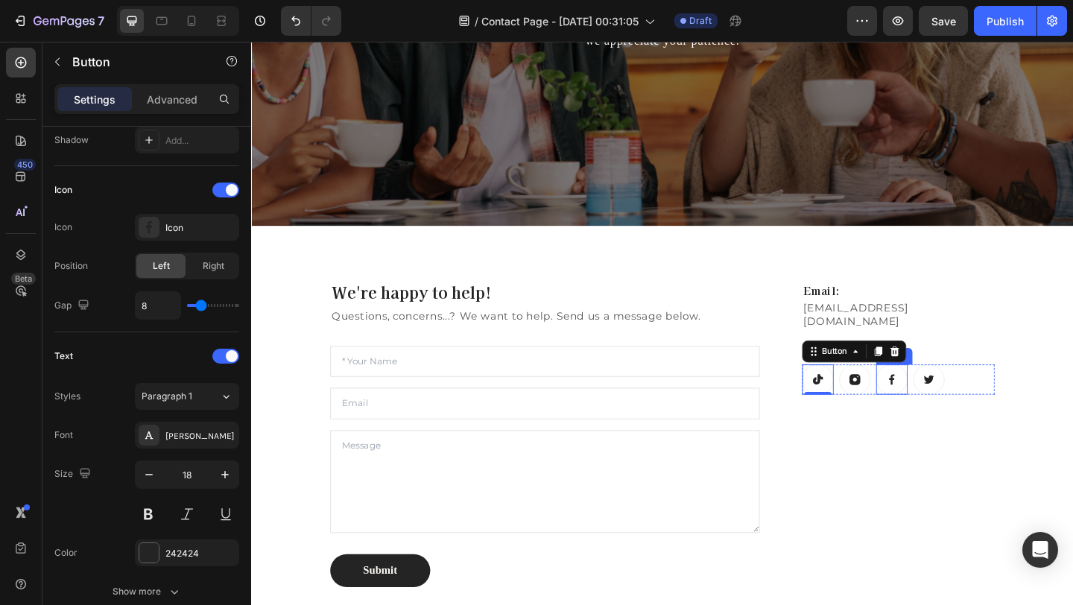
click at [952, 402] on icon at bounding box center [947, 408] width 13 height 13
click at [902, 400] on link at bounding box center [907, 409] width 34 height 33
drag, startPoint x: 912, startPoint y: 392, endPoint x: 853, endPoint y: 393, distance: 58.9
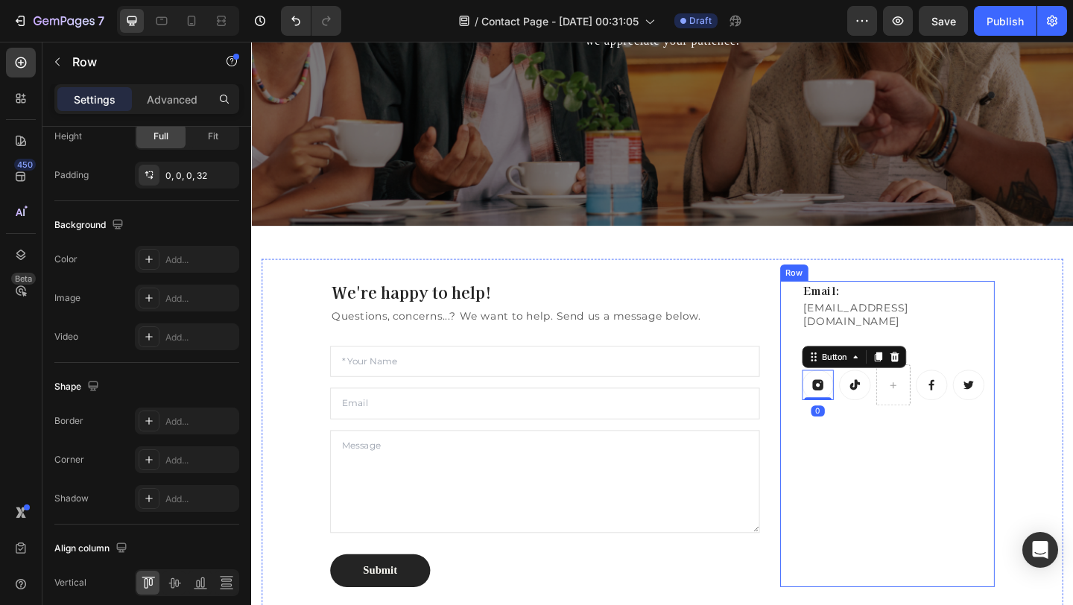
click at [986, 450] on div "Email: Heading BeSCENTD@gmail.com Text block Connect: Heading Button 0 Button B…" at bounding box center [954, 468] width 209 height 333
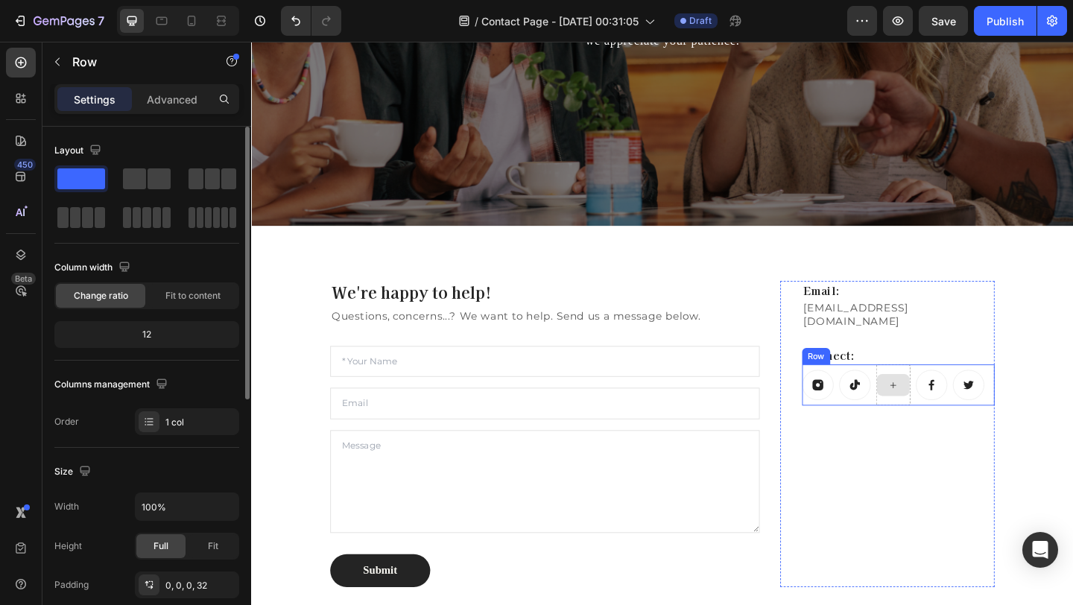
click at [939, 407] on div at bounding box center [949, 415] width 36 height 24
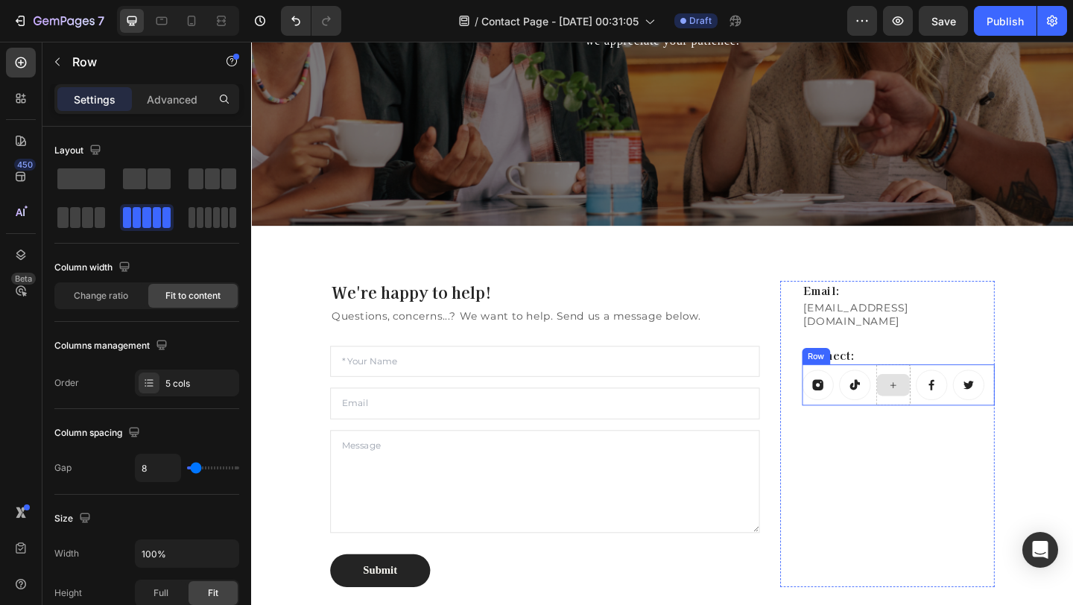
click at [960, 413] on div at bounding box center [949, 415] width 37 height 45
click at [957, 393] on div at bounding box center [949, 415] width 37 height 45
click at [959, 393] on div at bounding box center [949, 415] width 37 height 45
click at [948, 393] on div at bounding box center [949, 415] width 37 height 45
click at [1021, 498] on div "Email: Heading BeSCENTD@gmail.com Text block Connect: Heading Button Button But…" at bounding box center [954, 468] width 209 height 333
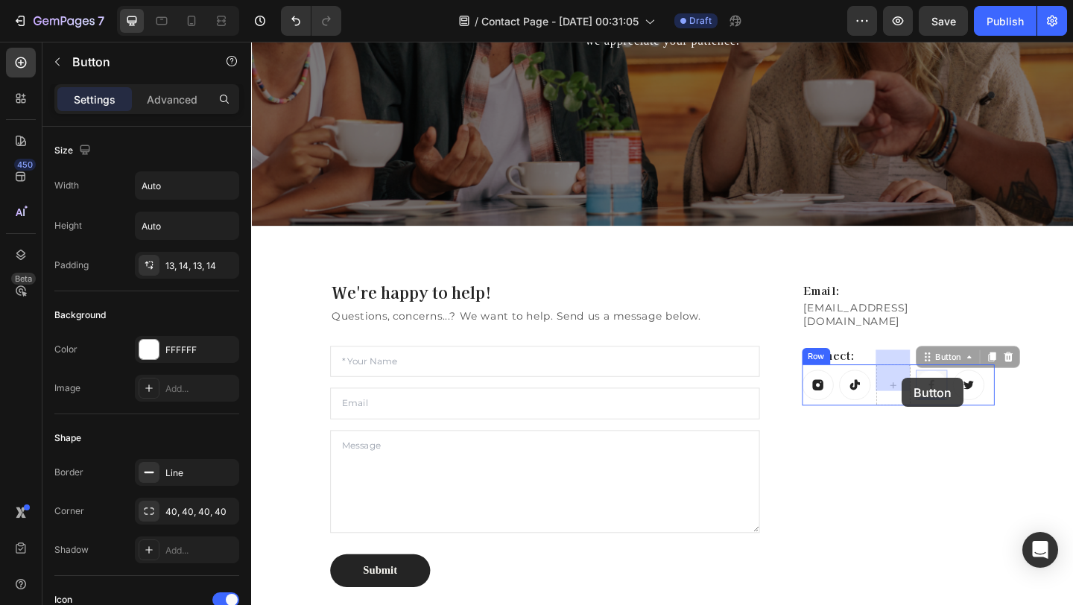
drag, startPoint x: 1003, startPoint y: 406, endPoint x: 959, endPoint y: 408, distance: 44.0
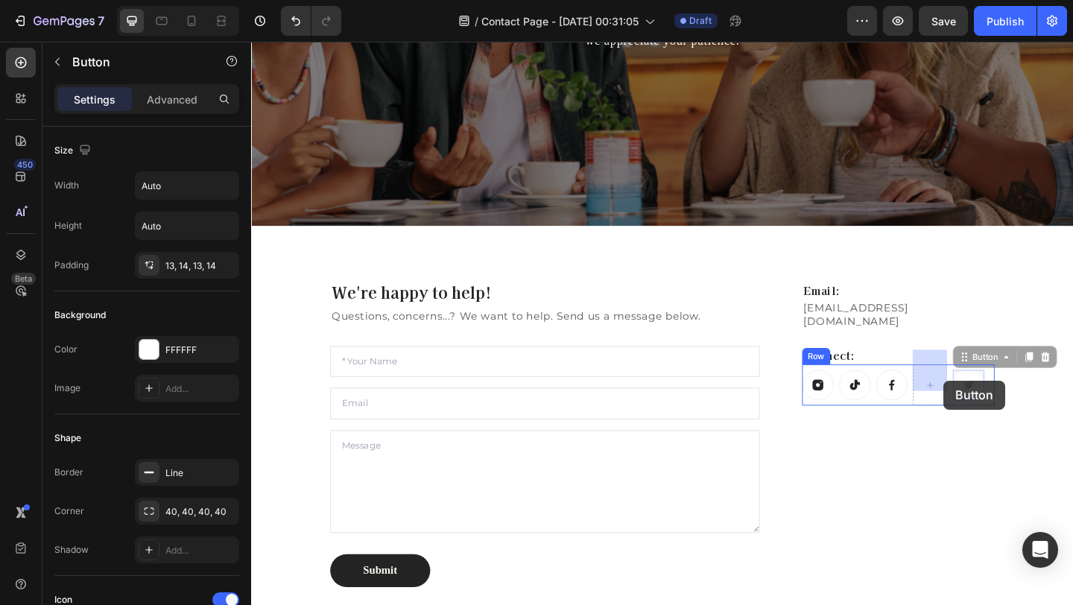
drag, startPoint x: 1034, startPoint y: 411, endPoint x: 993, endPoint y: 405, distance: 41.4
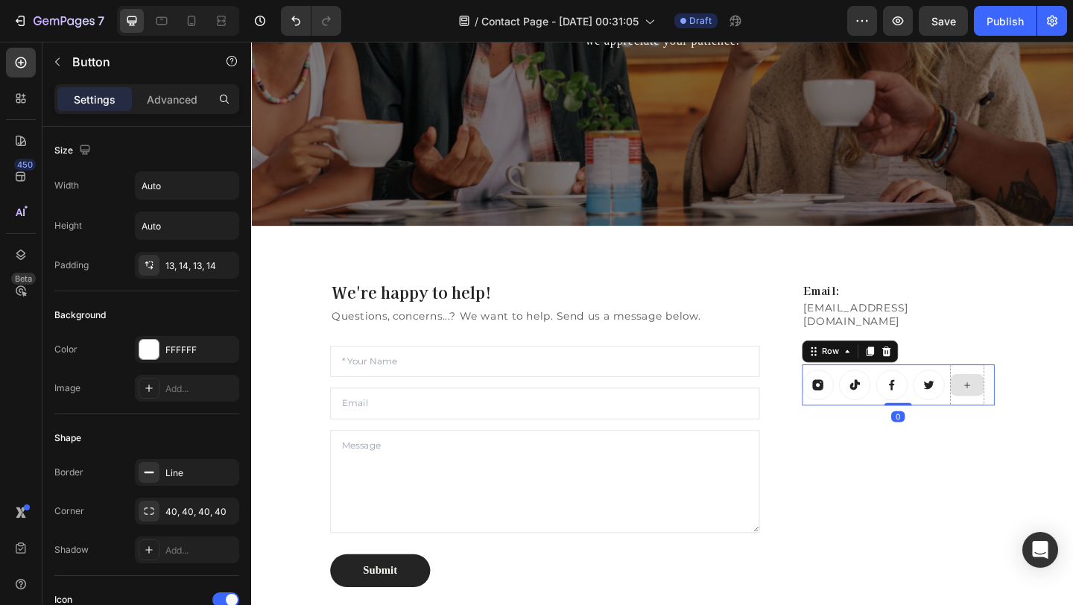
click at [1043, 414] on div at bounding box center [1029, 415] width 37 height 45
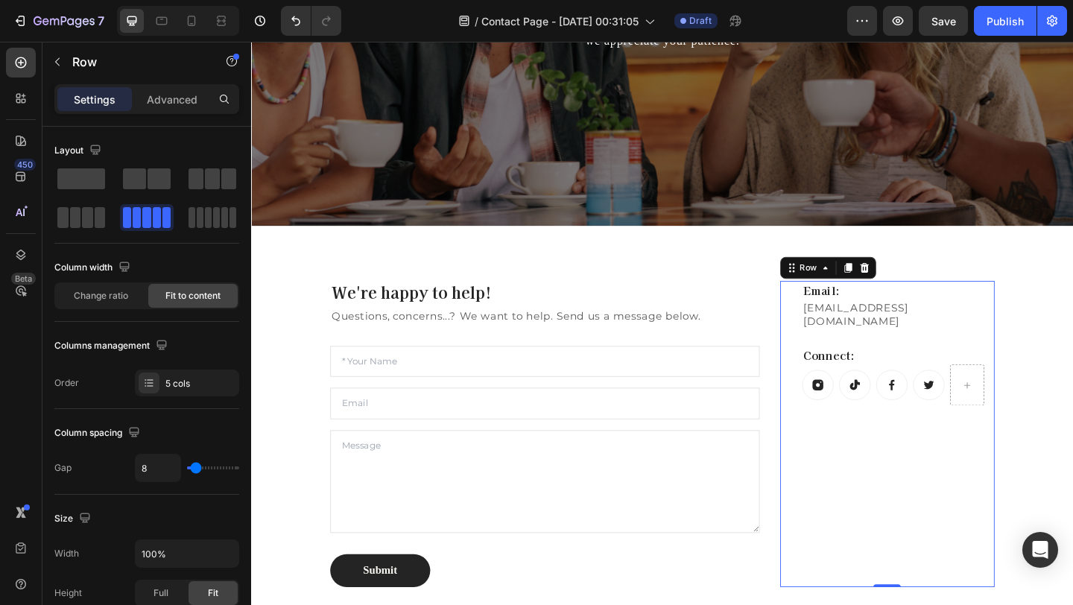
click at [1019, 515] on div "Email: Heading BeSCENTD@gmail.com Text block Connect: Heading Button Button But…" at bounding box center [954, 468] width 209 height 333
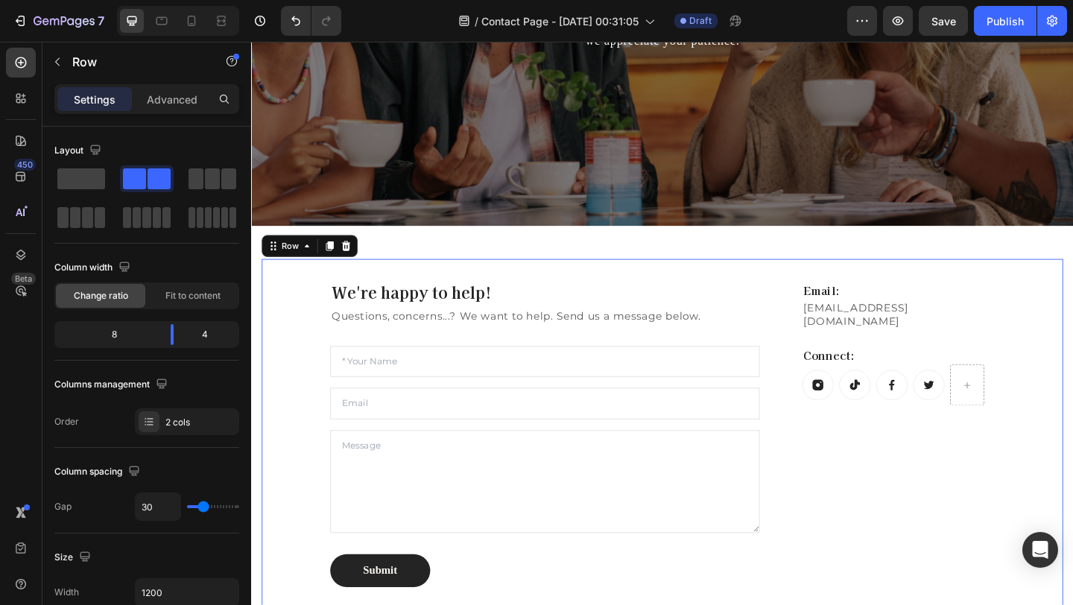
click at [1072, 457] on div "We're happy to help! Heading Questions, concerns...? We want to help. Send us a…" at bounding box center [698, 468] width 872 height 381
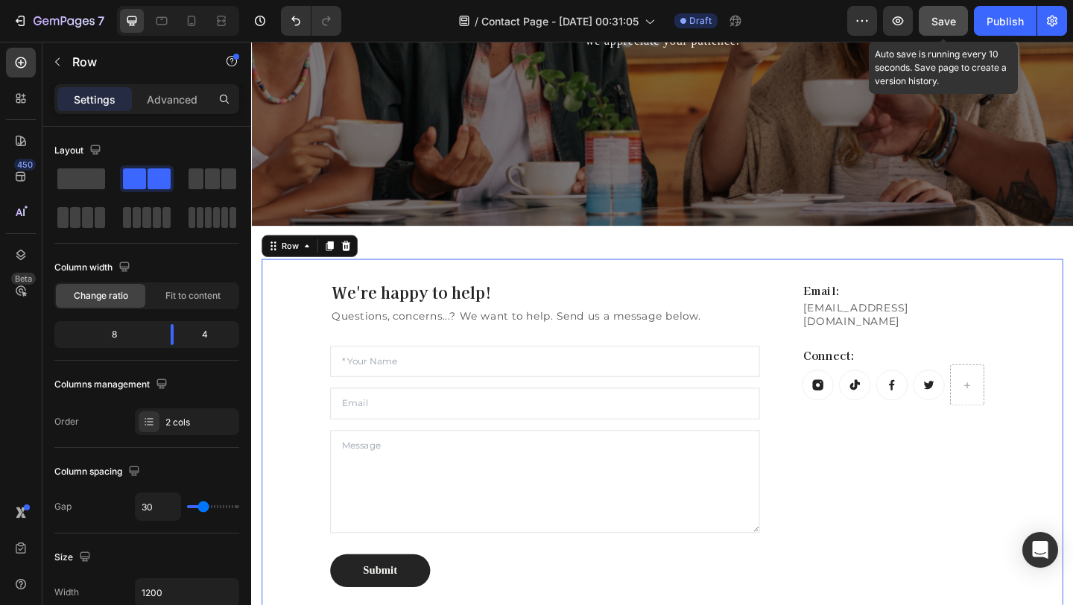
click at [951, 25] on span "Save" at bounding box center [943, 21] width 25 height 13
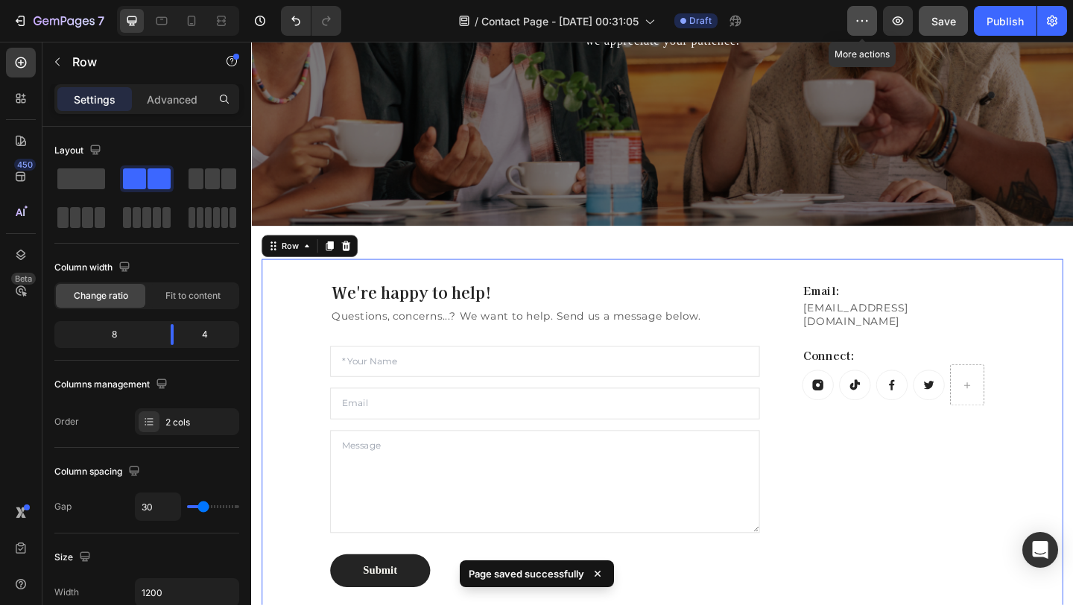
click at [874, 19] on button "button" at bounding box center [862, 21] width 30 height 30
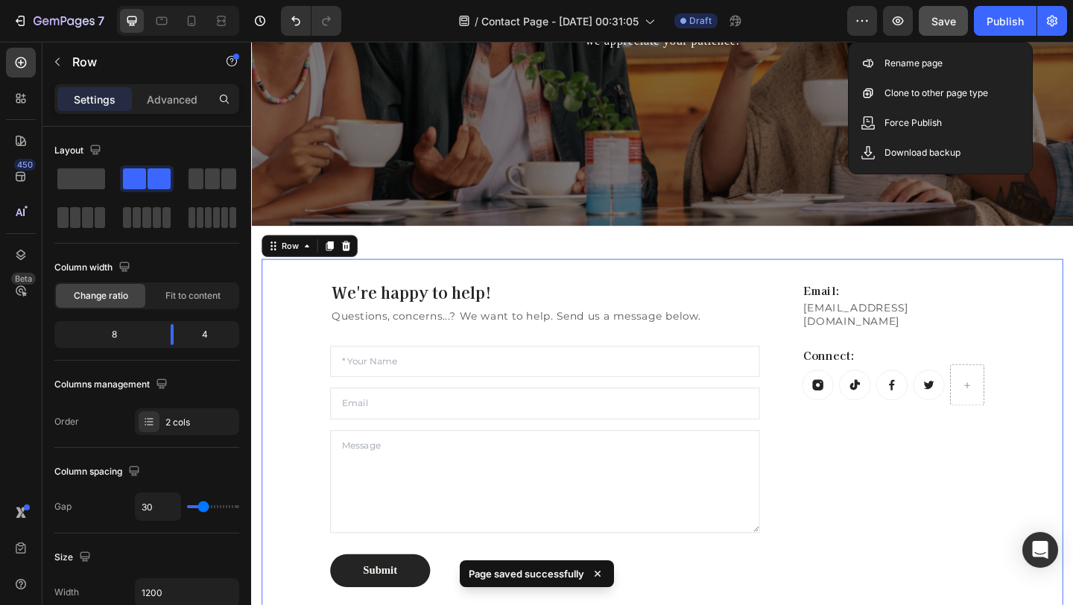
click at [847, 21] on div "/ Contact Page - Aug 28, 00:31:05 Draft" at bounding box center [600, 21] width 494 height 30
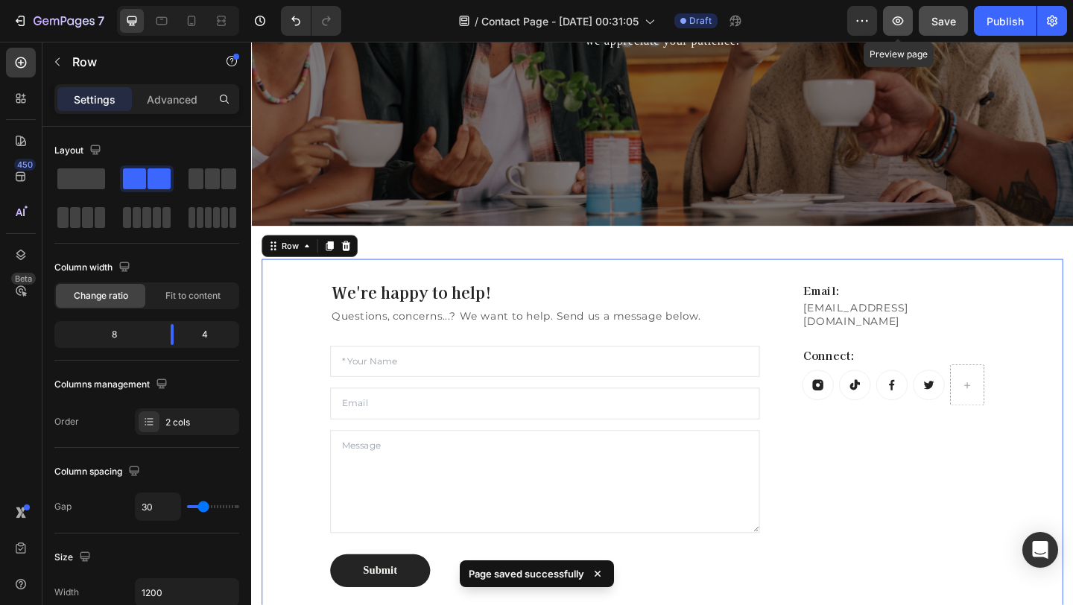
click at [889, 21] on button "button" at bounding box center [898, 21] width 30 height 30
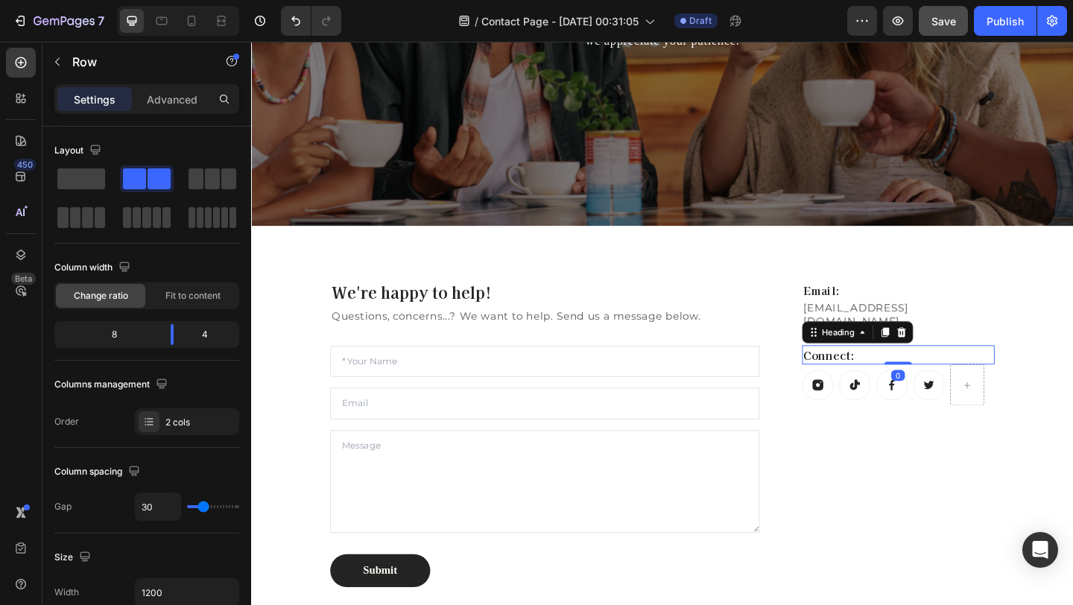
click at [947, 373] on div "Connect: Heading 0" at bounding box center [954, 382] width 209 height 21
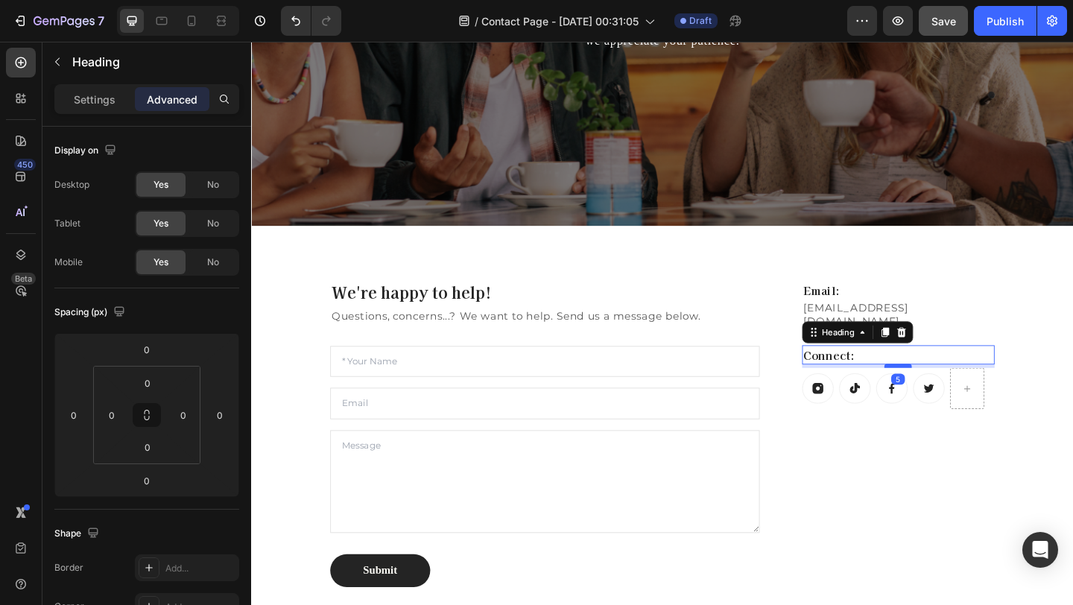
click at [954, 392] on div at bounding box center [954, 394] width 30 height 4
type input "5"
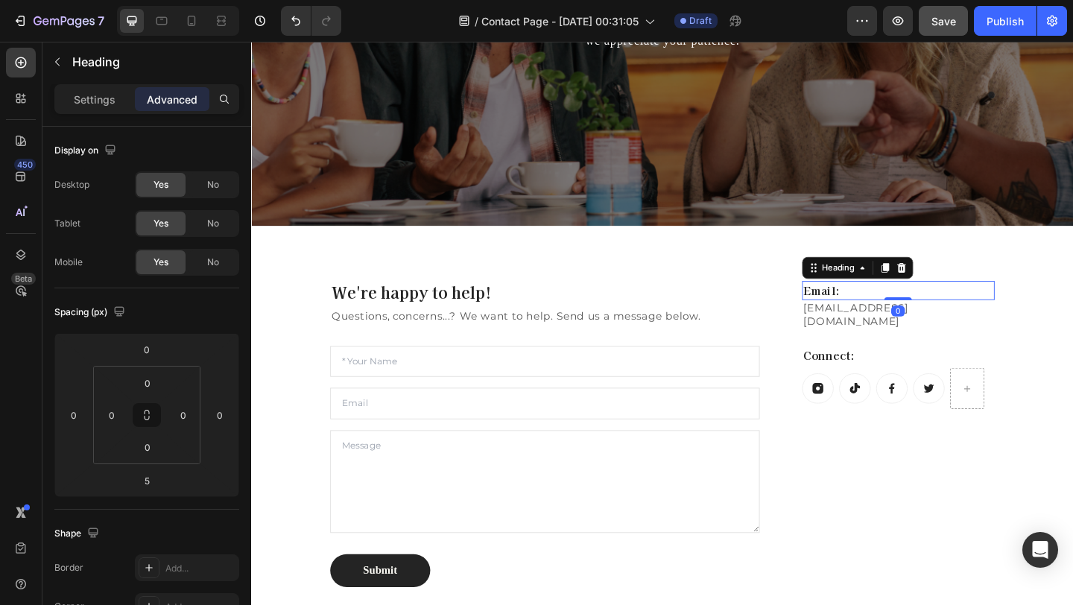
click at [953, 303] on p "Email:" at bounding box center [955, 312] width 206 height 18
click at [953, 323] on div at bounding box center [954, 325] width 30 height 4
click at [953, 322] on div at bounding box center [954, 324] width 30 height 4
type input "5"
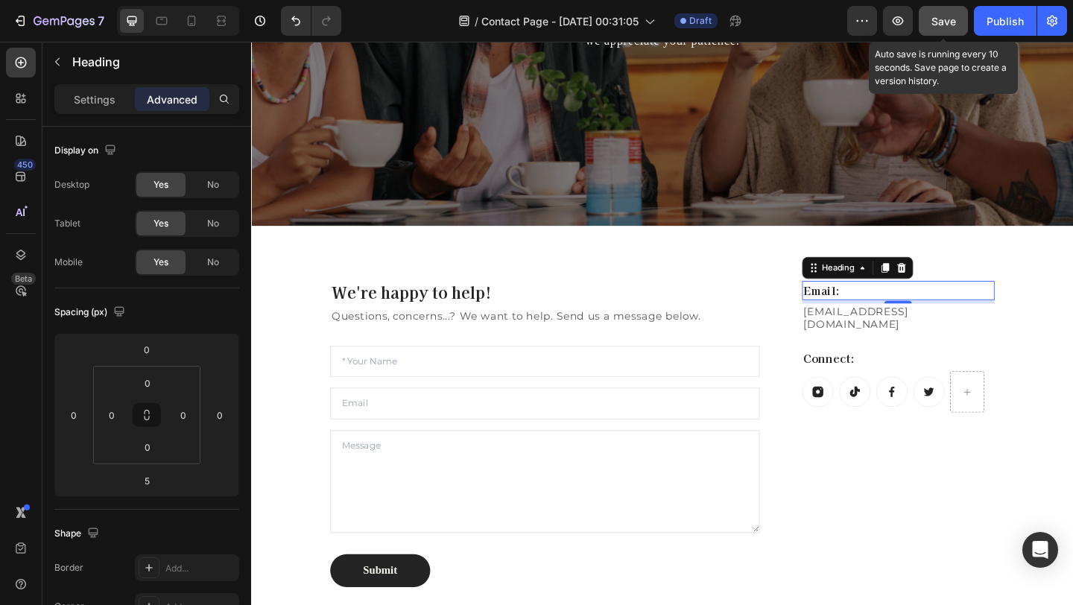
click at [947, 24] on span "Save" at bounding box center [943, 21] width 25 height 13
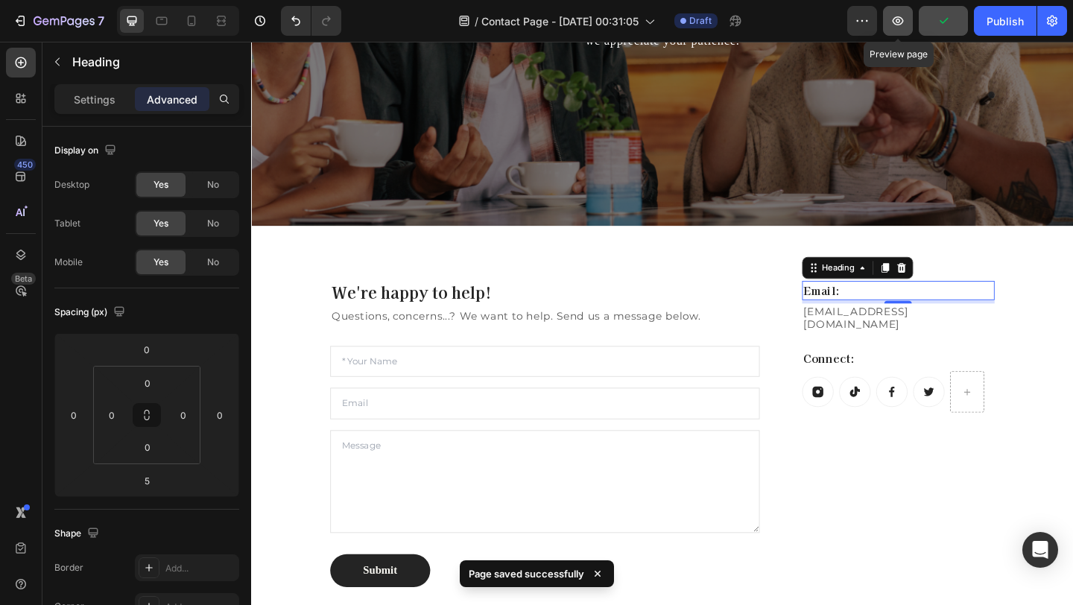
click at [898, 25] on icon "button" at bounding box center [898, 20] width 11 height 9
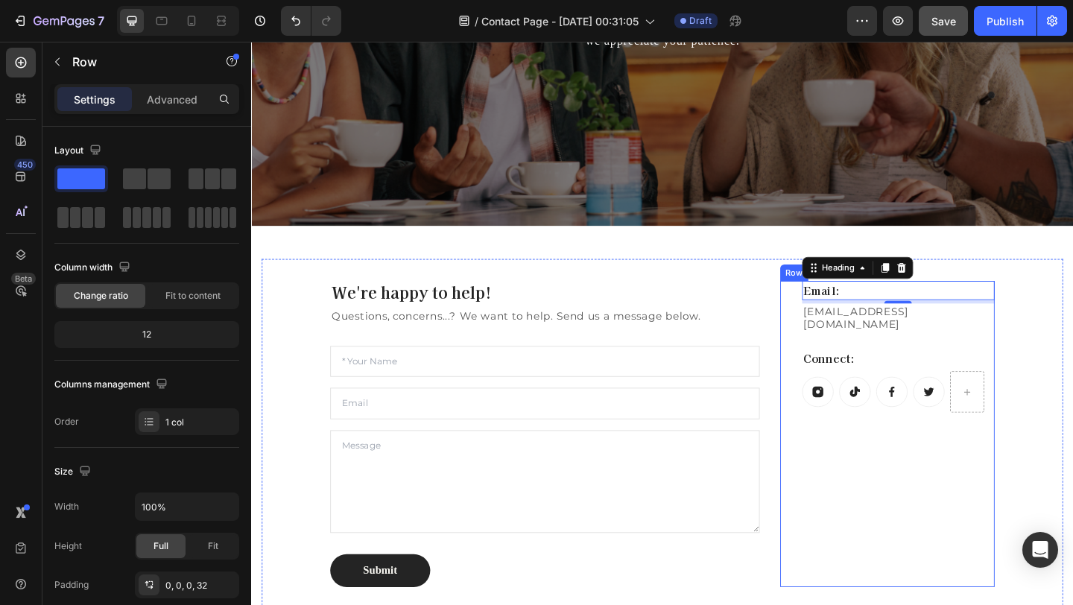
click at [1002, 439] on div "Email: Heading 5 BeSCENTD@gmail.com Text block Connect: Heading Button Button B…" at bounding box center [954, 468] width 209 height 333
click at [837, 313] on div "Email: Heading BeSCENTD@gmail.com Text block Connect: Heading Button Button But…" at bounding box center [942, 468] width 233 height 333
click at [186, 110] on div "Advanced" at bounding box center [172, 99] width 75 height 24
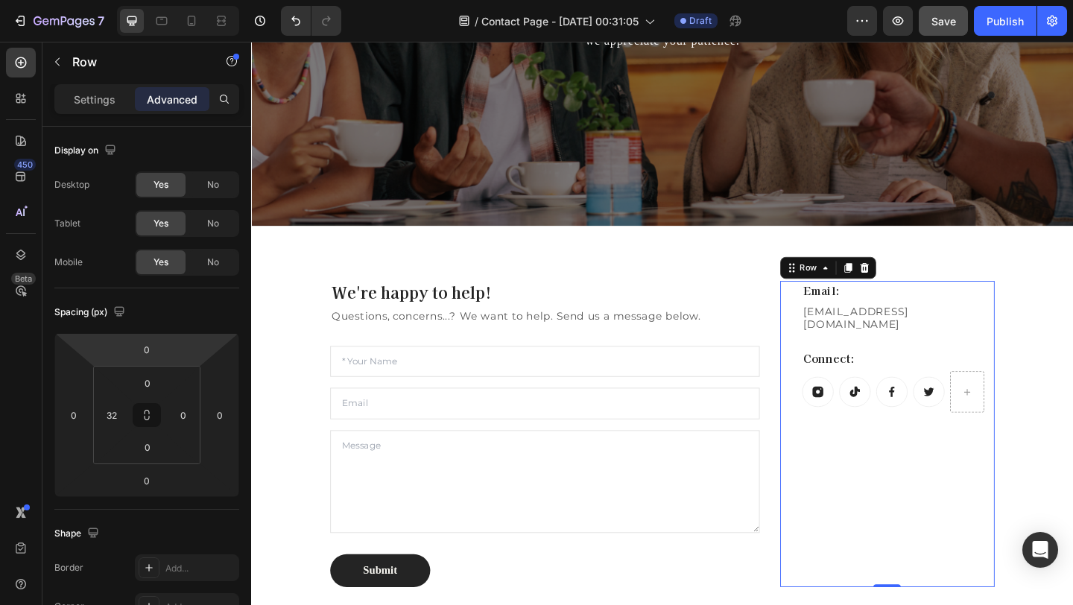
click at [171, 0] on html "7 Version history / Contact Page - Aug 28, 00:31:05 Draft Preview Save Publish …" at bounding box center [536, 0] width 1073 height 0
click at [163, 355] on div "0" at bounding box center [146, 349] width 37 height 24
click at [156, 344] on input "0" at bounding box center [147, 349] width 30 height 22
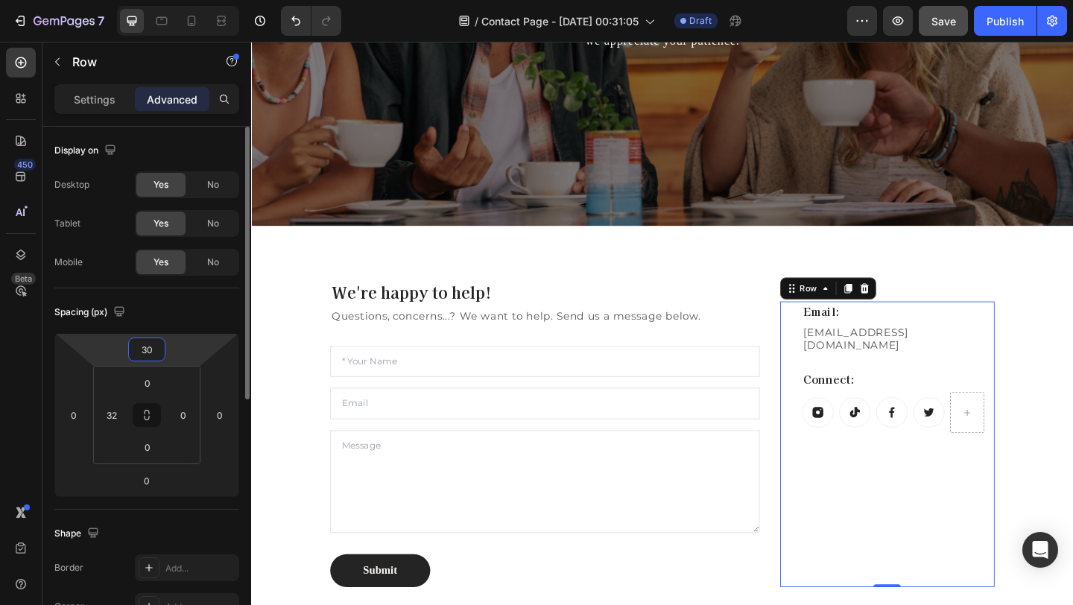
type input "3"
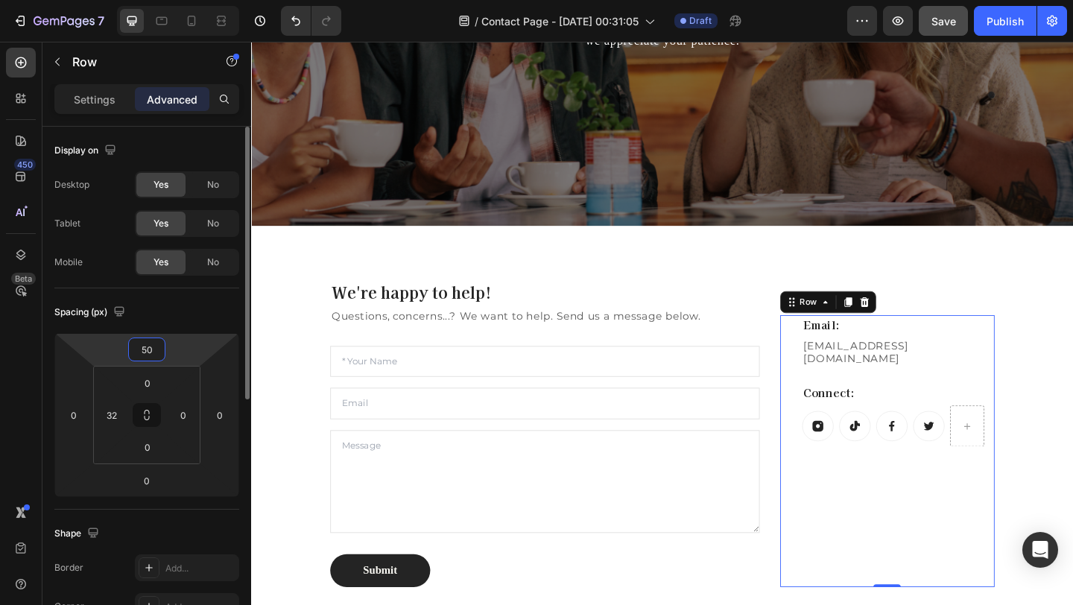
type input "5"
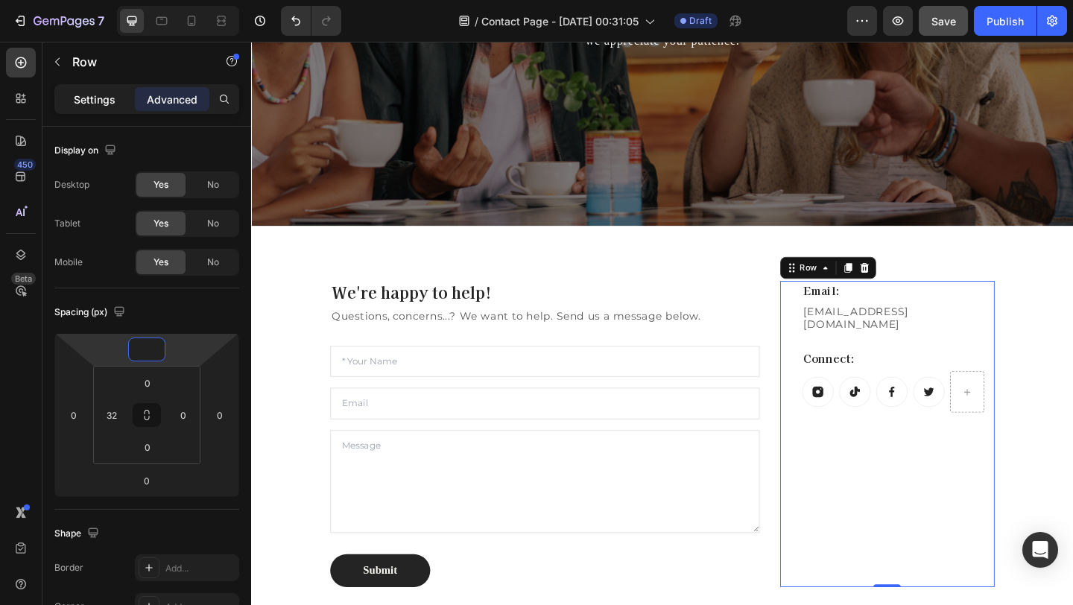
click at [102, 98] on p "Settings" at bounding box center [95, 100] width 42 height 16
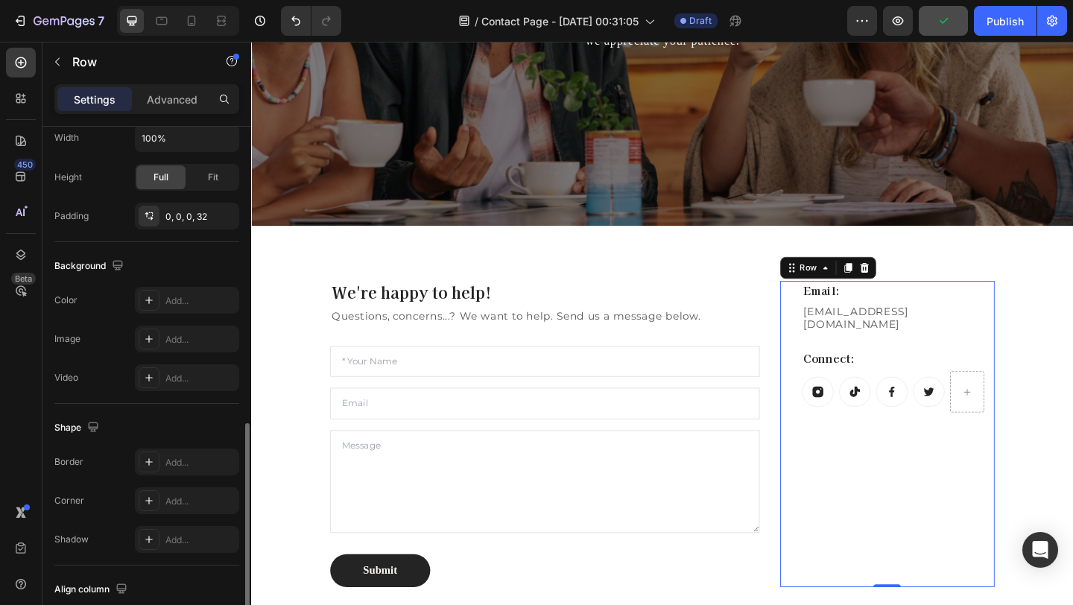
scroll to position [472, 0]
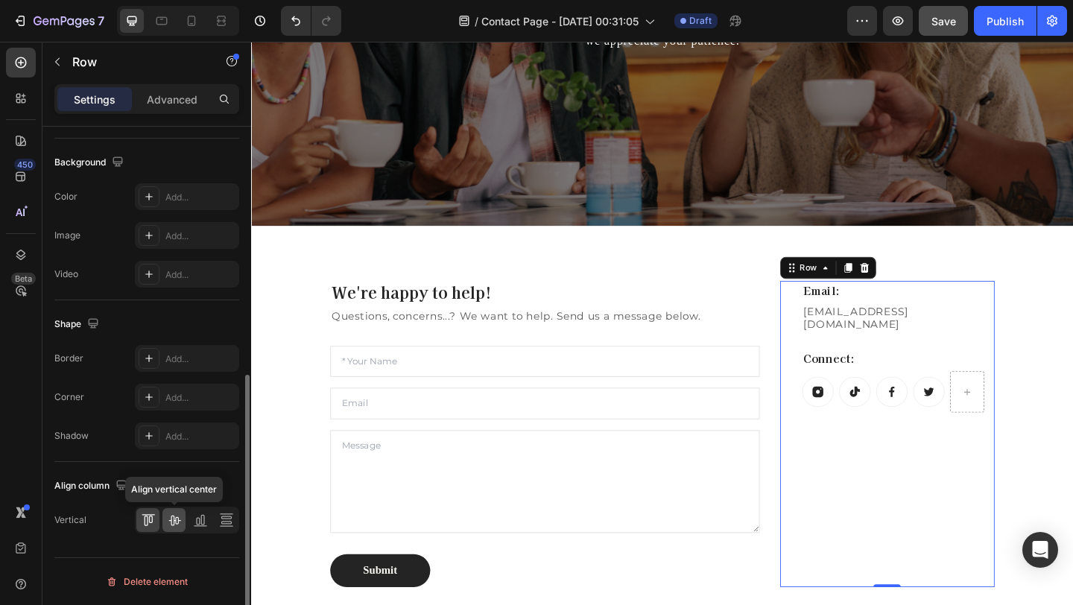
click at [180, 527] on icon at bounding box center [174, 520] width 15 height 15
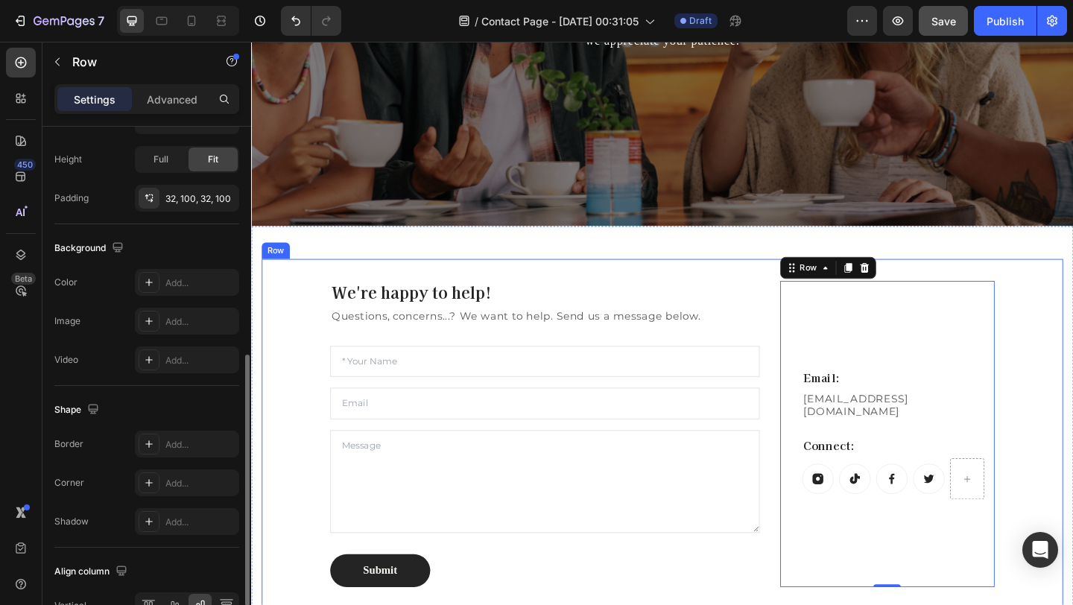
click at [1071, 343] on div "We're happy to help! Heading Questions, concerns...? We want to help. Send us a…" at bounding box center [698, 468] width 872 height 381
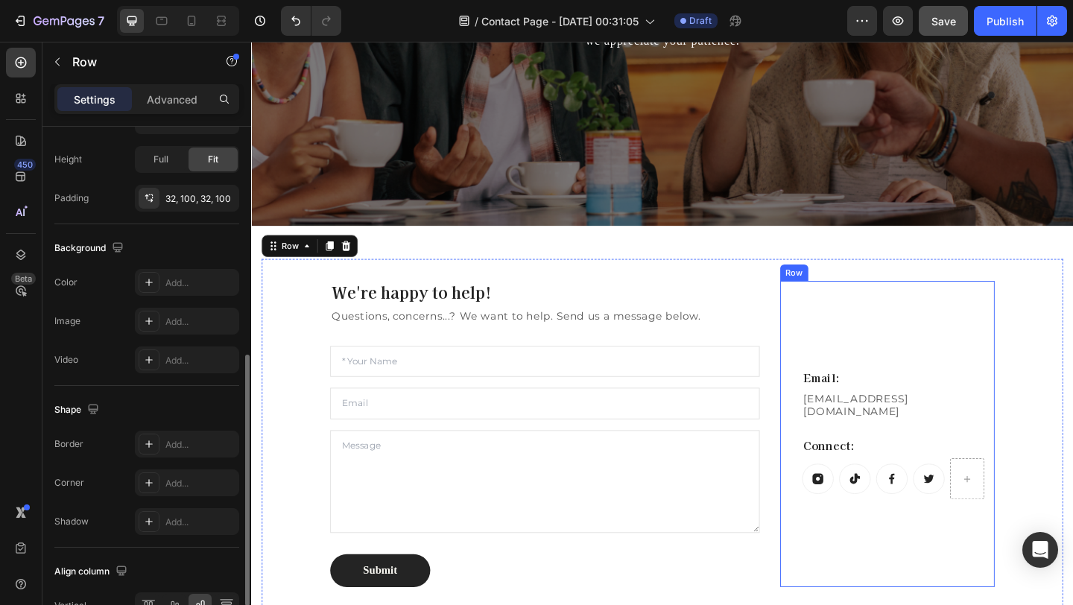
click at [1056, 457] on div "Email: Heading BeSCENTD@gmail.com Text block Connect: Heading Button Button But…" at bounding box center [954, 468] width 209 height 333
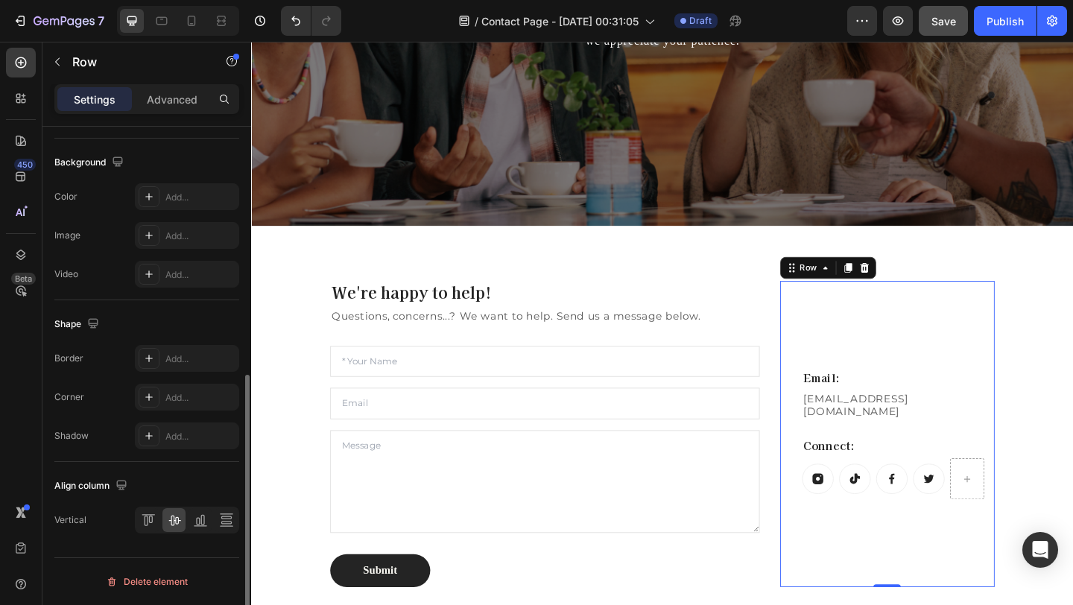
click at [939, 311] on div "Email: Heading BeSCENTD@gmail.com Text block Connect: Heading Button Button But…" at bounding box center [954, 468] width 209 height 333
click at [155, 514] on icon at bounding box center [148, 520] width 15 height 15
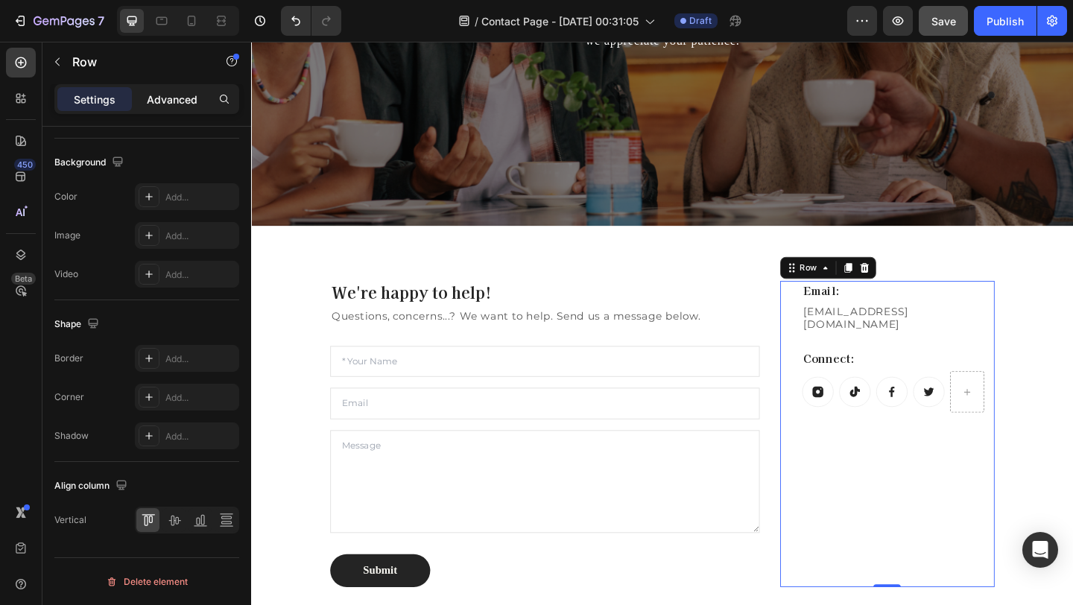
click at [188, 110] on div "Advanced" at bounding box center [172, 99] width 75 height 24
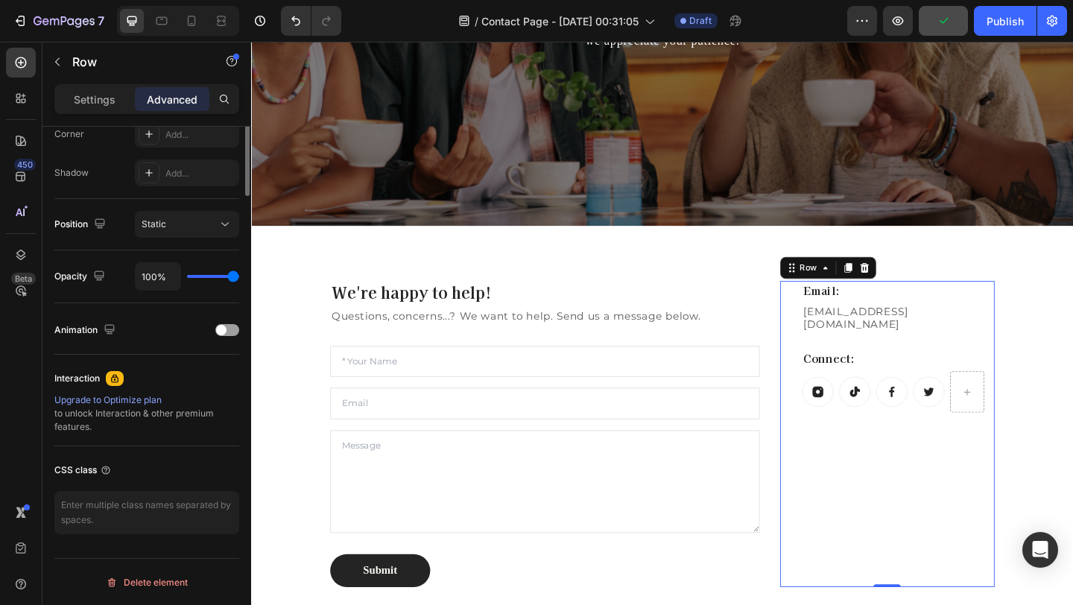
scroll to position [0, 0]
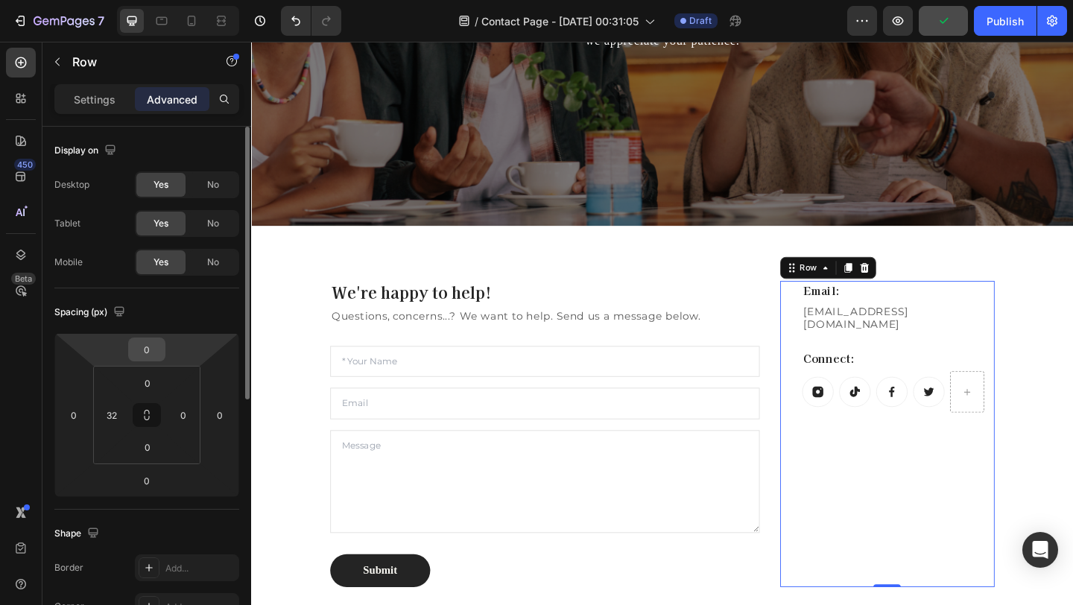
click at [146, 346] on input "0" at bounding box center [147, 349] width 30 height 22
type input "50"
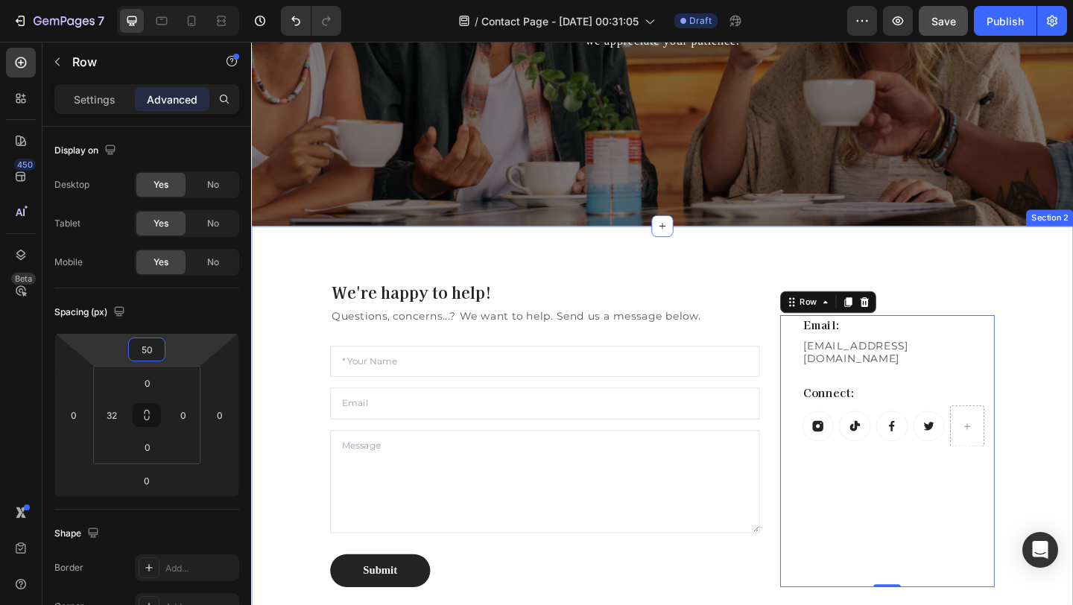
click at [804, 294] on div "We're happy to help! Heading Questions, concerns...? We want to help. Send us a…" at bounding box center [698, 468] width 872 height 381
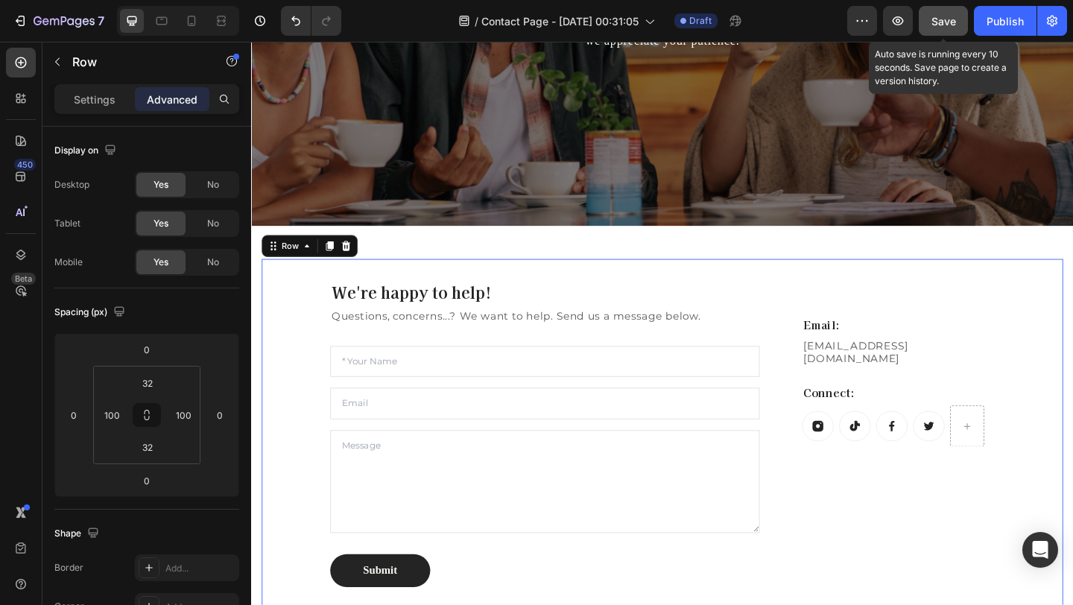
click at [940, 6] on button "Save" at bounding box center [943, 21] width 49 height 30
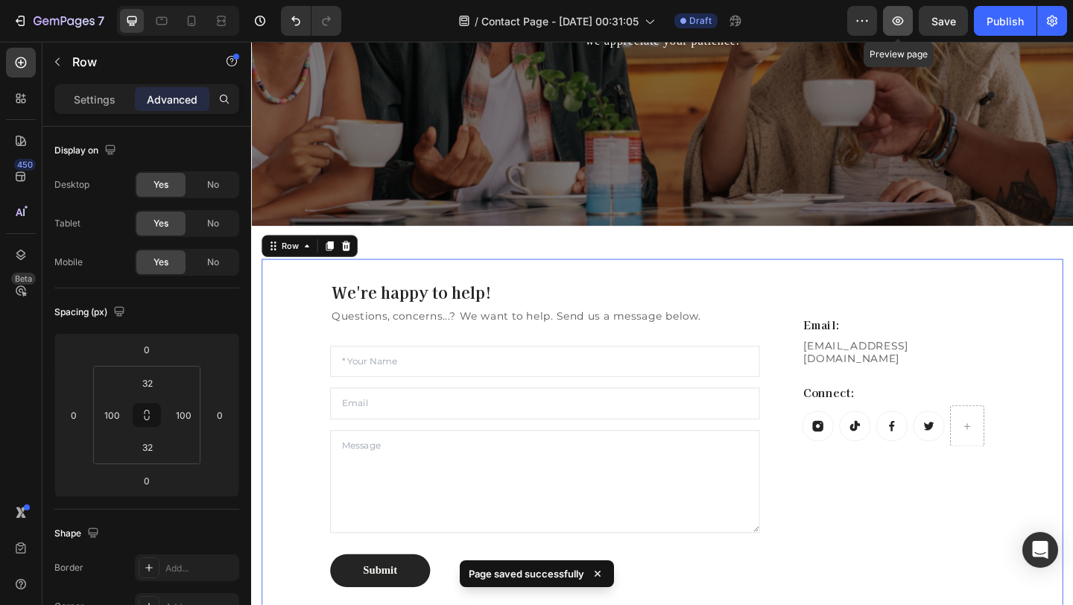
click at [907, 19] on button "button" at bounding box center [898, 21] width 30 height 30
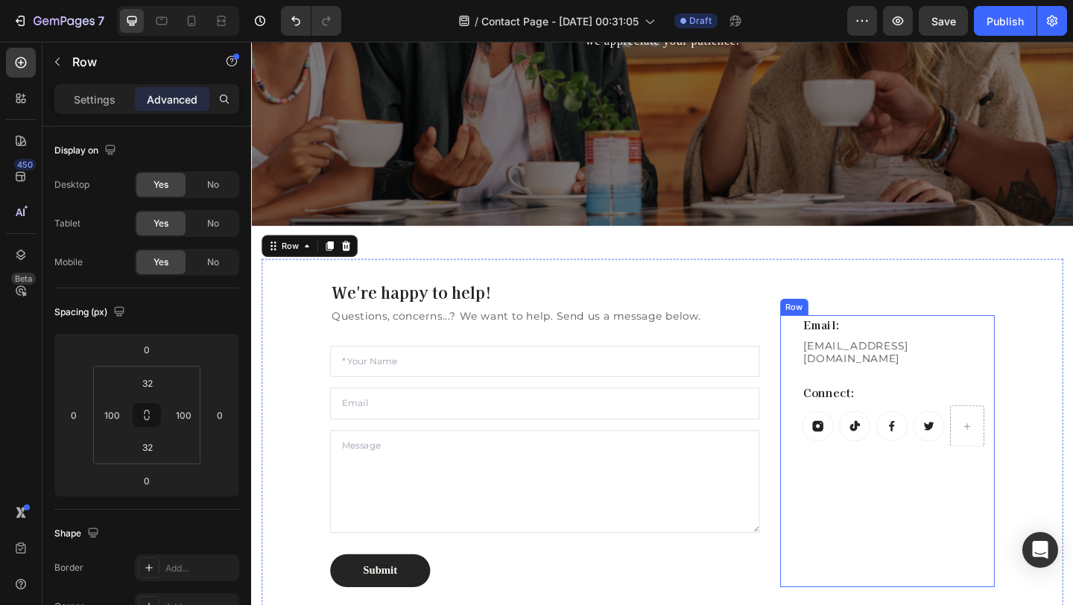
click at [919, 564] on div "Email: Heading BeSCENTD@gmail.com Text block Connect: Heading Button Button But…" at bounding box center [954, 487] width 209 height 296
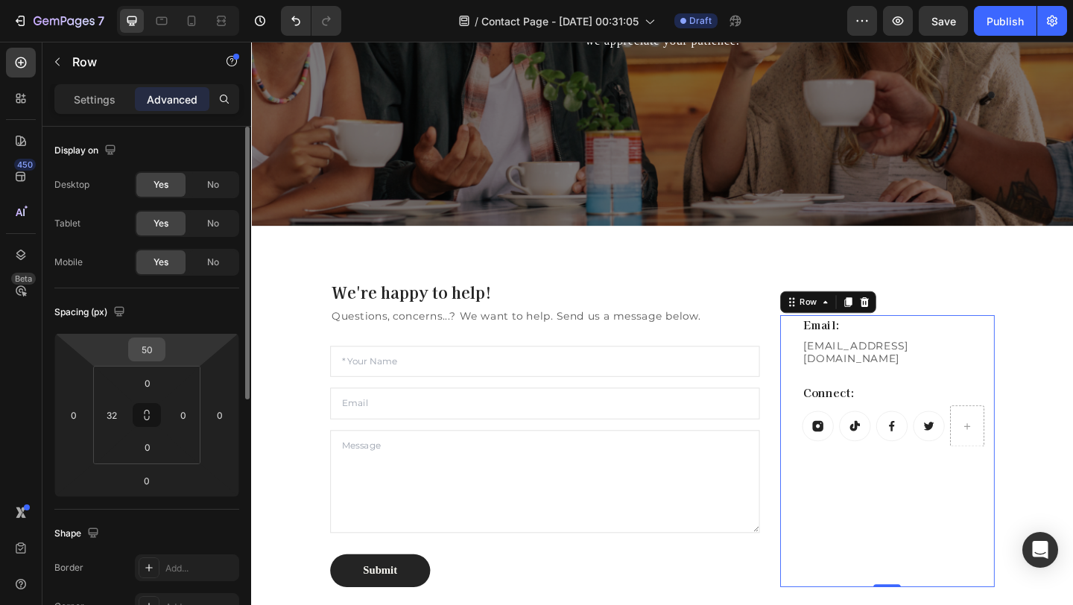
click at [145, 350] on input "50" at bounding box center [147, 349] width 30 height 22
click at [143, 349] on input "50" at bounding box center [147, 349] width 30 height 22
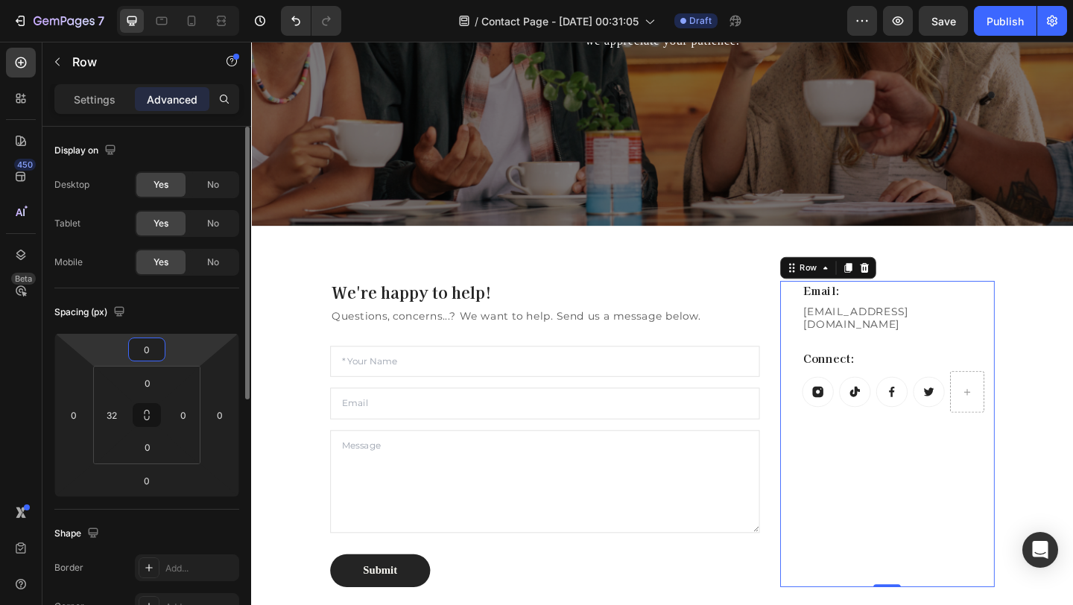
type input "60"
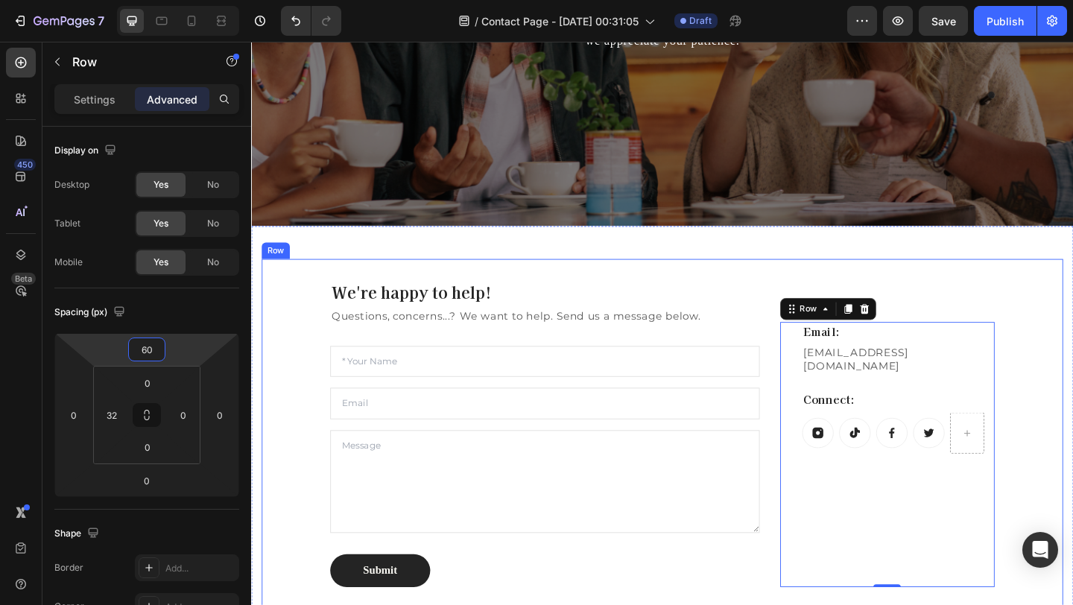
click at [705, 280] on div "We're happy to help! Heading Questions, concerns...? We want to help. Send us a…" at bounding box center [698, 468] width 872 height 381
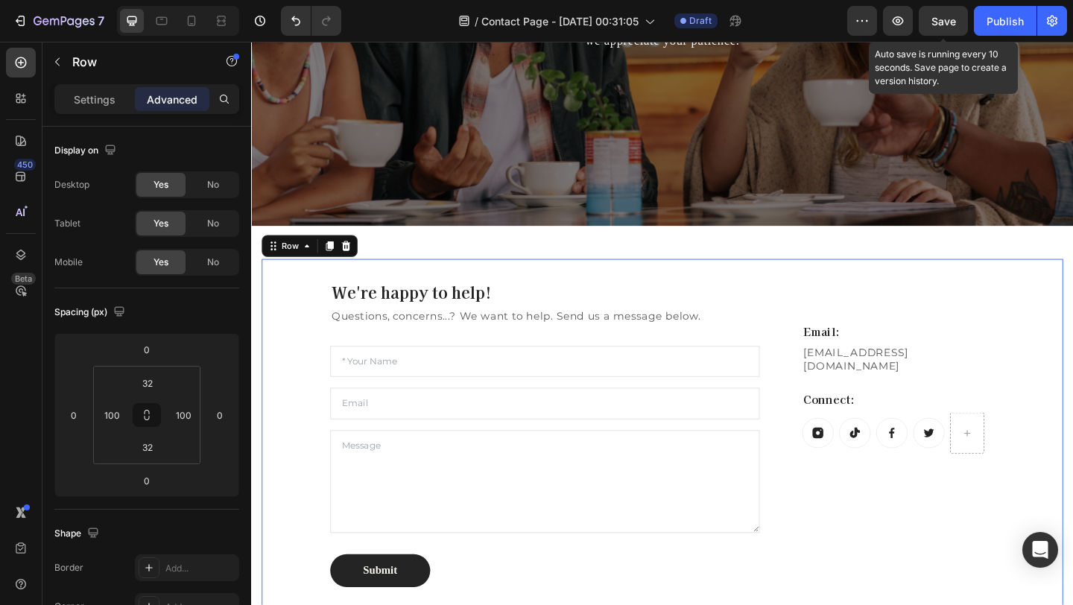
click at [947, 19] on span "Save" at bounding box center [943, 21] width 25 height 13
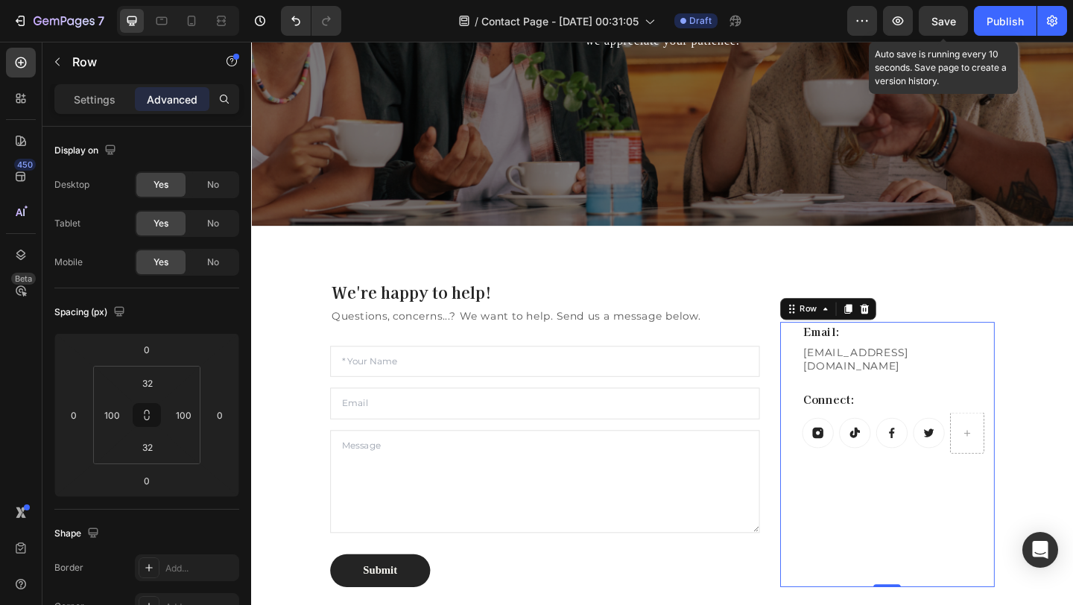
click at [941, 482] on div "Email: Heading BeSCENTD@gmail.com Text block Connect: Heading Button Button But…" at bounding box center [954, 490] width 209 height 288
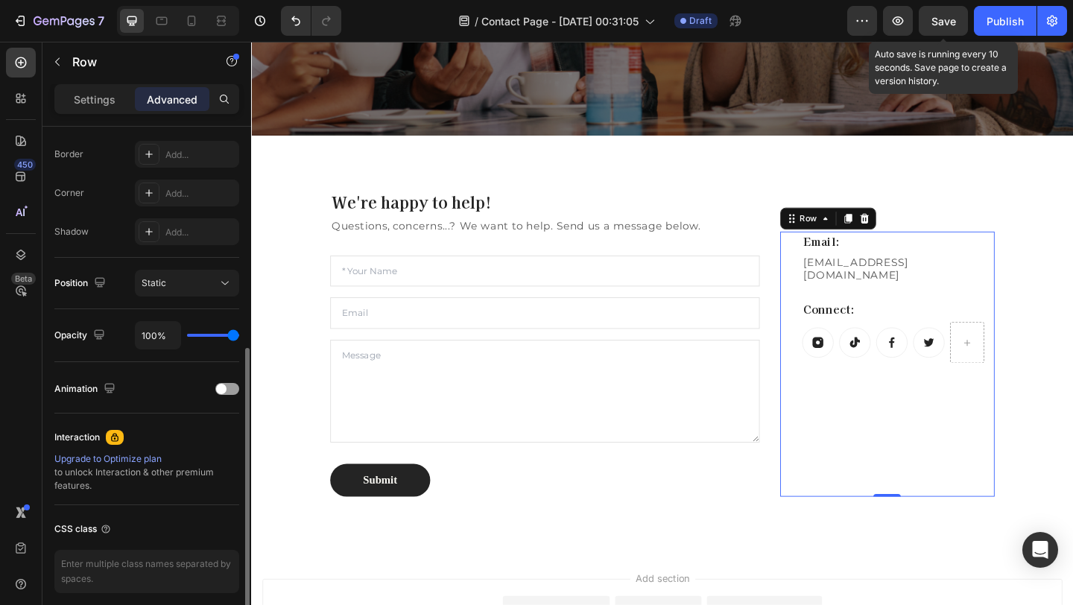
scroll to position [417, 0]
click at [108, 95] on p "Settings" at bounding box center [95, 100] width 42 height 16
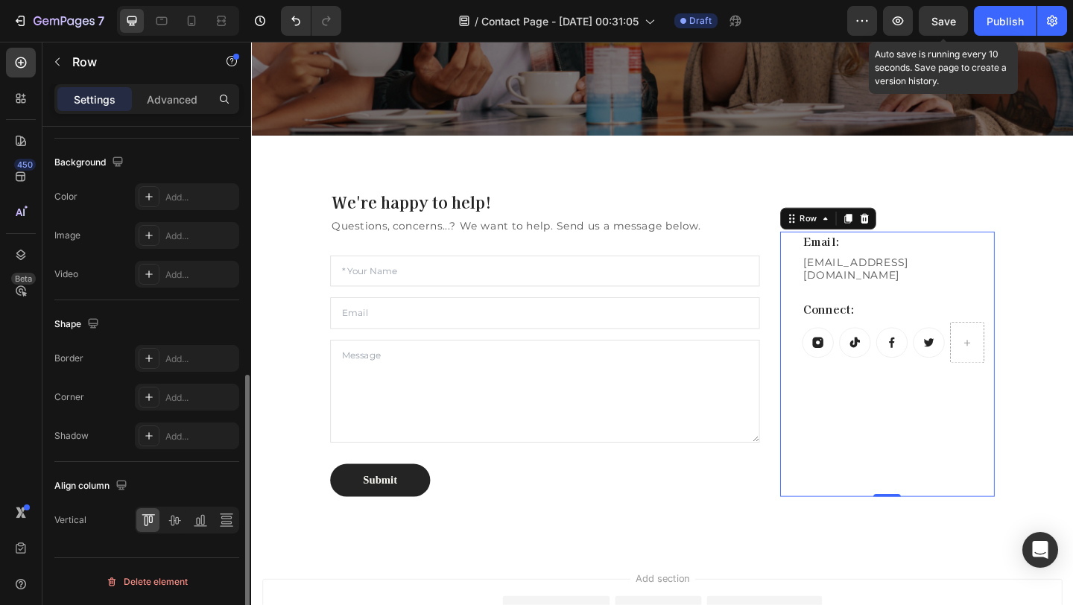
scroll to position [434, 0]
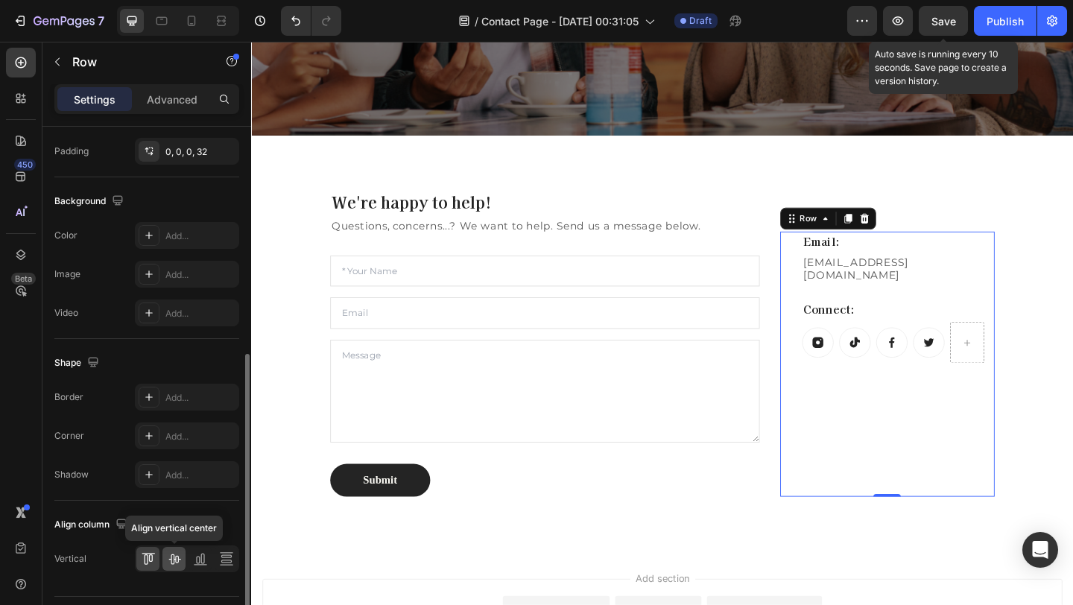
click at [177, 559] on icon at bounding box center [174, 558] width 15 height 15
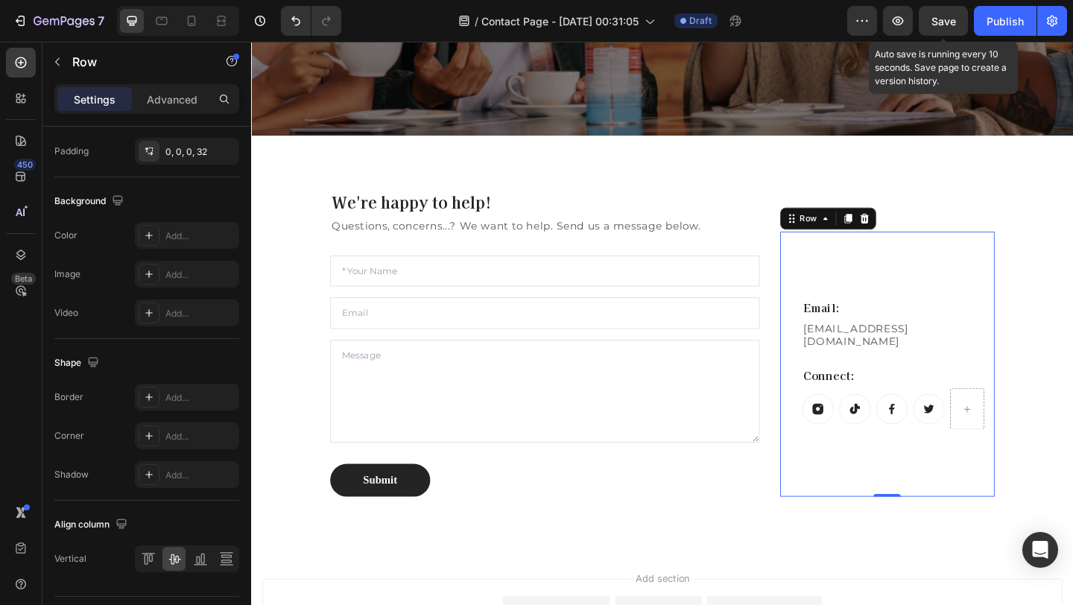
click at [943, 22] on span "Save" at bounding box center [943, 21] width 25 height 13
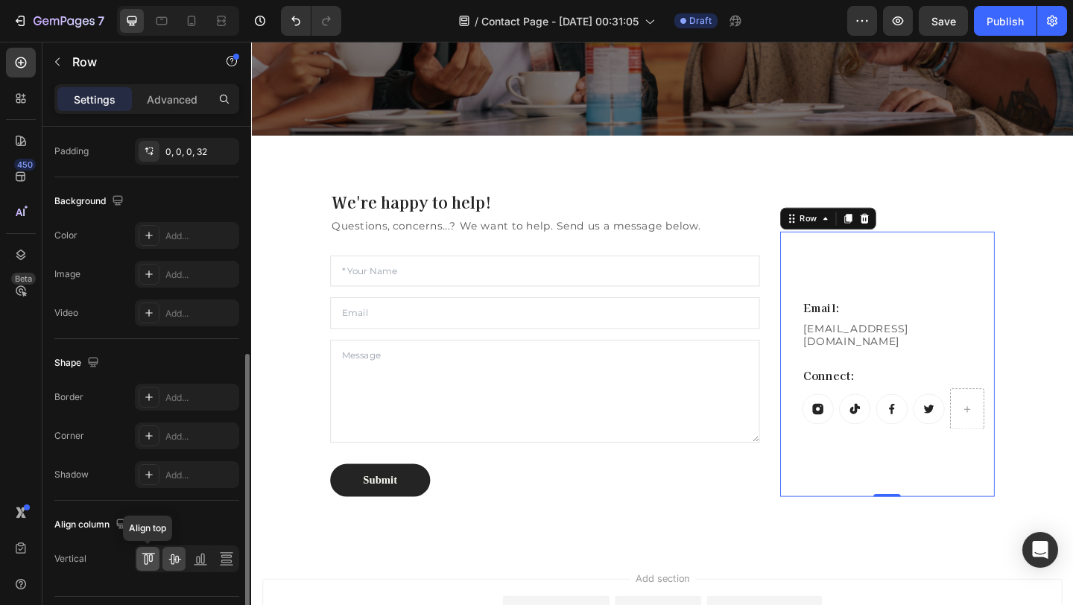
click at [146, 553] on icon at bounding box center [148, 553] width 13 height 1
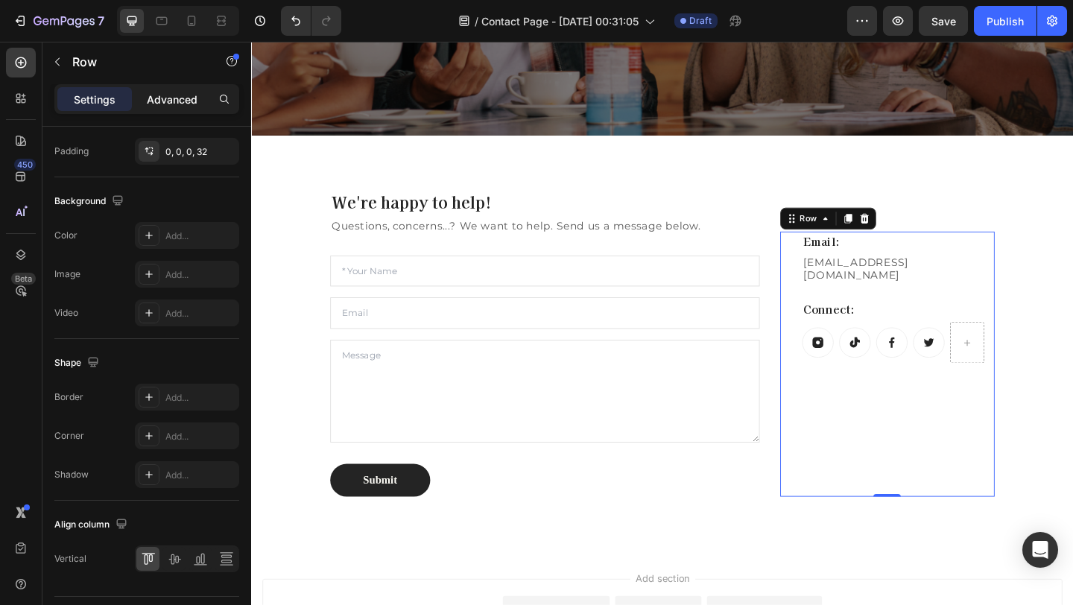
click at [183, 100] on p "Advanced" at bounding box center [172, 100] width 51 height 16
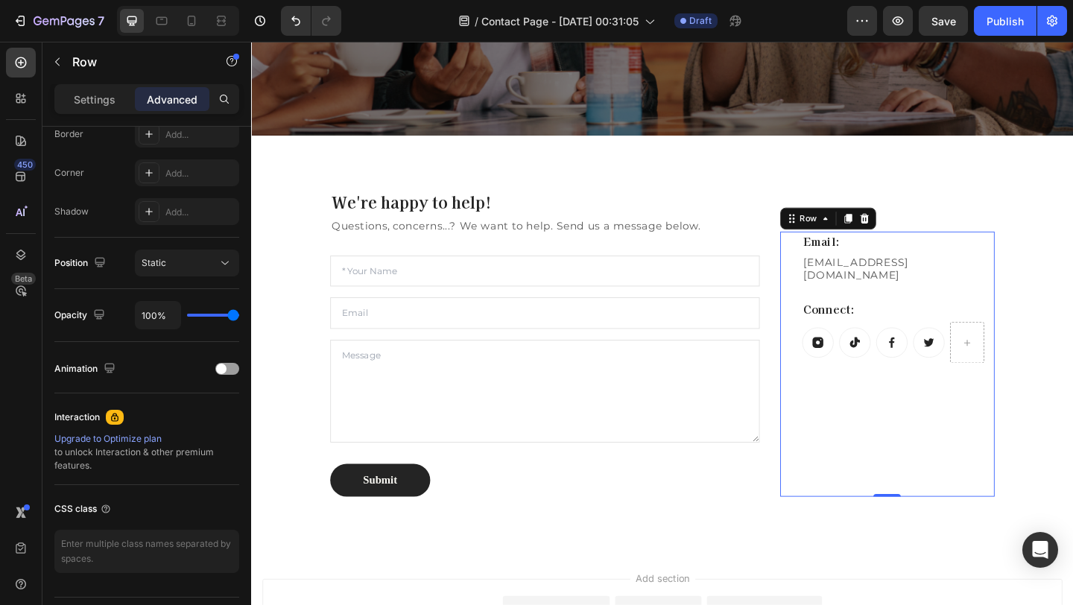
scroll to position [0, 0]
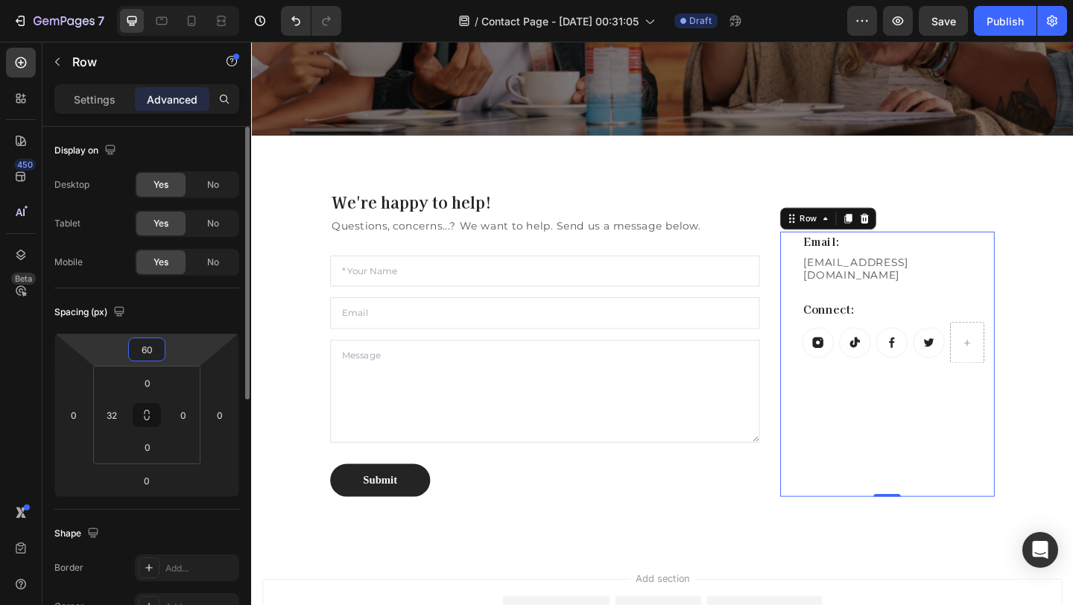
click at [152, 350] on input "60" at bounding box center [147, 349] width 30 height 22
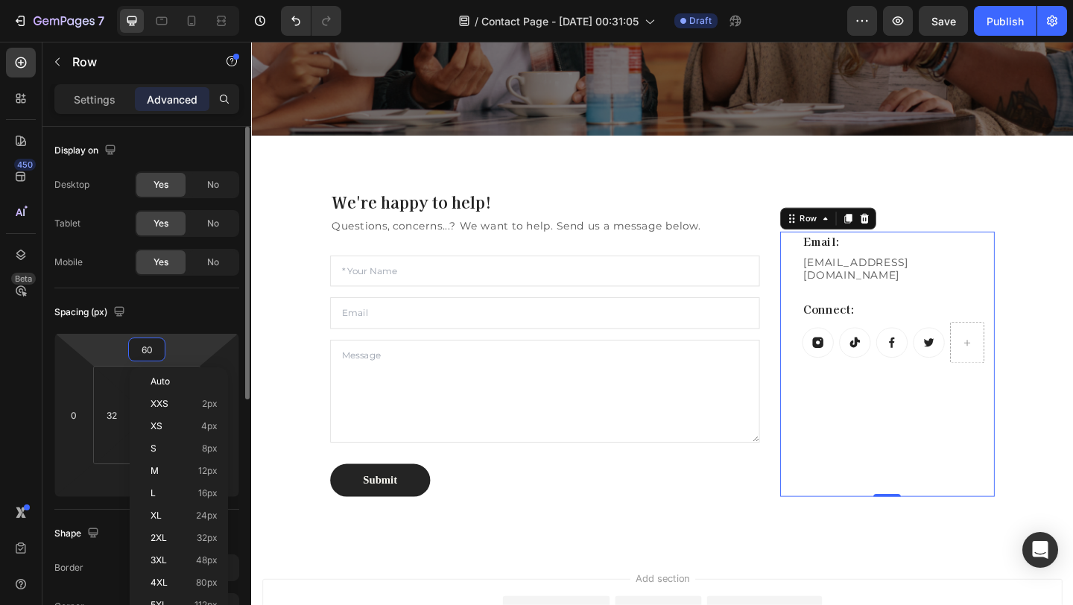
click at [150, 349] on input "60" at bounding box center [147, 349] width 30 height 22
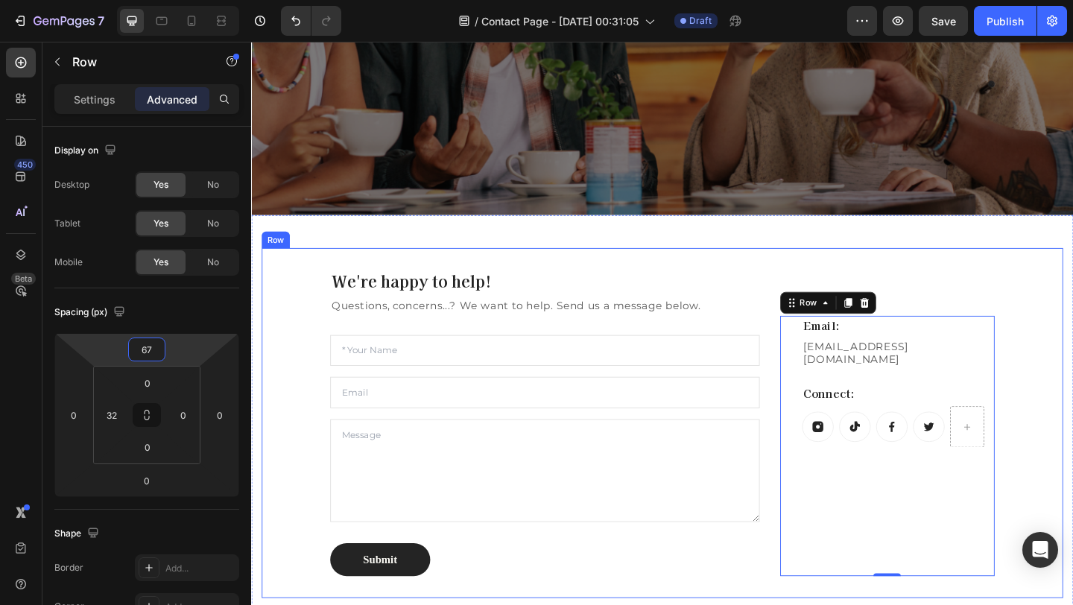
scroll to position [335, 0]
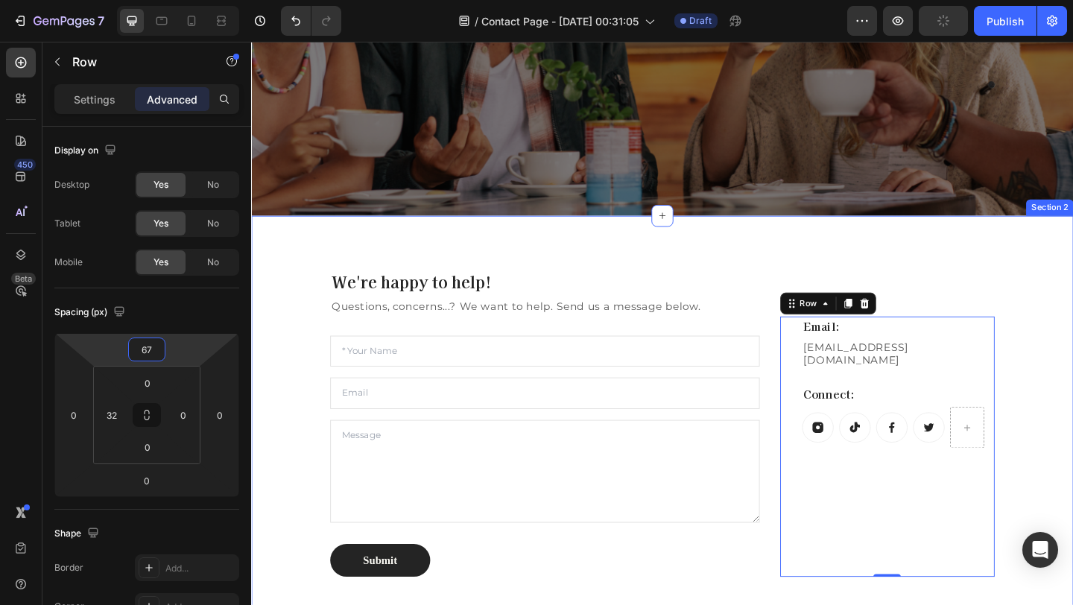
type input "6"
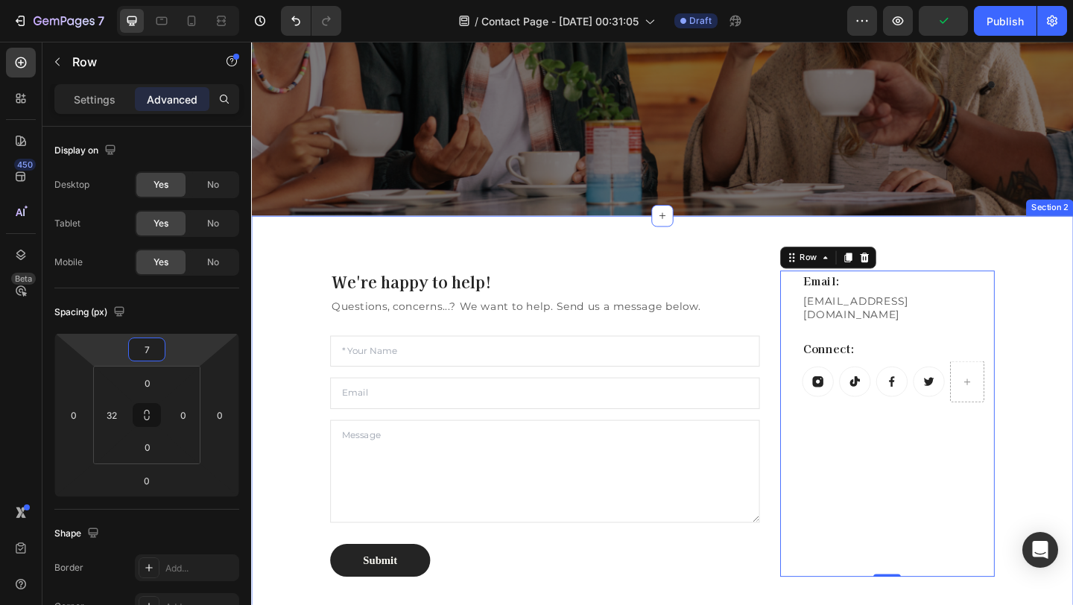
type input "70"
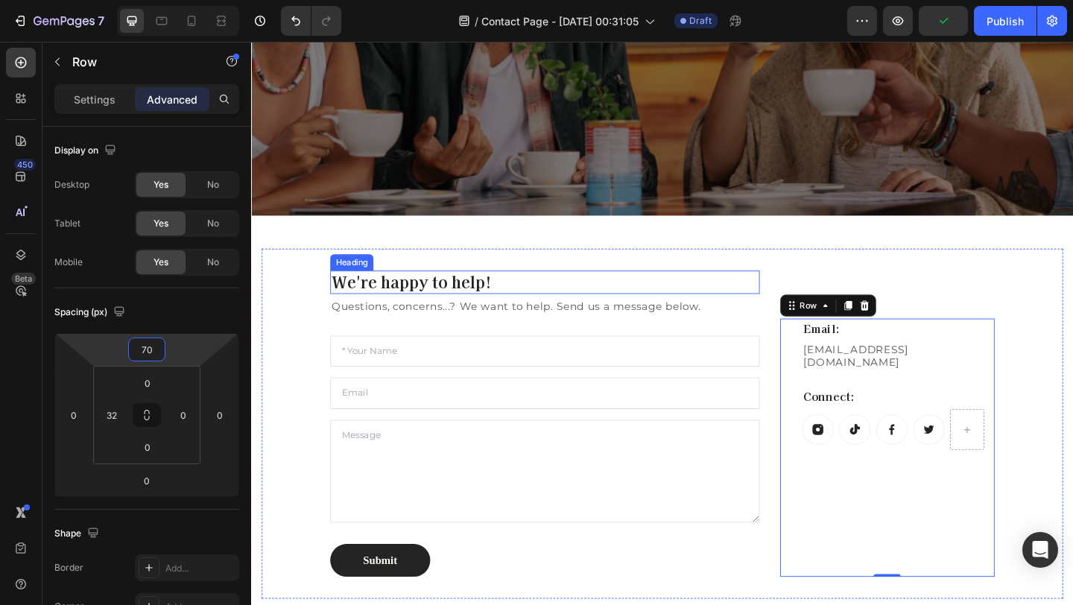
click at [751, 264] on div "We're happy to help! Heading Questions, concerns...? We want to help. Send us a…" at bounding box center [698, 457] width 894 height 452
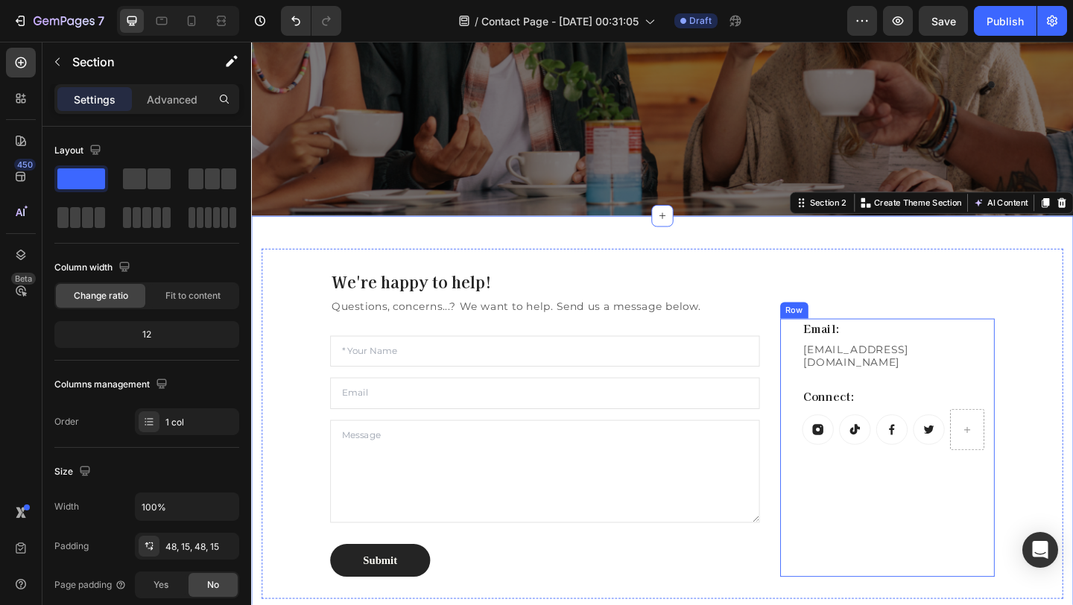
click at [974, 527] on div "Email: Heading BeSCENTD@gmail.com Text block Connect: Heading Button Button But…" at bounding box center [954, 483] width 209 height 281
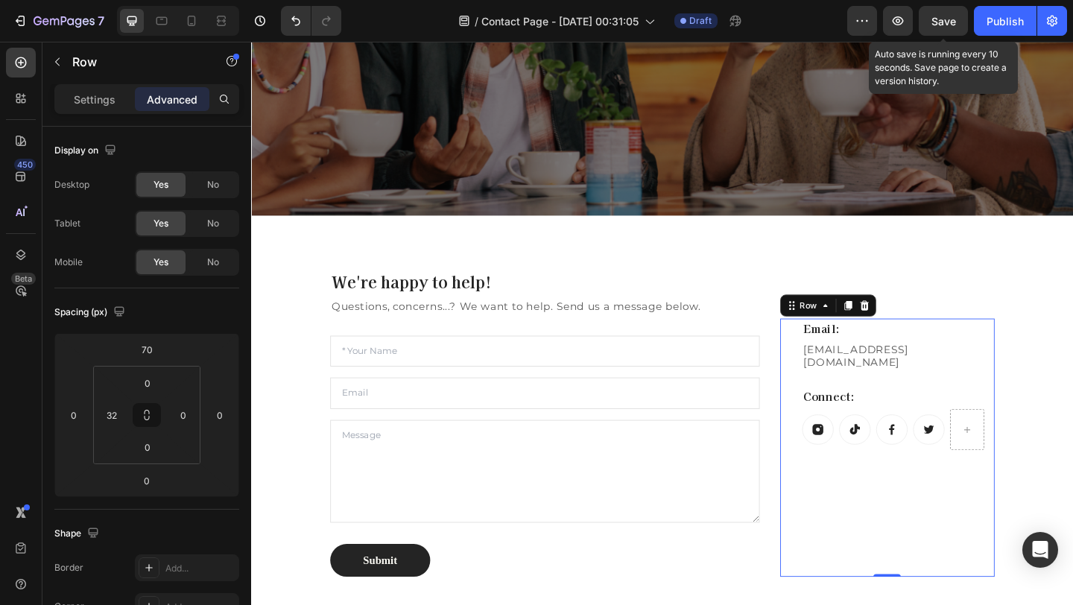
click at [954, 25] on span "Save" at bounding box center [943, 21] width 25 height 13
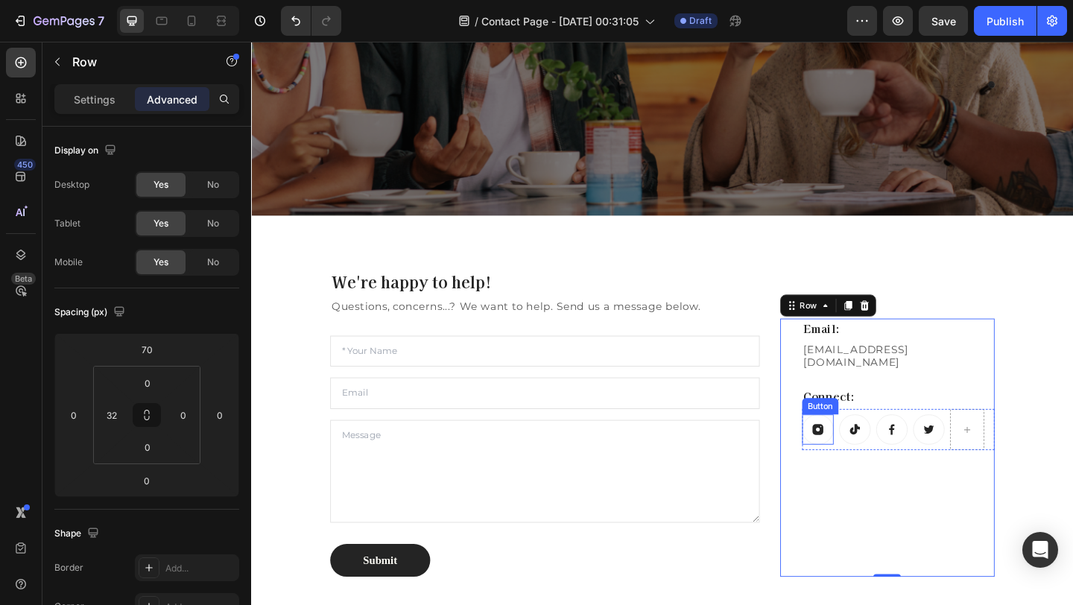
click at [873, 460] on link at bounding box center [867, 463] width 34 height 33
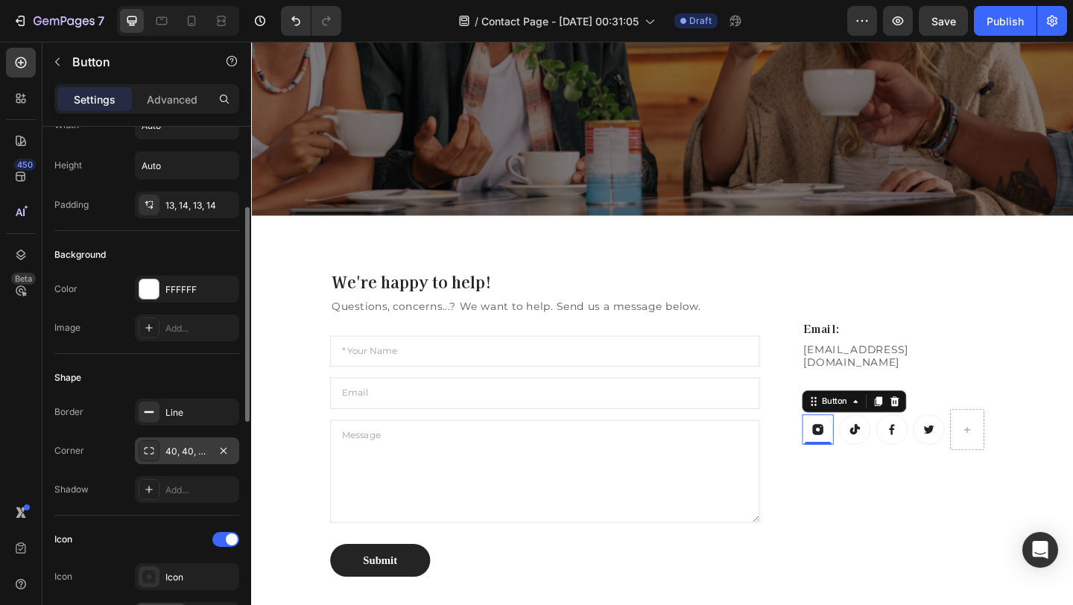
scroll to position [59, 0]
click at [184, 280] on div "FFFFFF" at bounding box center [187, 290] width 104 height 27
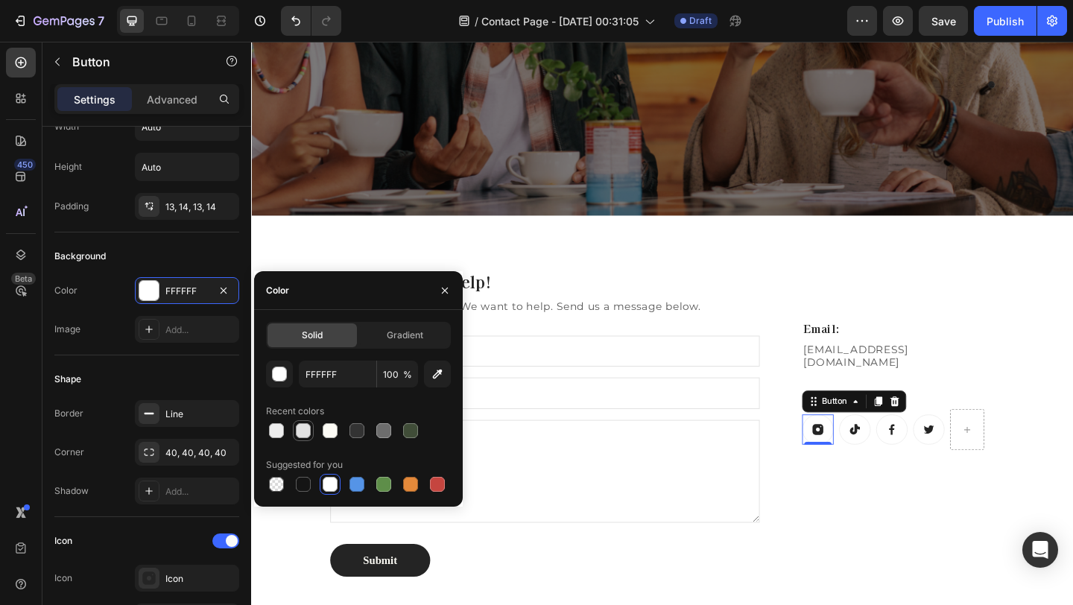
click at [305, 437] on div at bounding box center [303, 430] width 15 height 15
type input "E2E2E2"
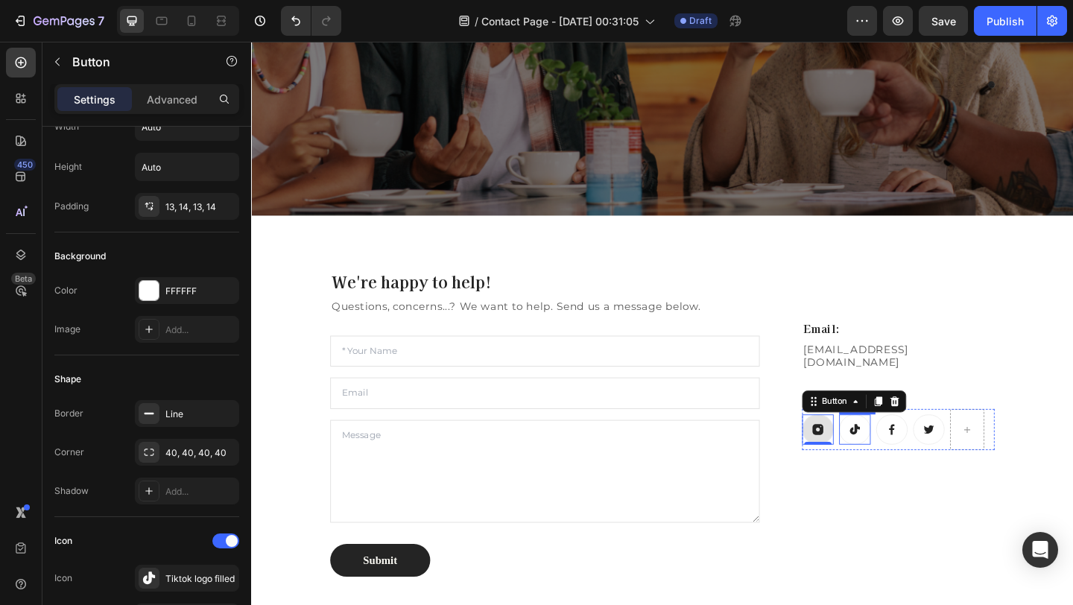
click at [913, 458] on button at bounding box center [907, 463] width 34 height 33
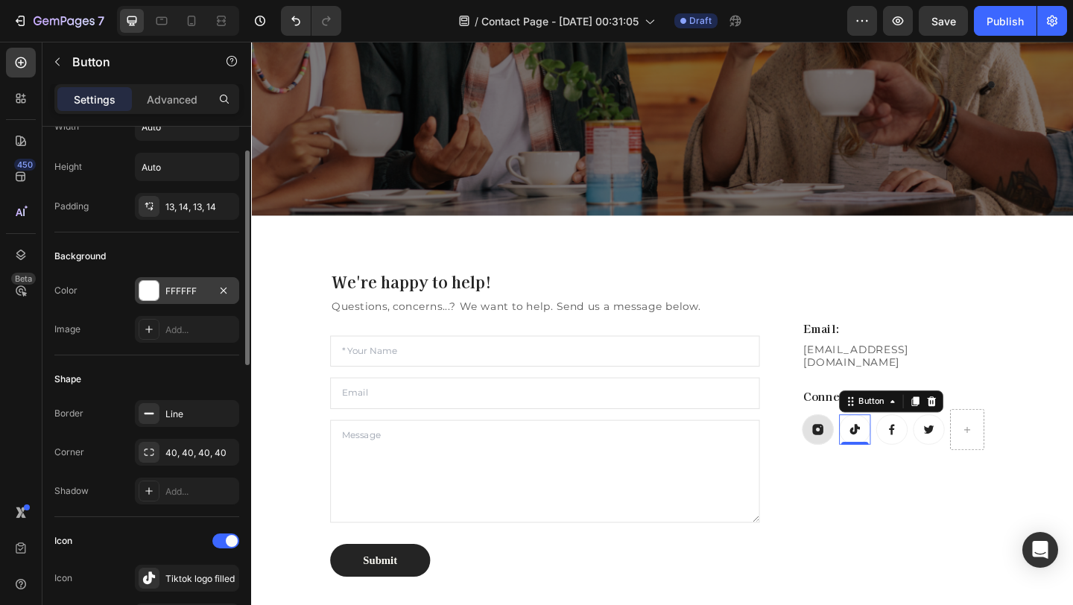
click at [186, 289] on div "FFFFFF" at bounding box center [186, 291] width 43 height 13
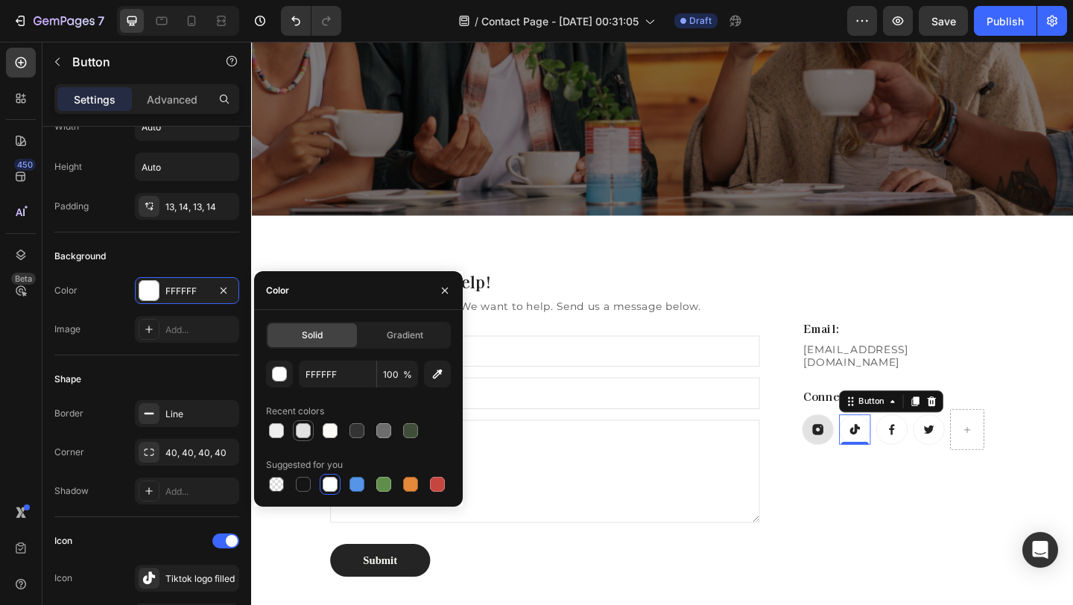
click at [305, 427] on div at bounding box center [303, 430] width 15 height 15
type input "E2E2E2"
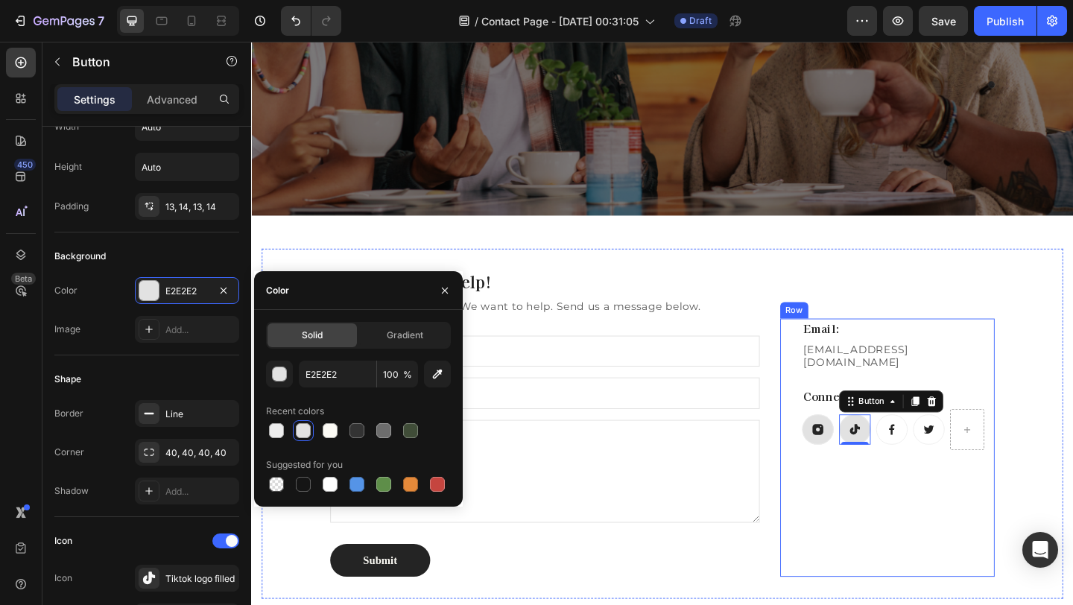
click at [886, 595] on div "Email: Heading BeSCENTD@gmail.com Text block Connect: Heading Button Button 0 B…" at bounding box center [954, 483] width 209 height 281
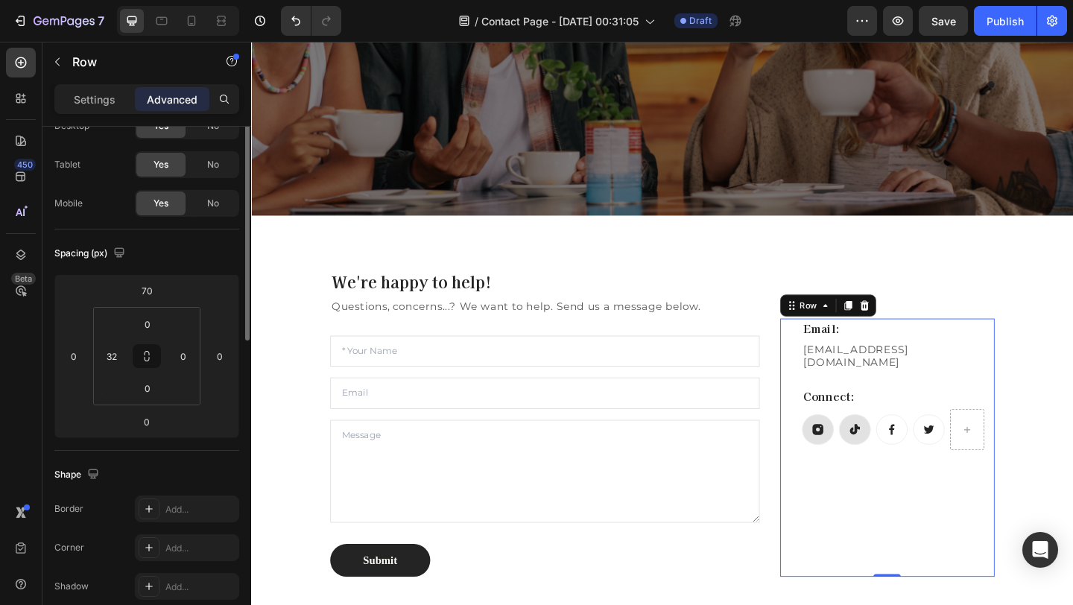
scroll to position [0, 0]
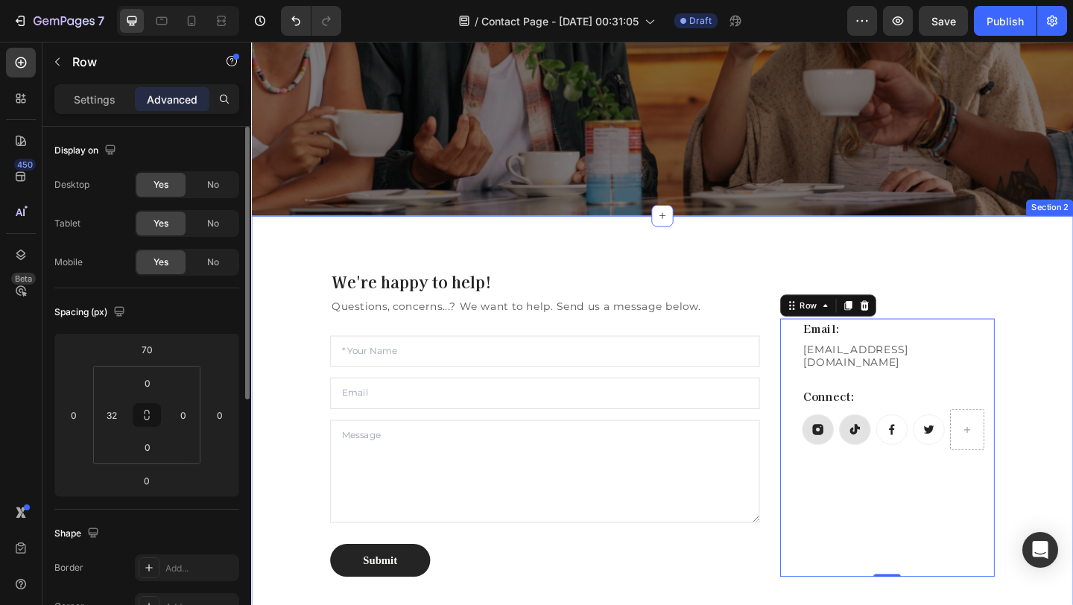
click at [680, 264] on div "We're happy to help! Heading Questions, concerns...? We want to help. Send us a…" at bounding box center [698, 457] width 894 height 452
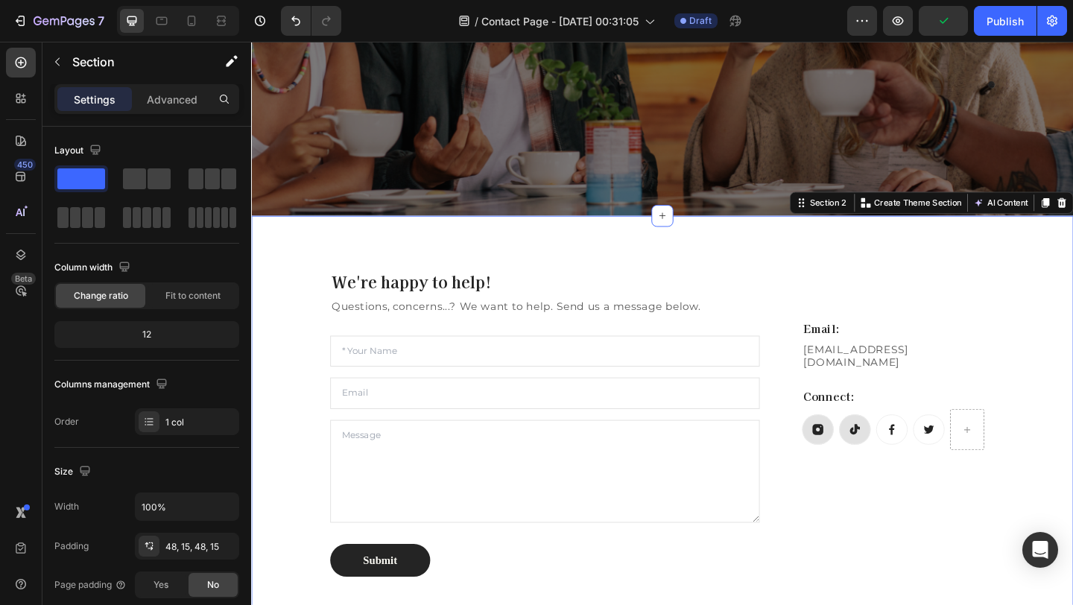
click at [294, 247] on div "We're happy to help! Heading Questions, concerns...? We want to help. Send us a…" at bounding box center [698, 457] width 894 height 452
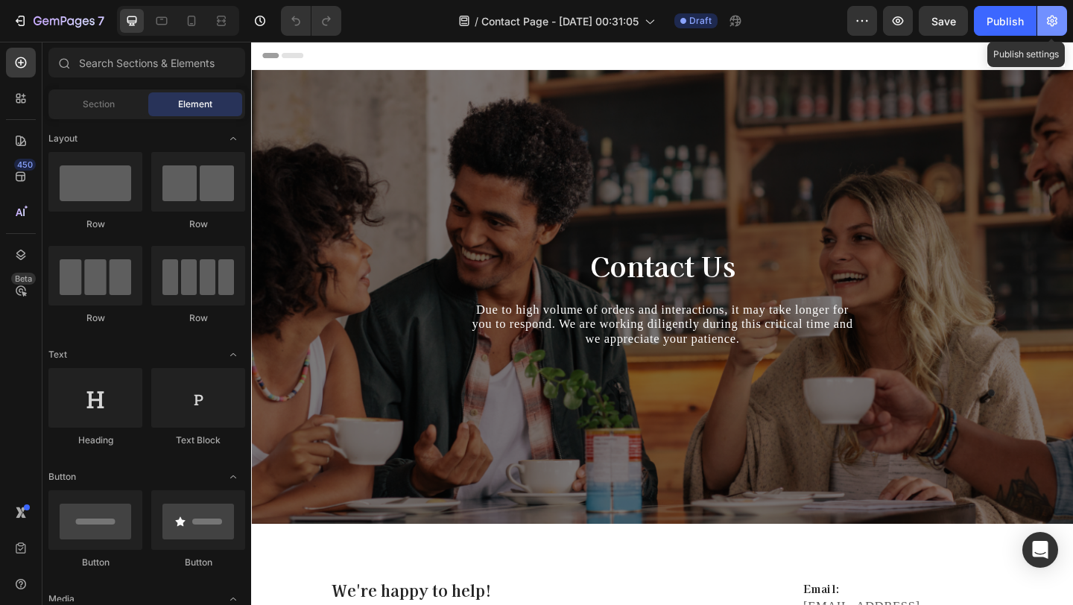
click at [1052, 28] on icon "button" at bounding box center [1052, 20] width 15 height 15
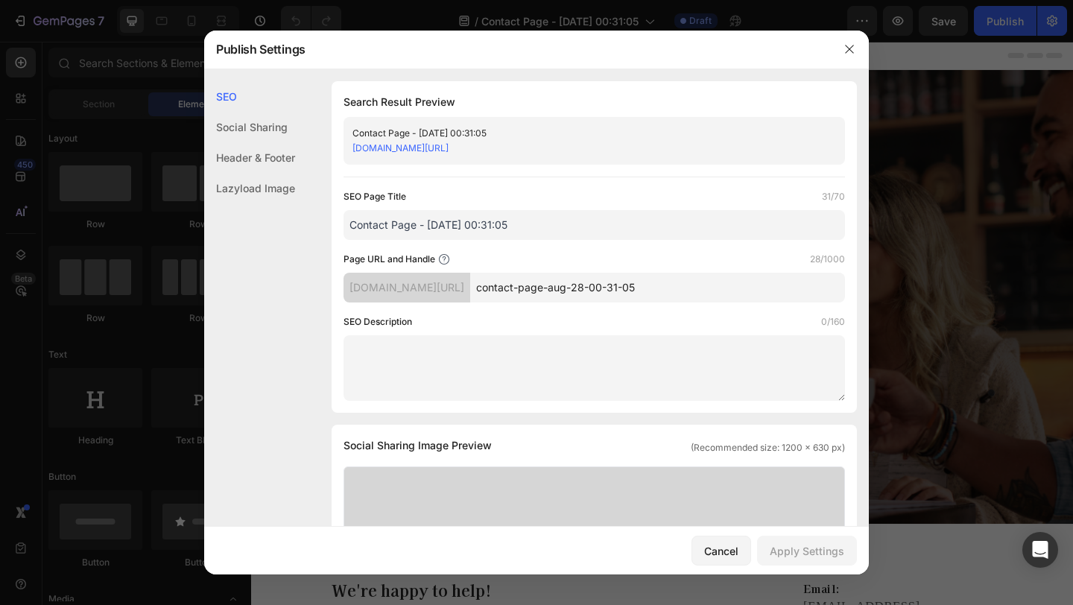
click at [735, 294] on input "contact-page-aug-28-00-31-05" at bounding box center [657, 288] width 375 height 30
click at [419, 284] on div "[DOMAIN_NAME][URL]" at bounding box center [406, 288] width 127 height 30
click at [451, 285] on div "[DOMAIN_NAME][URL]" at bounding box center [406, 288] width 127 height 30
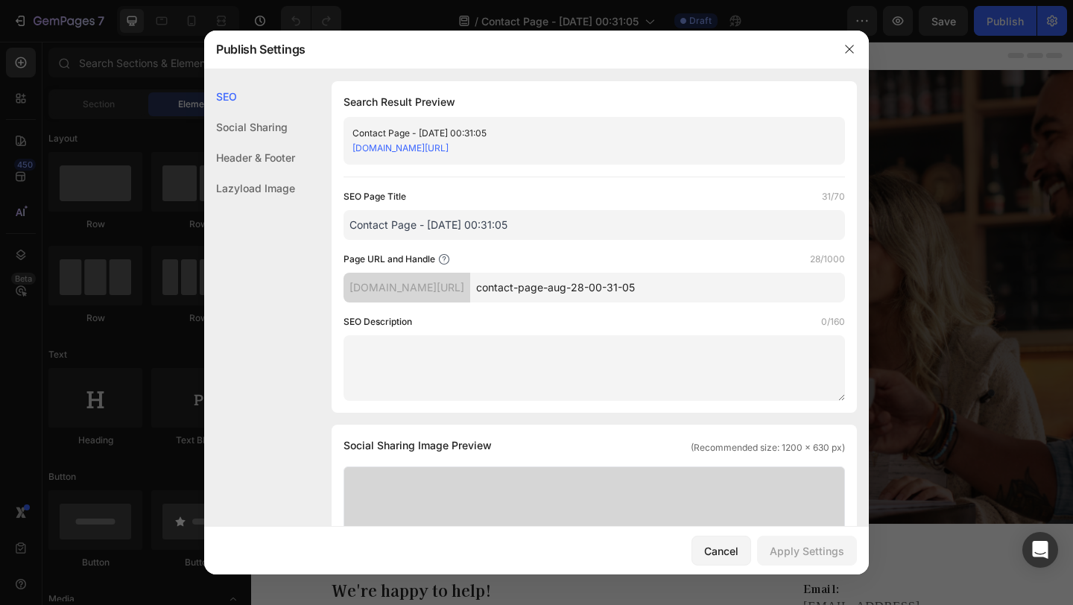
click at [451, 285] on div "[DOMAIN_NAME][URL]" at bounding box center [406, 288] width 127 height 30
click at [442, 265] on div "Page URL and Handle" at bounding box center [396, 259] width 107 height 15
click at [442, 263] on icon at bounding box center [444, 259] width 12 height 12
